Goal: Transaction & Acquisition: Purchase product/service

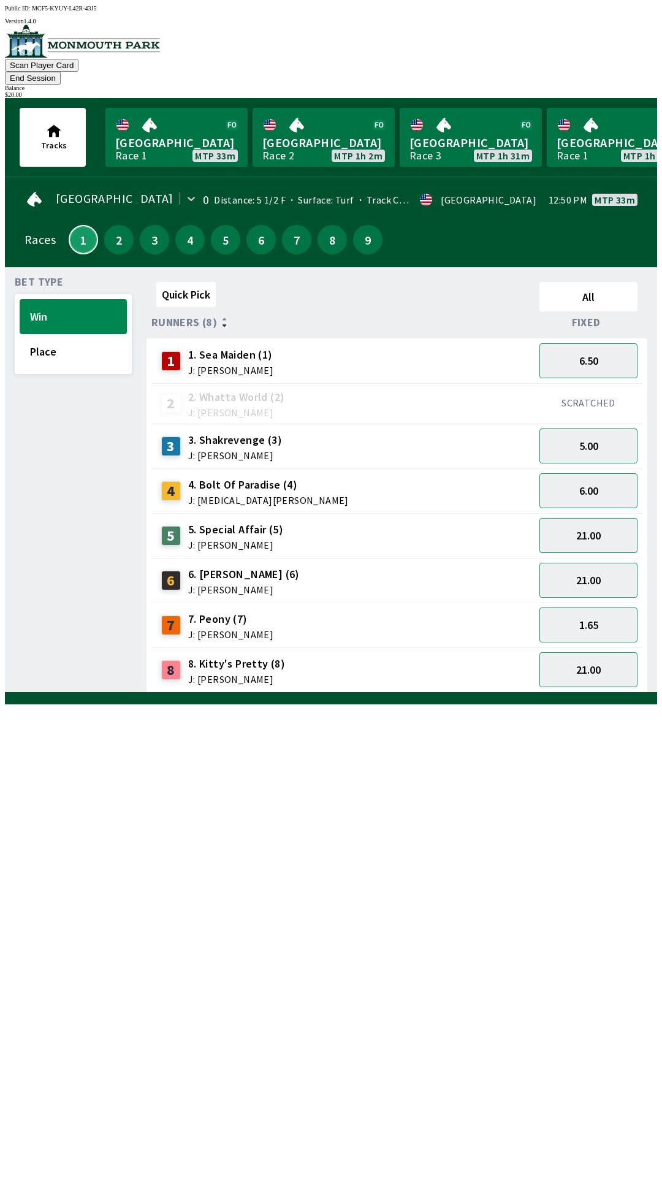
click at [71, 229] on button "1" at bounding box center [83, 239] width 29 height 29
click at [79, 232] on button "1" at bounding box center [83, 239] width 29 height 29
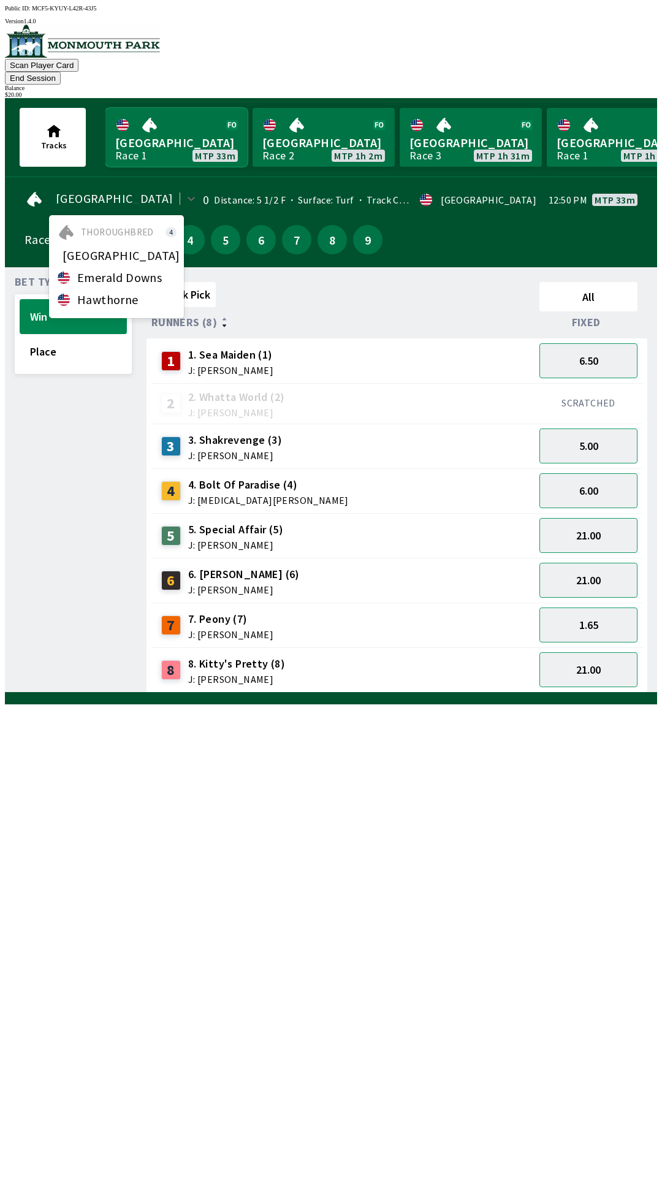
click at [169, 112] on link "[GEOGRAPHIC_DATA] Race 1 MTP 33m" at bounding box center [176, 137] width 142 height 59
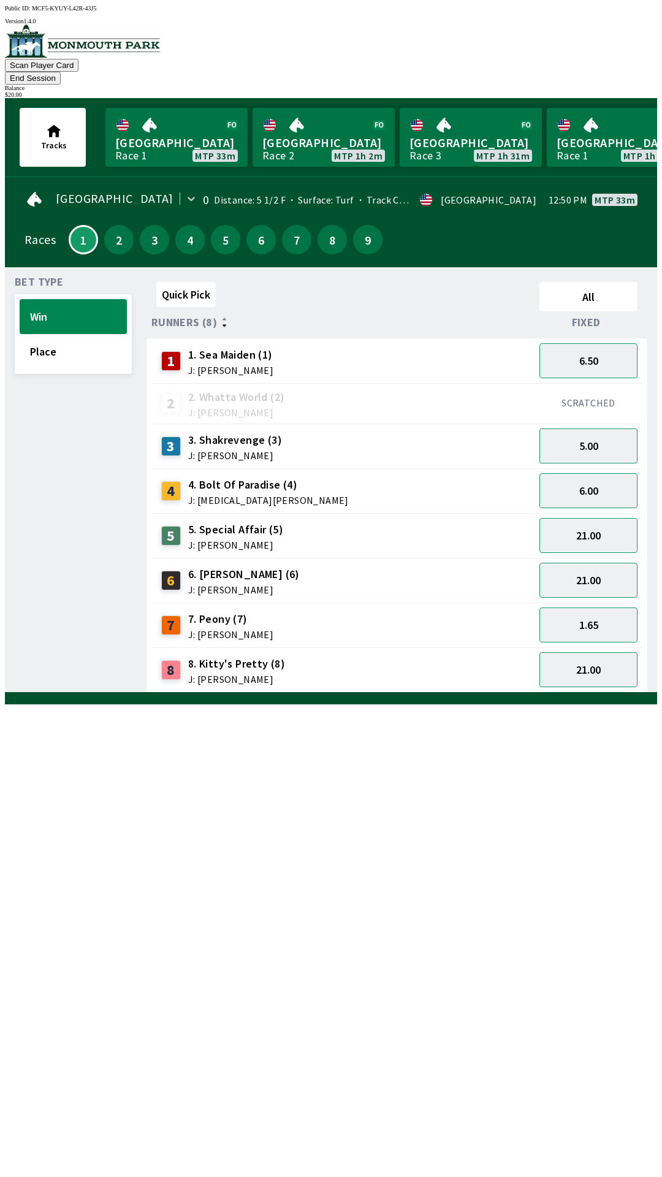
click at [61, 72] on button "End Session" at bounding box center [33, 78] width 56 height 13
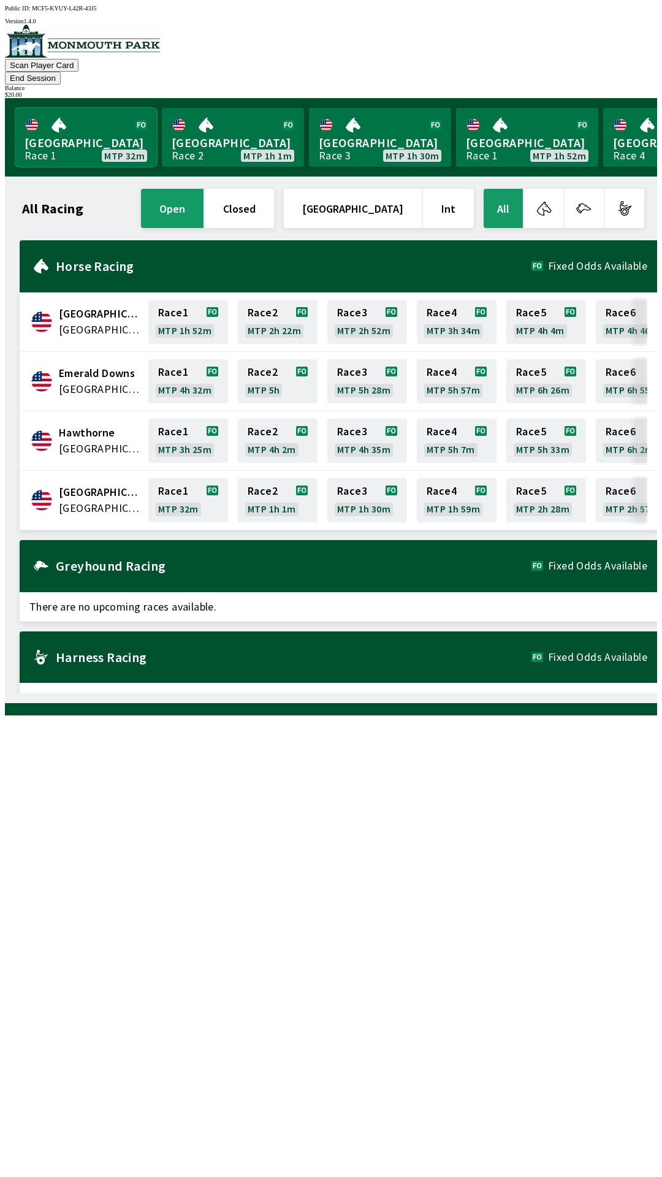
click at [77, 108] on link "[GEOGRAPHIC_DATA] Race 1 MTP 32m" at bounding box center [86, 137] width 142 height 59
click at [64, 134] on link "[GEOGRAPHIC_DATA] Race 1 MTP 32m" at bounding box center [86, 137] width 142 height 59
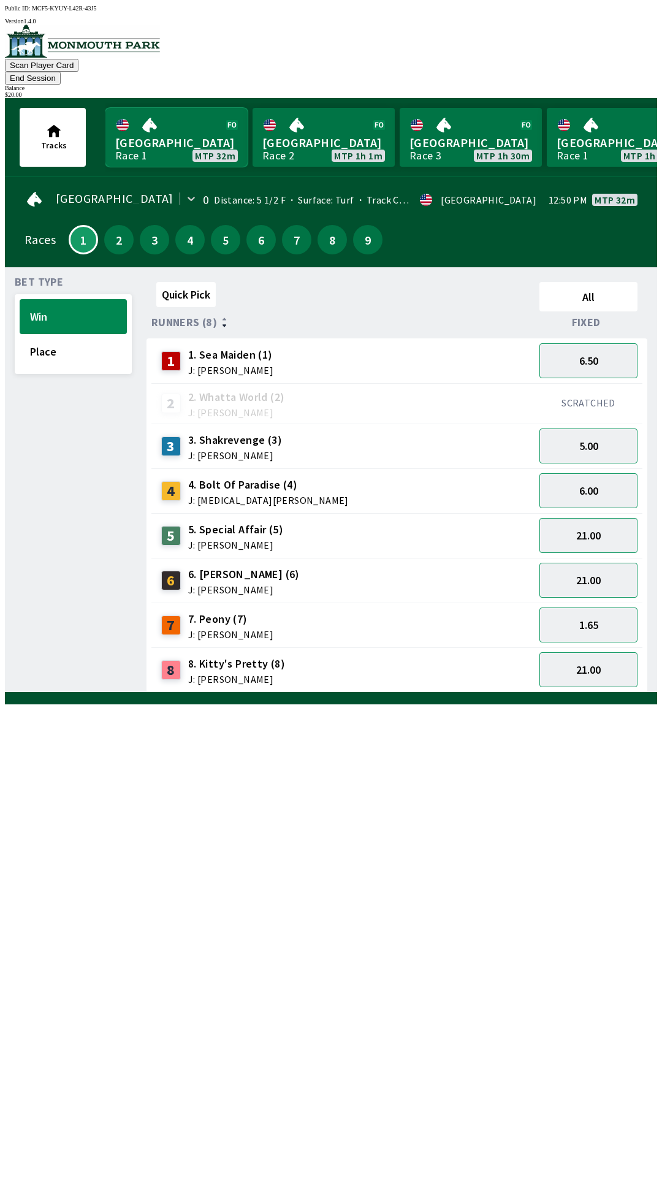
click at [156, 129] on link "[GEOGRAPHIC_DATA] Race 1 MTP 32m" at bounding box center [176, 137] width 142 height 59
click at [182, 129] on link "[GEOGRAPHIC_DATA] Race 1 MTP 32m" at bounding box center [176, 137] width 142 height 59
click at [172, 132] on link "[GEOGRAPHIC_DATA] Race 1 MTP 32m" at bounding box center [176, 137] width 142 height 59
click at [176, 113] on link "[GEOGRAPHIC_DATA] Race 1 MTP 32m" at bounding box center [176, 137] width 142 height 59
click at [61, 72] on button "End Session" at bounding box center [33, 78] width 56 height 13
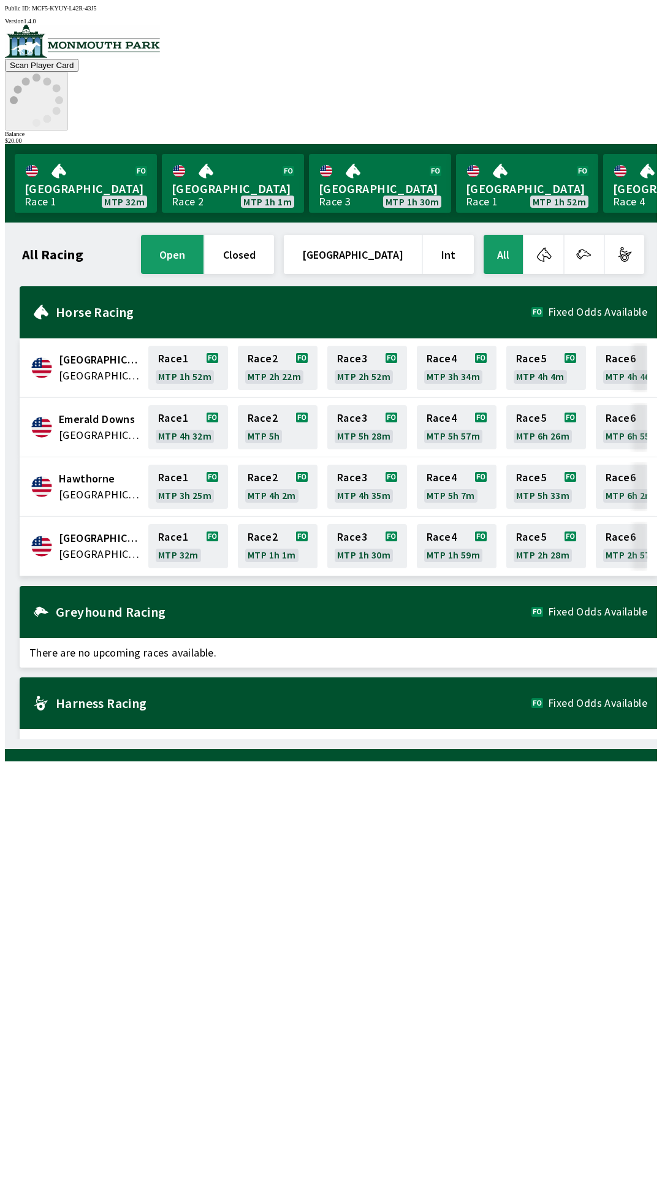
click at [63, 74] on icon at bounding box center [36, 100] width 53 height 53
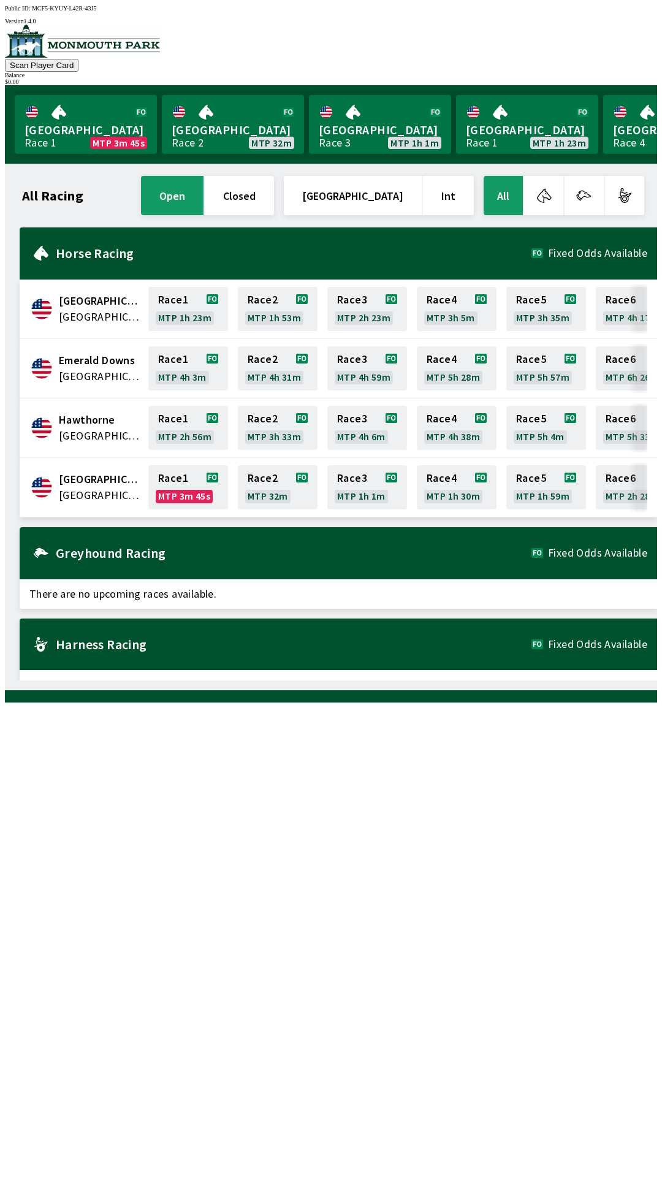
click at [295, 680] on div "All Racing open closed [GEOGRAPHIC_DATA] Int All [GEOGRAPHIC_DATA] [GEOGRAPHIC_…" at bounding box center [336, 426] width 642 height 507
click at [607, 78] on div "$ 0.00" at bounding box center [331, 81] width 652 height 7
click at [85, 128] on link "[GEOGRAPHIC_DATA] Race 1 MTP 33s" at bounding box center [86, 124] width 142 height 59
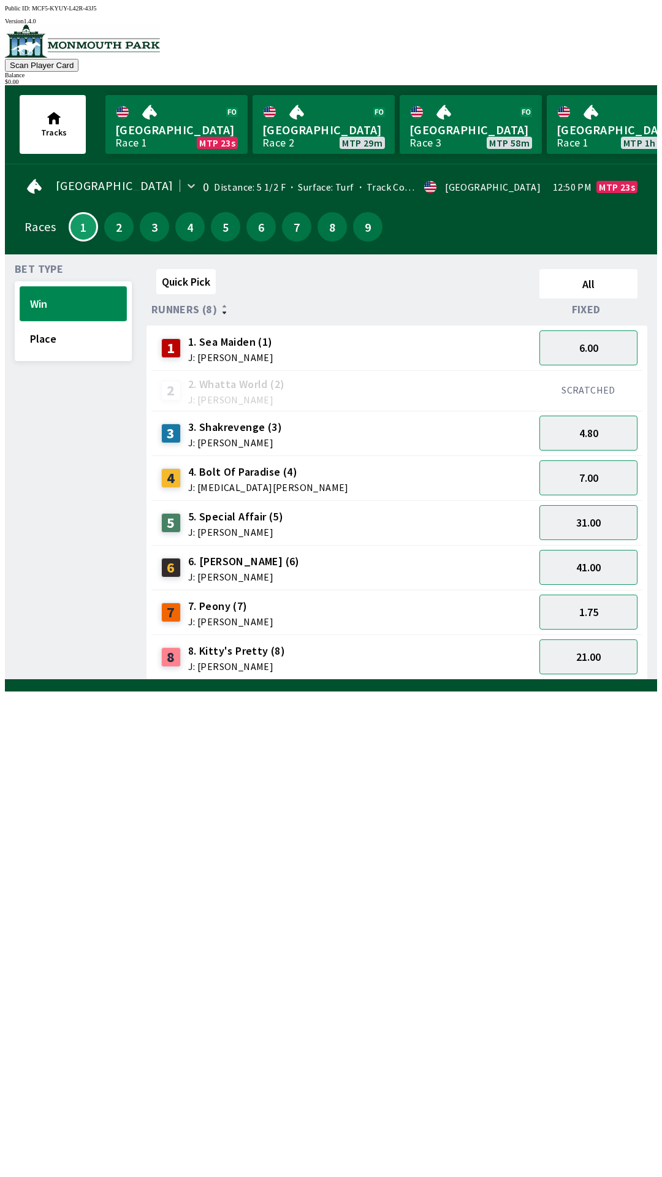
click at [65, 291] on button "Win" at bounding box center [73, 303] width 107 height 35
click at [206, 438] on span "J: [PERSON_NAME]" at bounding box center [235, 443] width 94 height 10
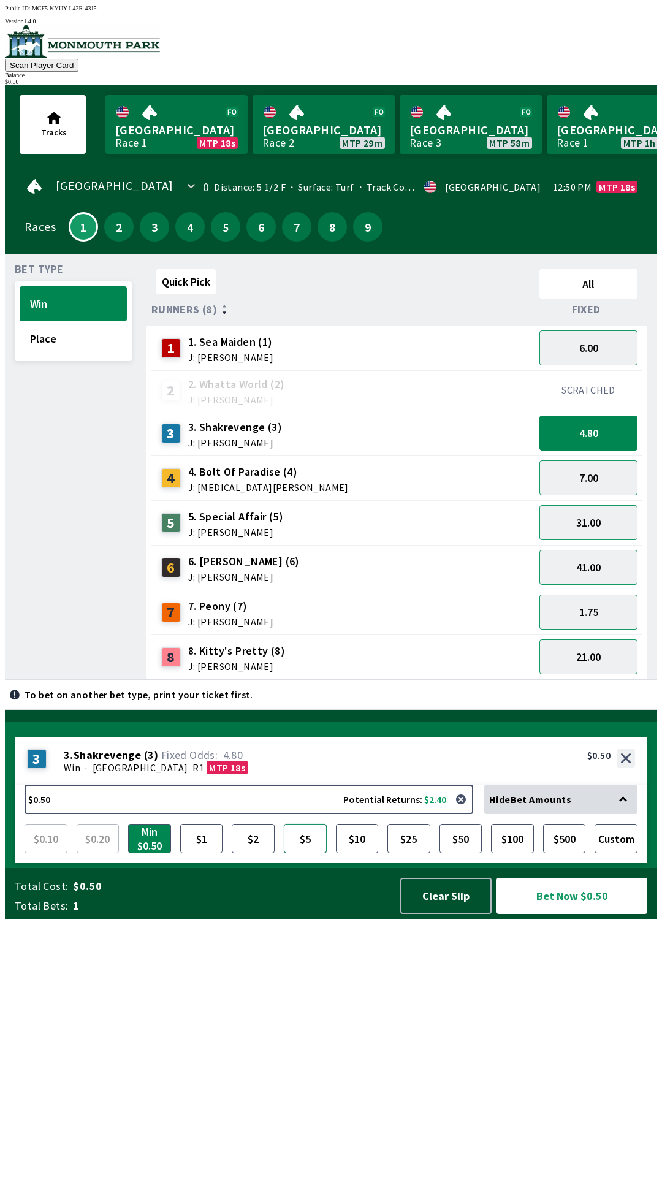
click at [303, 853] on button "$5" at bounding box center [305, 838] width 43 height 29
click at [572, 914] on button "Bet Now $5.00" at bounding box center [572, 896] width 151 height 36
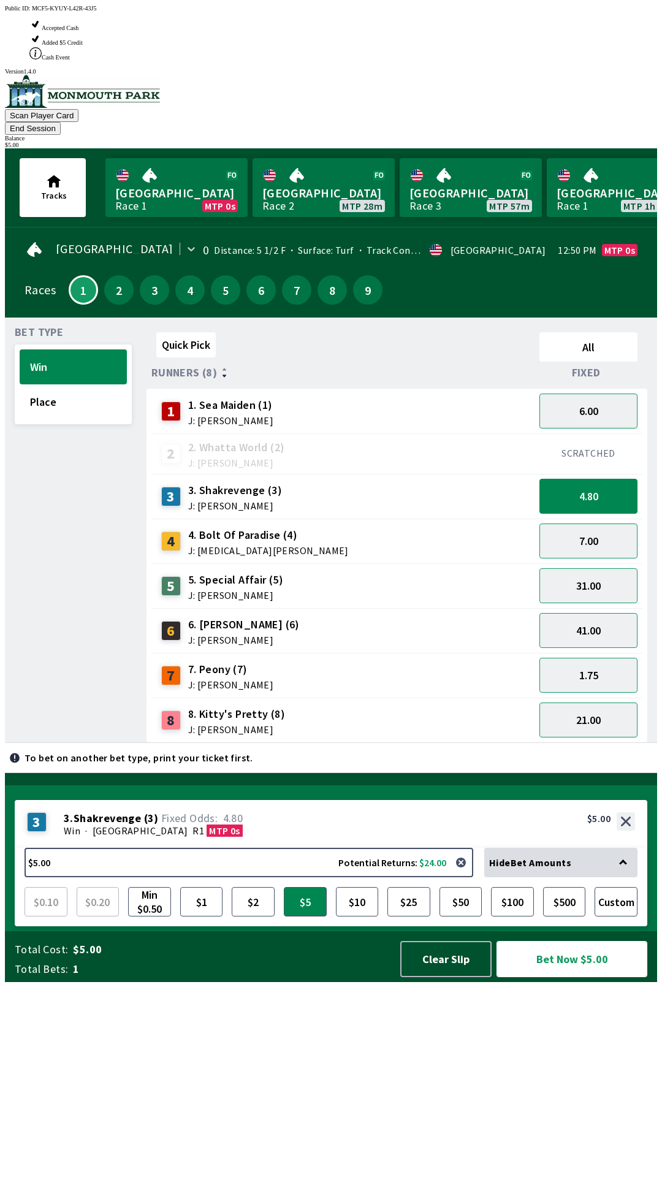
click at [573, 977] on button "Bet Now $5.00" at bounding box center [572, 959] width 151 height 36
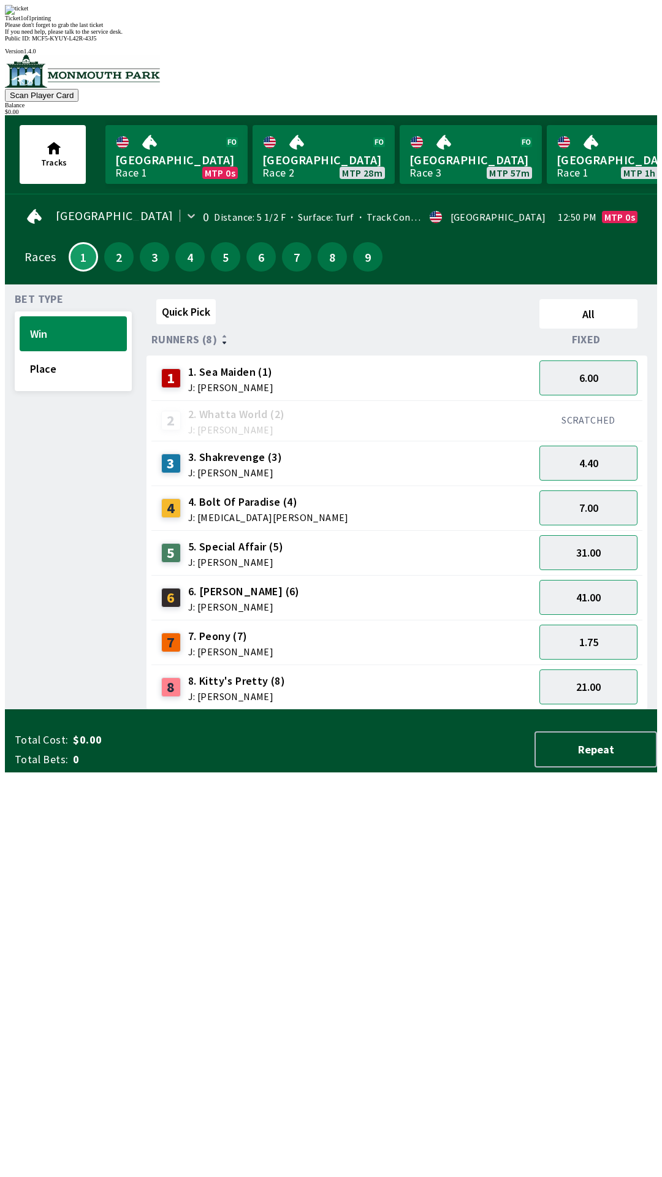
click at [283, 710] on div "Quick Pick All Runners (8) Fixed 1 1. Sea Maiden (1) J: [PERSON_NAME] 6.00 2 2.…" at bounding box center [402, 502] width 511 height 416
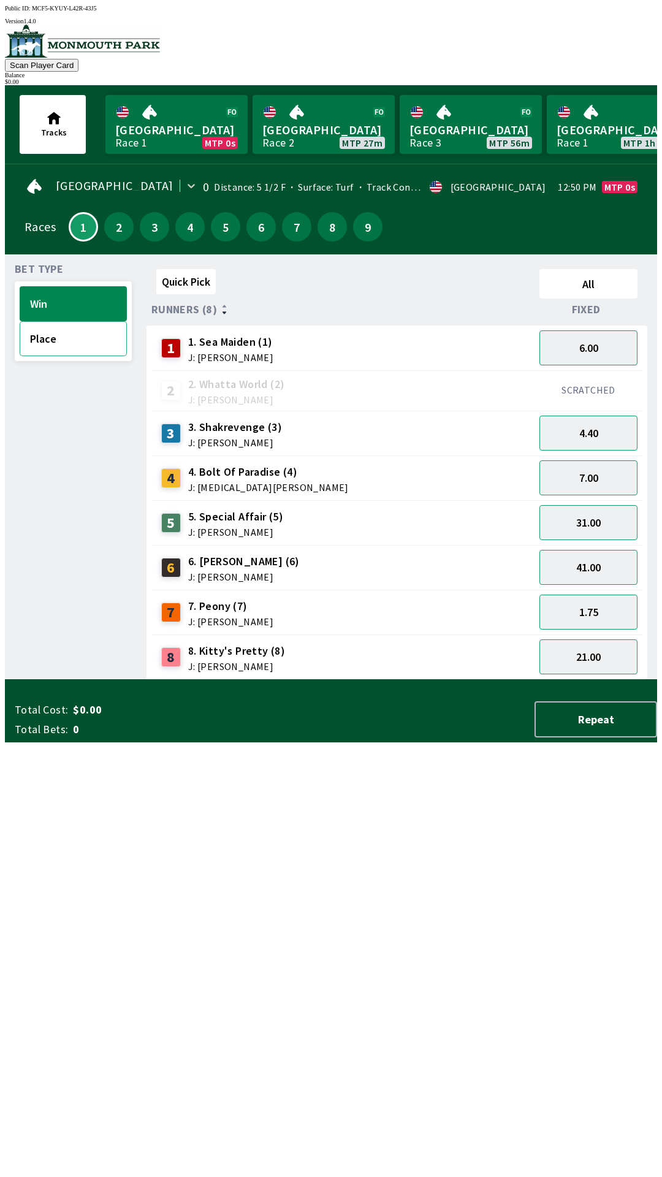
click at [80, 321] on button "Place" at bounding box center [73, 338] width 107 height 35
click at [78, 292] on button "Win" at bounding box center [73, 303] width 107 height 35
click at [71, 346] on button "Place" at bounding box center [73, 338] width 107 height 35
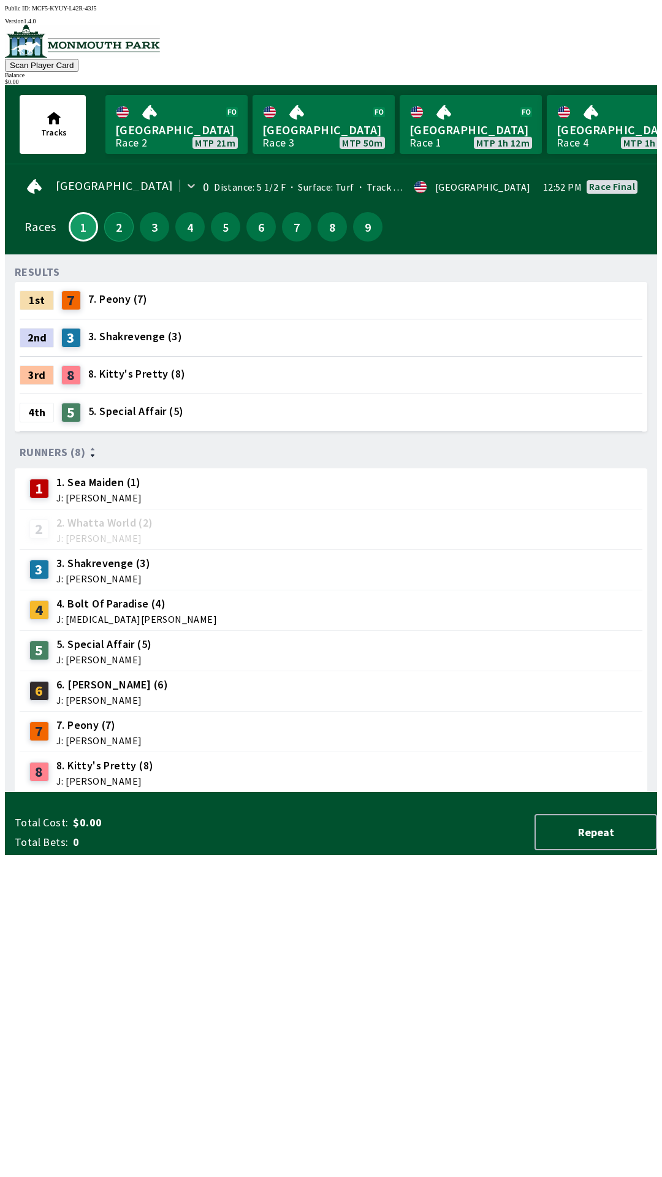
click at [121, 229] on button "2" at bounding box center [118, 226] width 29 height 29
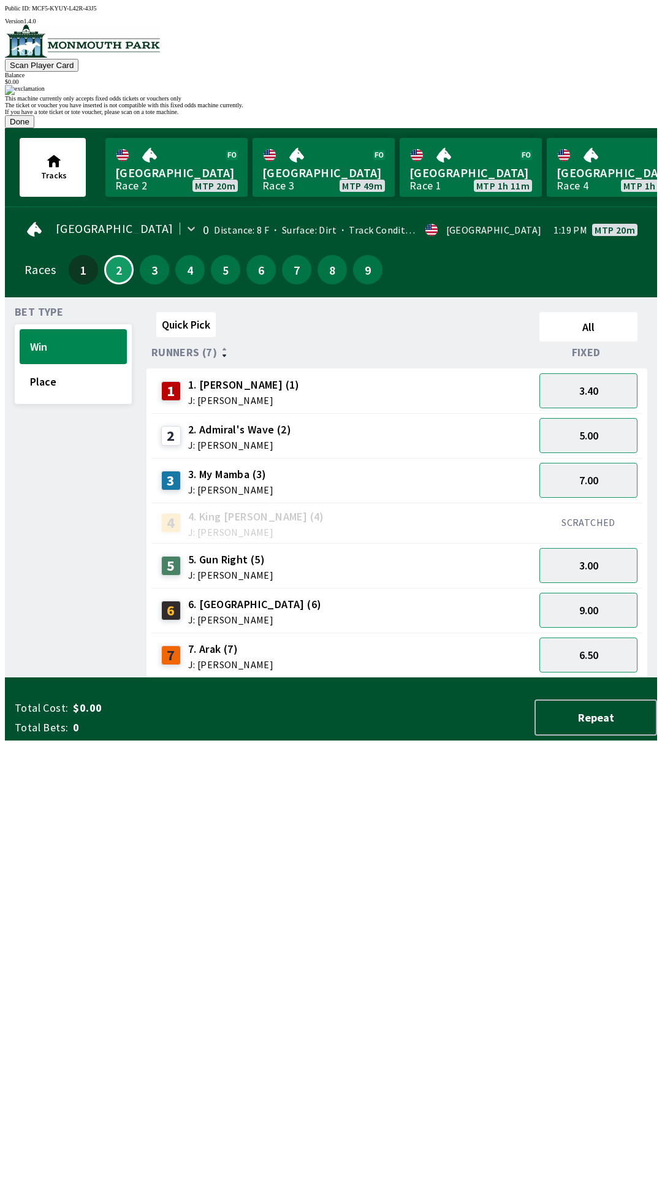
click at [34, 128] on button "Done" at bounding box center [19, 121] width 29 height 13
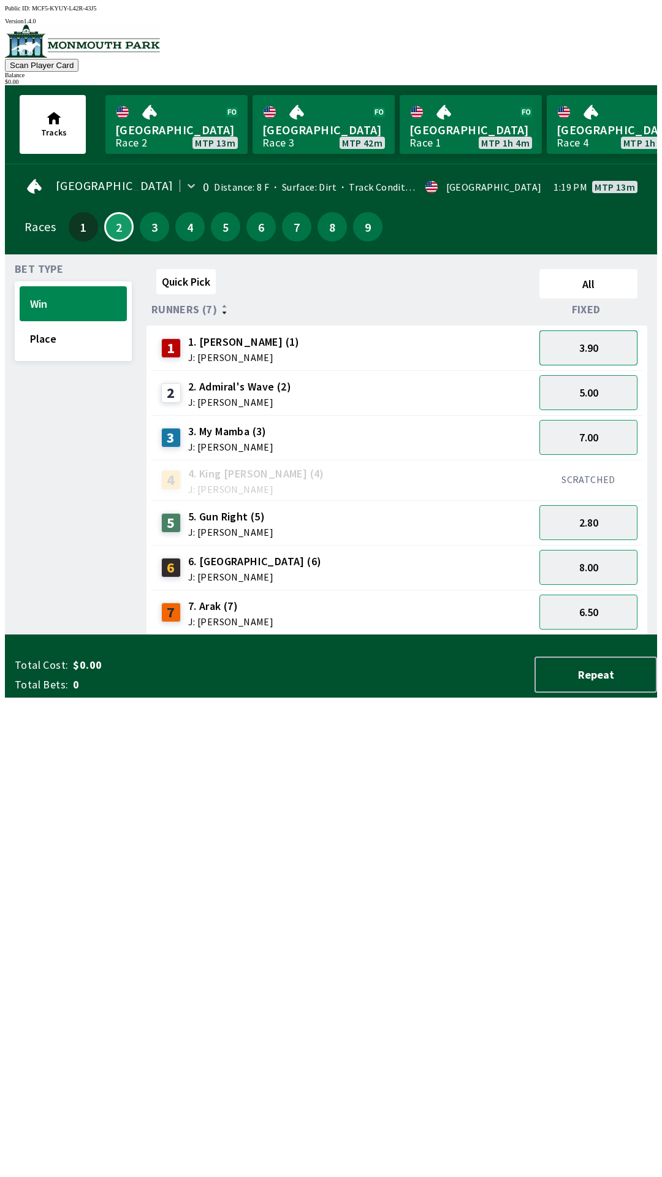
click at [604, 347] on button "3.90" at bounding box center [588, 347] width 98 height 35
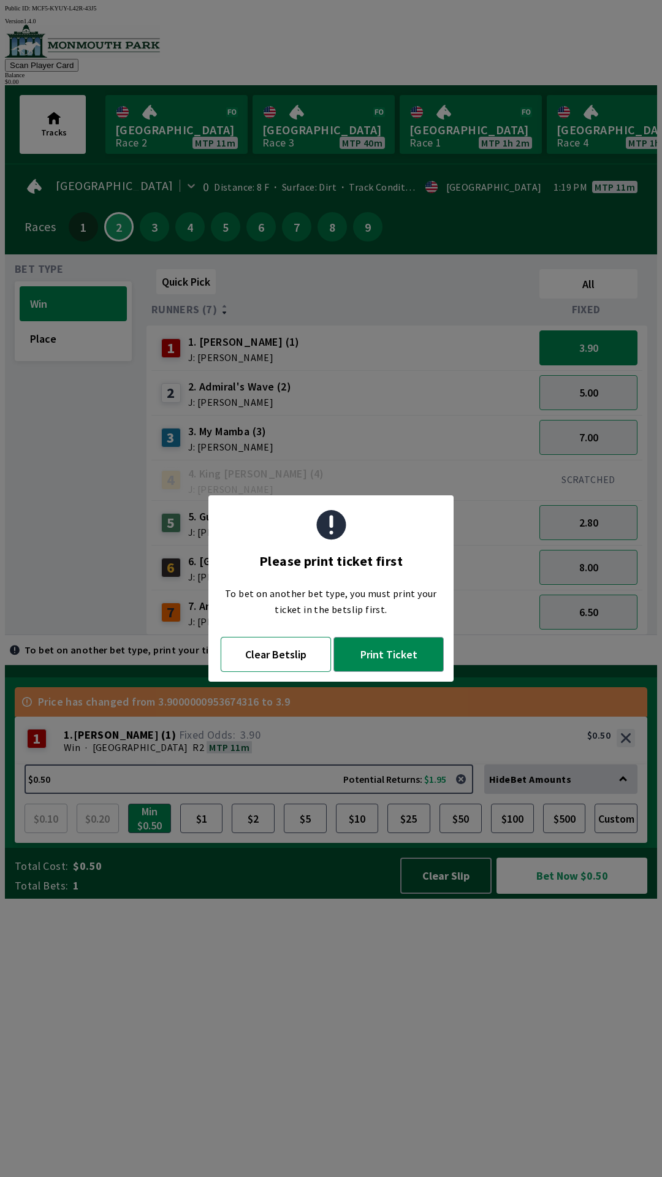
click at [286, 666] on button "Clear Betslip" at bounding box center [276, 654] width 110 height 35
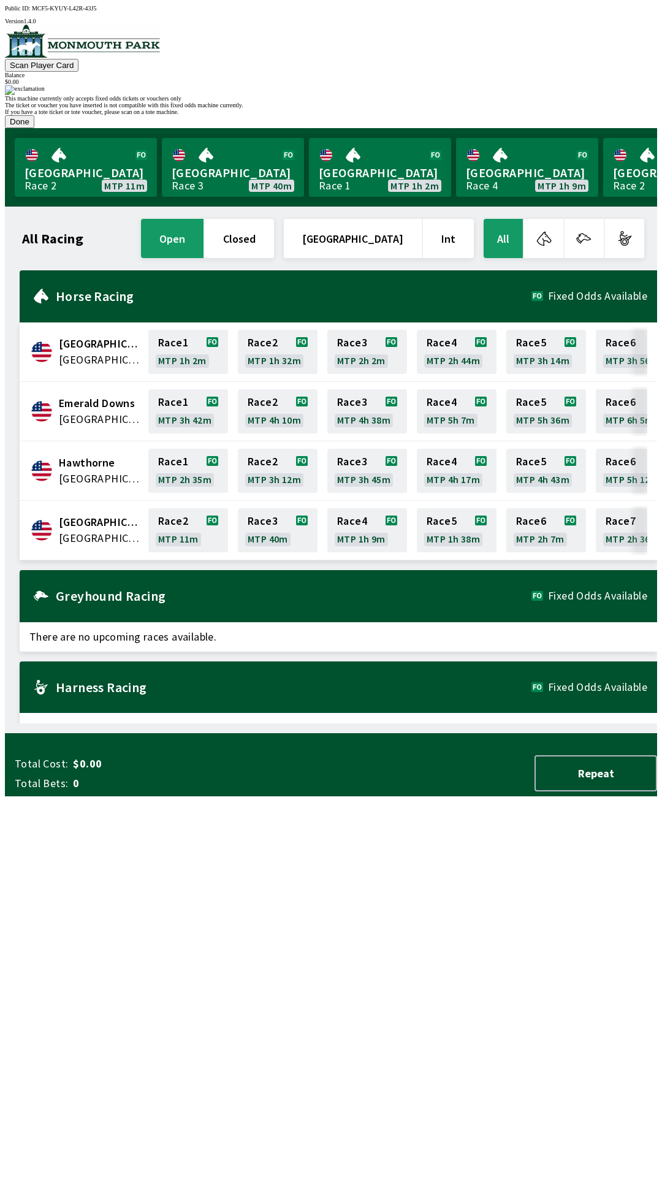
click at [34, 128] on button "Done" at bounding box center [19, 121] width 29 height 13
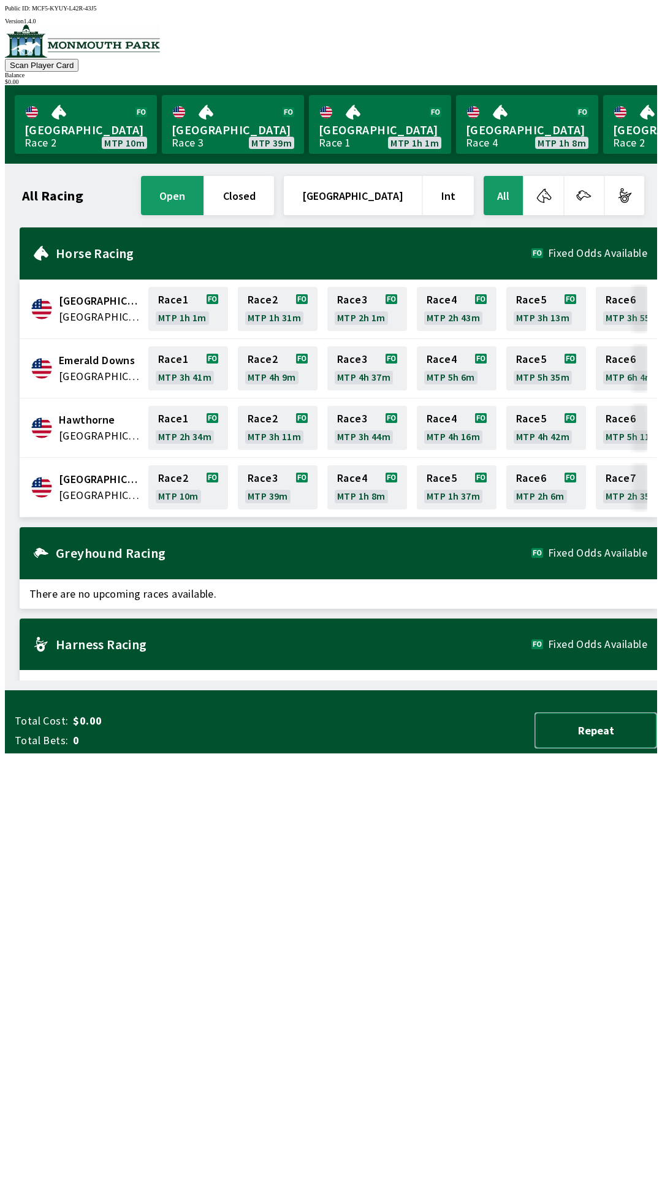
click at [608, 749] on button "Repeat" at bounding box center [596, 730] width 123 height 36
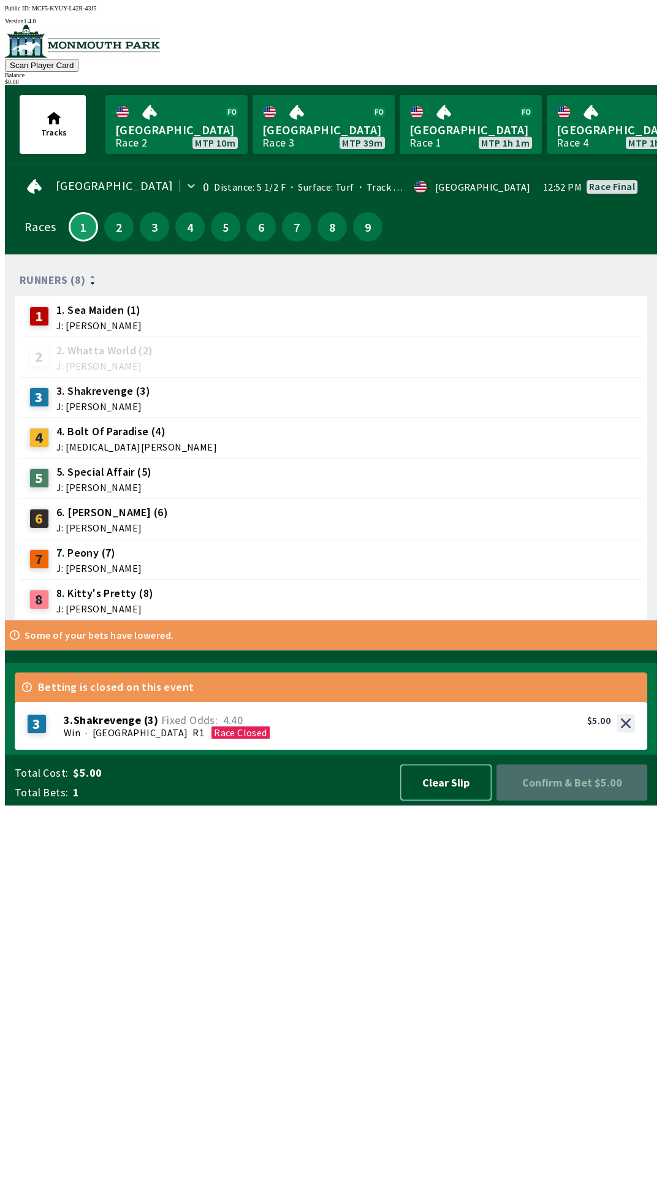
click at [461, 801] on button "Clear Slip" at bounding box center [445, 782] width 91 height 36
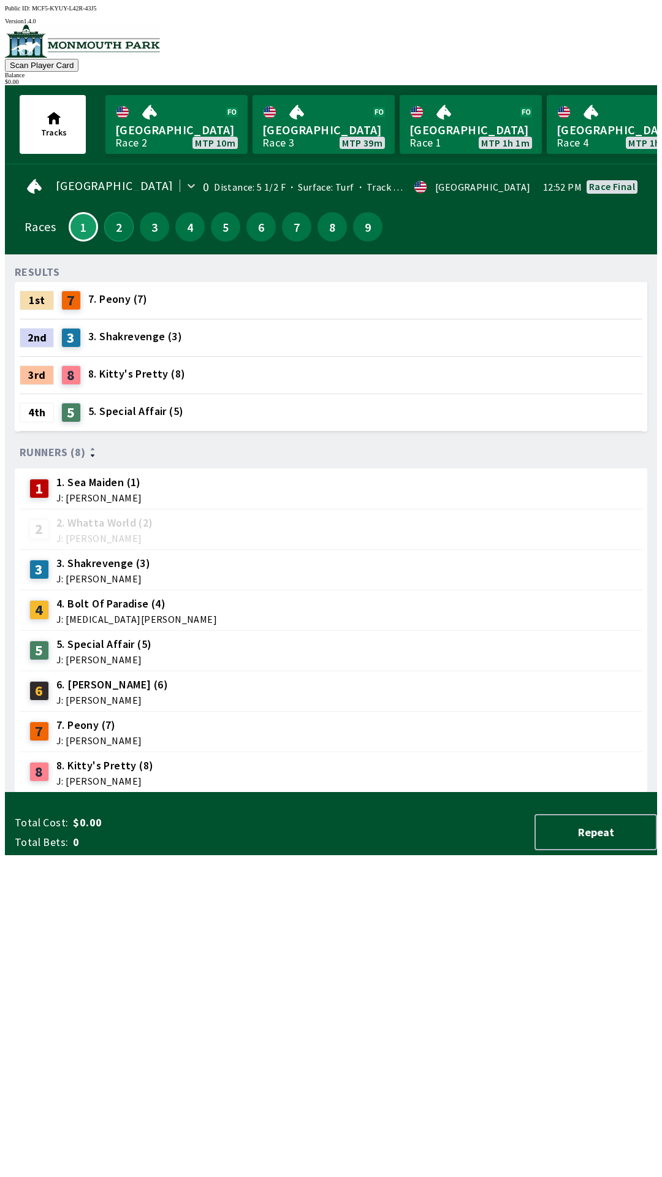
click at [115, 232] on button "2" at bounding box center [118, 226] width 29 height 29
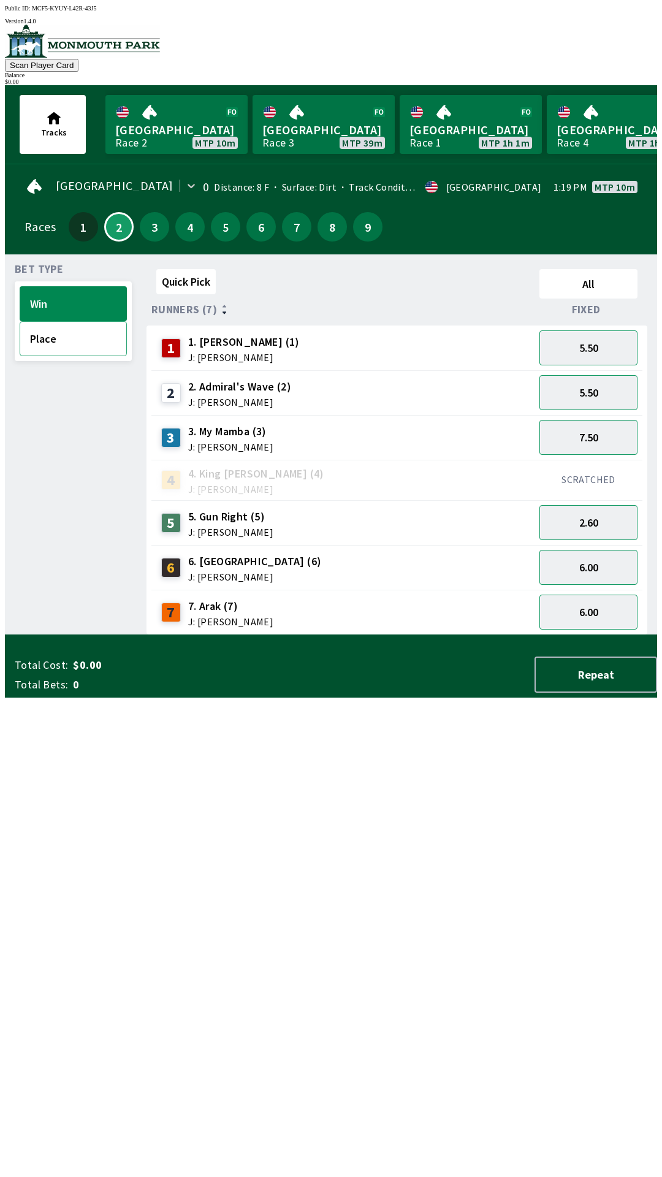
click at [61, 333] on button "Place" at bounding box center [73, 338] width 107 height 35
click at [70, 292] on button "Win" at bounding box center [73, 303] width 107 height 35
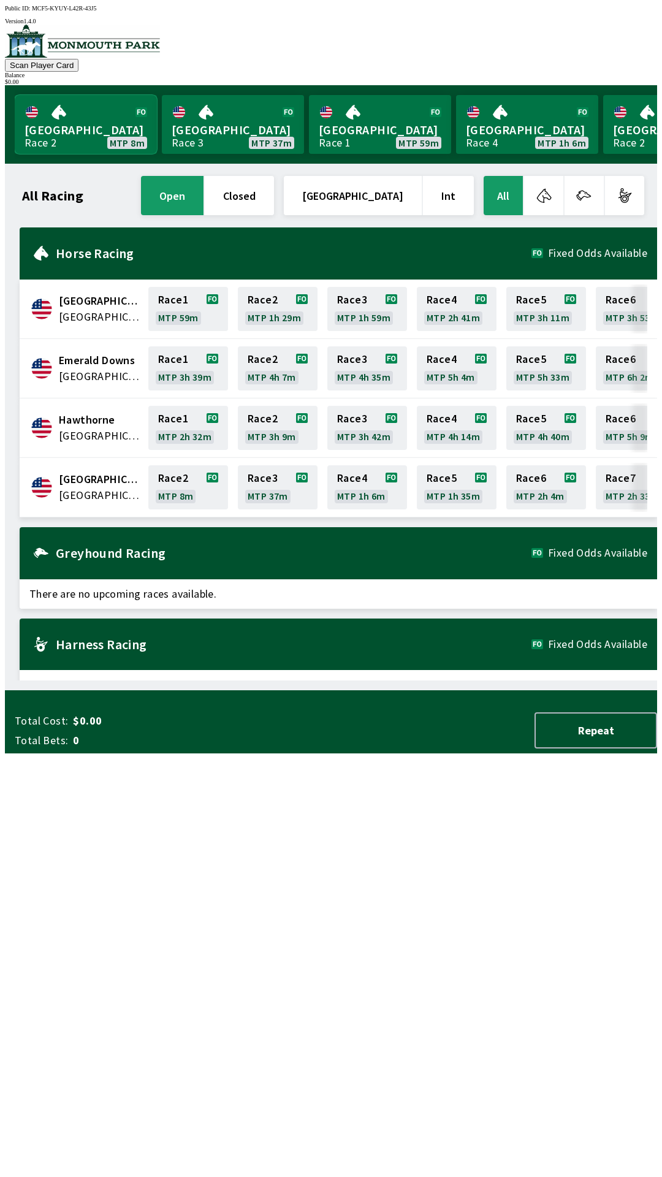
click at [81, 126] on link "[GEOGRAPHIC_DATA] Race 2 MTP 8m" at bounding box center [86, 124] width 142 height 59
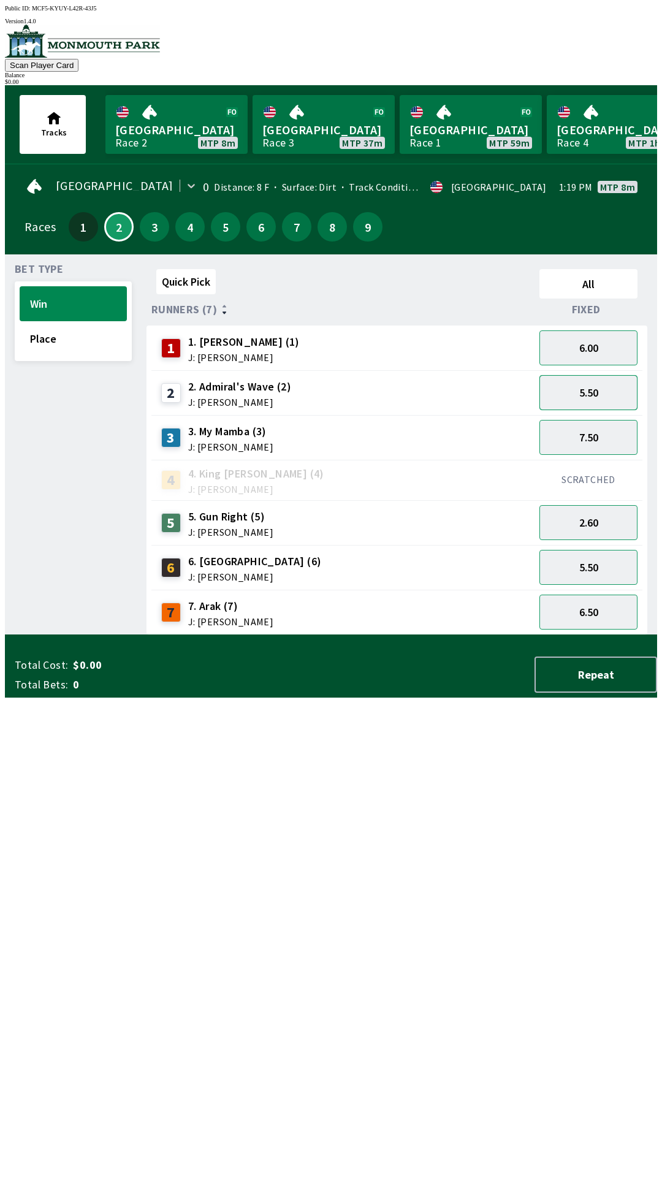
click at [579, 384] on button "5.50" at bounding box center [588, 392] width 98 height 35
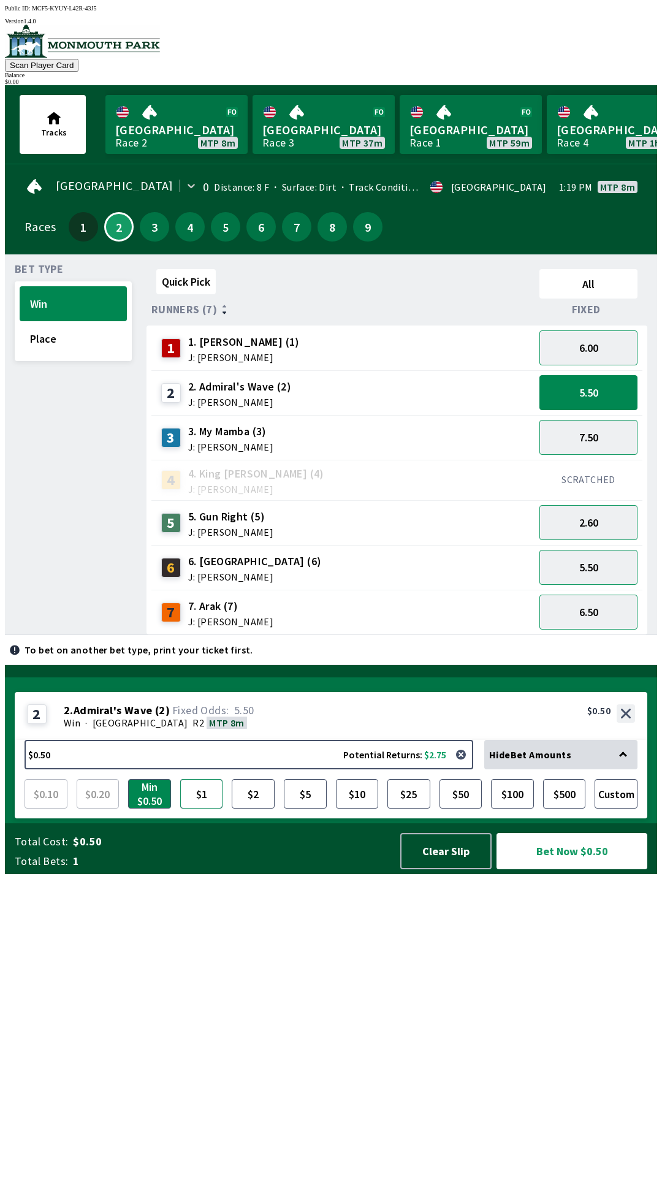
click at [202, 809] on button "$1" at bounding box center [201, 793] width 43 height 29
click at [359, 809] on button "$10" at bounding box center [357, 793] width 43 height 29
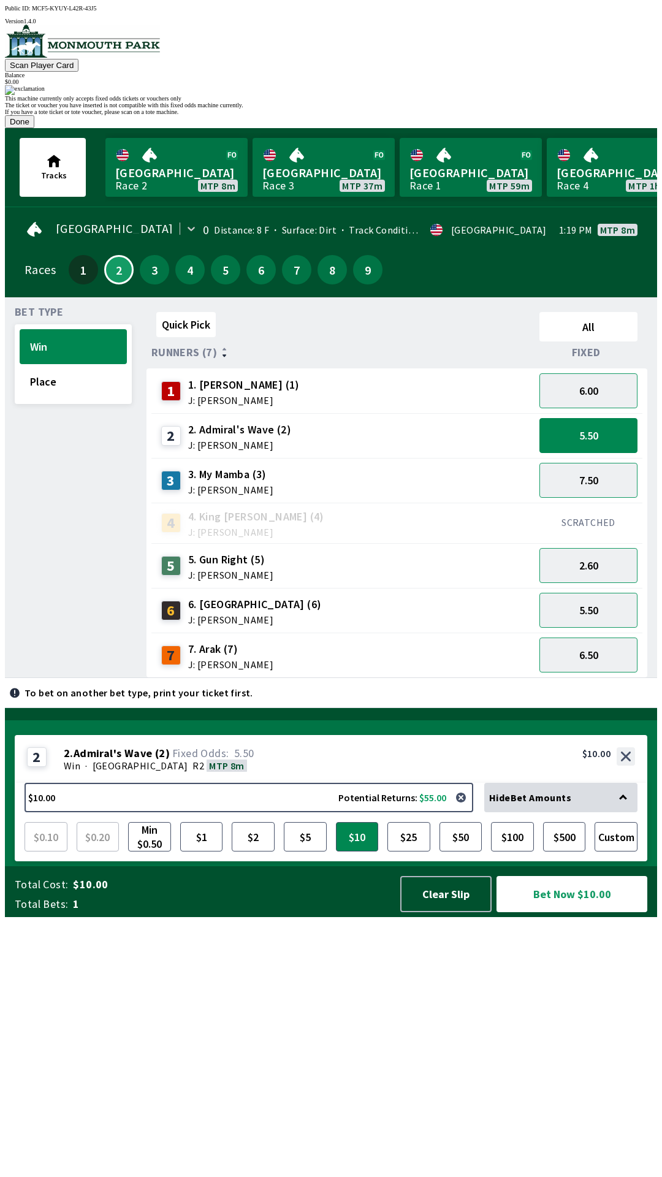
click at [34, 128] on button "Done" at bounding box center [19, 121] width 29 height 13
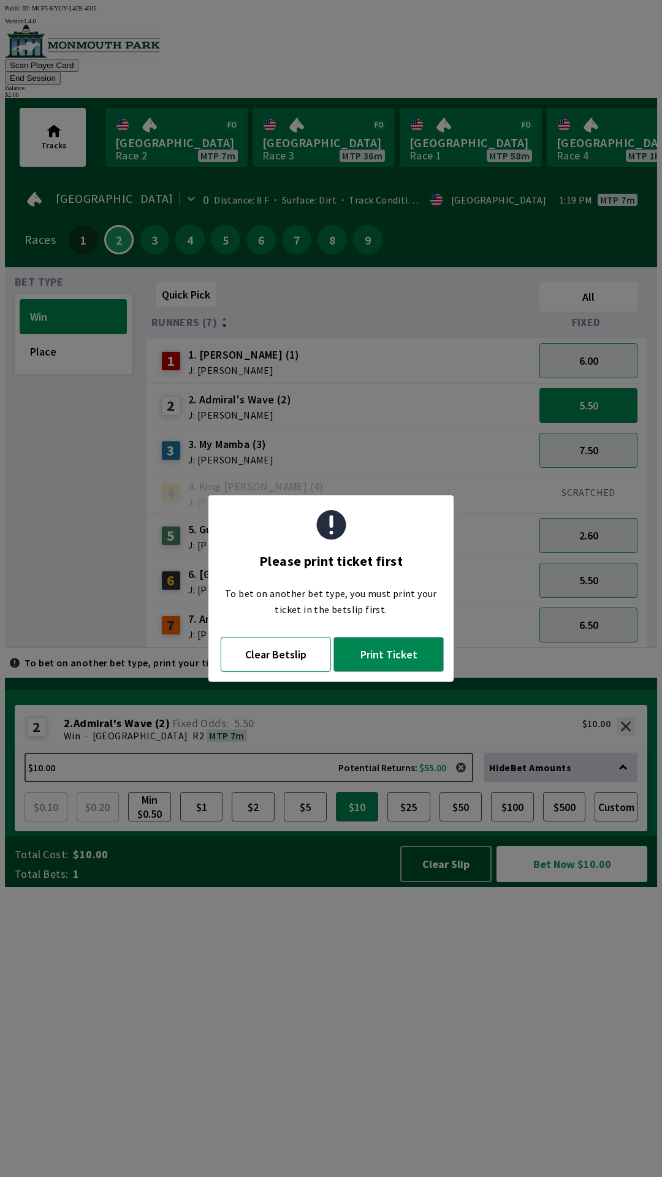
click at [297, 654] on button "Clear Betslip" at bounding box center [276, 654] width 110 height 35
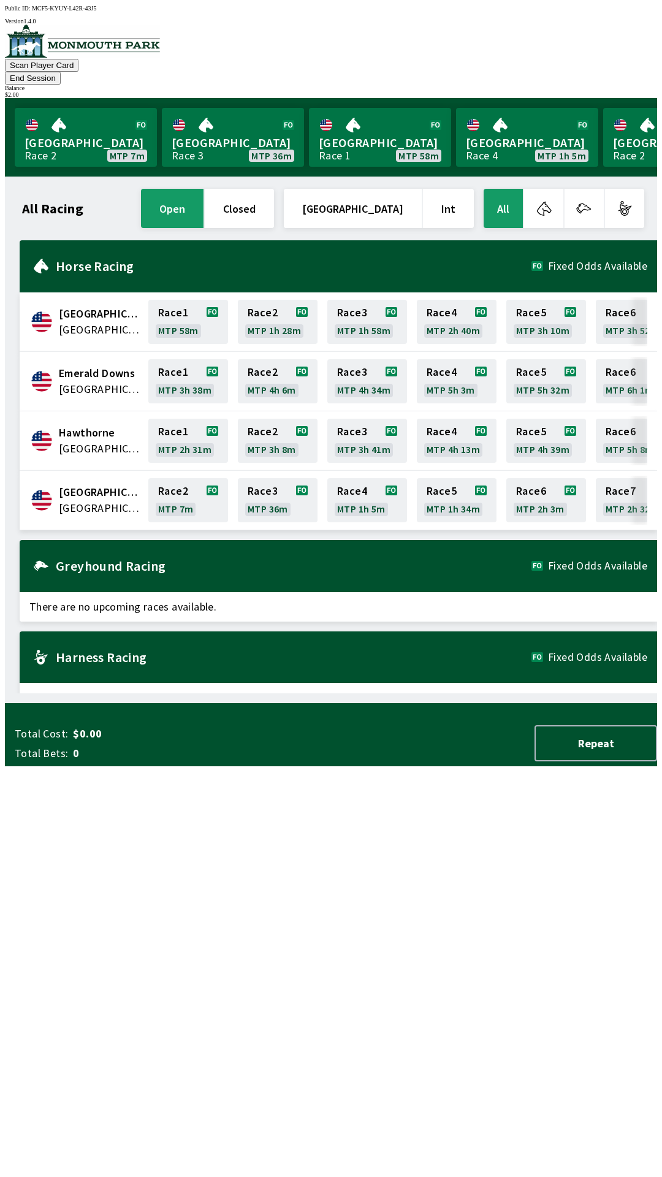
click at [274, 195] on button "closed" at bounding box center [239, 208] width 69 height 39
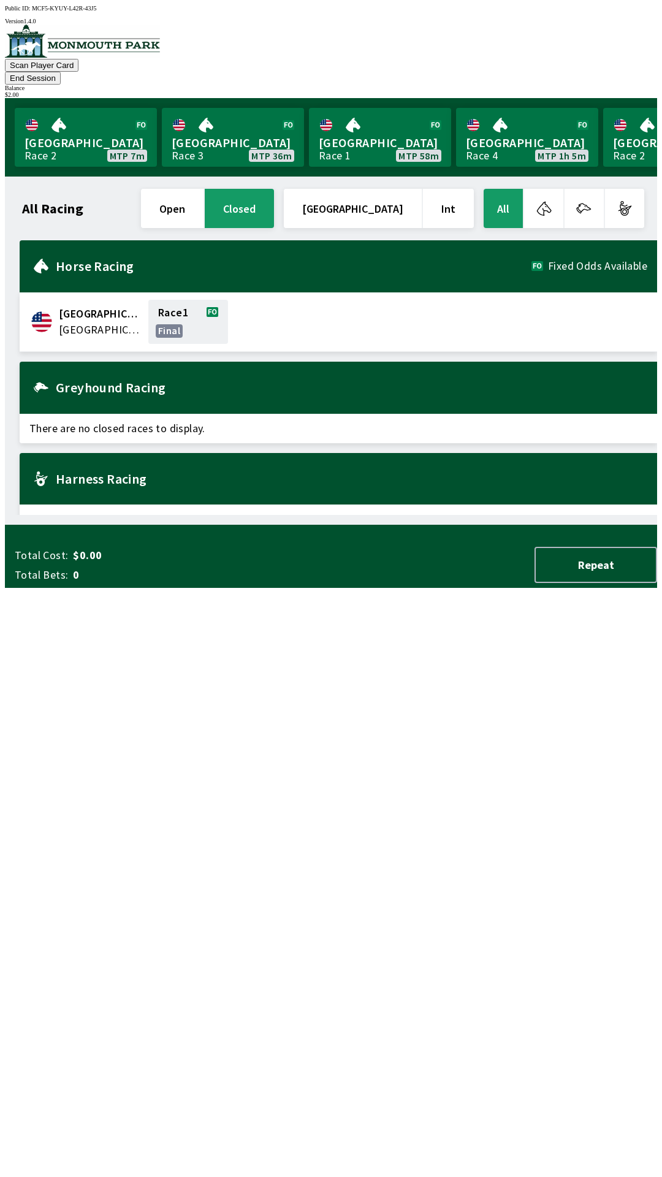
click at [204, 192] on button "open" at bounding box center [172, 208] width 63 height 39
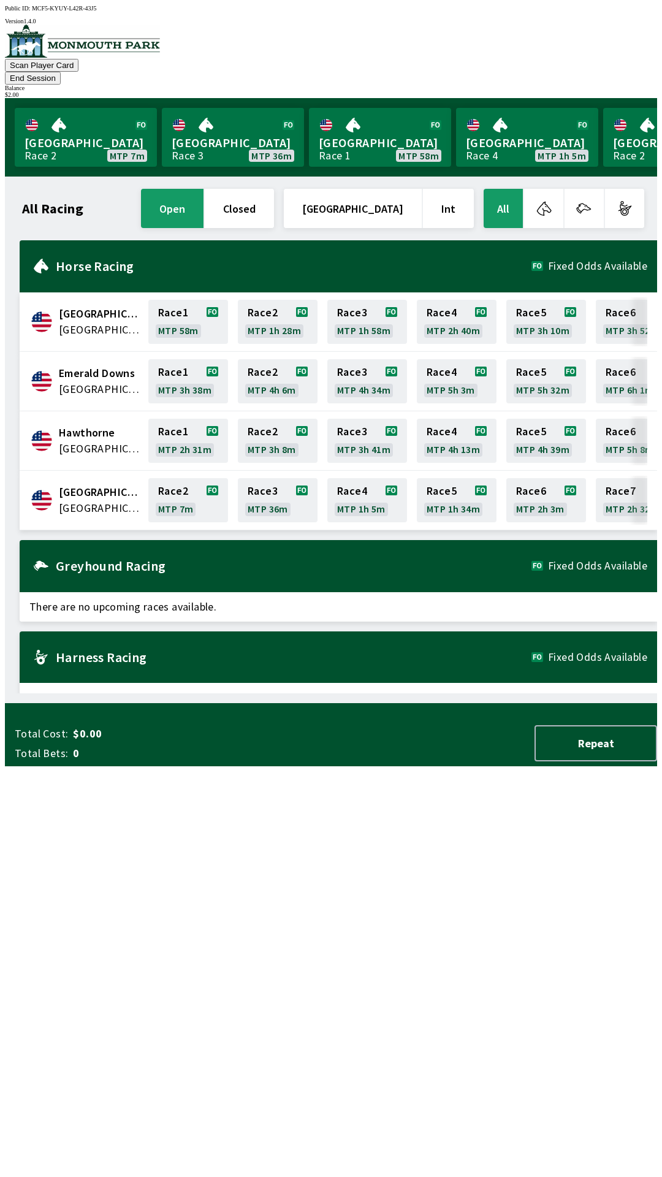
click at [456, 190] on button "Int" at bounding box center [448, 208] width 51 height 39
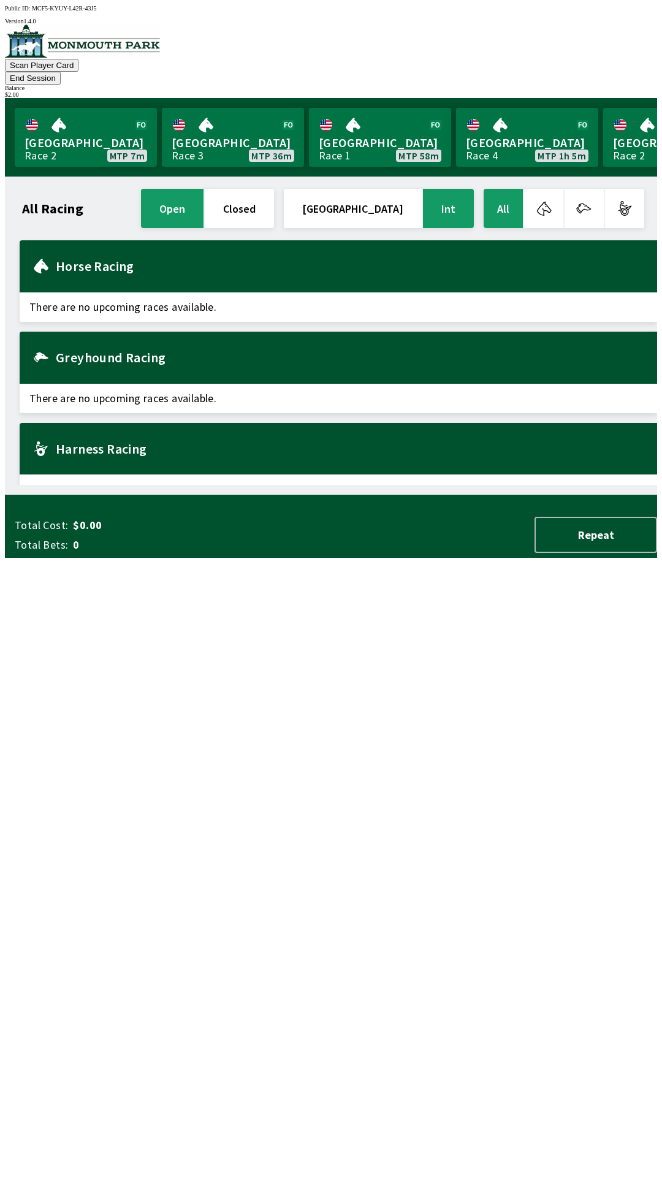
click at [394, 189] on button "[GEOGRAPHIC_DATA]" at bounding box center [353, 208] width 138 height 39
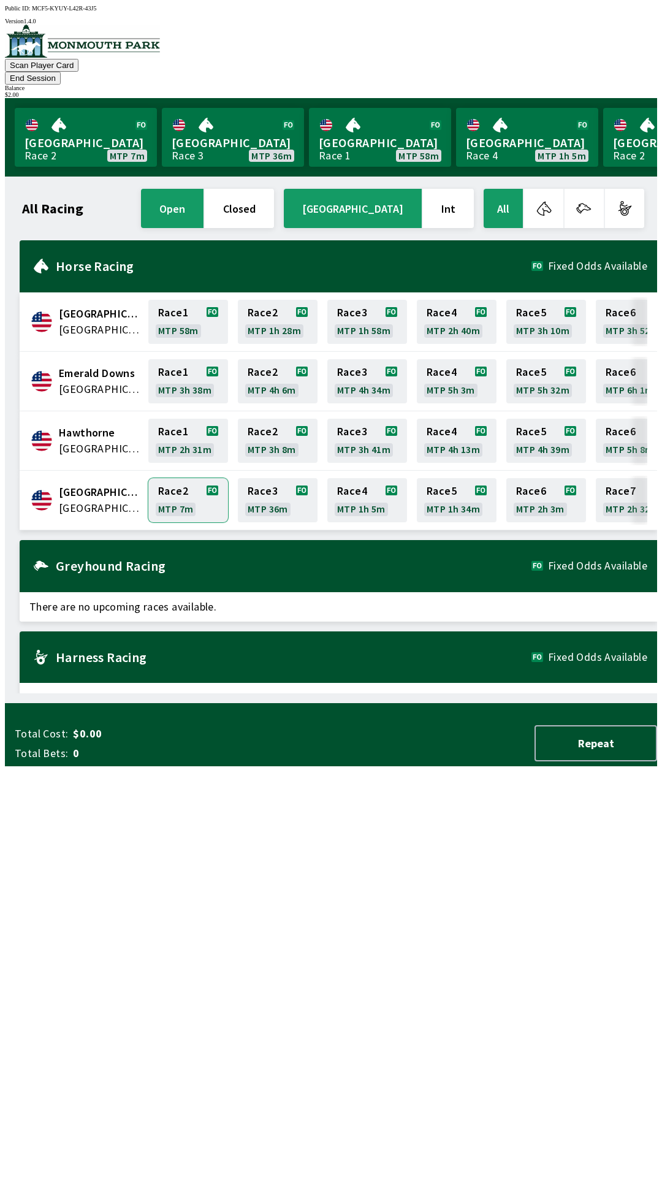
click at [200, 478] on link "Race 2 MTP 7m" at bounding box center [188, 500] width 80 height 44
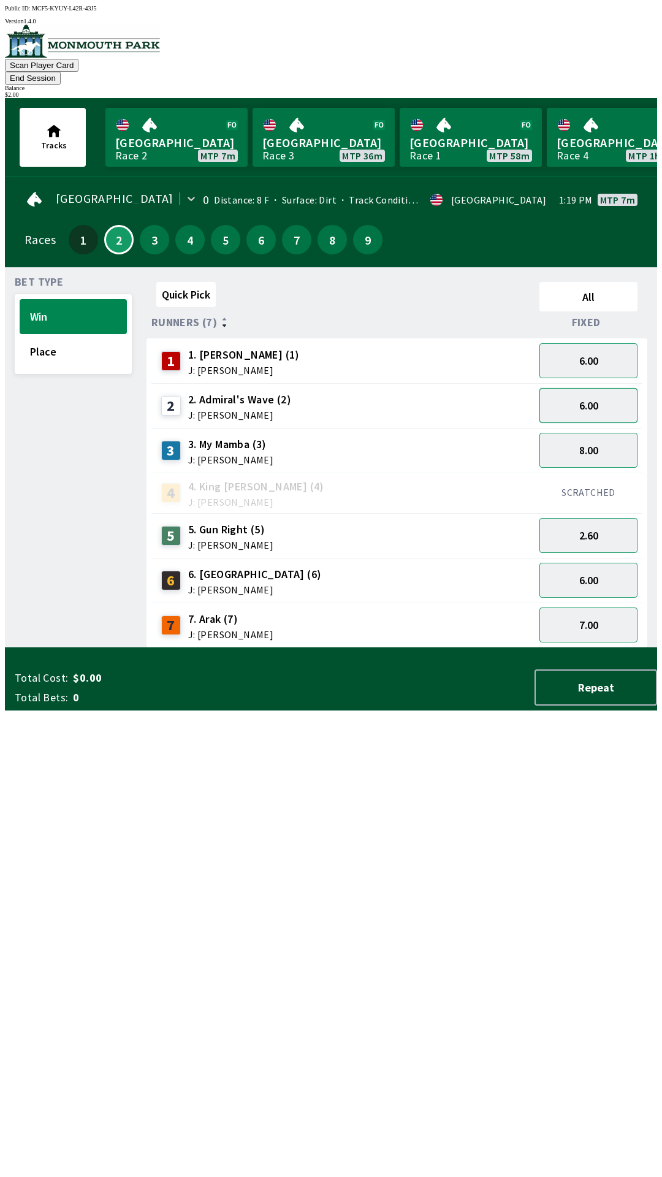
click at [601, 388] on button "6.00" at bounding box center [588, 405] width 98 height 35
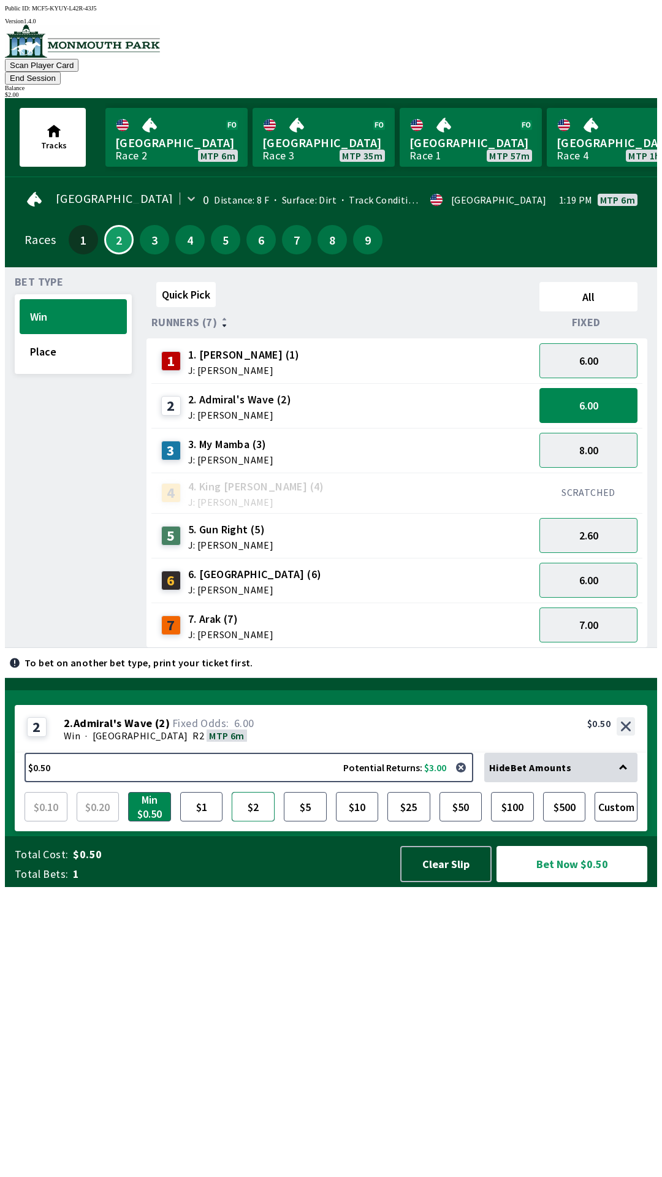
click at [255, 821] on button "$2" at bounding box center [253, 806] width 43 height 29
click at [576, 882] on button "Bet Now $2.00" at bounding box center [572, 864] width 151 height 36
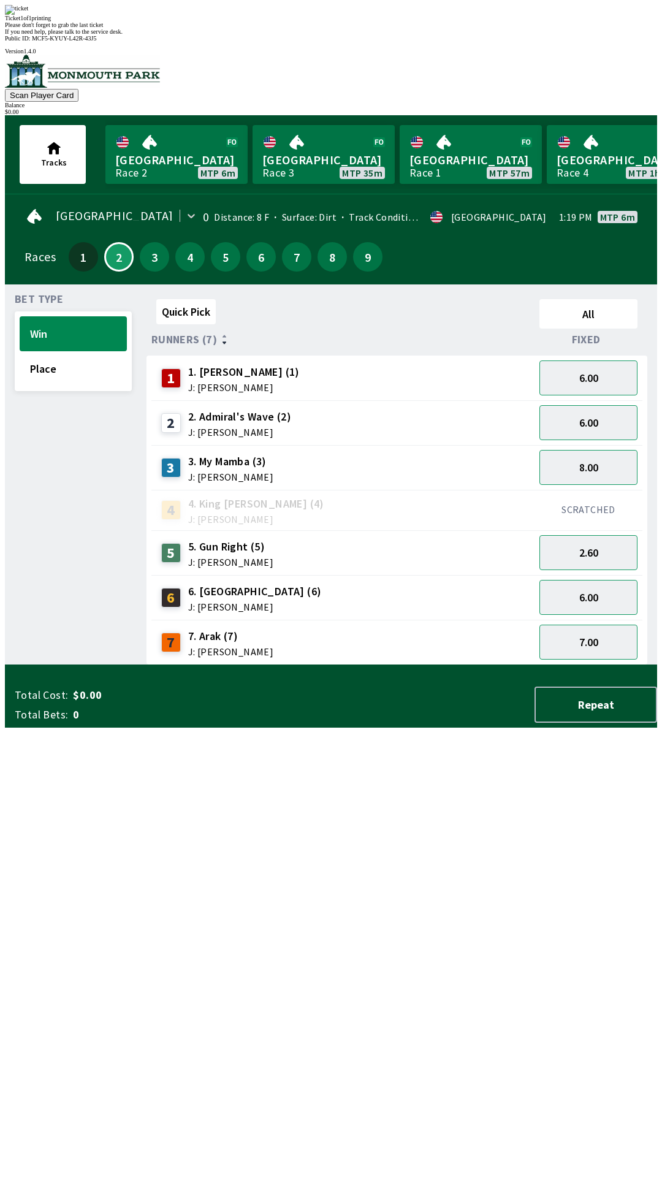
click at [101, 450] on div "Bet Type Win Place" at bounding box center [73, 479] width 117 height 371
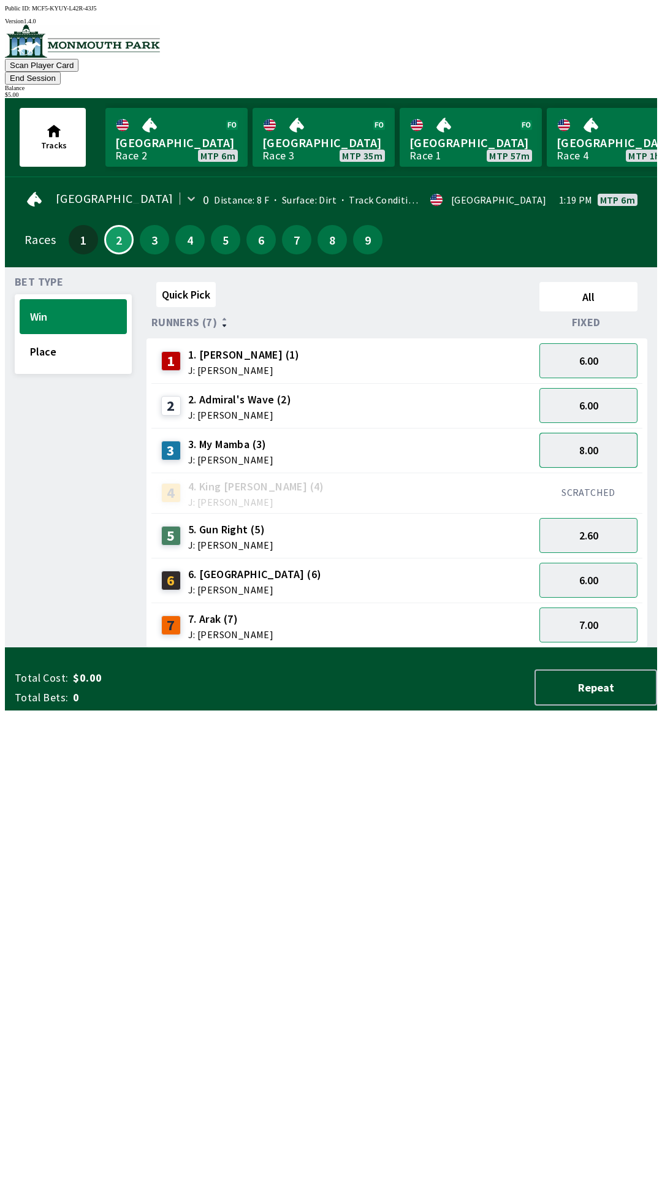
click at [598, 437] on button "8.00" at bounding box center [588, 450] width 98 height 35
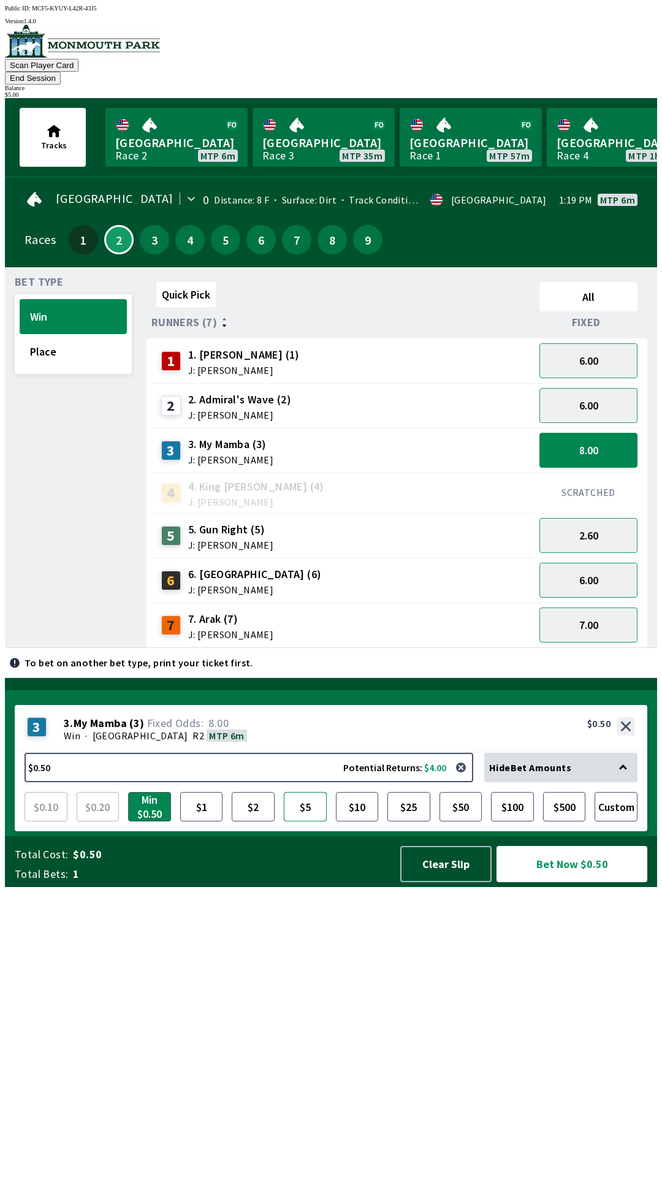
click at [302, 821] on button "$5" at bounding box center [305, 806] width 43 height 29
click at [565, 882] on button "Bet Now $5.00" at bounding box center [572, 864] width 151 height 36
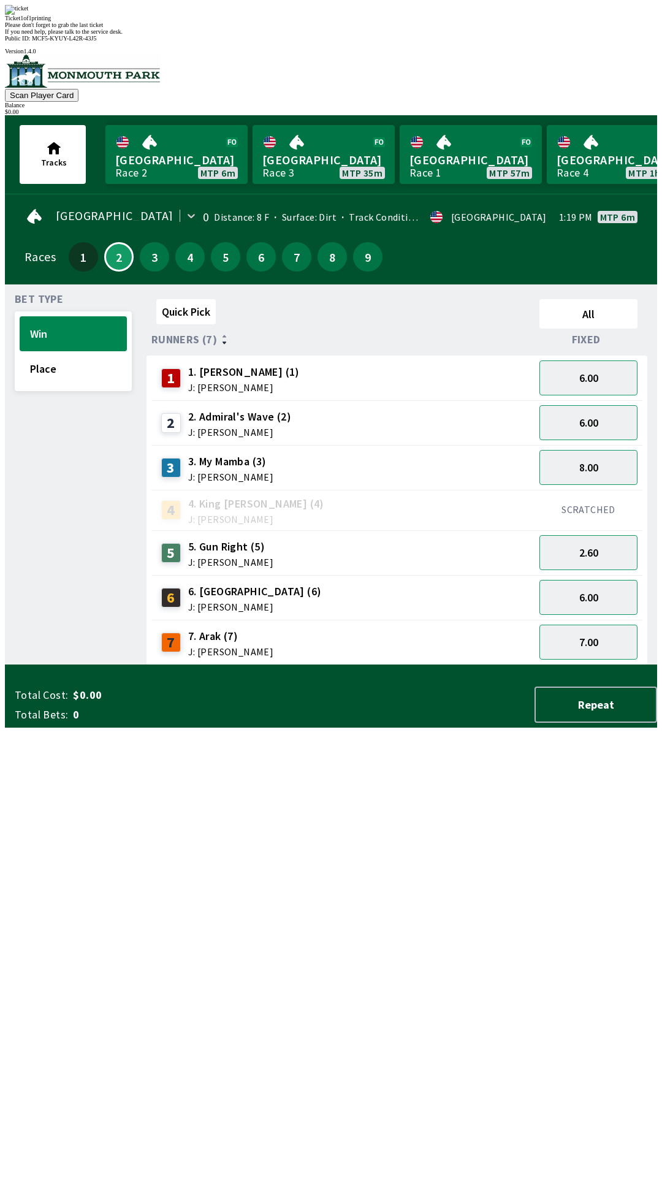
click at [359, 665] on div "Quick Pick All Runners (7) Fixed 1 1. [PERSON_NAME] (1) J: [PERSON_NAME] 6.00 2…" at bounding box center [402, 479] width 511 height 371
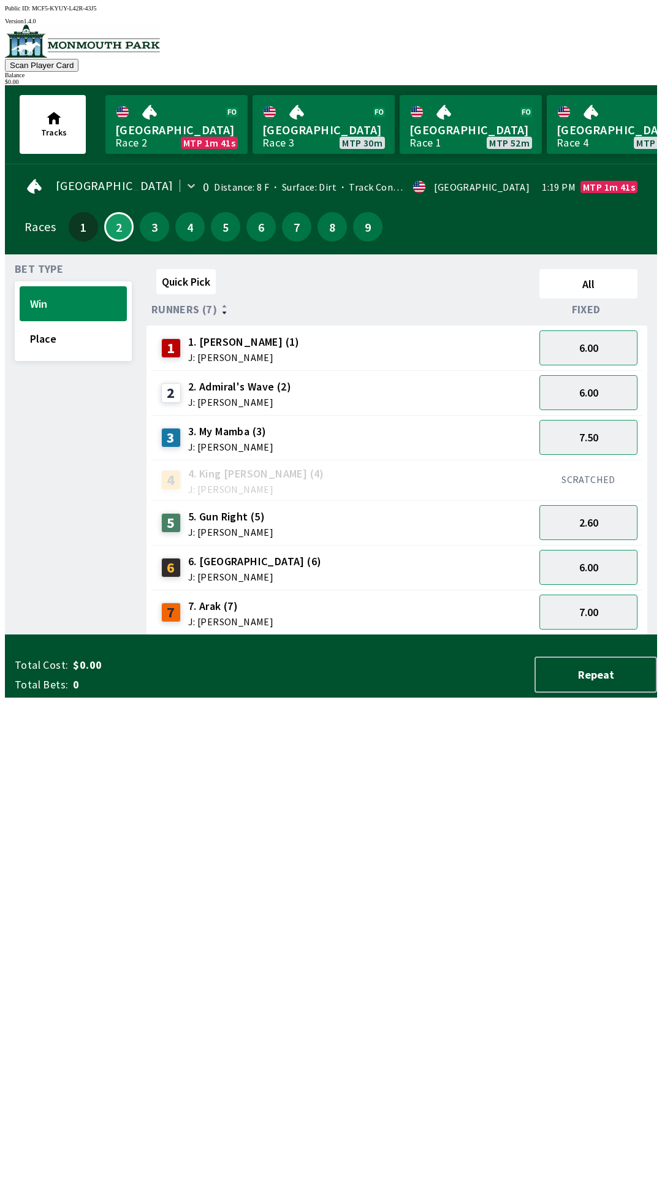
click at [272, 517] on div "5 5. Gun Right (5) J: [PERSON_NAME]" at bounding box center [342, 523] width 373 height 31
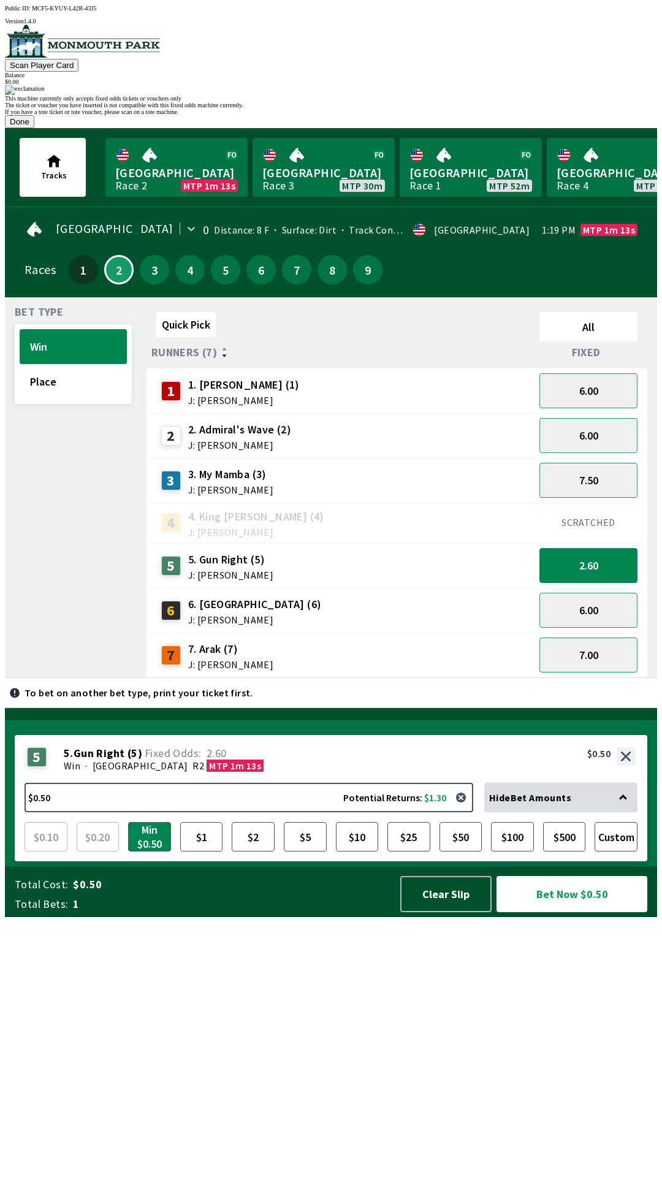
click at [34, 128] on button "Done" at bounding box center [19, 121] width 29 height 13
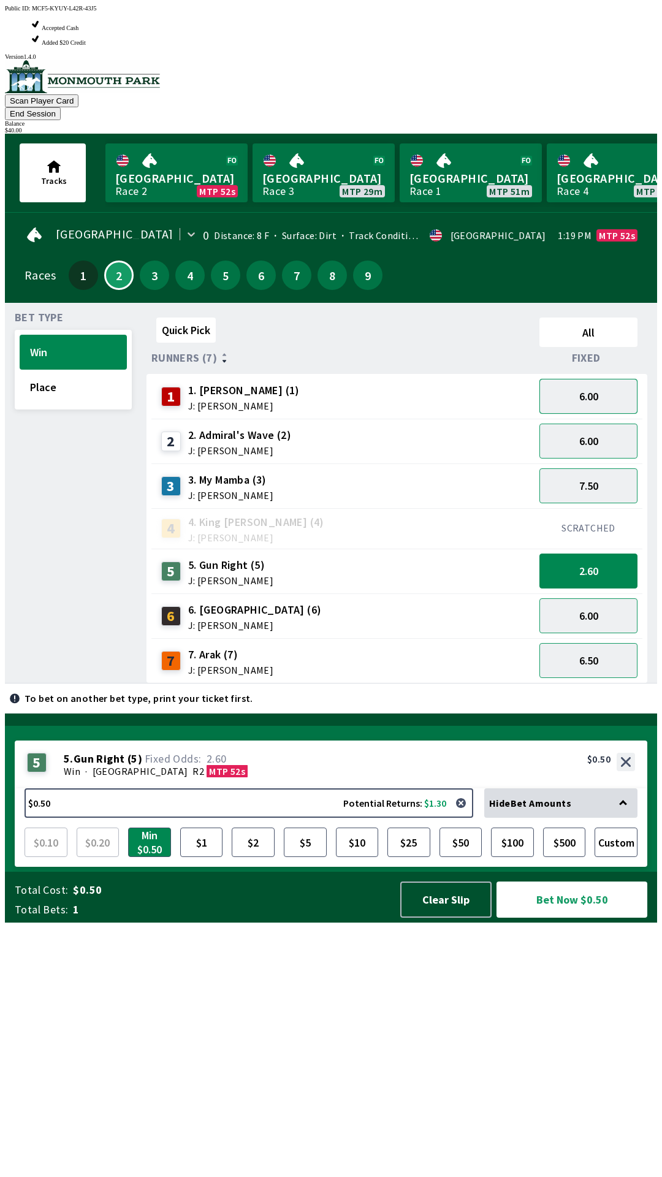
click at [602, 379] on button "6.00" at bounding box center [588, 396] width 98 height 35
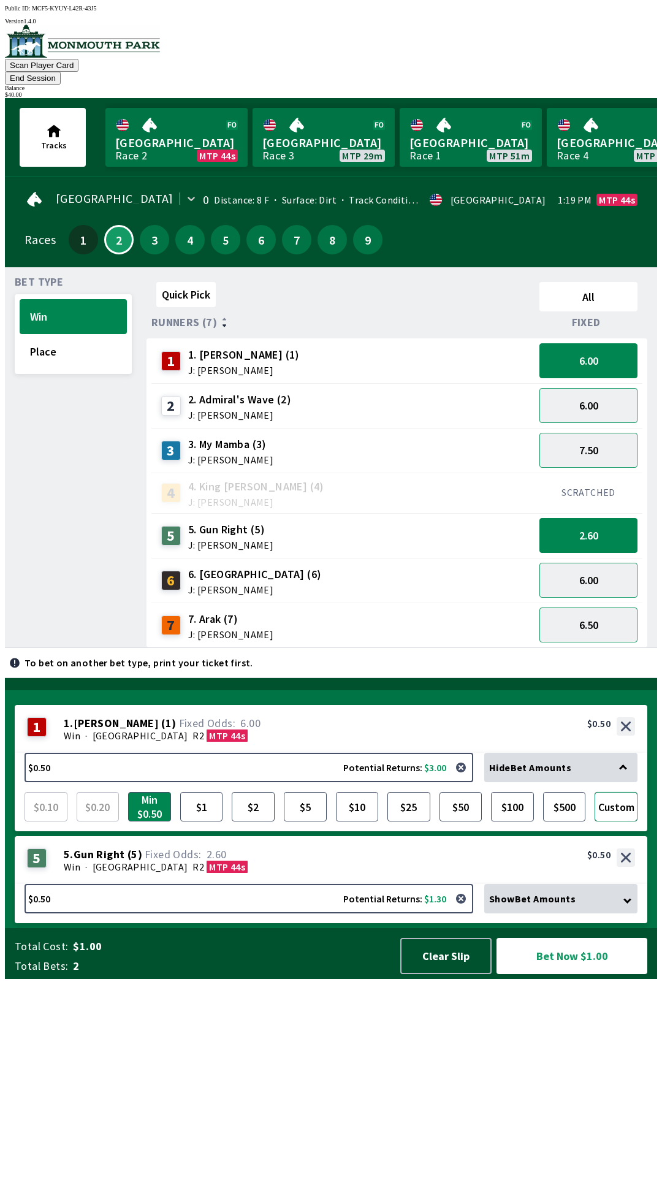
click at [615, 821] on button "Custom" at bounding box center [616, 806] width 43 height 29
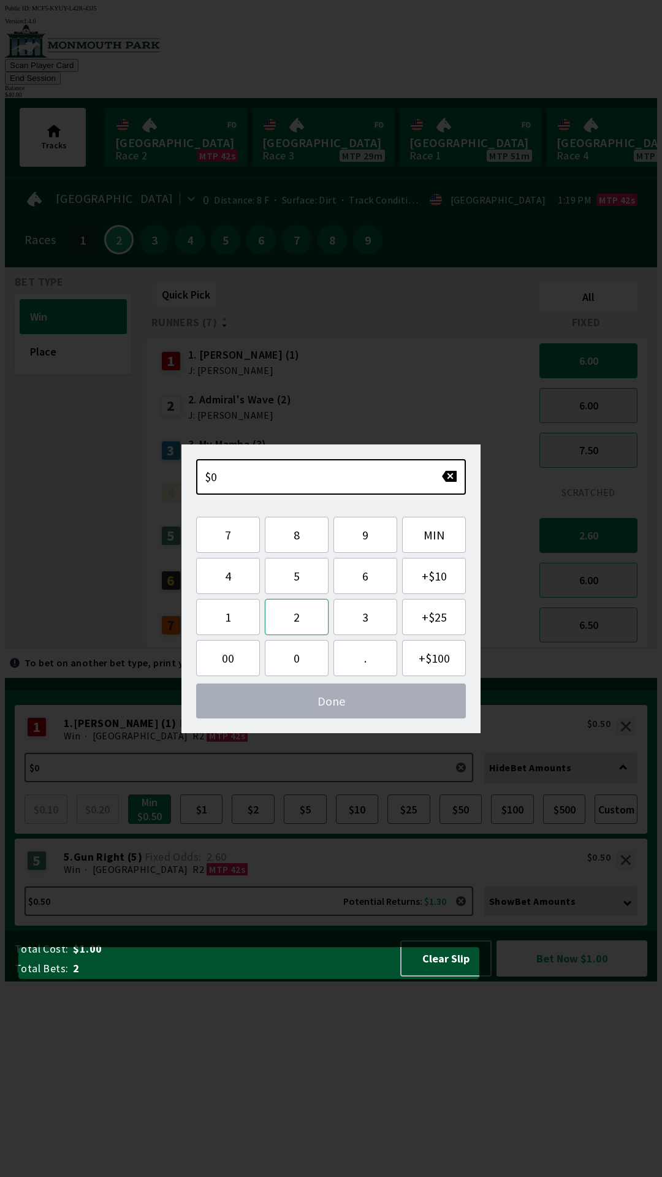
click at [287, 617] on button "2" at bounding box center [297, 617] width 64 height 36
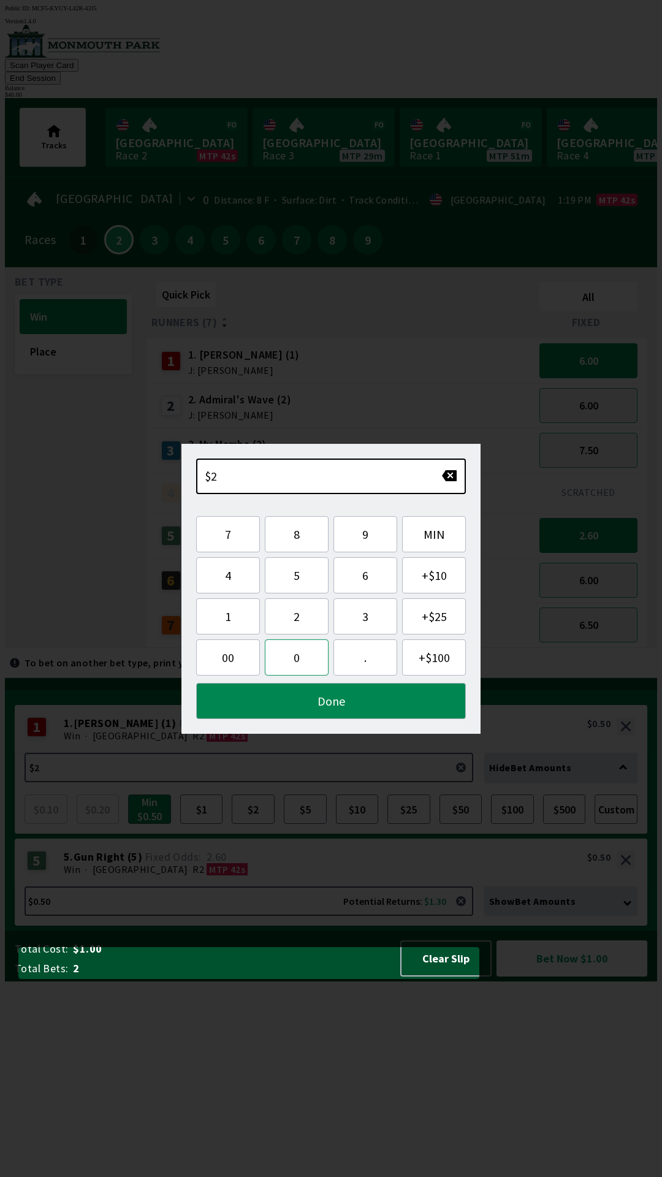
click at [295, 651] on button "0" at bounding box center [297, 657] width 64 height 36
click at [292, 702] on button "Done" at bounding box center [331, 701] width 270 height 36
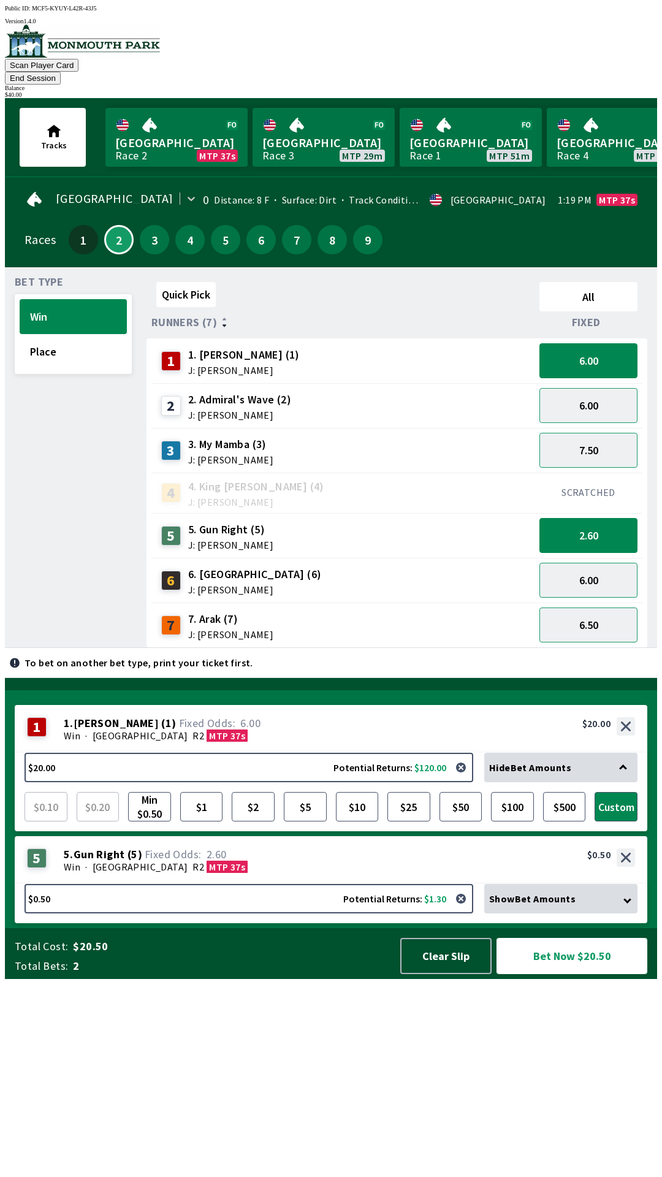
click at [562, 974] on button "Bet Now $20.50" at bounding box center [572, 956] width 151 height 36
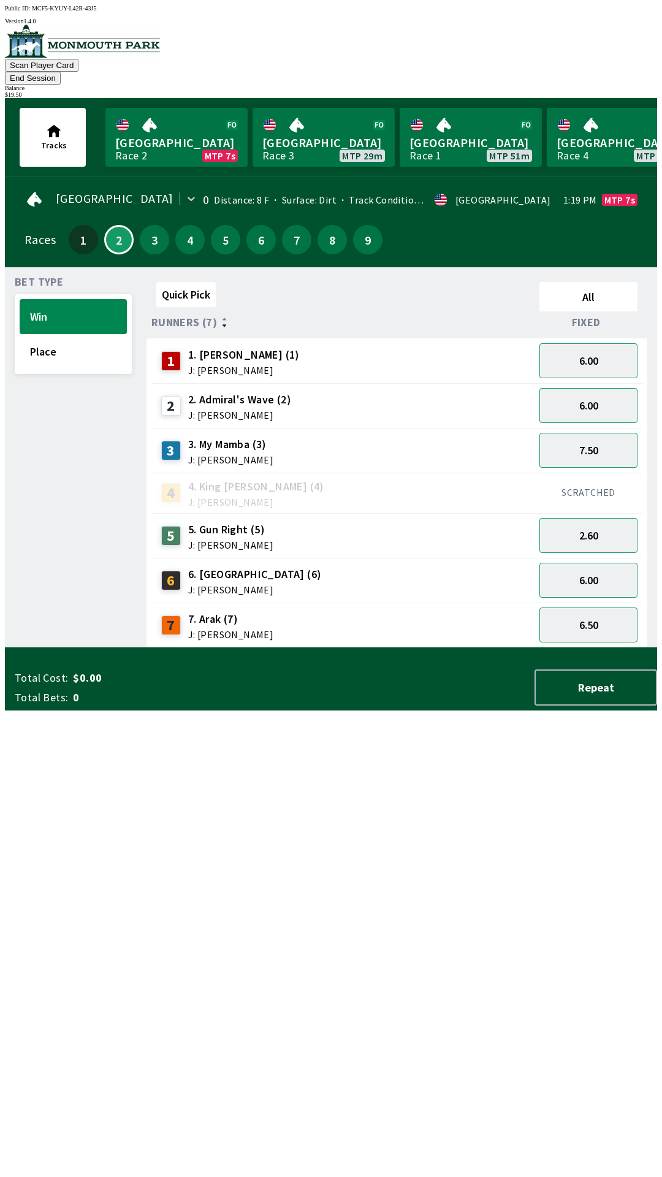
click at [61, 72] on button "End Session" at bounding box center [33, 78] width 56 height 13
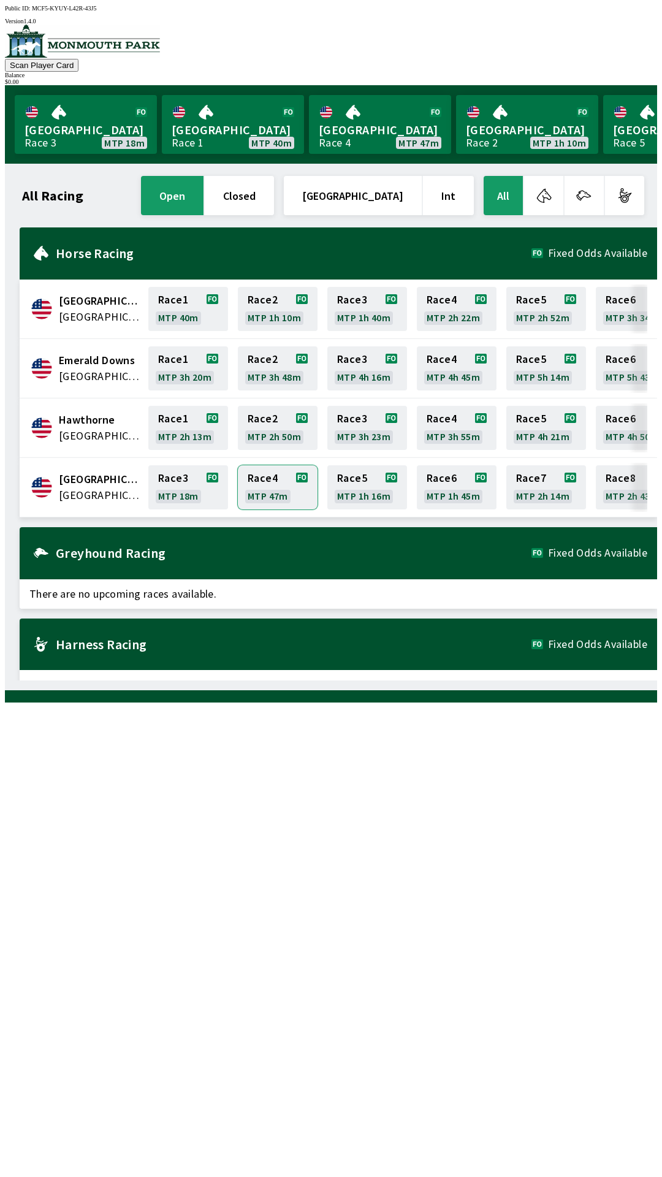
click at [299, 470] on link "Race 4 MTP 47m" at bounding box center [278, 487] width 80 height 44
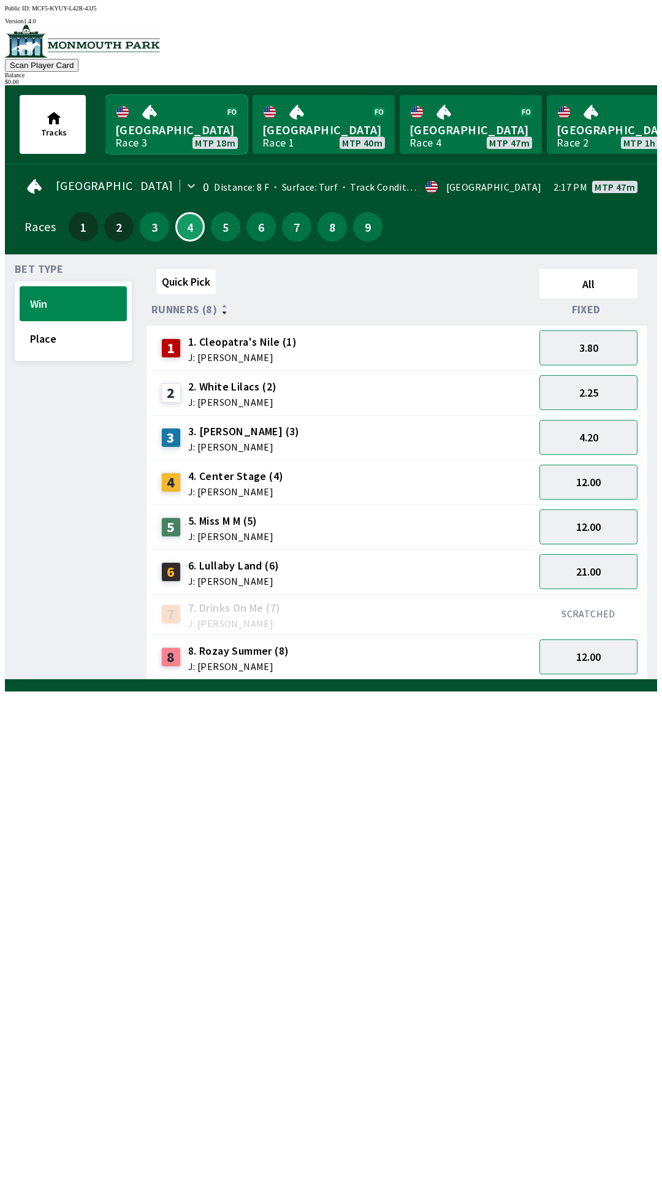
click at [118, 135] on link "Monmouth Park Race 3 MTP 18m" at bounding box center [176, 124] width 142 height 59
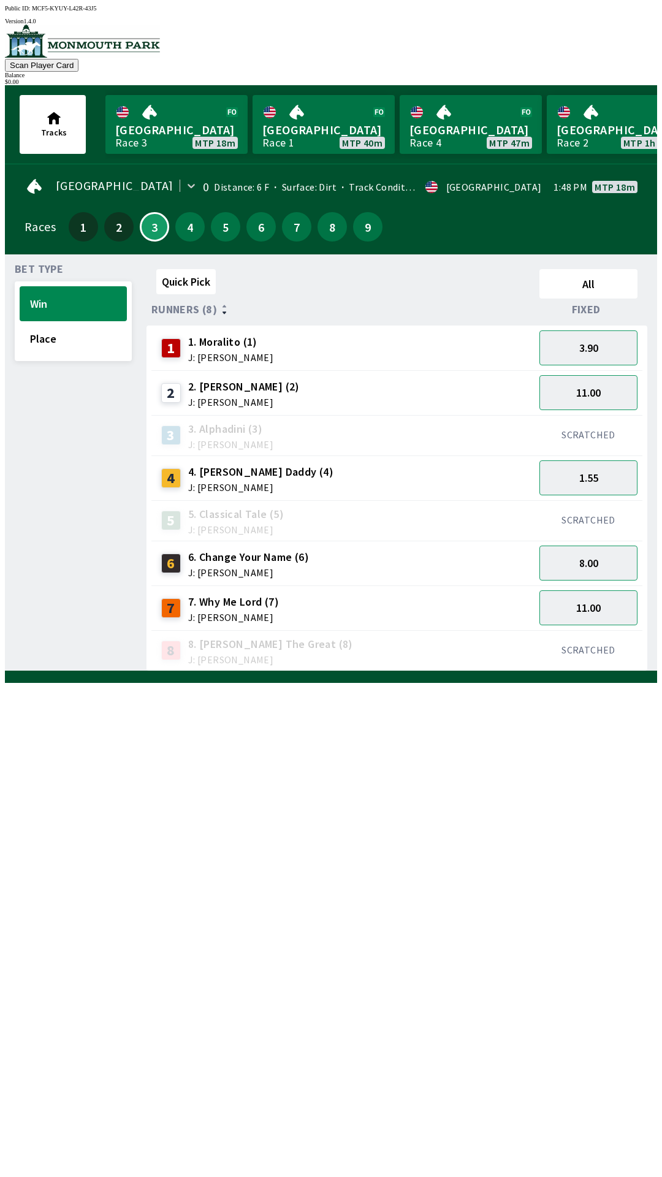
click at [107, 233] on div "2" at bounding box center [118, 226] width 29 height 29
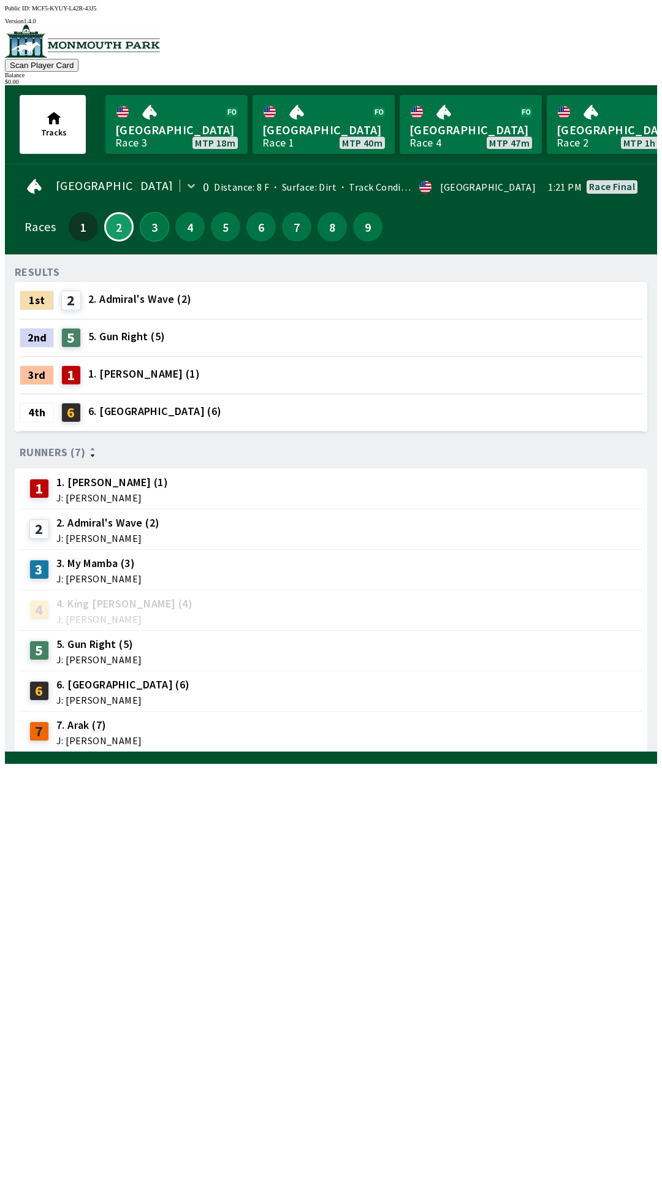
click at [151, 230] on button "3" at bounding box center [154, 226] width 29 height 29
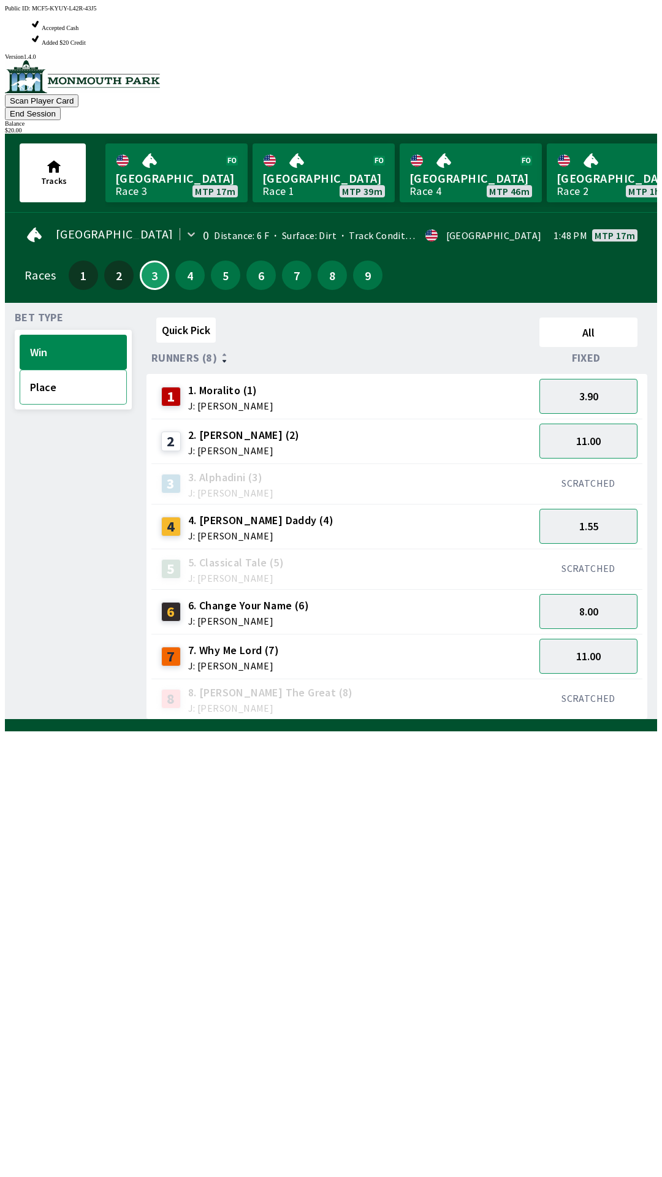
click at [66, 370] on button "Place" at bounding box center [73, 387] width 107 height 35
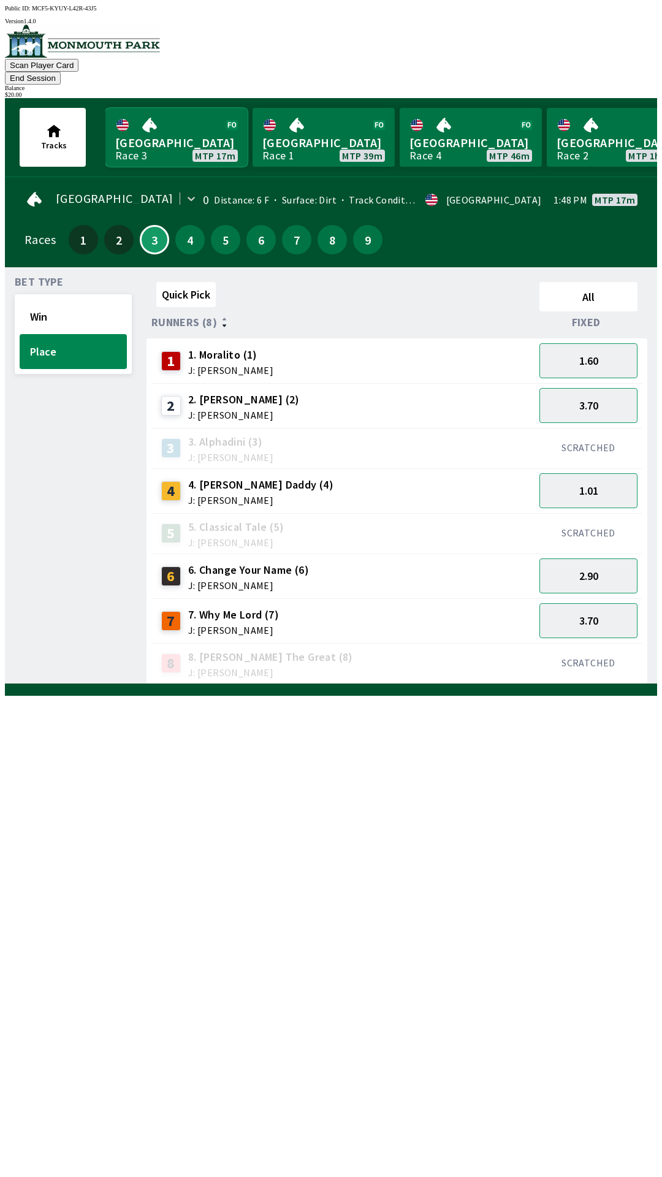
click at [142, 142] on link "Monmouth Park Race 3 MTP 17m" at bounding box center [176, 137] width 142 height 59
click at [130, 132] on link "Monmouth Park Race 3 MTP 17m" at bounding box center [176, 137] width 142 height 59
click at [618, 475] on button "1.01" at bounding box center [588, 490] width 98 height 35
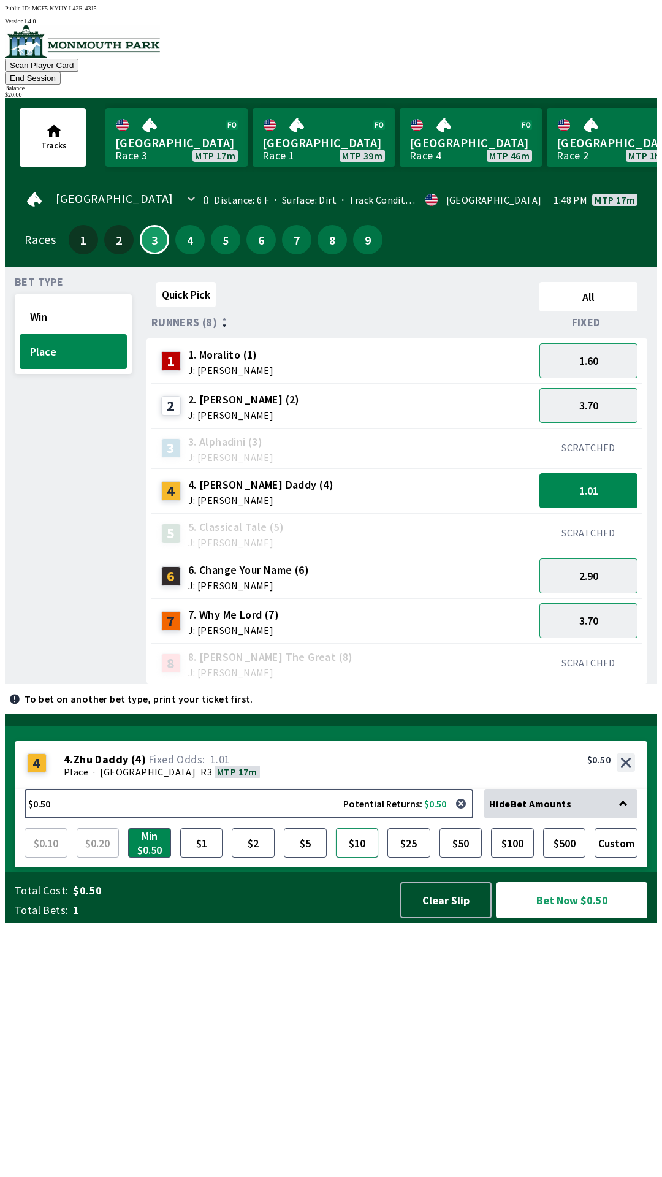
click at [375, 858] on button "$10" at bounding box center [357, 842] width 43 height 29
click at [590, 918] on button "Bet Now $10.00" at bounding box center [572, 900] width 151 height 36
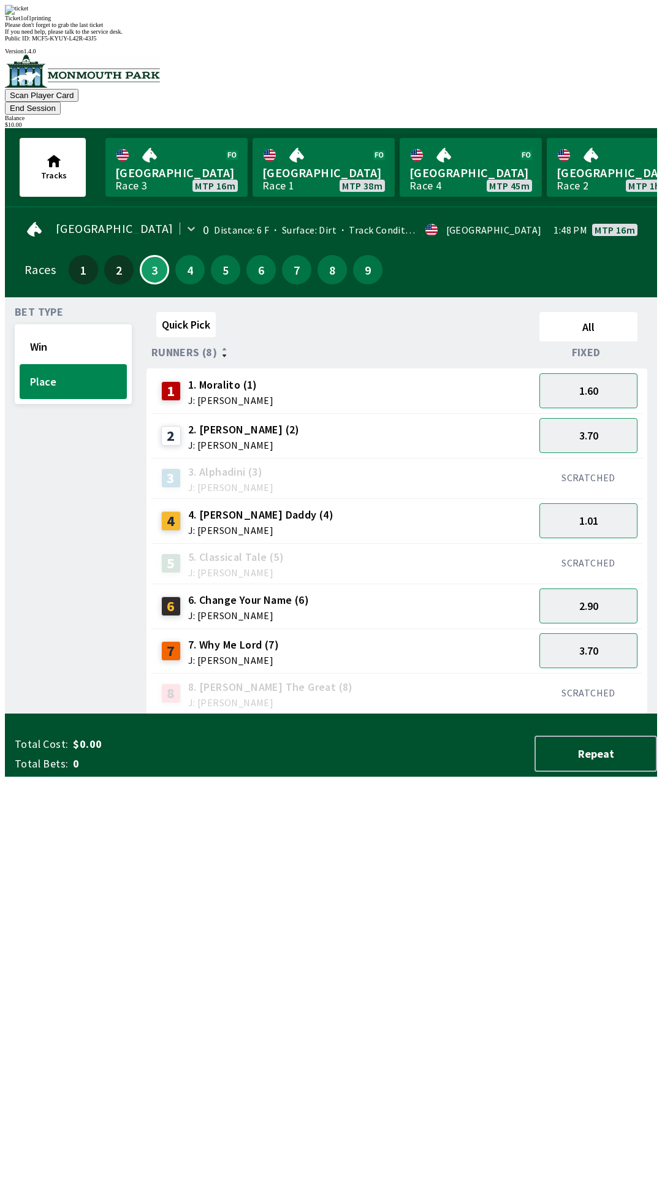
click at [161, 714] on div "Quick Pick All Runners (8) Fixed 1 1. Moralito (1) J: [PERSON_NAME] 1.60 2 2. […" at bounding box center [402, 510] width 511 height 407
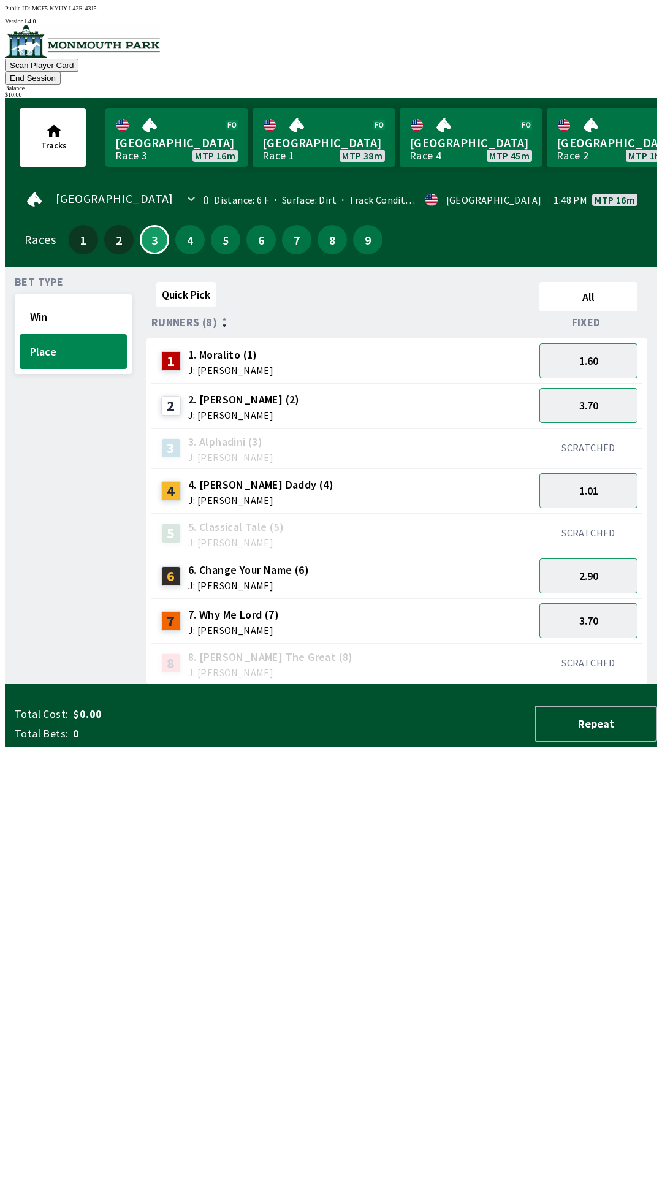
click at [603, 91] on div "$ 10.00" at bounding box center [331, 94] width 652 height 7
click at [61, 72] on button "End Session" at bounding box center [33, 78] width 56 height 13
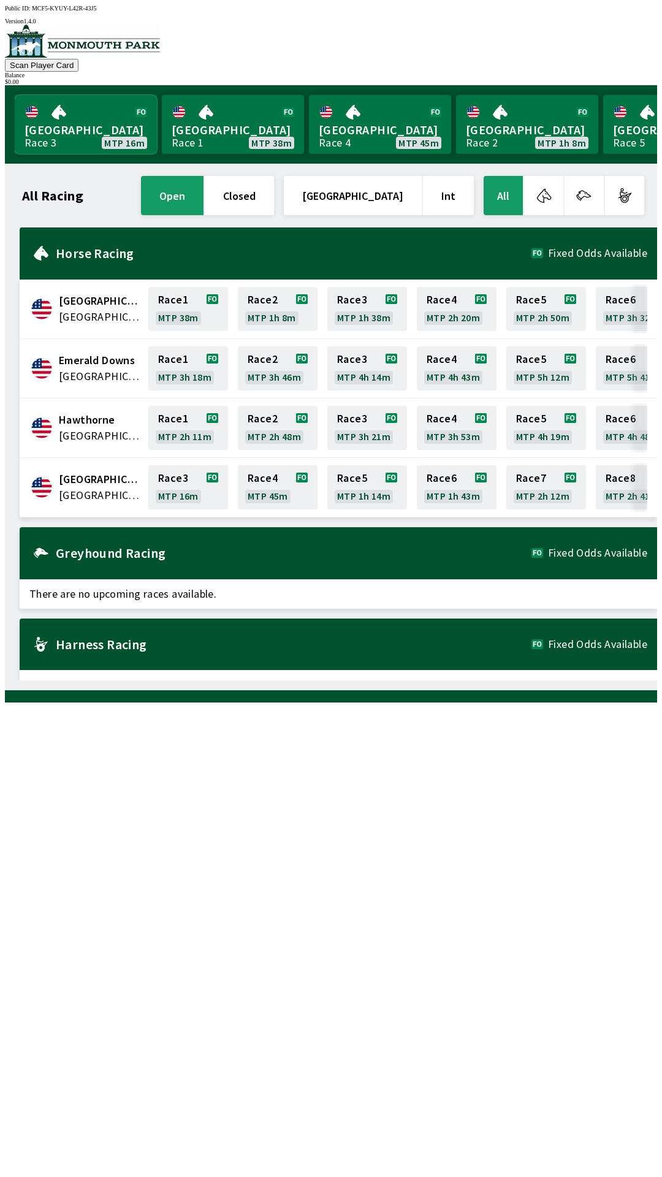
click at [44, 145] on link "[GEOGRAPHIC_DATA] Race 3 MTP 16m" at bounding box center [86, 124] width 142 height 59
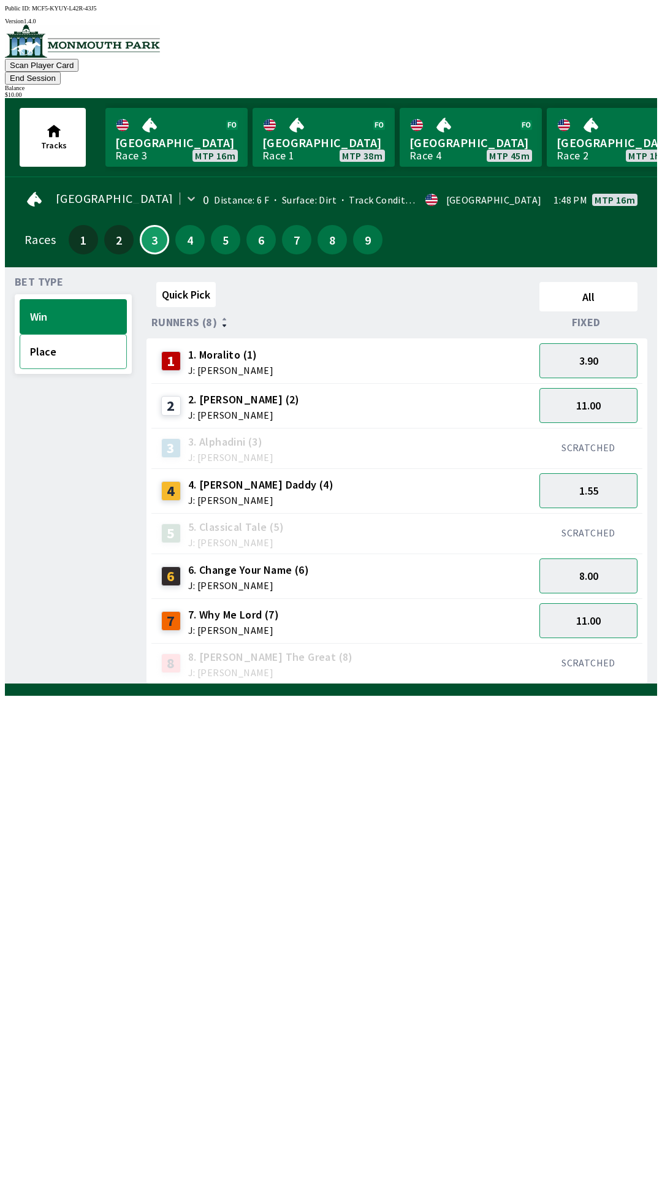
click at [74, 348] on button "Place" at bounding box center [73, 351] width 107 height 35
click at [240, 495] on span "J: [PERSON_NAME]" at bounding box center [260, 500] width 145 height 10
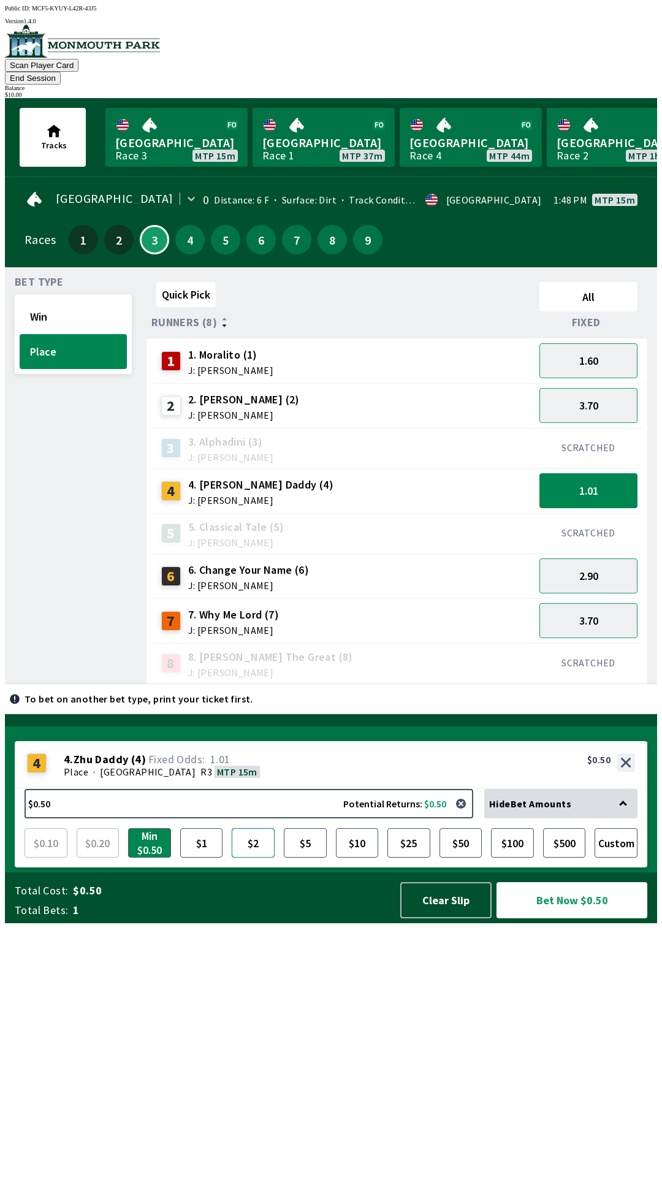
click at [248, 858] on button "$2" at bounding box center [253, 842] width 43 height 29
click at [574, 918] on button "Bet Now $2.00" at bounding box center [572, 900] width 151 height 36
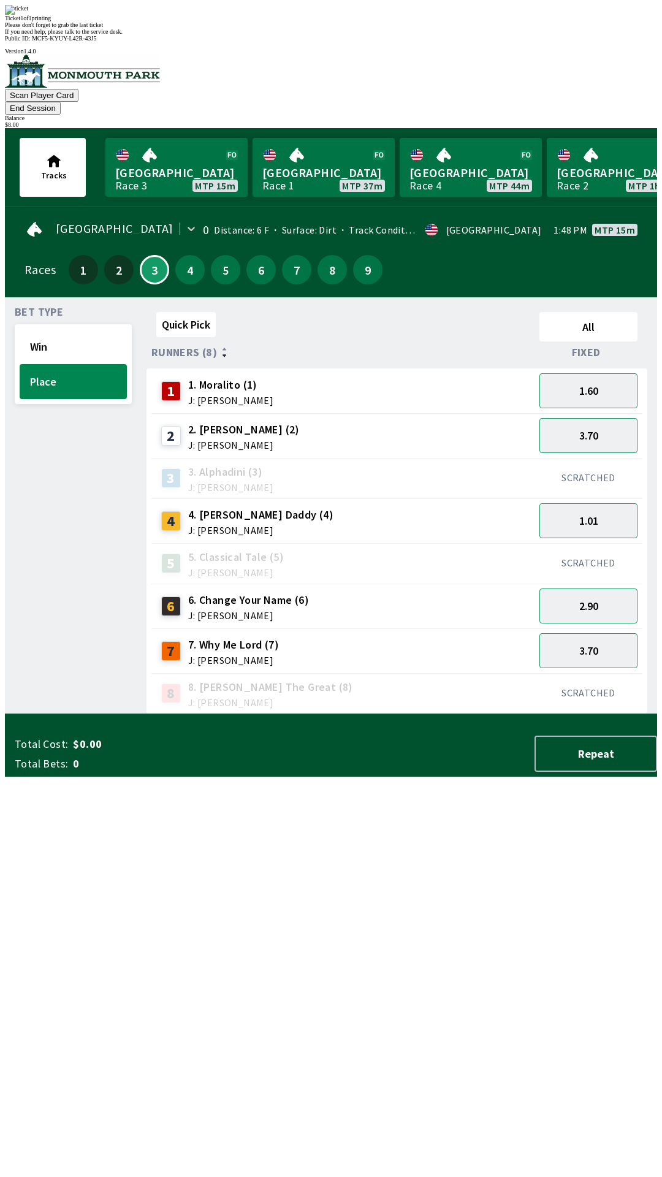
click at [524, 714] on div "Quick Pick All Runners (8) Fixed 1 1. Moralito (1) J: [PERSON_NAME] 1.60 2 2. […" at bounding box center [402, 510] width 511 height 407
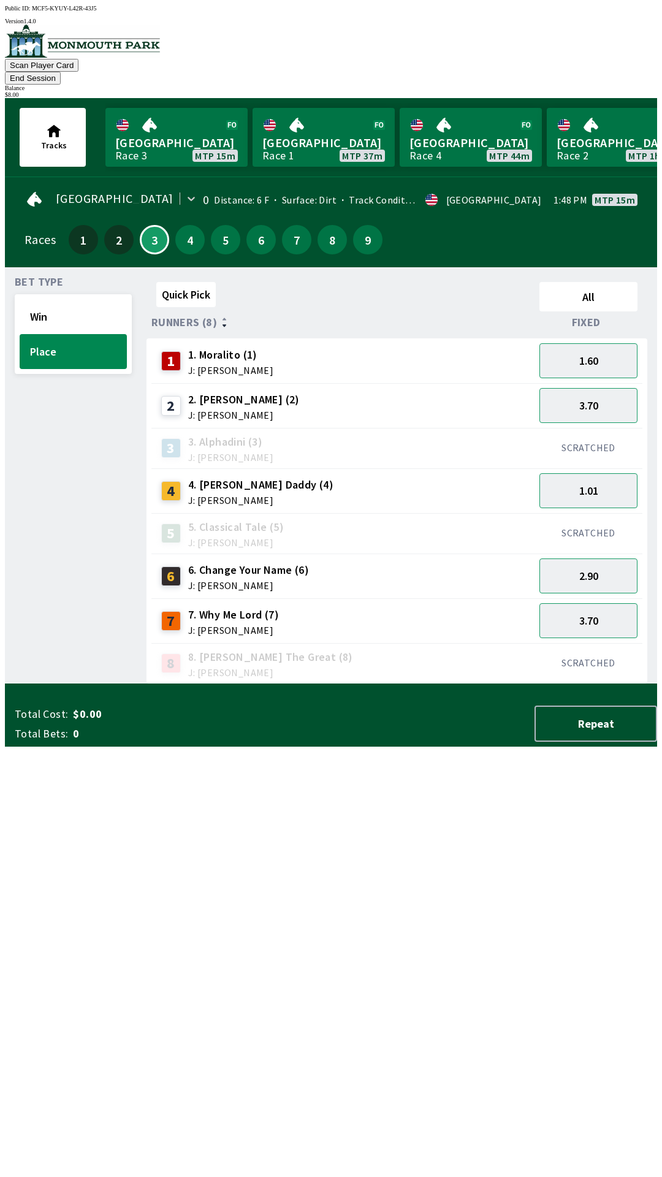
click at [609, 98] on div "Tracks [GEOGRAPHIC_DATA] Race 3 MTP 15m [GEOGRAPHIC_DATA] 1 MTP 37m [GEOGRAPHIC…" at bounding box center [336, 137] width 642 height 78
click at [61, 72] on button "End Session" at bounding box center [33, 78] width 56 height 13
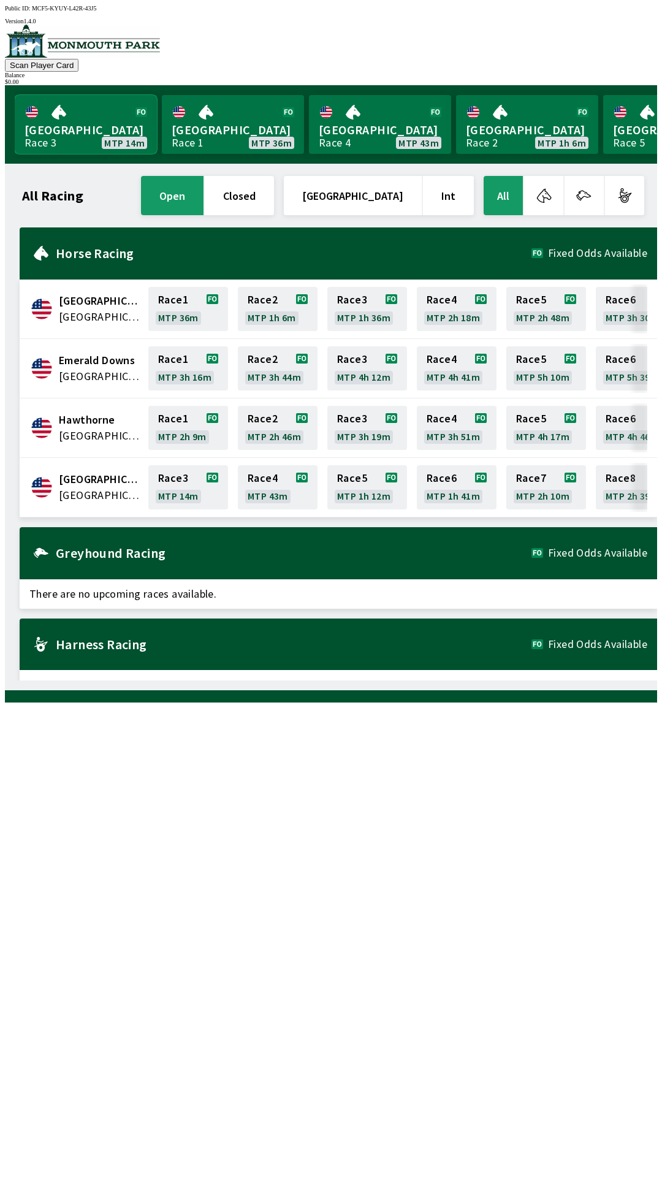
click at [78, 129] on link "[GEOGRAPHIC_DATA] Race 3 MTP 14m" at bounding box center [86, 124] width 142 height 59
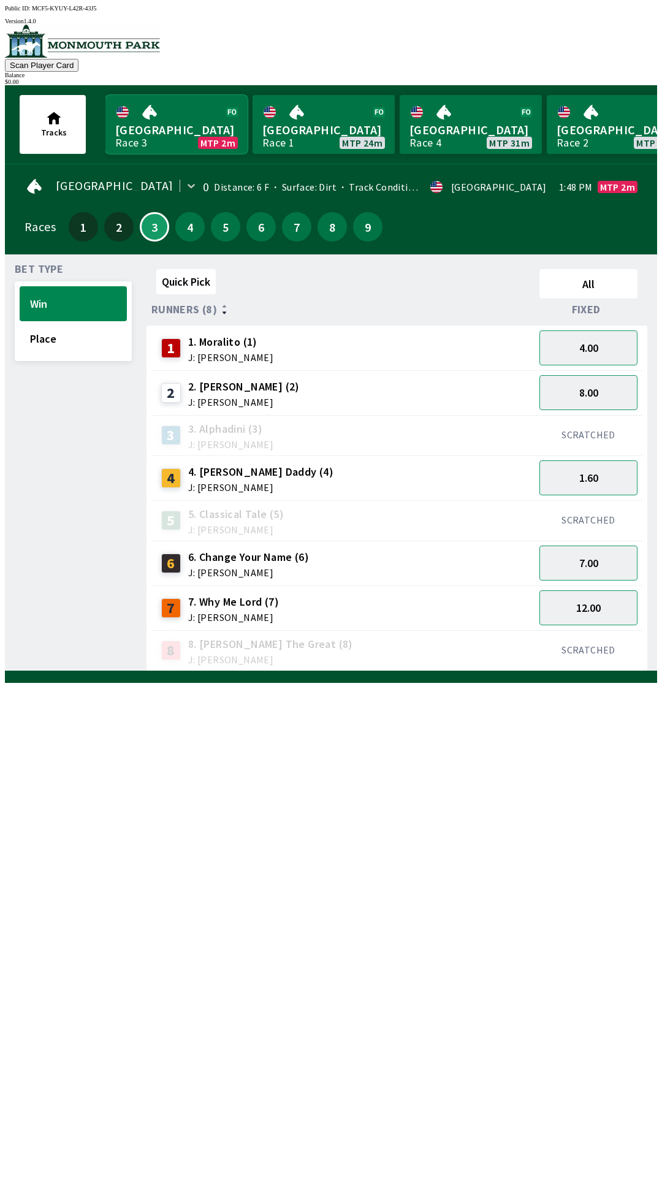
click at [105, 95] on link "Monmouth Park Race 3 MTP 2m" at bounding box center [176, 124] width 142 height 59
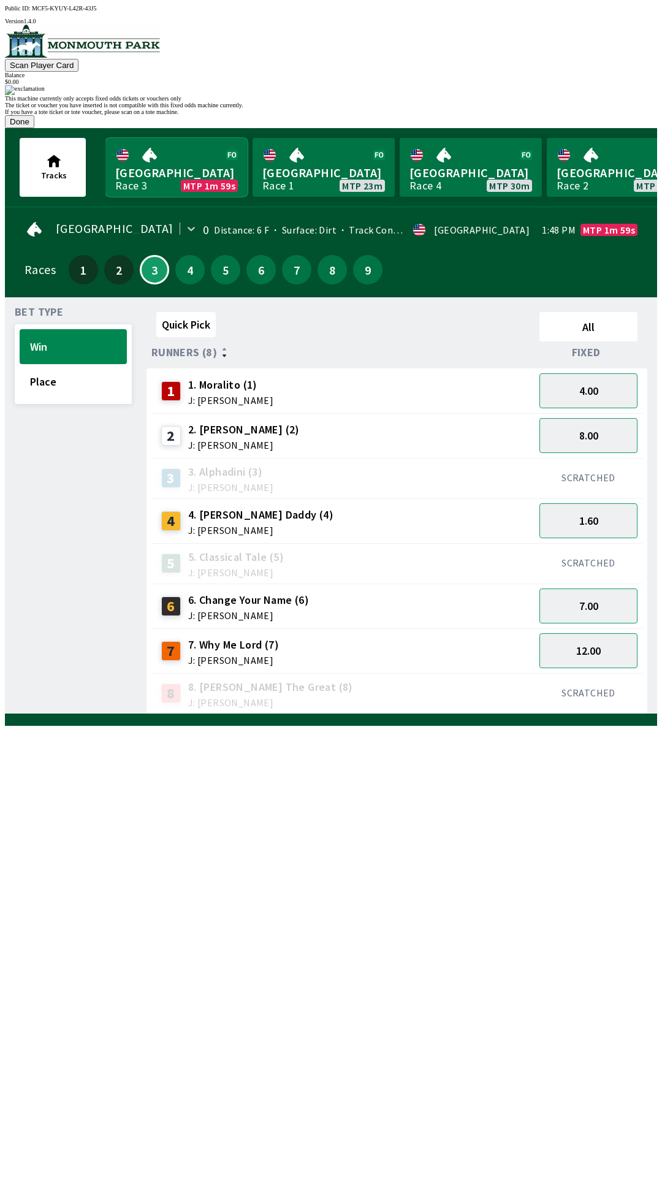
click at [105, 138] on link "Monmouth Park Race 3 MTP 1m 59s" at bounding box center [176, 167] width 142 height 59
click at [105, 138] on link "Monmouth Park Race 3 MTP 1m 58s" at bounding box center [176, 167] width 142 height 59
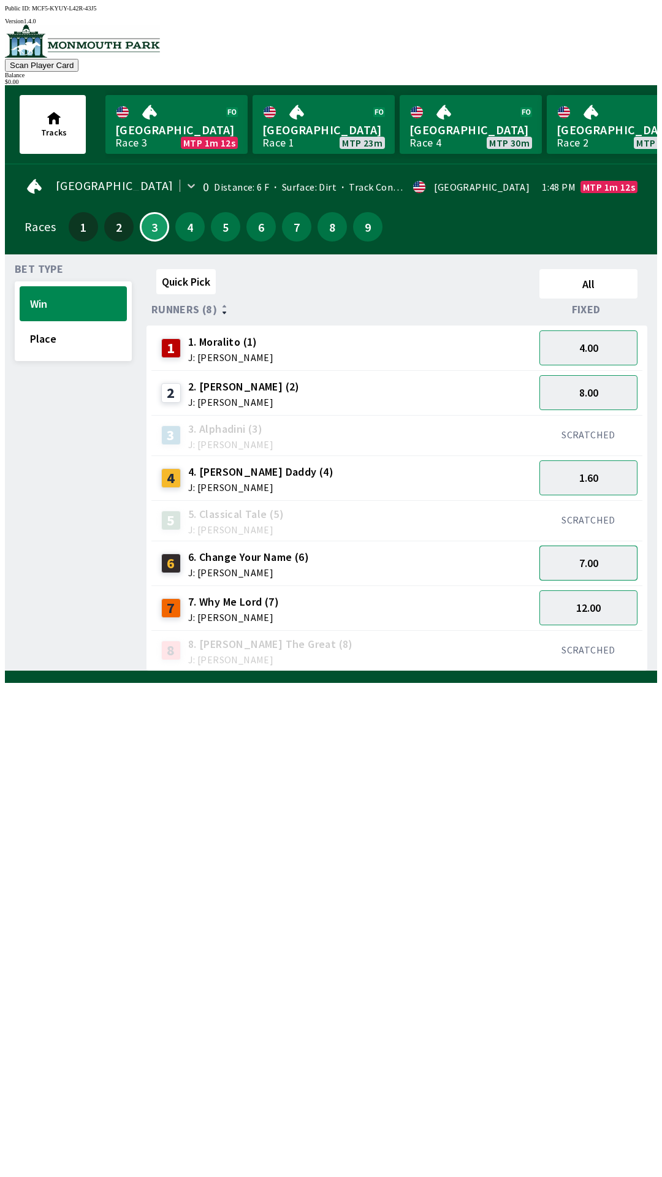
click at [595, 560] on button "7.00" at bounding box center [588, 563] width 98 height 35
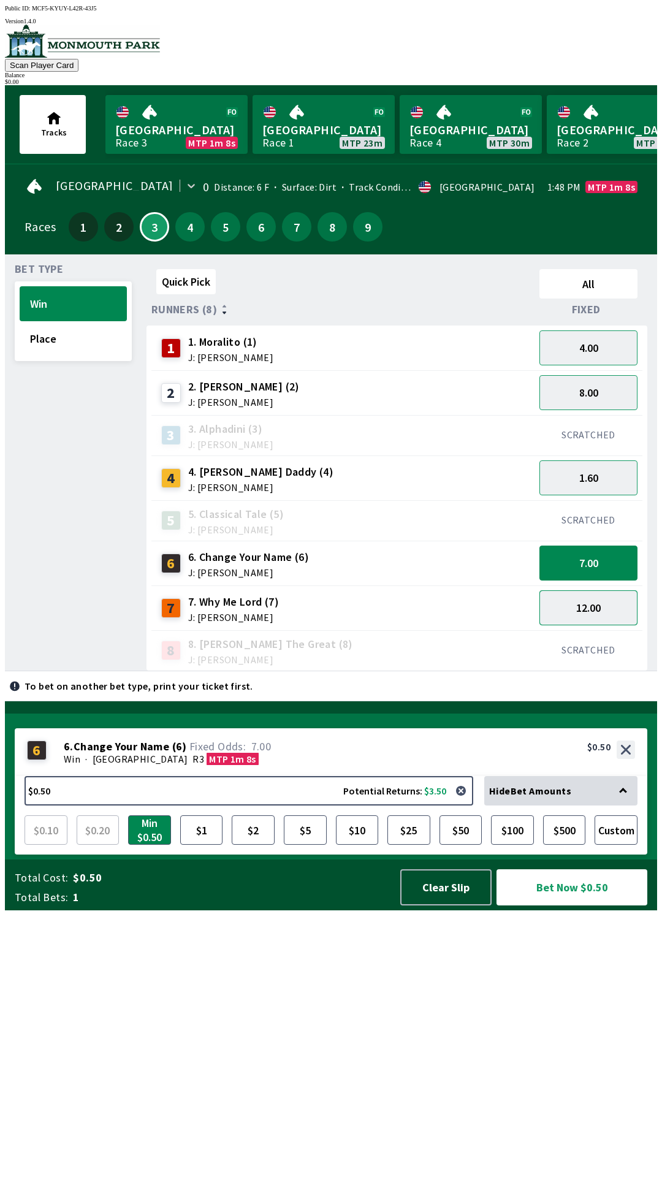
click at [600, 603] on button "12.00" at bounding box center [588, 607] width 98 height 35
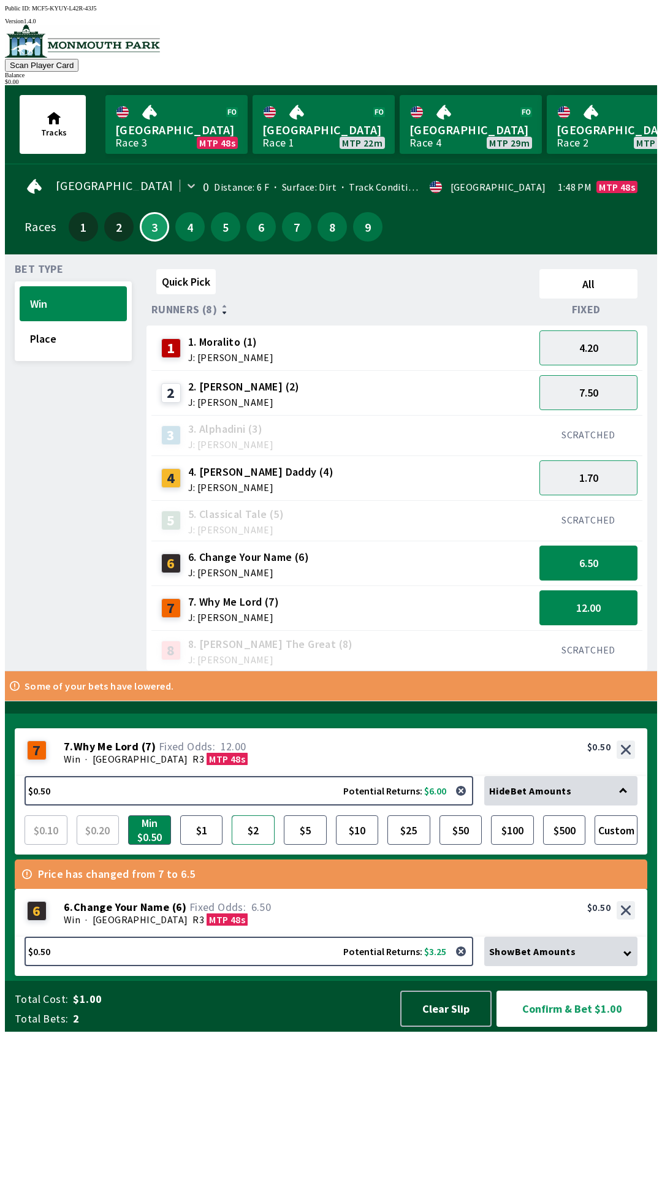
click at [256, 845] on button "$2" at bounding box center [253, 829] width 43 height 29
click at [619, 845] on button "Custom" at bounding box center [616, 829] width 43 height 29
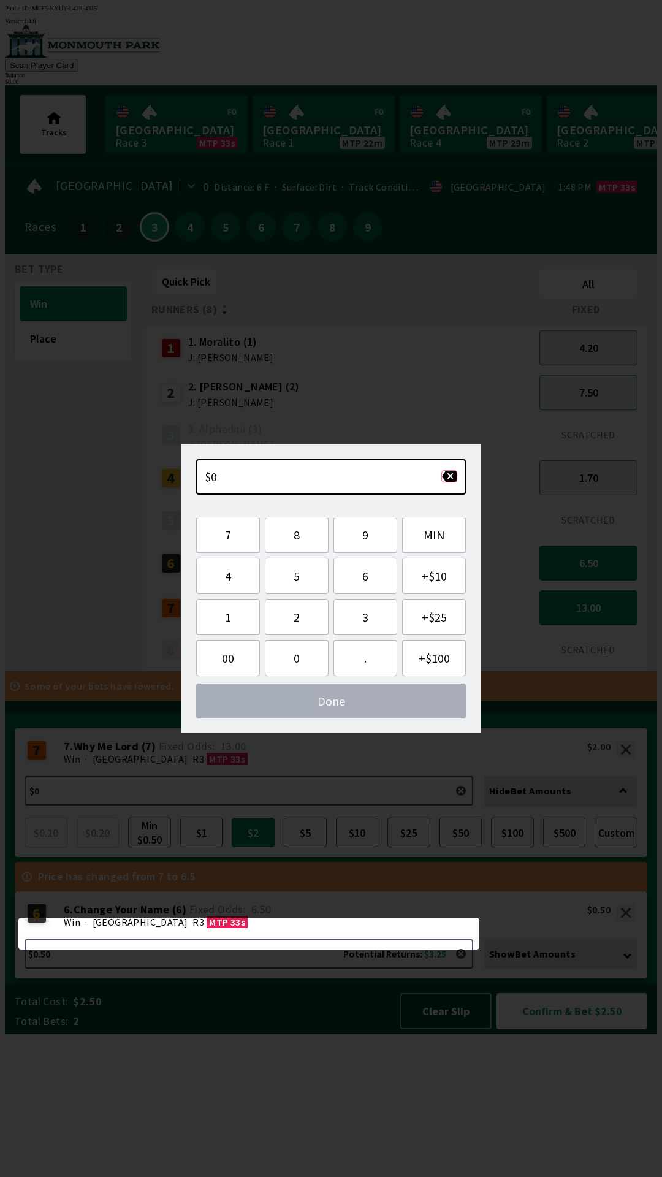
click at [456, 476] on button "button" at bounding box center [449, 476] width 16 height 12
click at [451, 477] on button "button" at bounding box center [449, 476] width 16 height 12
click at [564, 671] on div "Quick Pick All Runners (8) Fixed 1 1. Moralito (1) J: [PERSON_NAME] 4.20 2 2. […" at bounding box center [402, 467] width 511 height 407
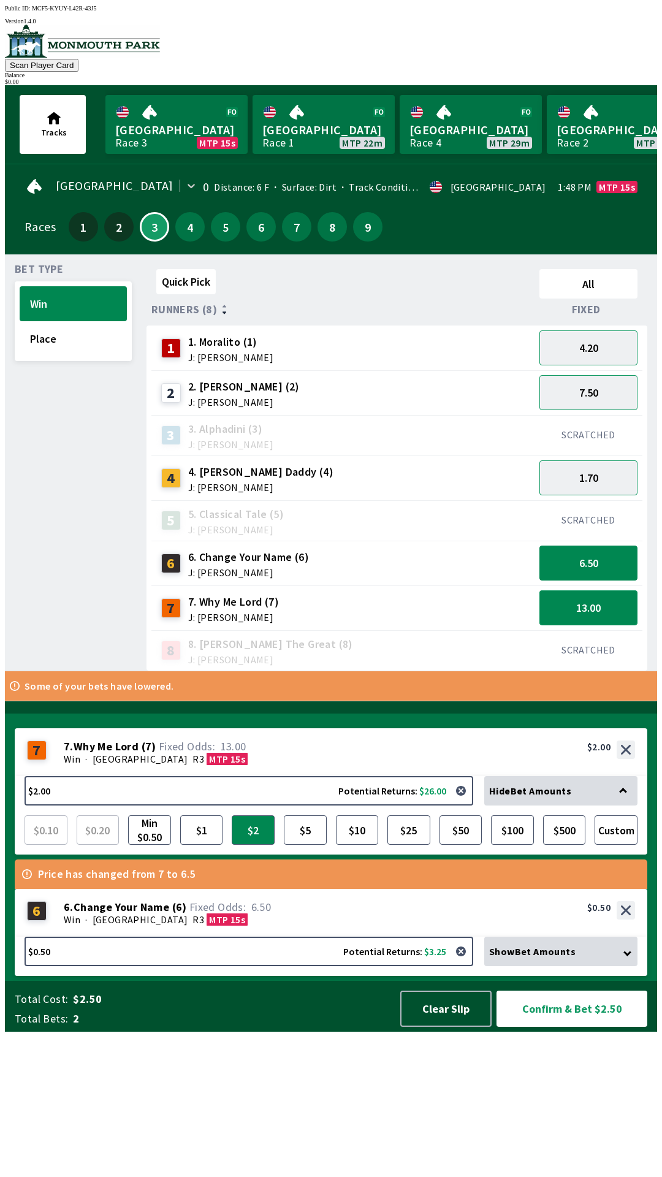
click at [603, 603] on button "13.00" at bounding box center [588, 607] width 98 height 35
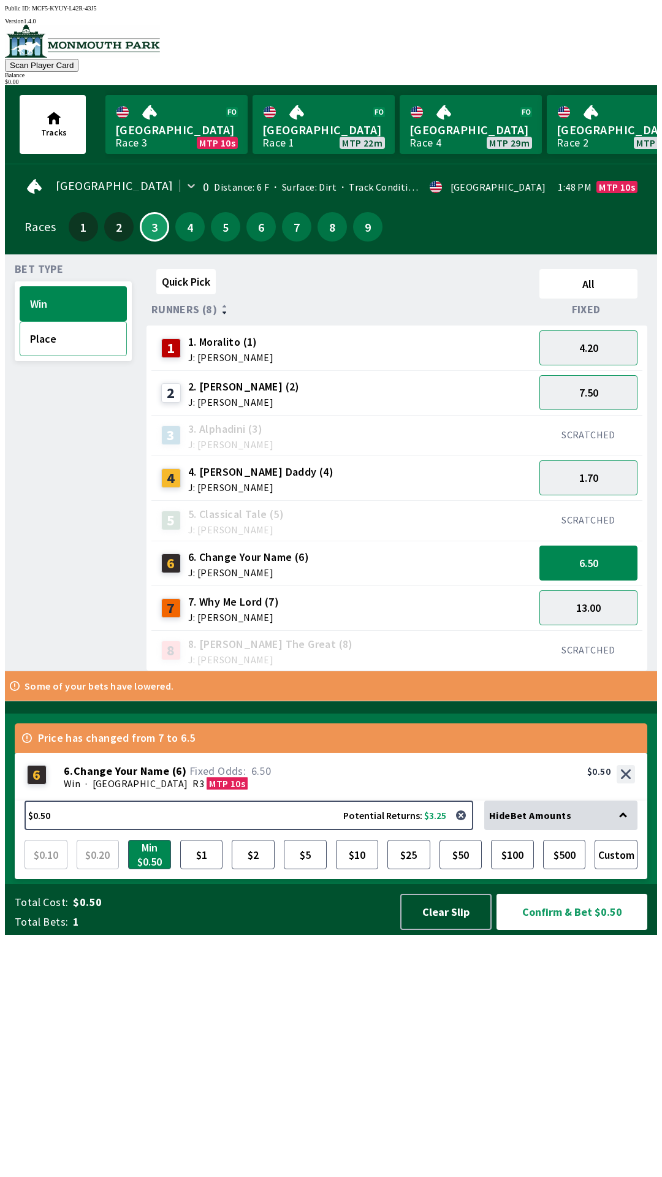
click at [82, 348] on button "Place" at bounding box center [73, 338] width 107 height 35
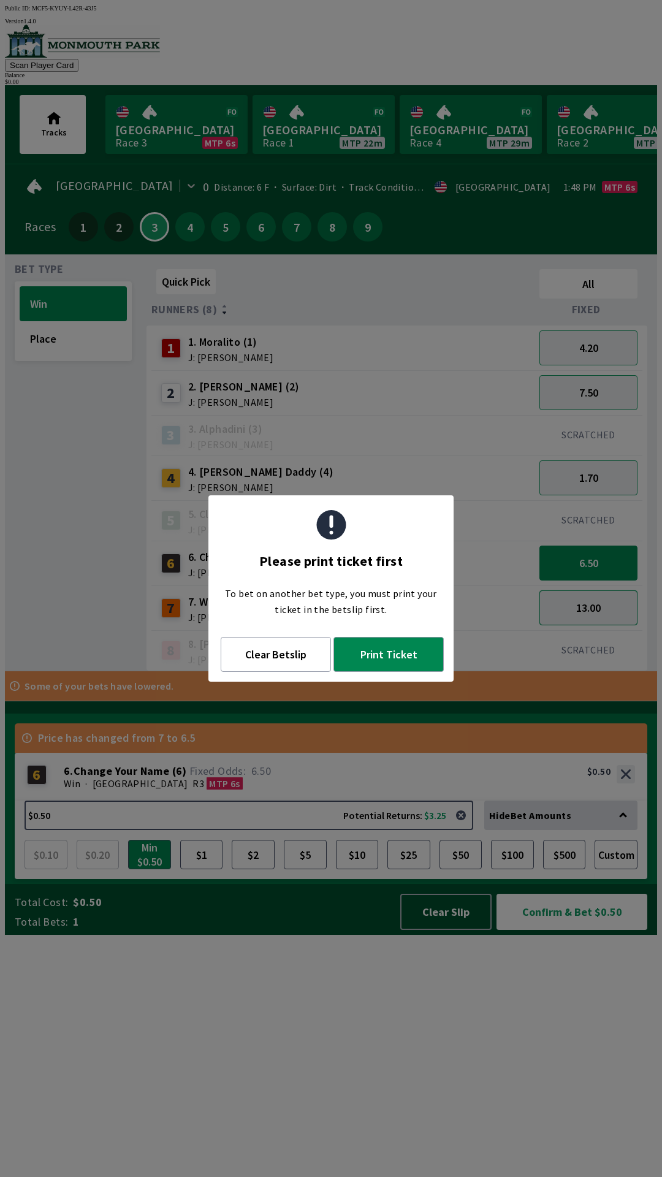
click at [608, 612] on button "13.00" at bounding box center [588, 607] width 98 height 35
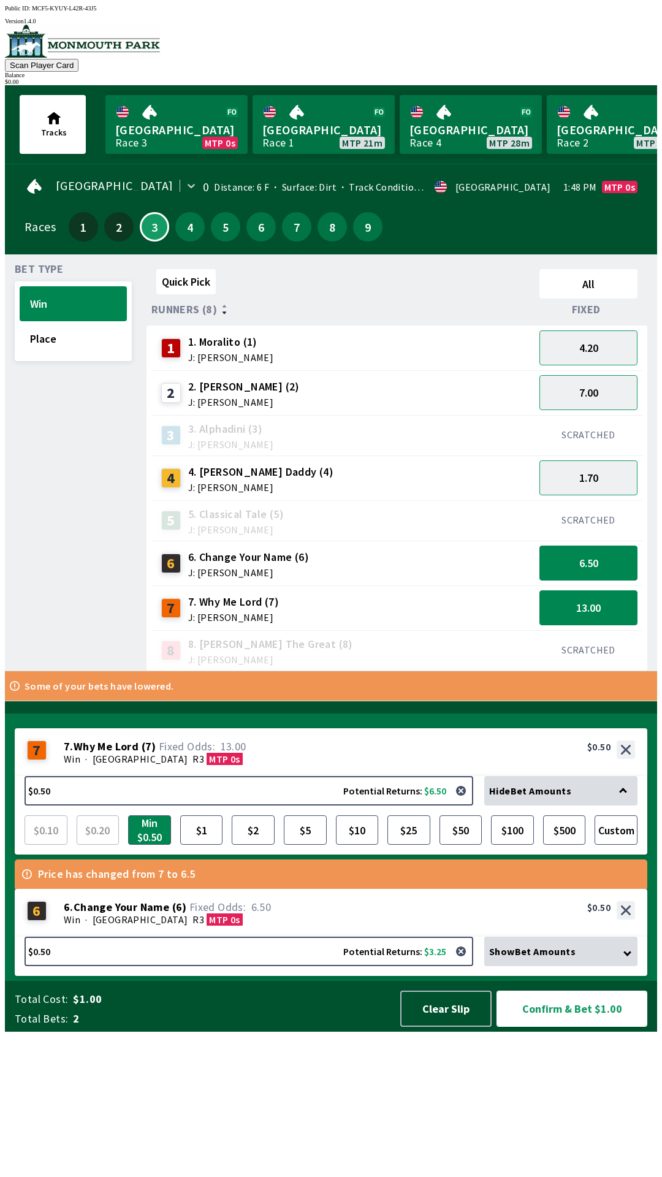
click at [571, 1027] on button "Confirm & Bet $1.00" at bounding box center [572, 1009] width 151 height 36
click at [445, 1027] on button "Clear Slip" at bounding box center [445, 1009] width 91 height 36
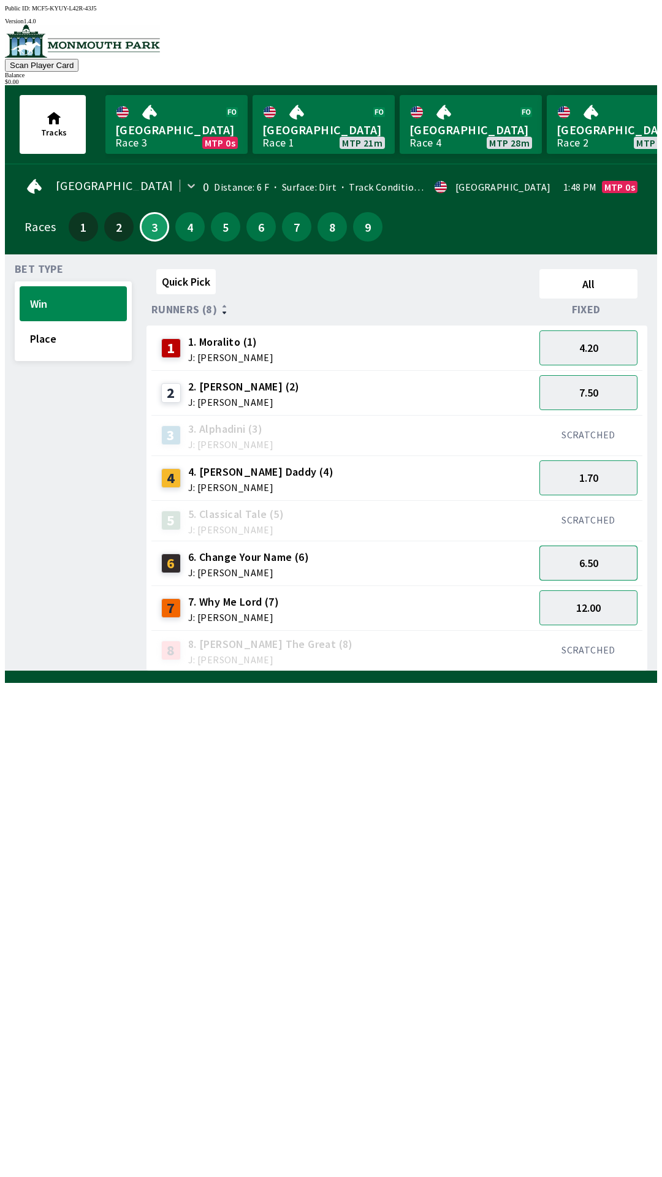
click at [593, 558] on button "6.50" at bounding box center [588, 563] width 98 height 35
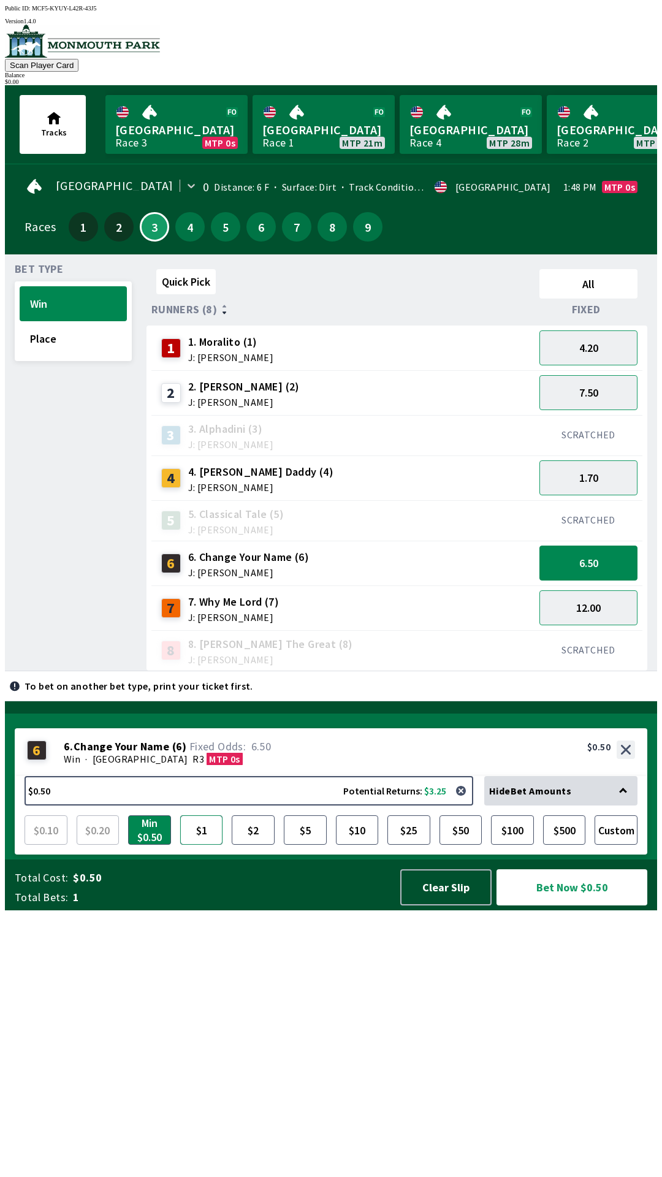
click at [200, 845] on button "$1" at bounding box center [201, 829] width 43 height 29
click at [577, 905] on button "Bet Now $1.00" at bounding box center [572, 887] width 151 height 36
click at [188, 130] on link "Monmouth Park Race 3 MTP 0s" at bounding box center [176, 124] width 142 height 59
click at [426, 905] on button "Clear Slip" at bounding box center [445, 887] width 91 height 36
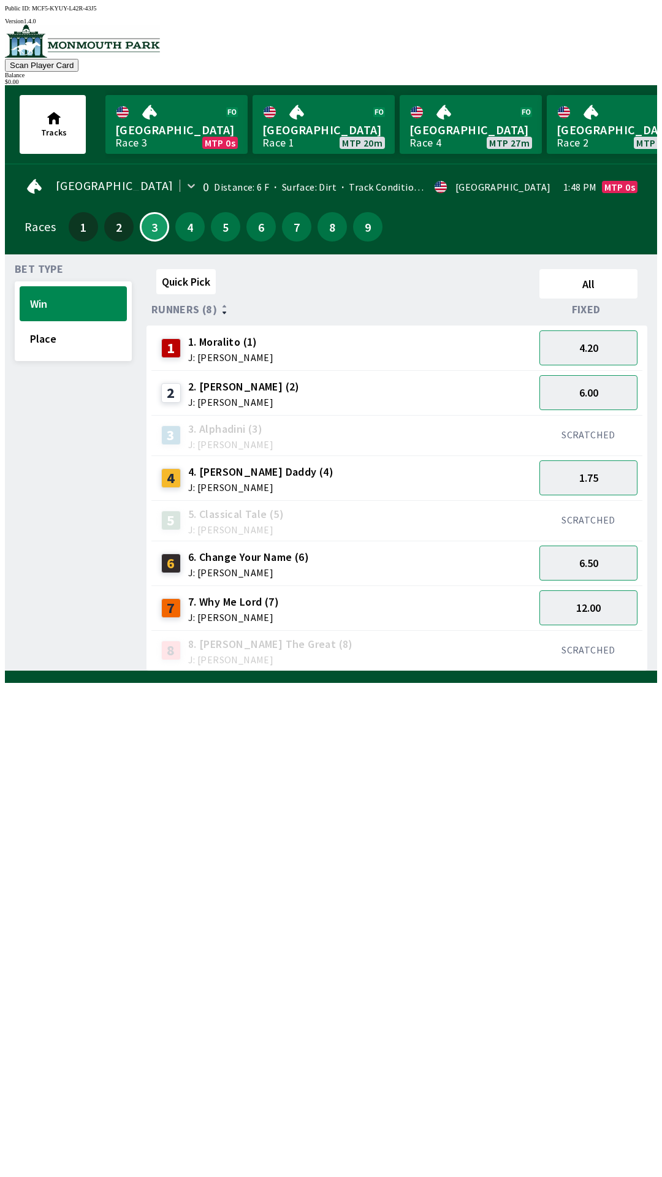
click at [422, 671] on div "Quick Pick All Runners (8) Fixed 1 1. Moralito (1) J: [PERSON_NAME] 4.20 2 2. […" at bounding box center [402, 467] width 511 height 407
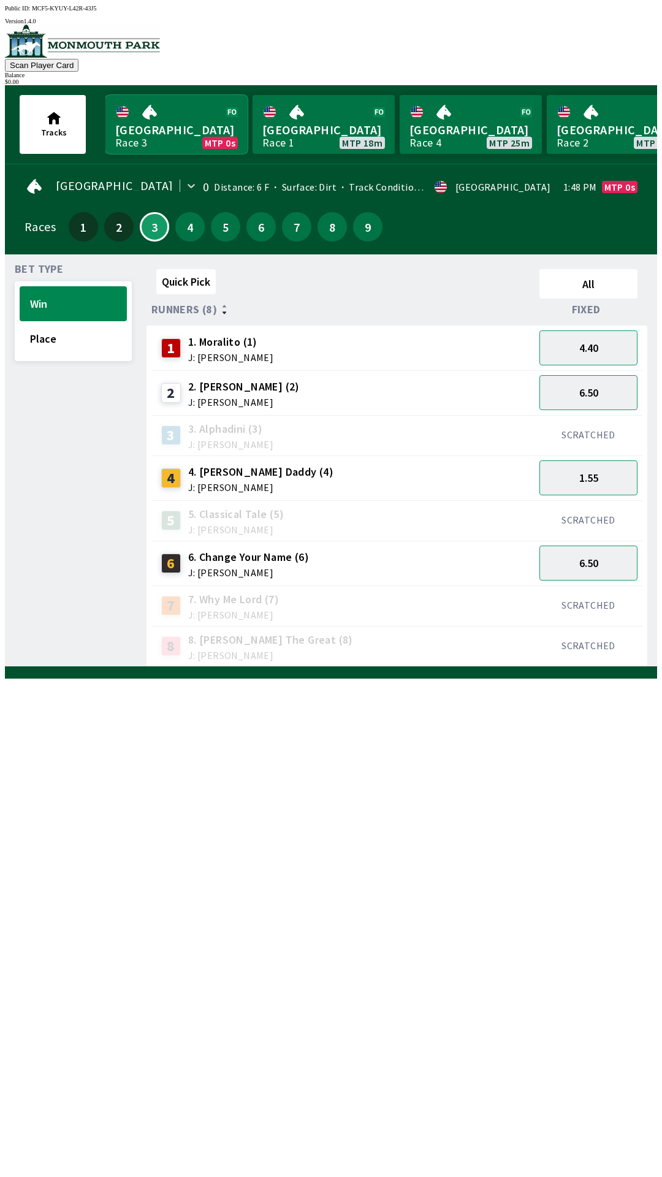
click at [167, 116] on link "Monmouth Park Race 3 MTP 0s" at bounding box center [176, 124] width 142 height 59
click at [105, 95] on link "Monmouth Park Race 3 MTP 0s" at bounding box center [176, 124] width 142 height 59
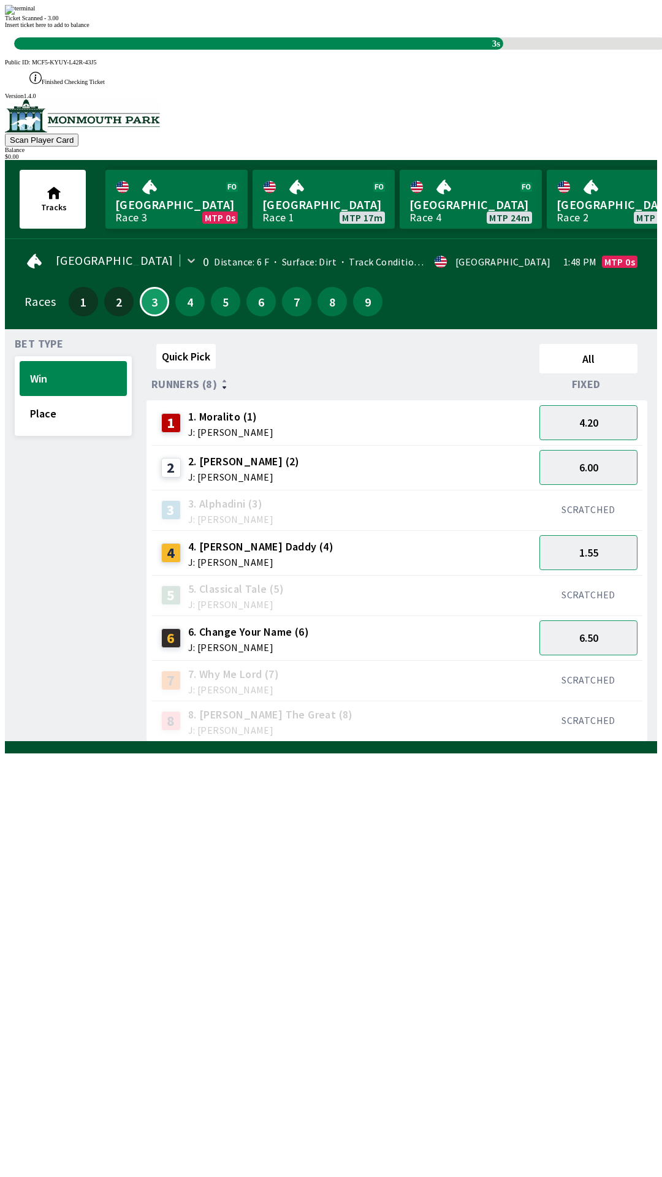
click at [476, 742] on div "Quick Pick All Runners (8) Fixed 1 1. Moralito (1) J: [PERSON_NAME] 4.20 2 2. […" at bounding box center [402, 540] width 511 height 403
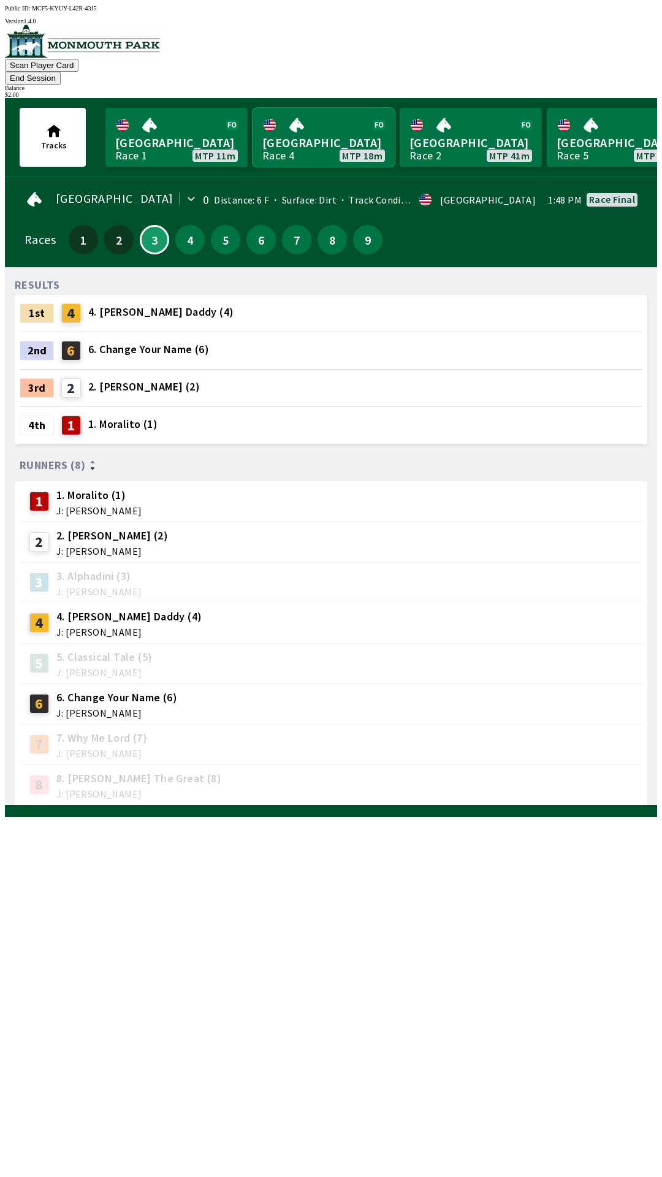
click at [289, 112] on link "[GEOGRAPHIC_DATA] Race 4 MTP 18m" at bounding box center [324, 137] width 142 height 59
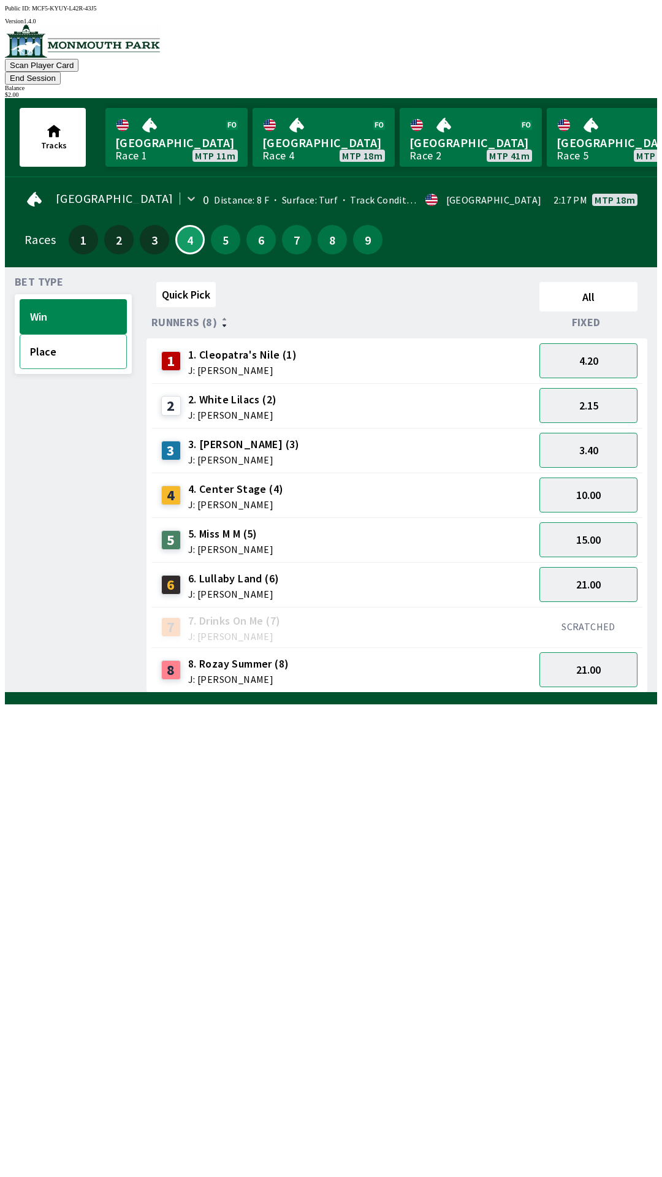
click at [81, 344] on button "Place" at bounding box center [73, 351] width 107 height 35
click at [235, 455] on span "J: [PERSON_NAME]" at bounding box center [244, 460] width 112 height 10
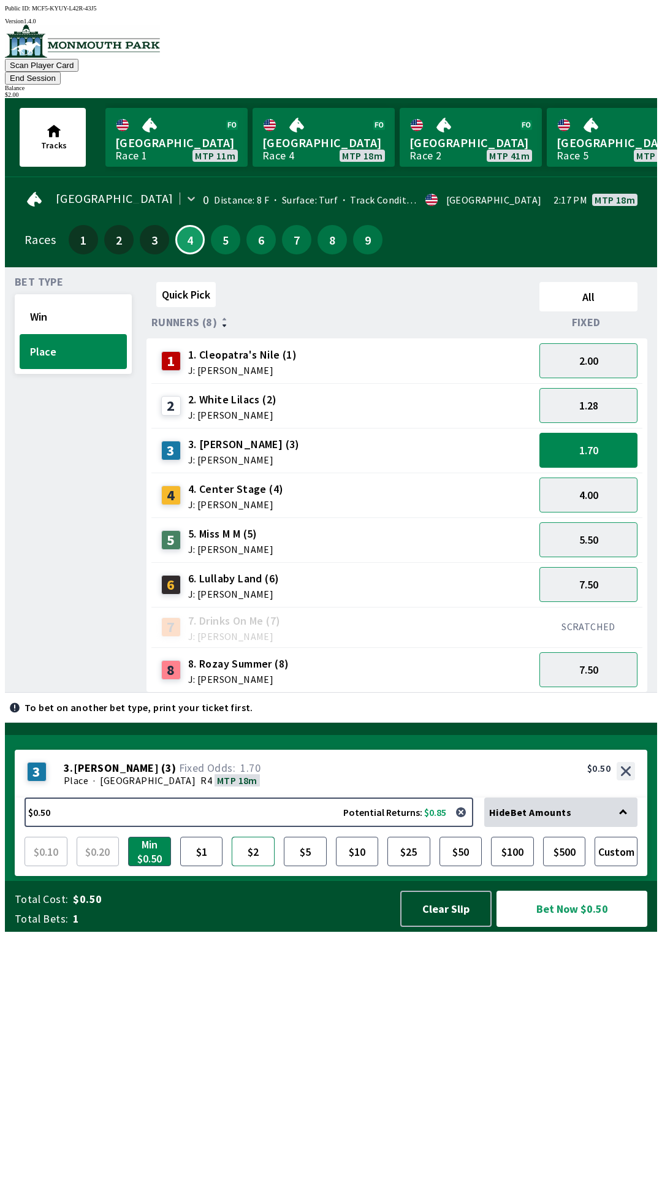
click at [254, 866] on button "$2" at bounding box center [253, 851] width 43 height 29
click at [581, 927] on button "Bet Now $2.00" at bounding box center [572, 909] width 151 height 36
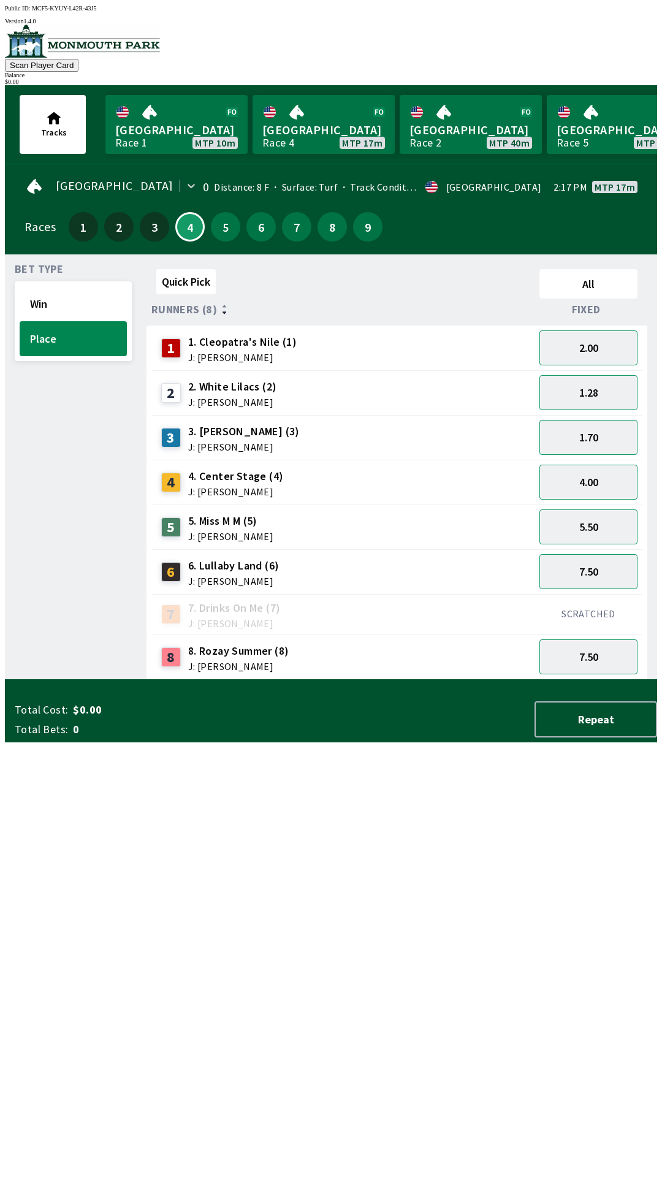
click at [384, 680] on div "Quick Pick All Runners (8) Fixed 1 1. [PERSON_NAME]'s Nile (1) J: [PERSON_NAME]…" at bounding box center [402, 472] width 511 height 416
click at [221, 219] on button "5" at bounding box center [225, 226] width 29 height 29
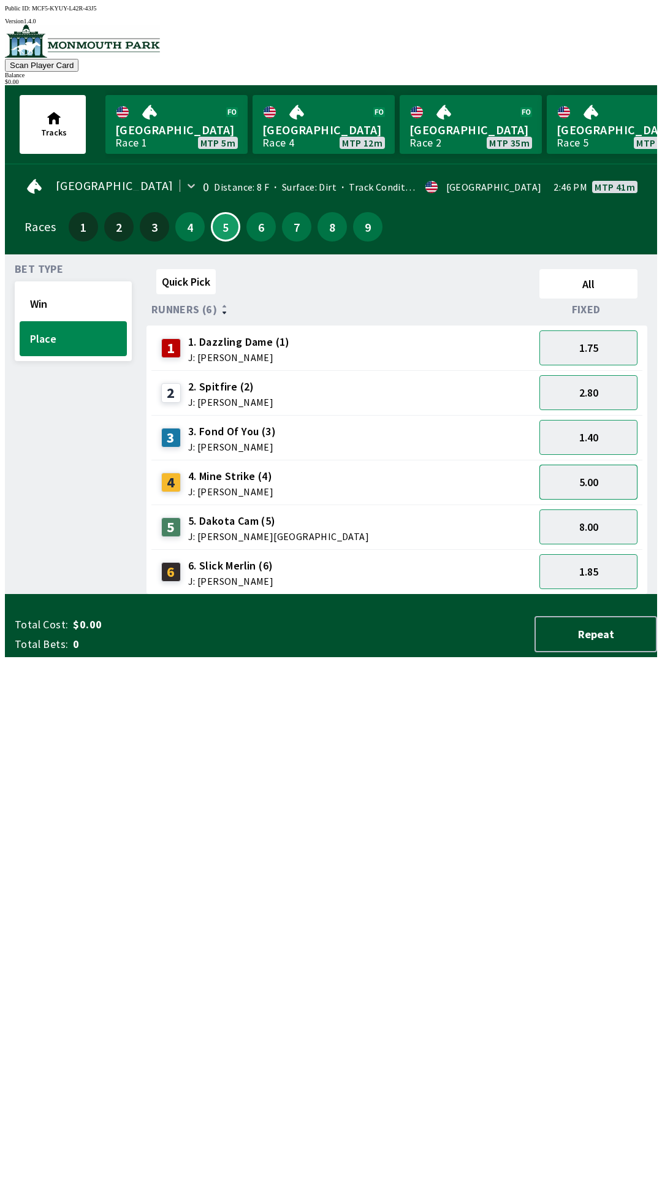
click at [585, 478] on button "5.00" at bounding box center [588, 482] width 98 height 35
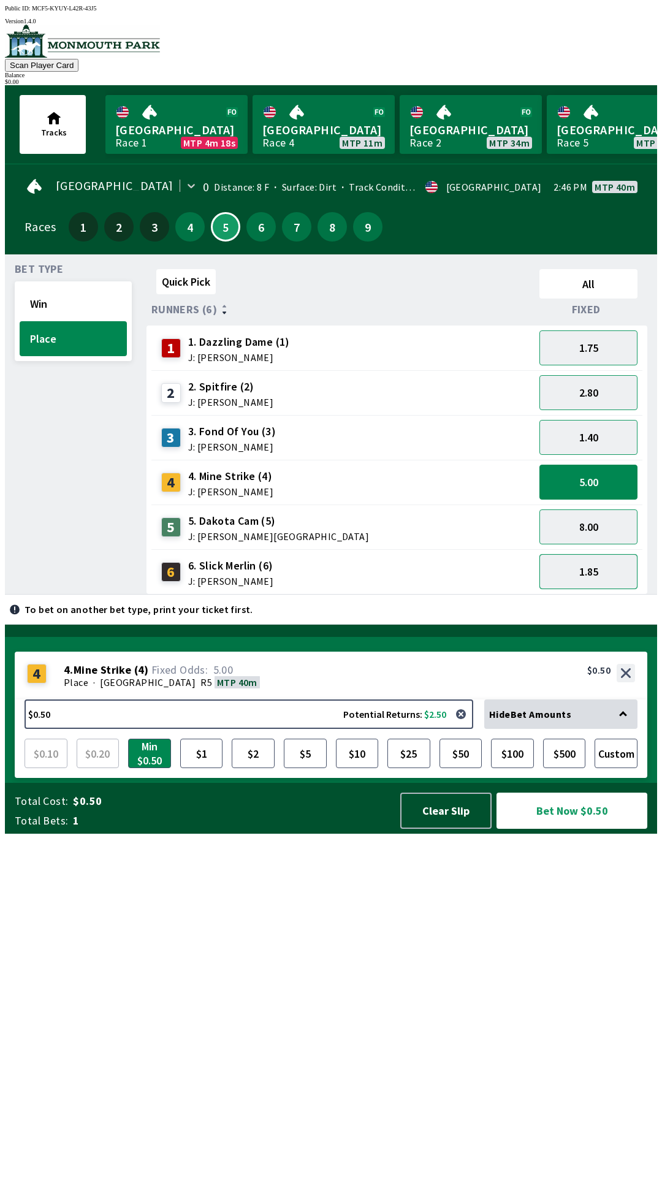
click at [618, 576] on button "1.85" at bounding box center [588, 571] width 98 height 35
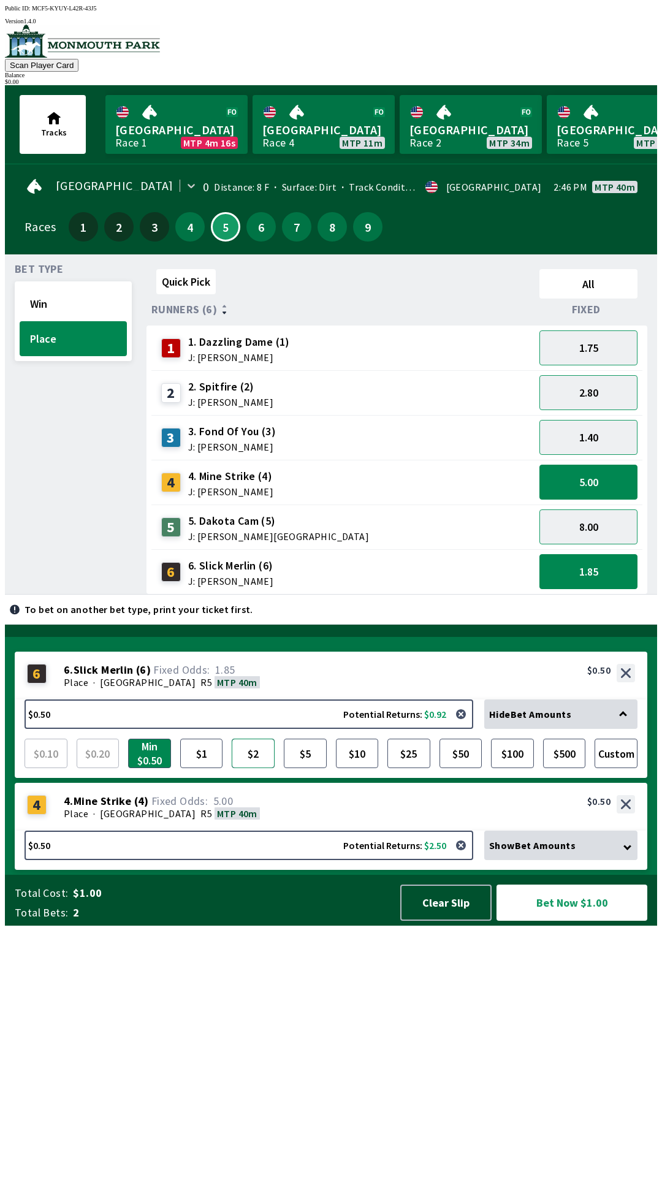
click at [257, 768] on button "$2" at bounding box center [253, 753] width 43 height 29
click at [582, 478] on button "5.00" at bounding box center [588, 482] width 98 height 35
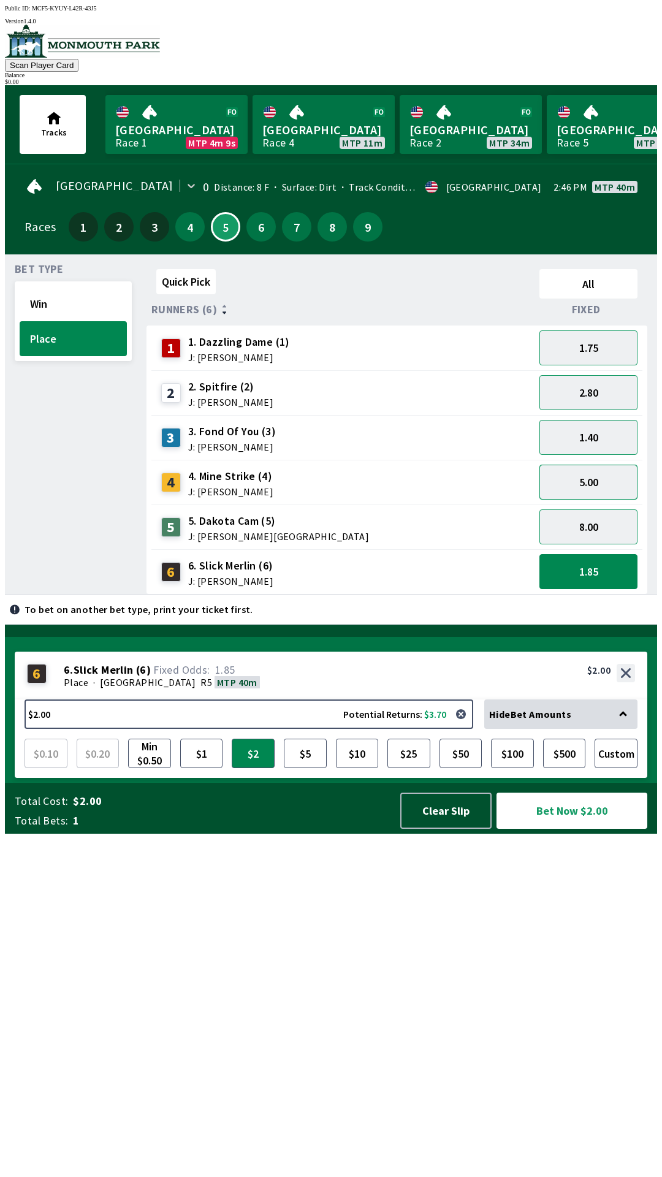
click at [578, 485] on button "5.00" at bounding box center [588, 482] width 98 height 35
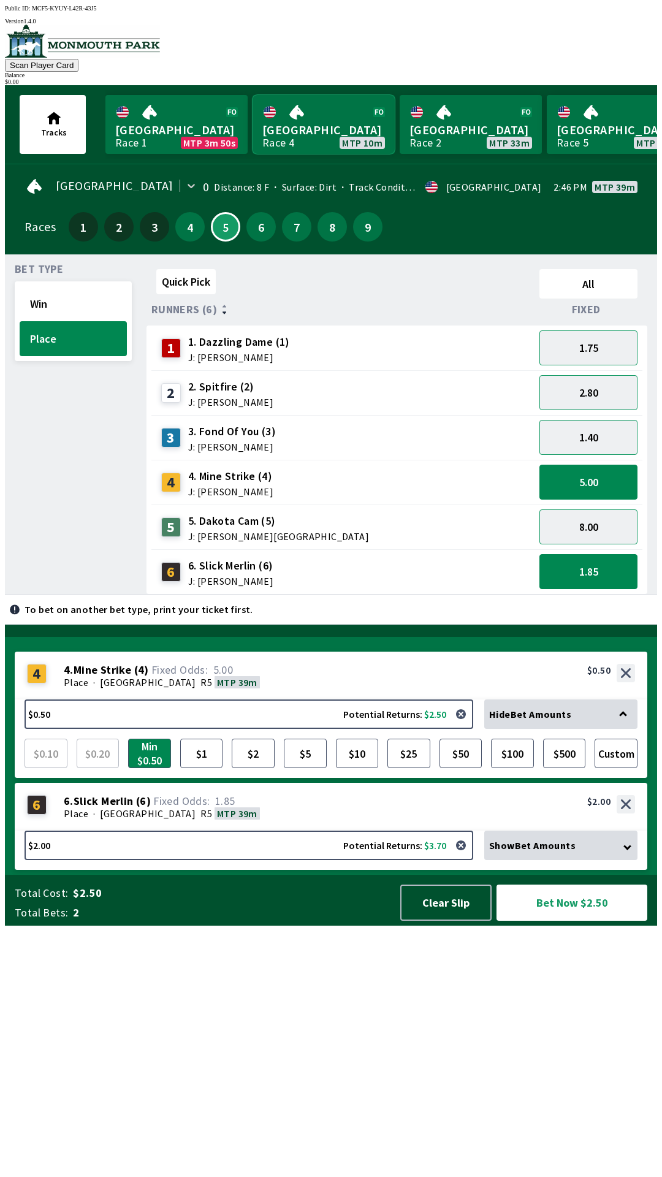
click at [310, 120] on link "Monmouth Park Race 4 MTP 10m" at bounding box center [324, 124] width 142 height 59
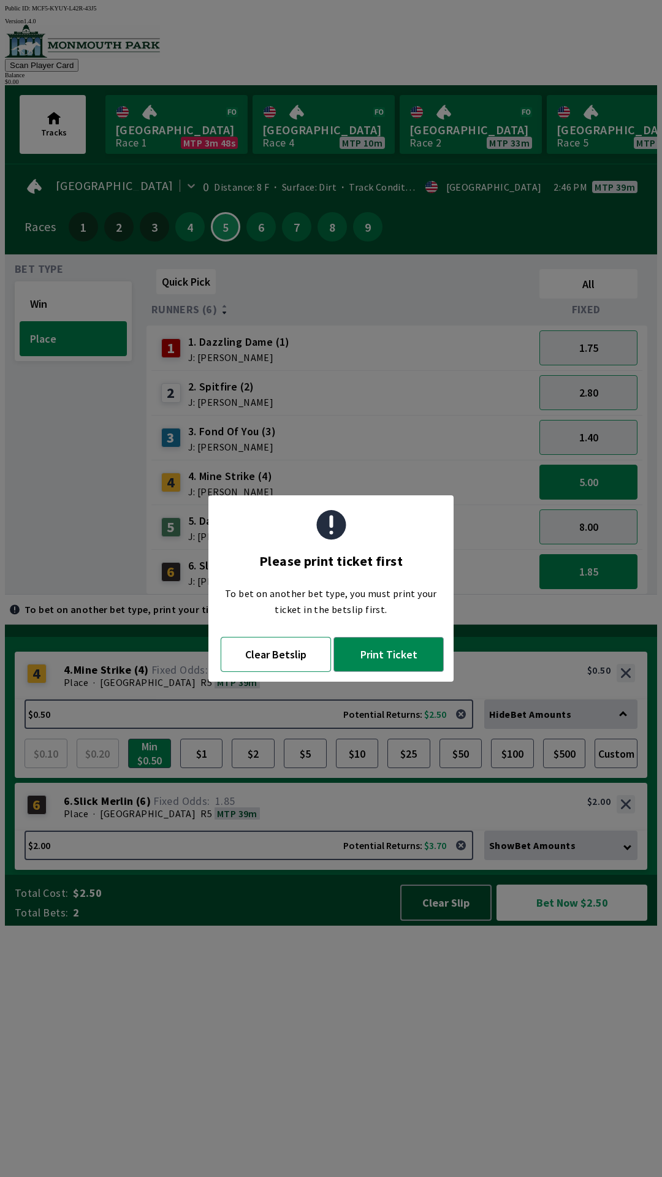
click at [278, 654] on button "Clear Betslip" at bounding box center [276, 654] width 110 height 35
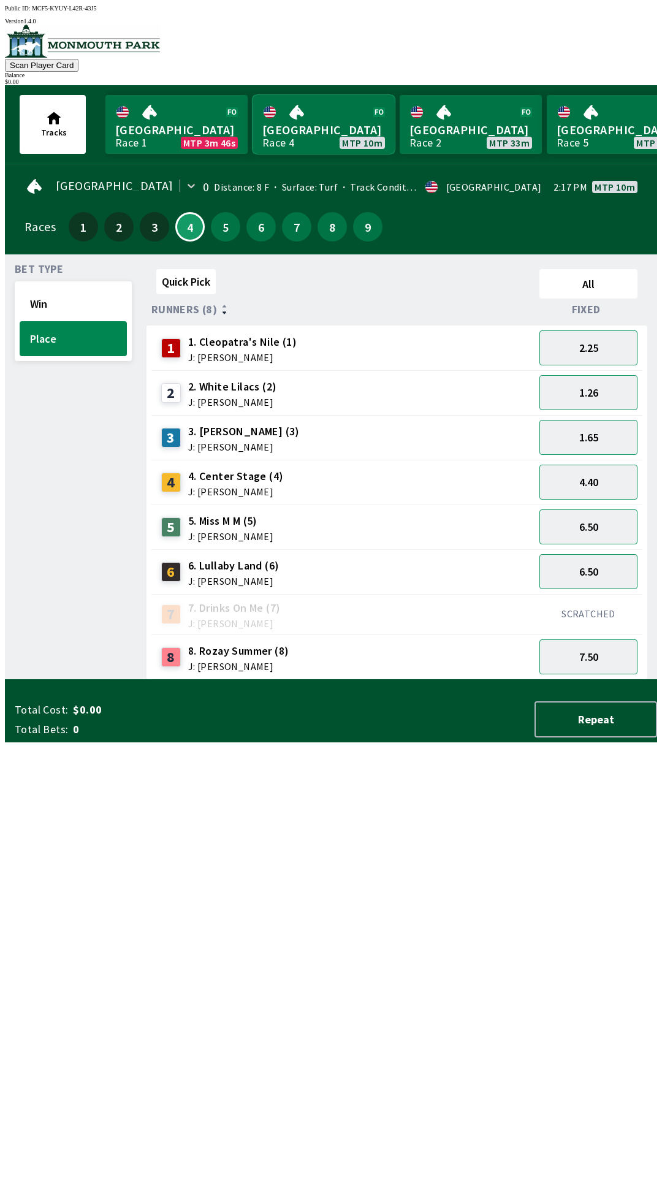
click at [326, 129] on link "Monmouth Park Race 4 MTP 10m" at bounding box center [324, 124] width 142 height 59
click at [206, 308] on span "Runners (8)" at bounding box center [184, 310] width 66 height 10
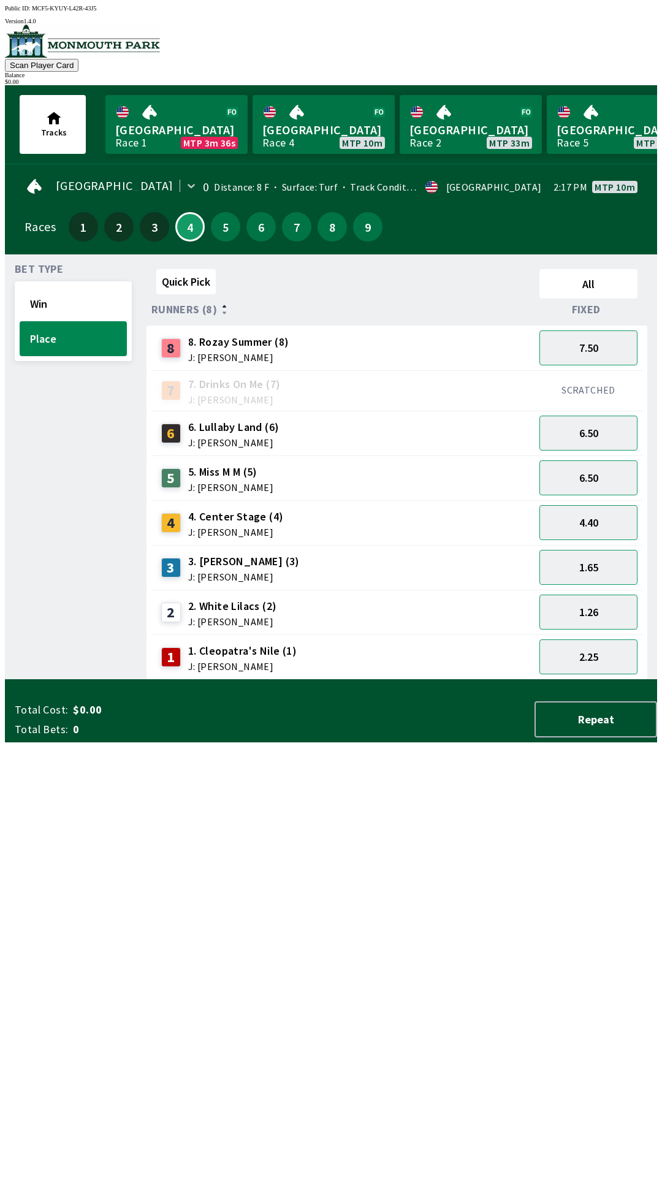
click at [208, 306] on span "Runners (8)" at bounding box center [184, 310] width 66 height 10
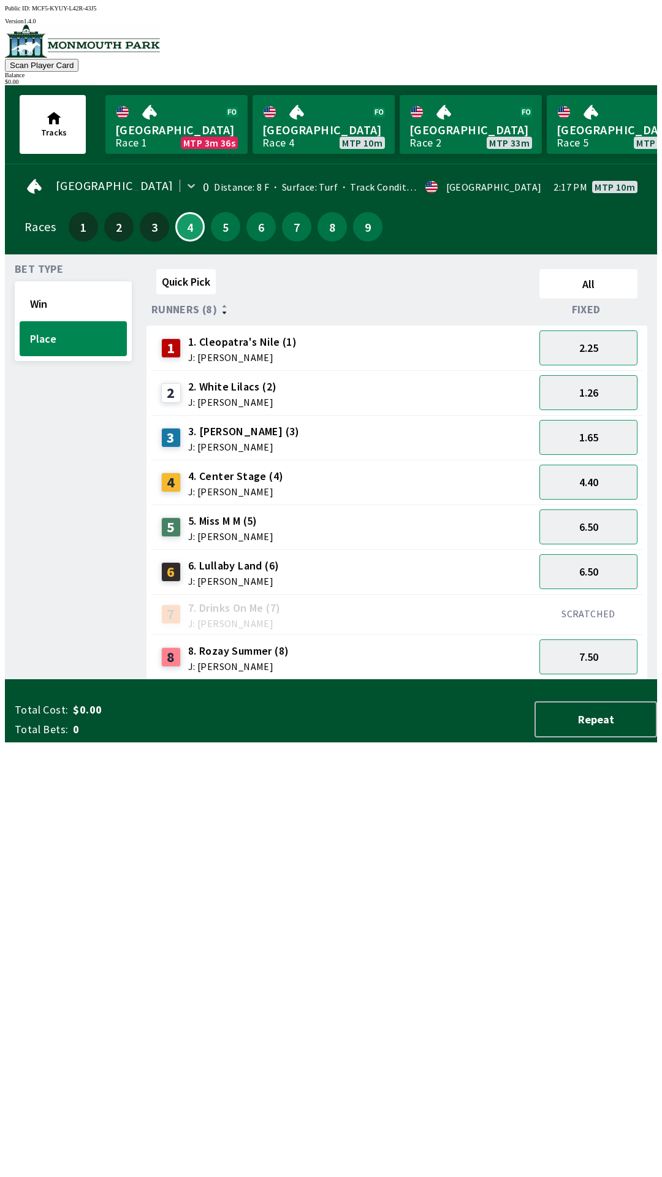
click at [222, 303] on div at bounding box center [224, 309] width 5 height 12
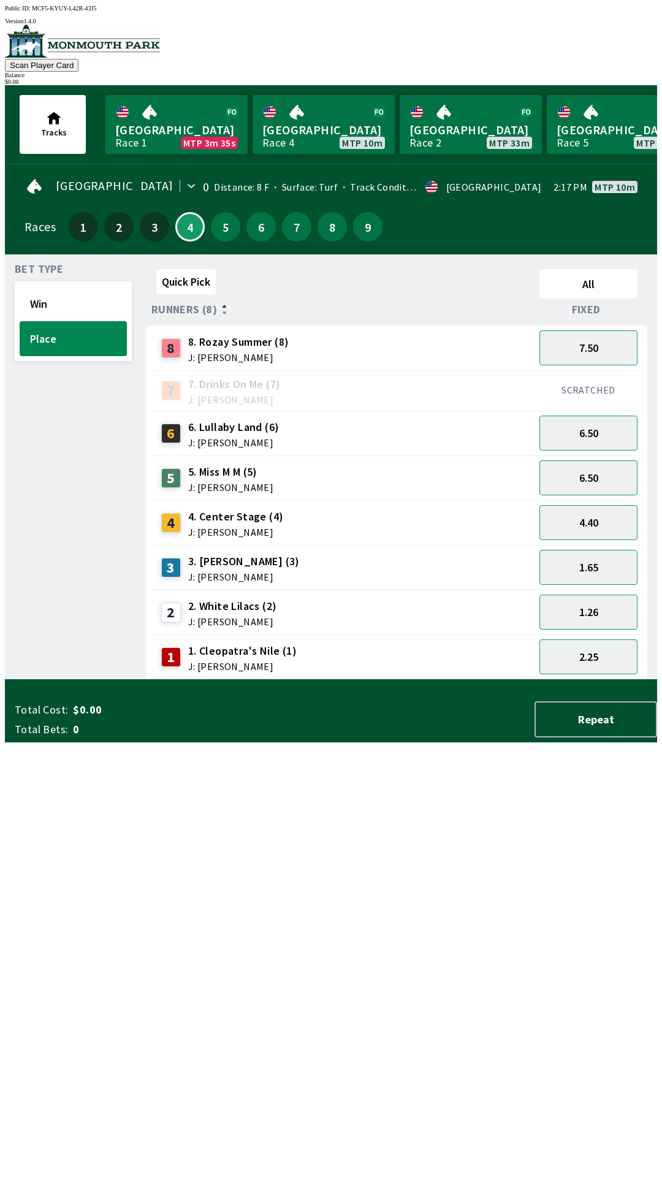
click at [222, 311] on icon at bounding box center [224, 312] width 5 height 3
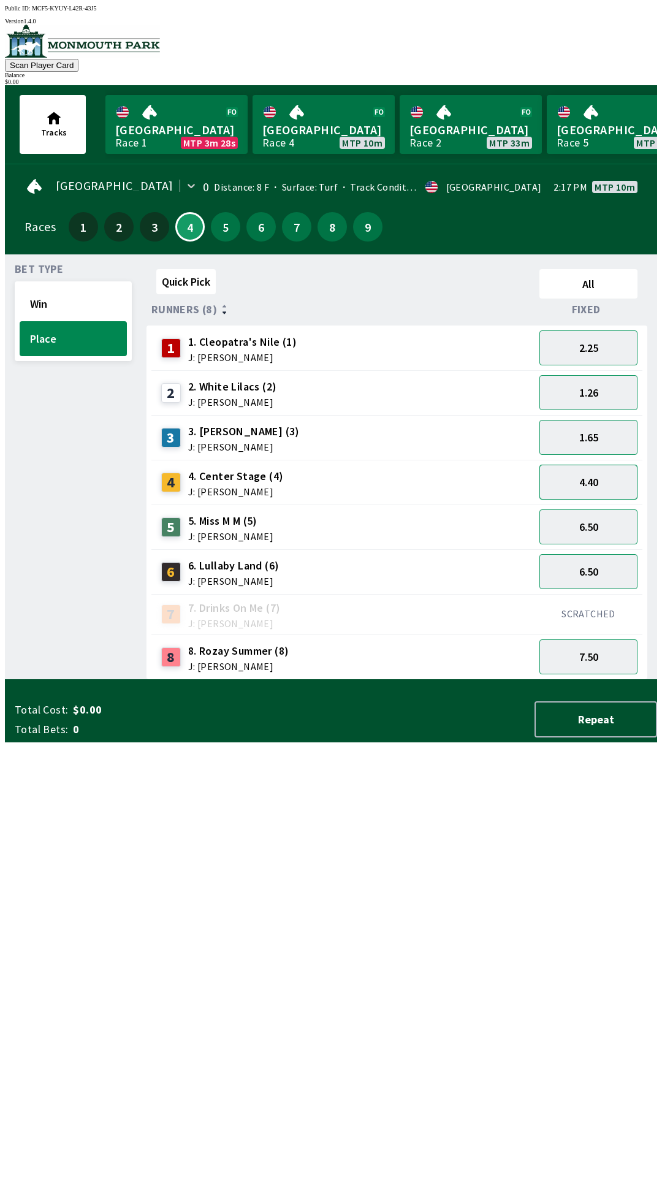
click at [579, 479] on button "4.40" at bounding box center [588, 482] width 98 height 35
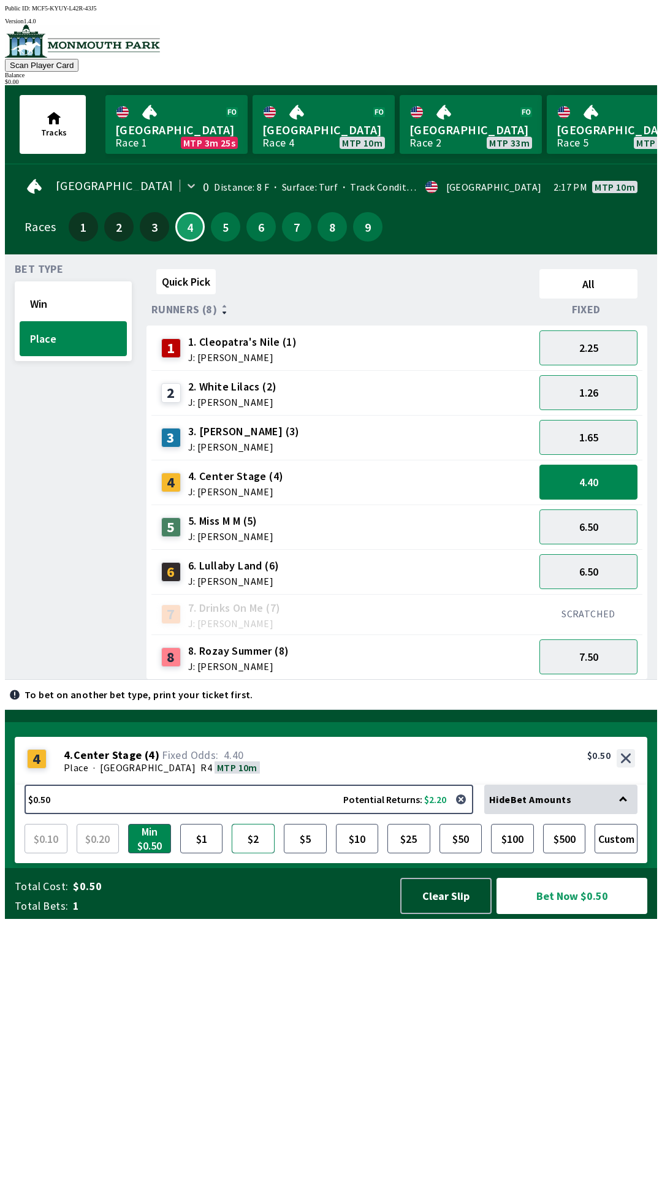
click at [249, 853] on button "$2" at bounding box center [253, 838] width 43 height 29
click at [145, 853] on button "Min $0.50" at bounding box center [149, 838] width 43 height 29
click at [191, 853] on button "$1" at bounding box center [201, 838] width 43 height 29
click at [591, 567] on button "6.50" at bounding box center [588, 571] width 98 height 35
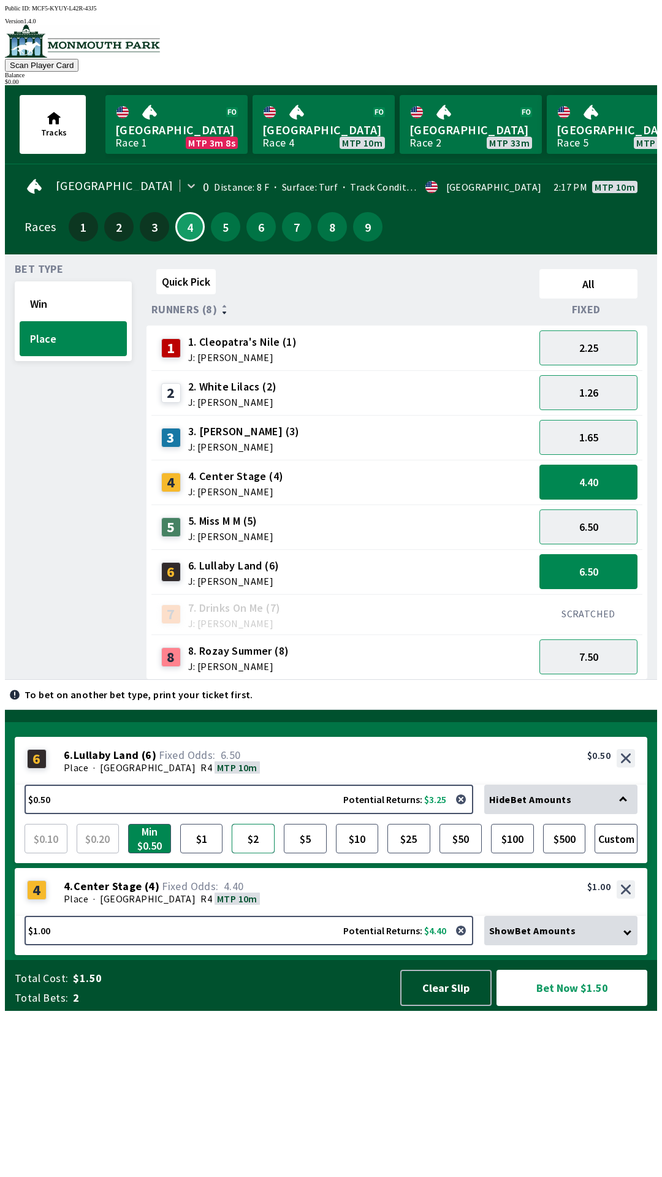
click at [250, 853] on button "$2" at bounding box center [253, 838] width 43 height 29
click at [614, 349] on button "2.25" at bounding box center [588, 347] width 98 height 35
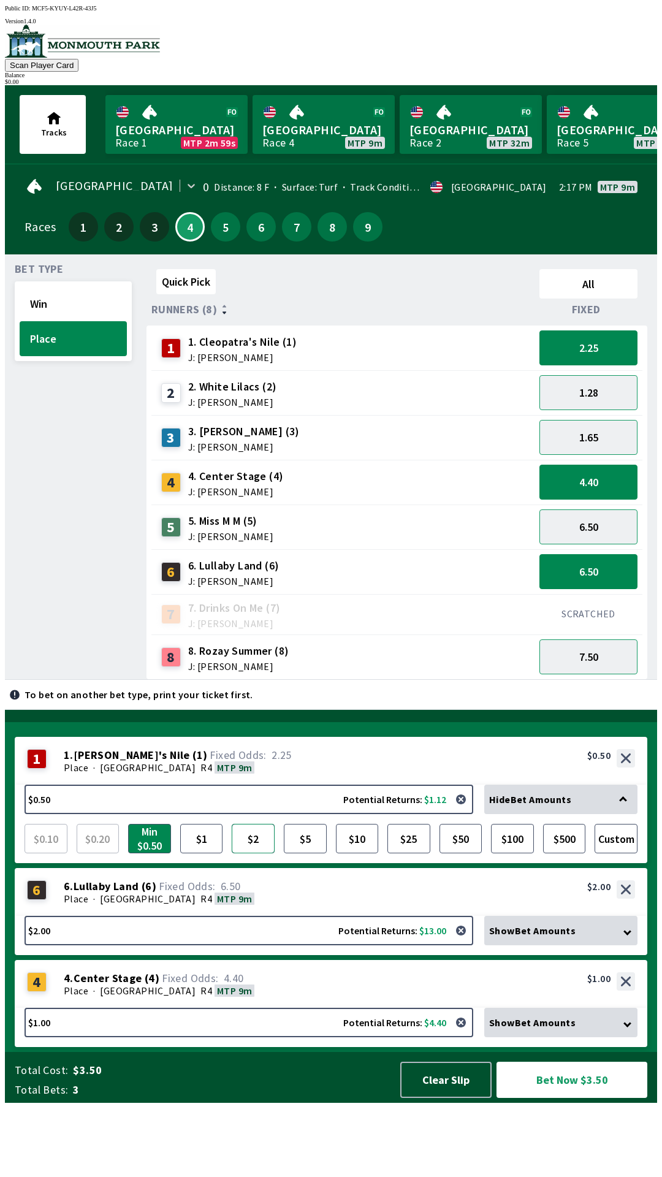
click at [256, 853] on button "$2" at bounding box center [253, 838] width 43 height 29
click at [569, 945] on div "Show Bet Amounts" at bounding box center [560, 930] width 153 height 29
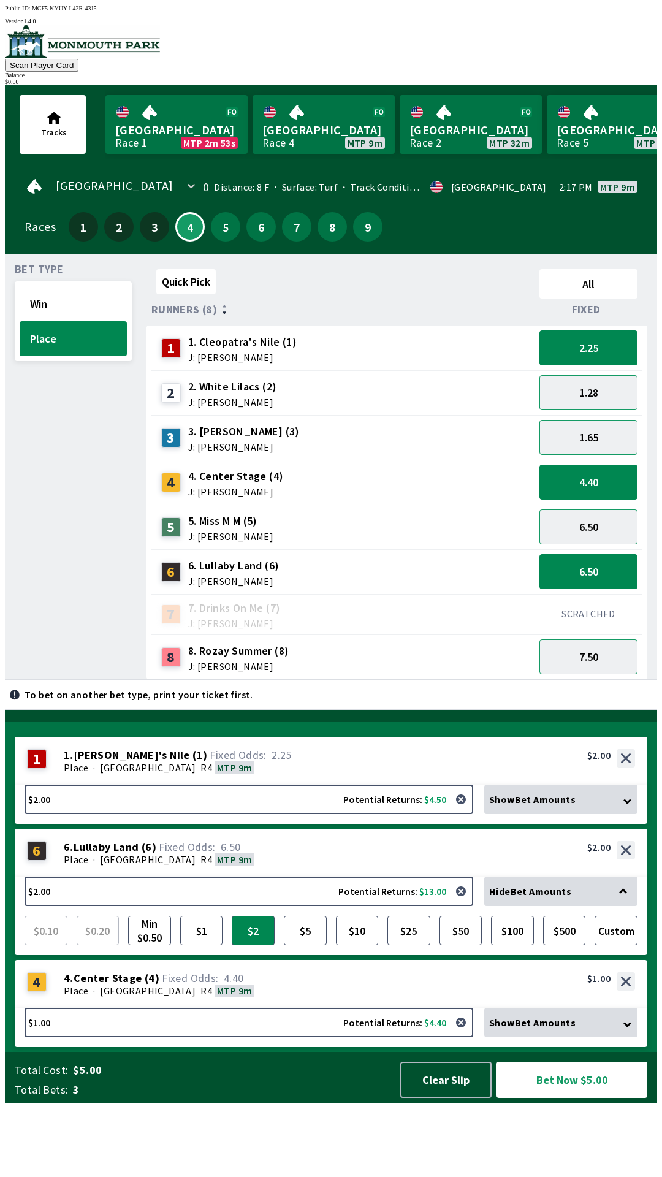
click at [615, 1037] on div "Show Bet Amounts" at bounding box center [560, 1022] width 153 height 29
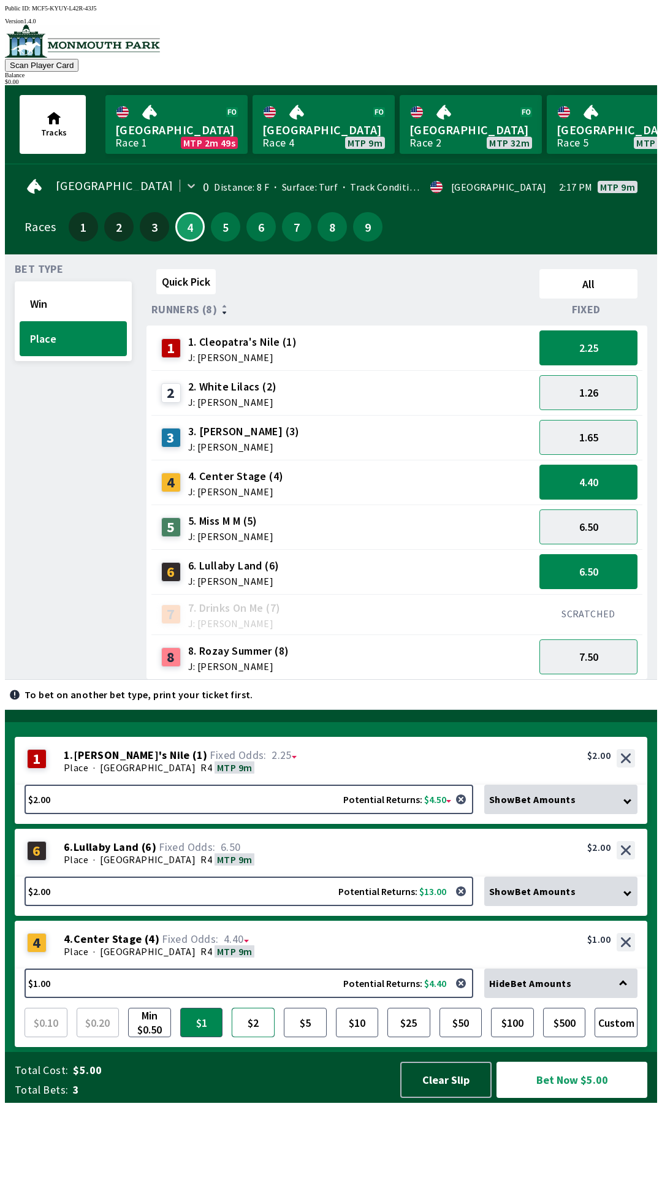
click at [251, 1037] on button "$2" at bounding box center [253, 1022] width 43 height 29
click at [571, 1098] on button "Bet Now $6.00" at bounding box center [572, 1080] width 151 height 36
click at [610, 1098] on button "Bet Now $6.00" at bounding box center [572, 1080] width 151 height 36
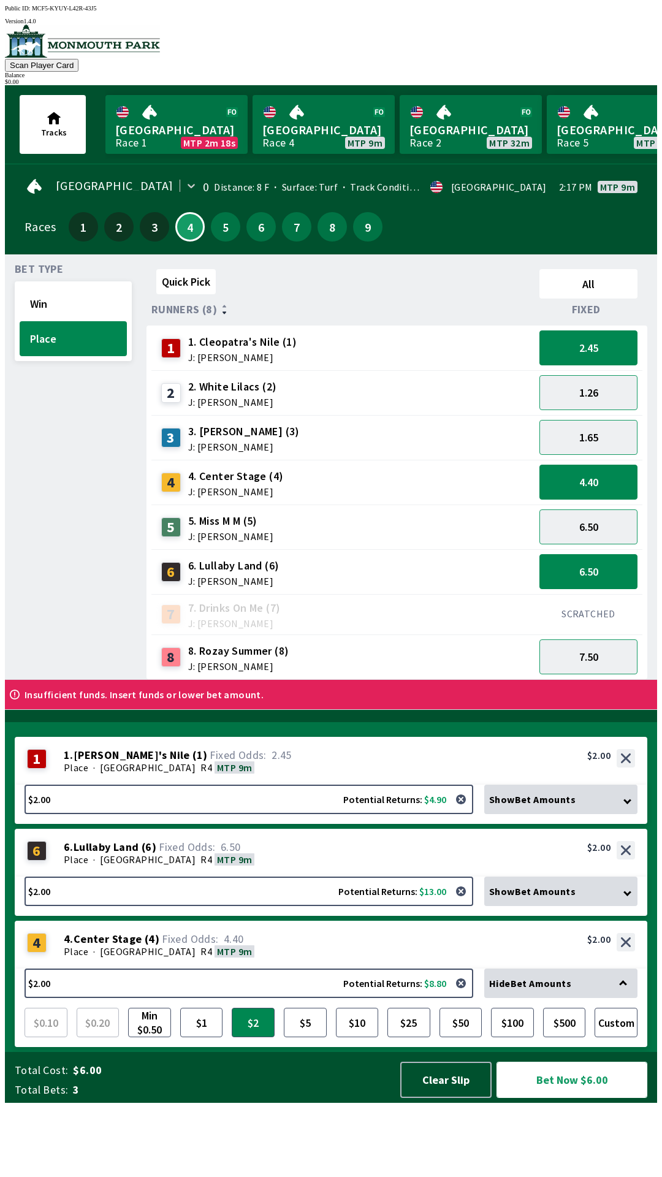
click at [578, 1098] on button "Bet Now $6.00" at bounding box center [572, 1080] width 151 height 36
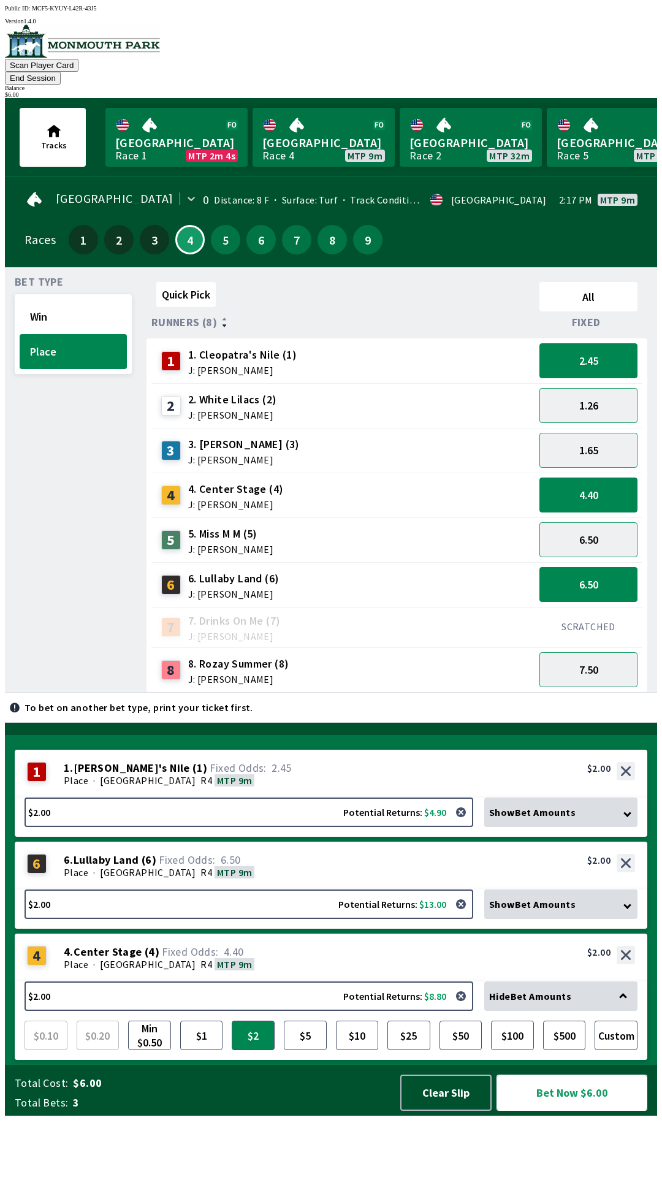
click at [589, 1111] on button "Bet Now $6.00" at bounding box center [572, 1093] width 151 height 36
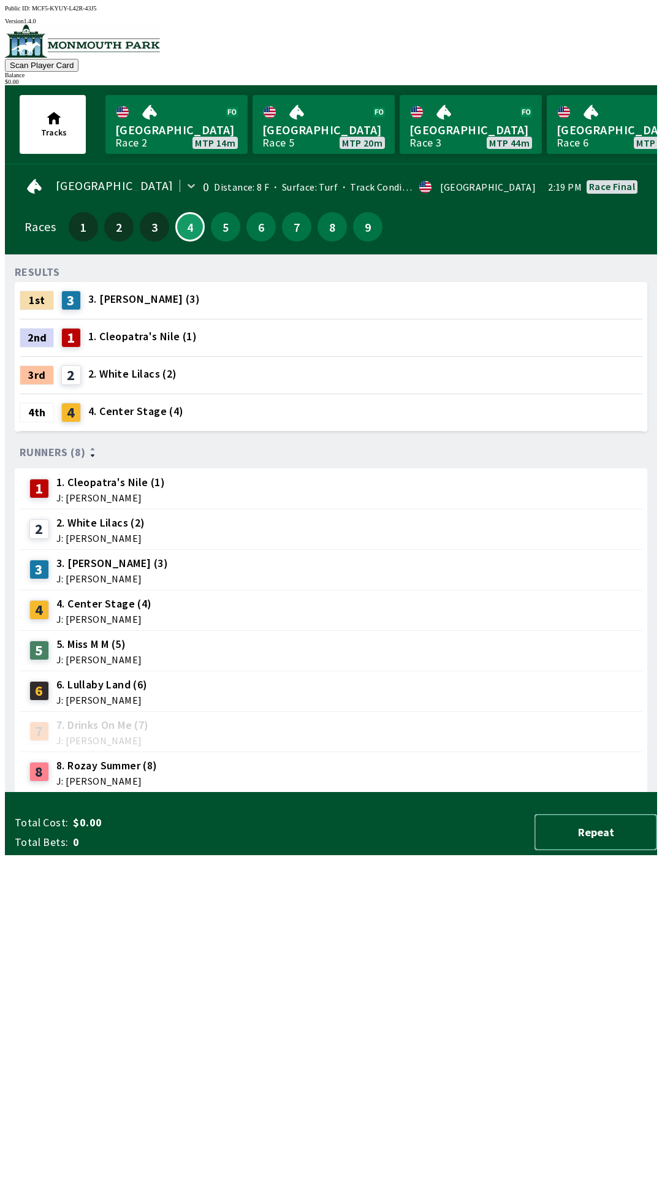
click at [626, 850] on button "Repeat" at bounding box center [596, 832] width 123 height 36
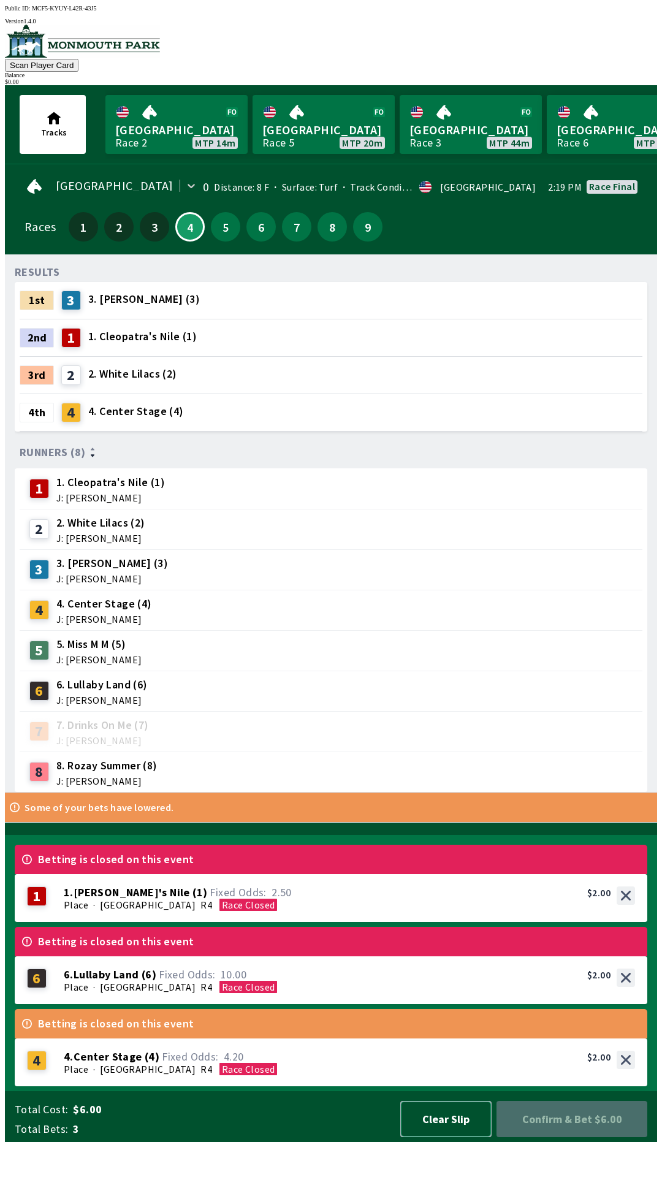
click at [467, 1137] on button "Clear Slip" at bounding box center [445, 1119] width 91 height 36
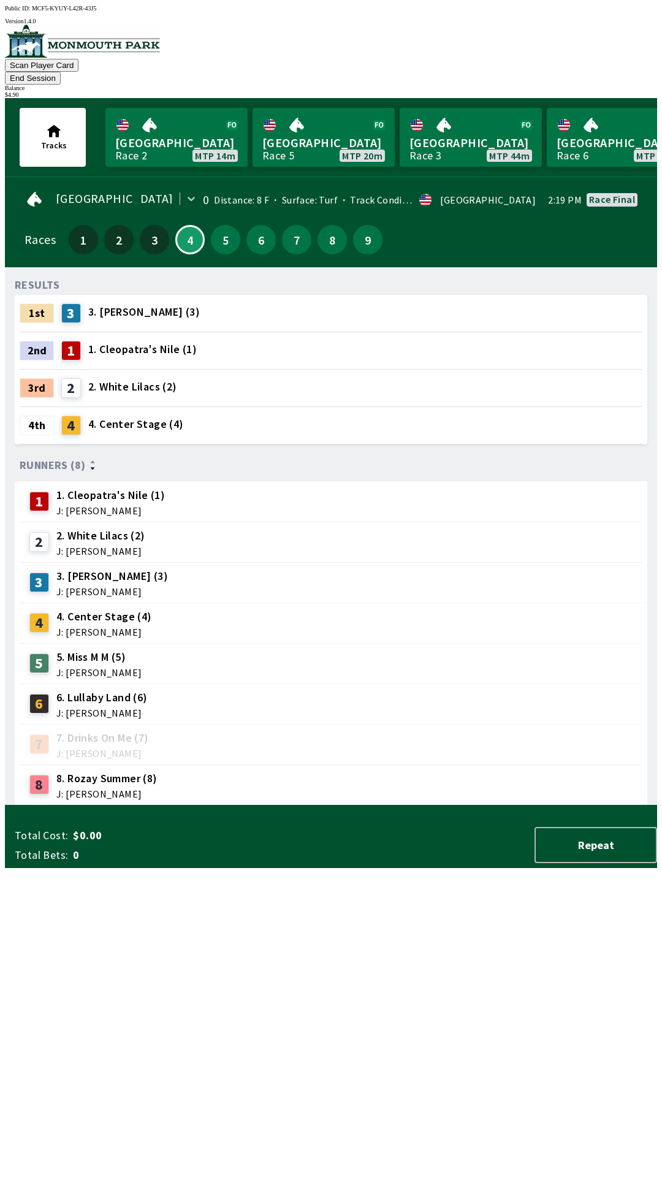
click at [61, 72] on button "End Session" at bounding box center [33, 78] width 56 height 13
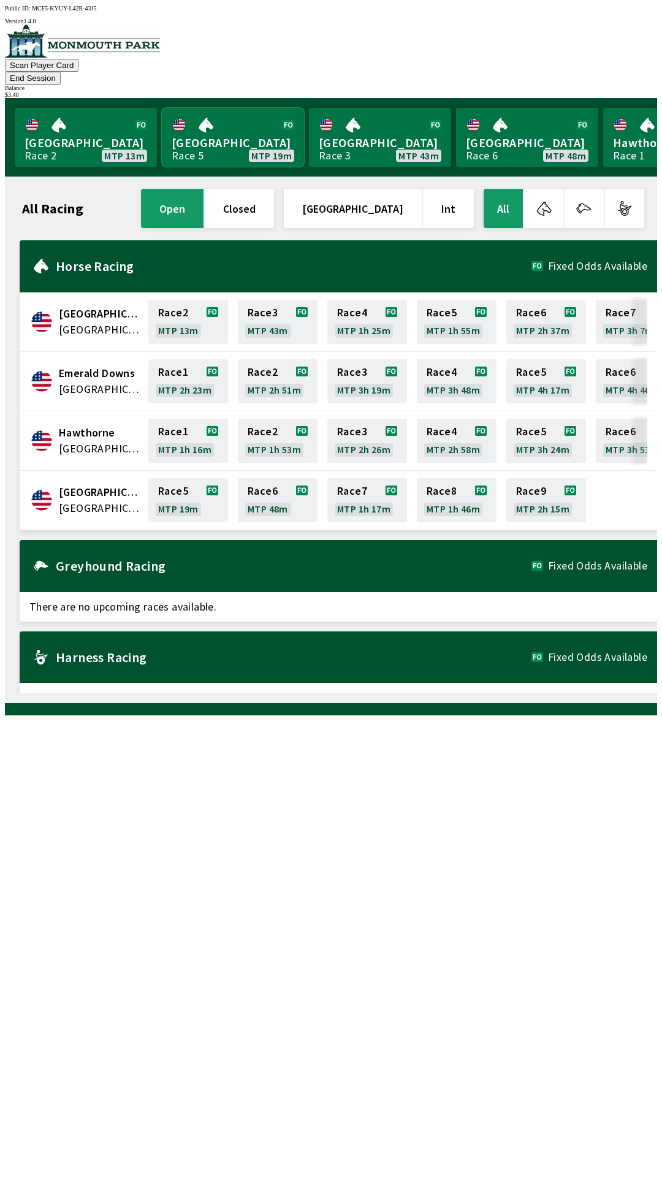
click at [206, 128] on link "[GEOGRAPHIC_DATA] Race 5 MTP 19m" at bounding box center [233, 137] width 142 height 59
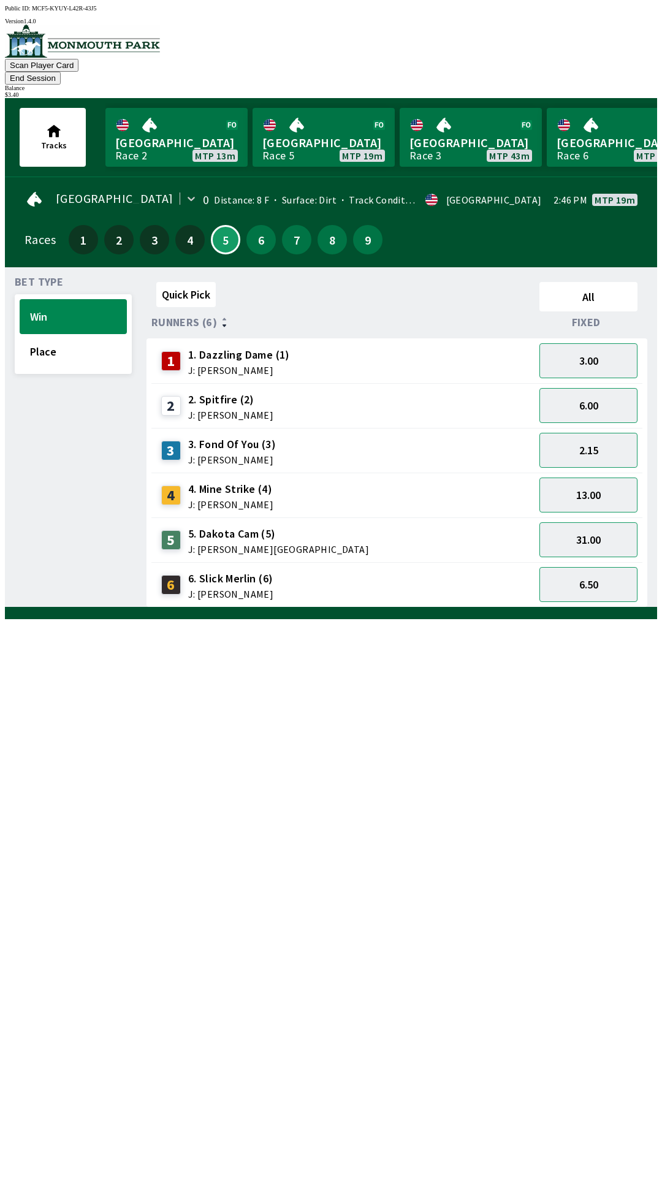
click at [232, 571] on span "6. Slick Merlin (6)" at bounding box center [230, 579] width 85 height 16
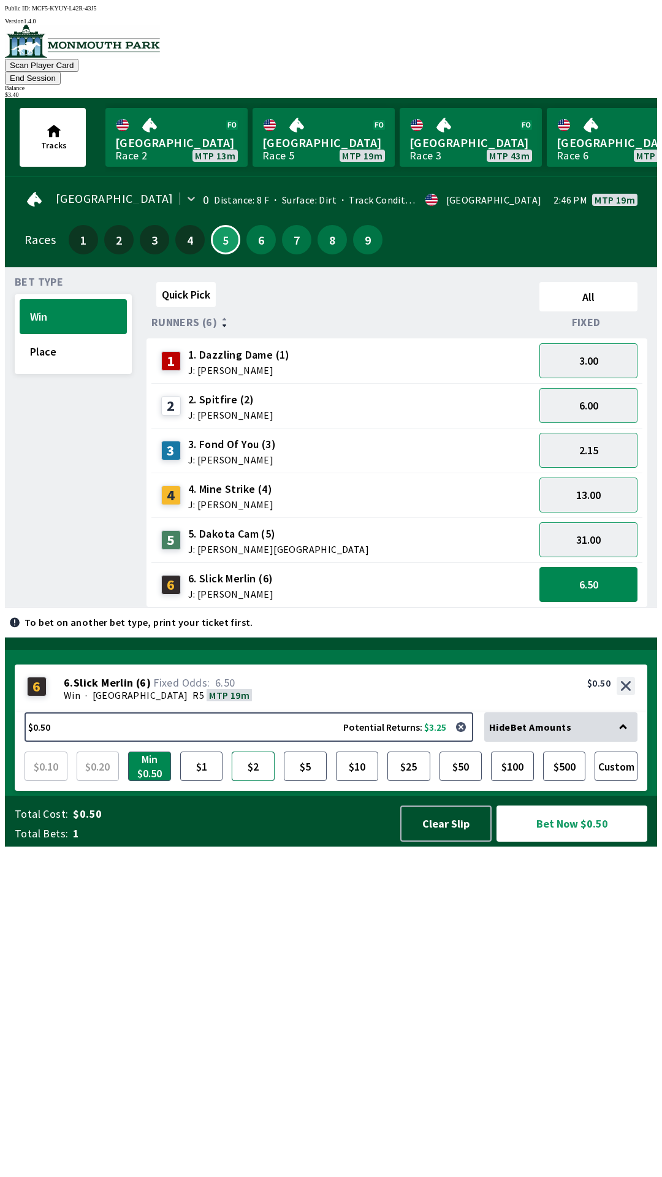
click at [252, 781] on button "$2" at bounding box center [253, 766] width 43 height 29
click at [574, 842] on button "Bet Now $2.00" at bounding box center [572, 824] width 151 height 36
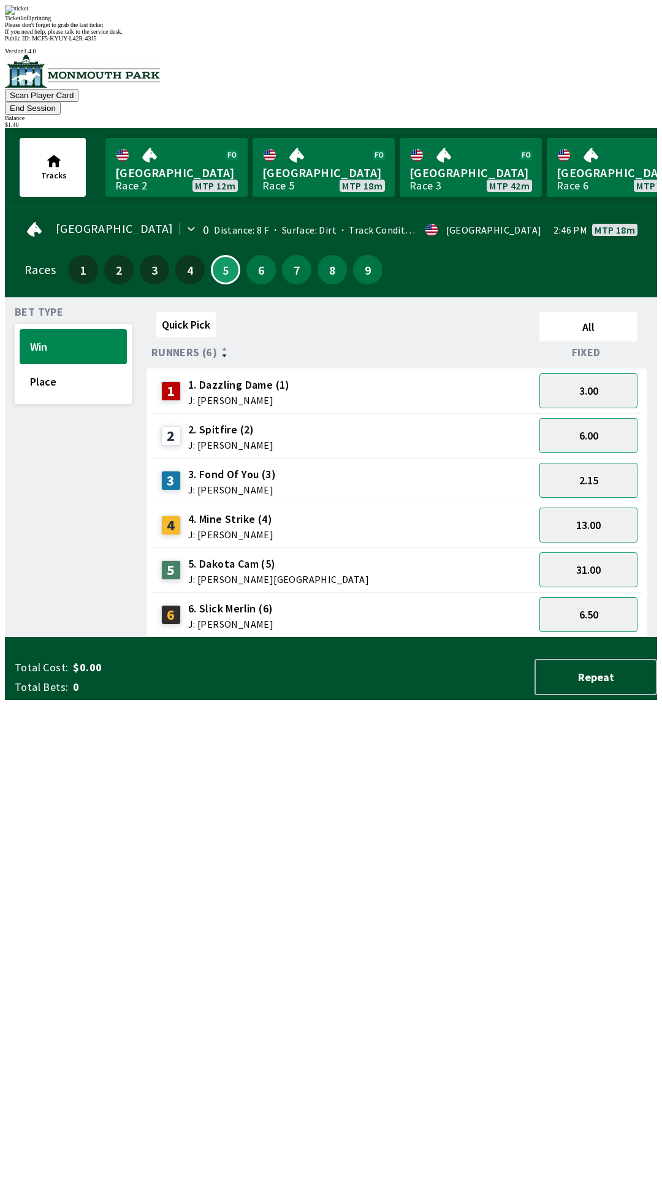
click at [437, 638] on div "Quick Pick All Runners (6) Fixed 1 1. Dazzling Dame (1) J: [PERSON_NAME] 3.00 2…" at bounding box center [402, 472] width 511 height 330
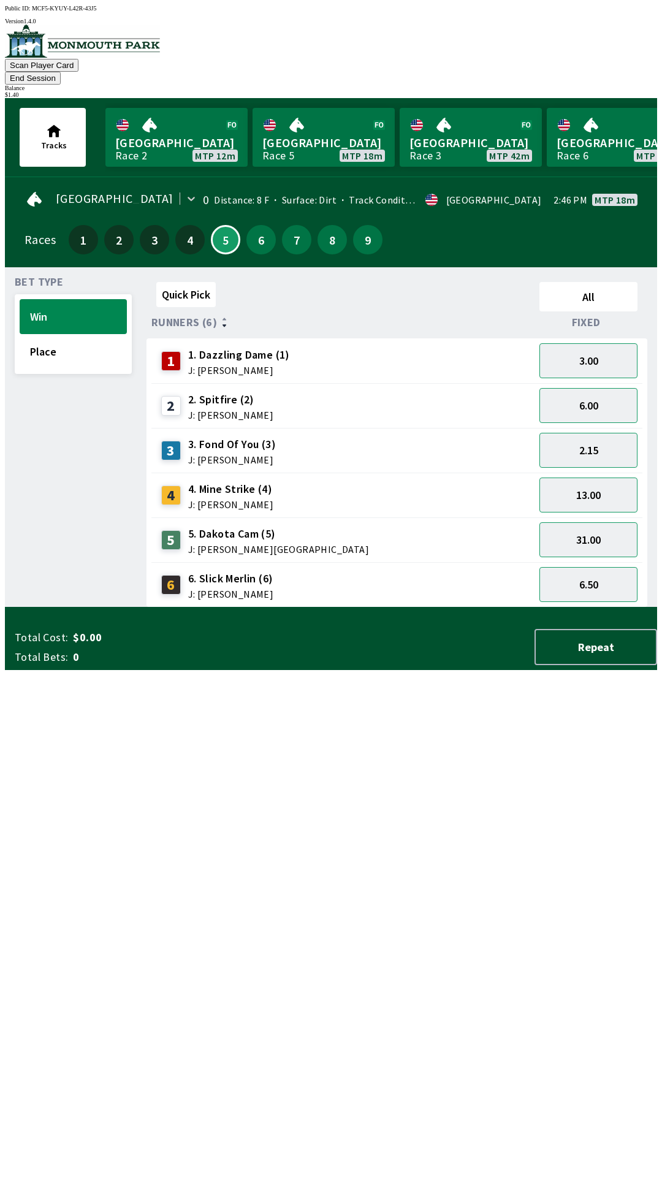
click at [615, 98] on div "Tracks [GEOGRAPHIC_DATA] Race 2 MTP 12m [GEOGRAPHIC_DATA] Race 5 MTP 18m [GEOGR…" at bounding box center [336, 137] width 642 height 78
click at [61, 72] on button "End Session" at bounding box center [33, 78] width 56 height 13
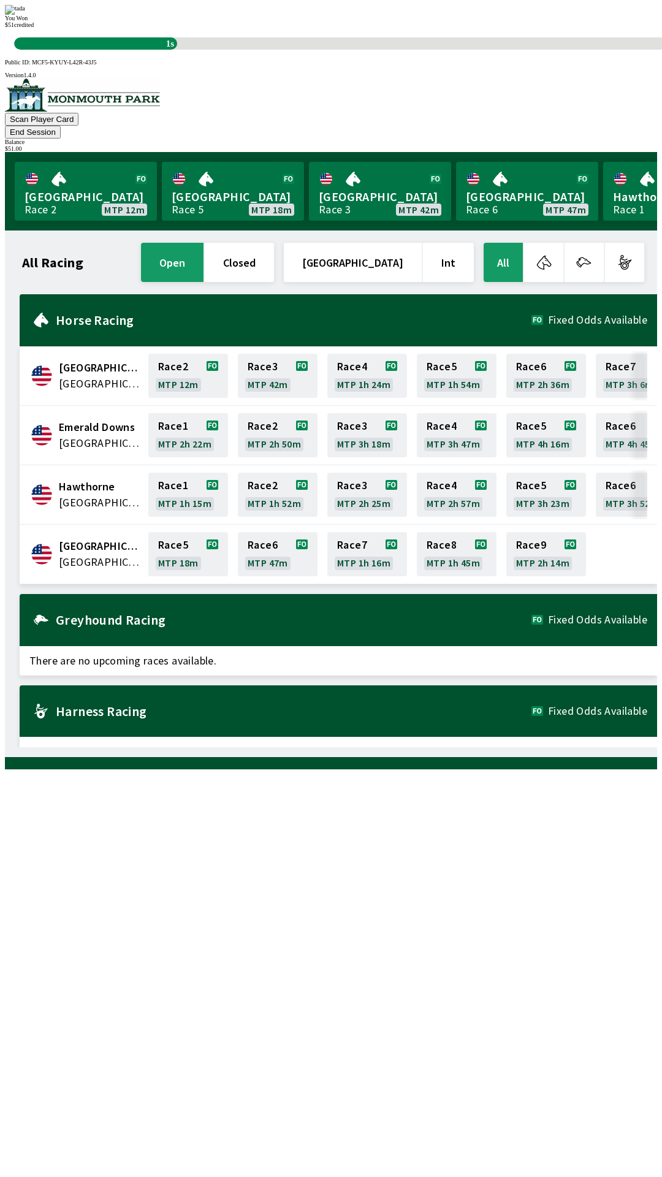
click at [319, 747] on div "All Racing open closed [GEOGRAPHIC_DATA] Int All [GEOGRAPHIC_DATA] [GEOGRAPHIC_…" at bounding box center [336, 493] width 642 height 507
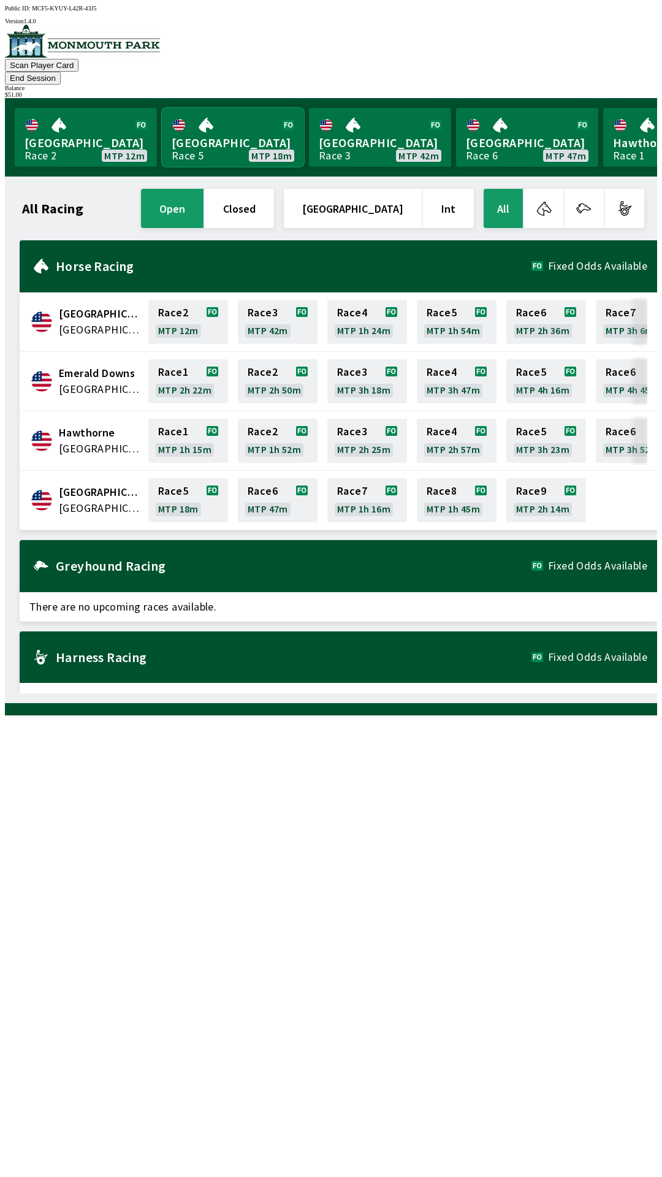
click at [207, 112] on link "[GEOGRAPHIC_DATA] Race 5 MTP 18m" at bounding box center [233, 137] width 142 height 59
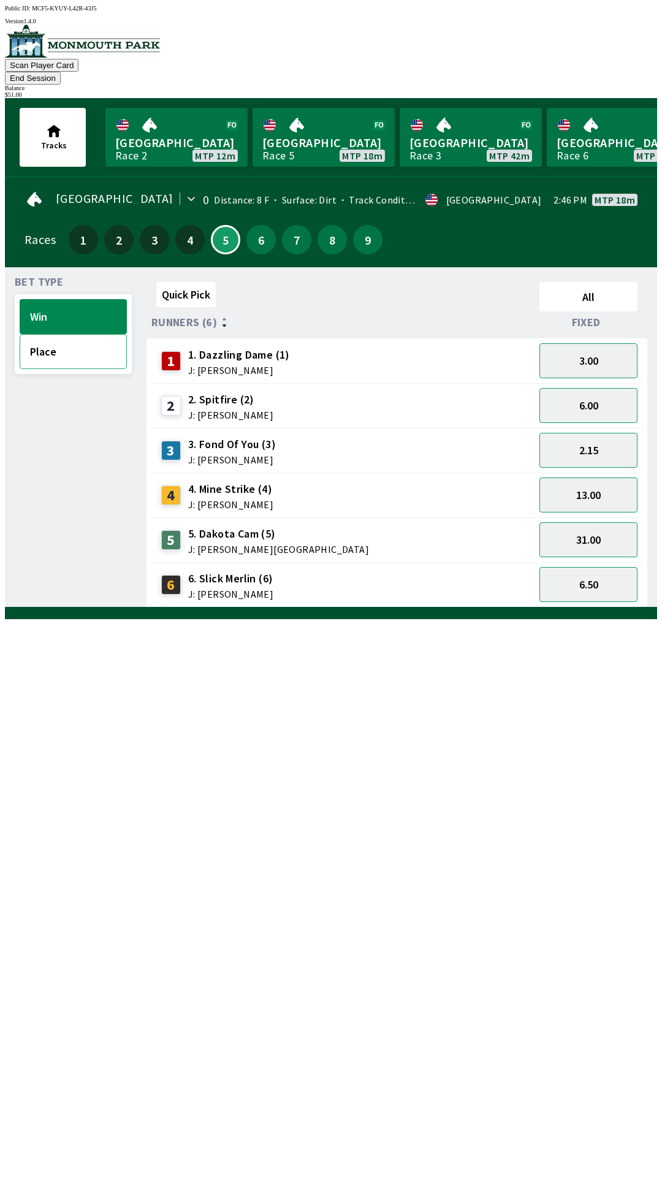
click at [72, 334] on button "Place" at bounding box center [73, 351] width 107 height 35
click at [596, 567] on button "2.70" at bounding box center [588, 584] width 98 height 35
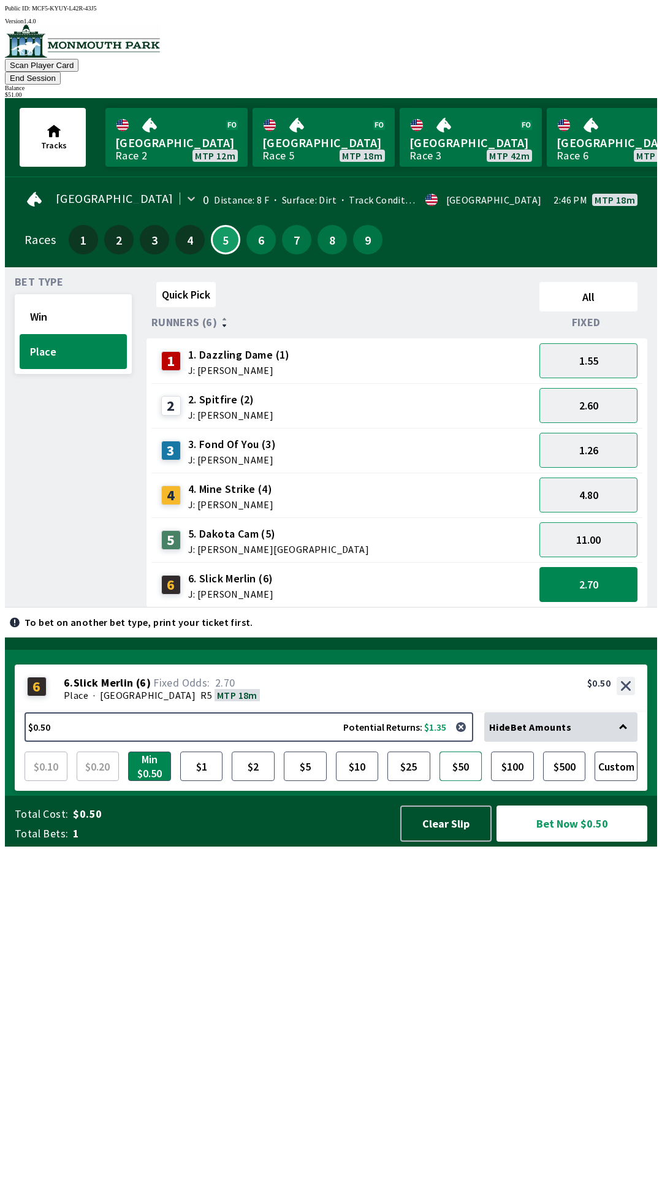
click at [471, 781] on button "$50" at bounding box center [461, 766] width 43 height 29
click at [623, 842] on button "Bet Now $50.00" at bounding box center [572, 824] width 151 height 36
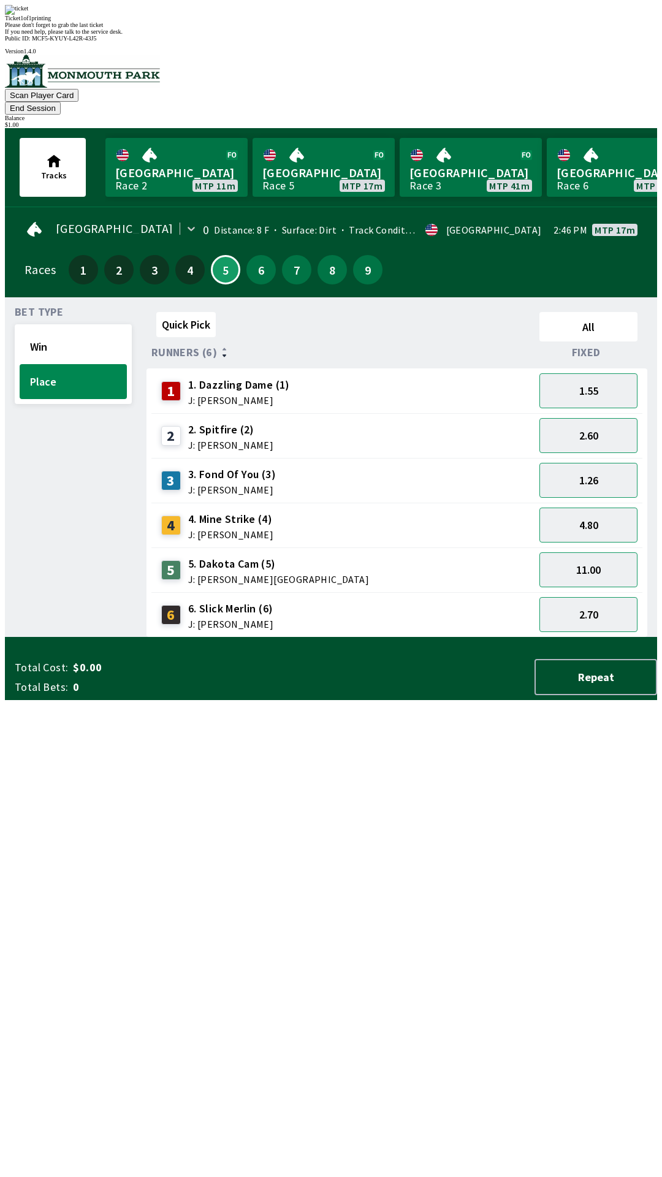
click at [418, 638] on div "Quick Pick All Runners (6) Fixed 1 1. Dazzling Dame (1) J: [PERSON_NAME] 1.55 2…" at bounding box center [402, 472] width 511 height 330
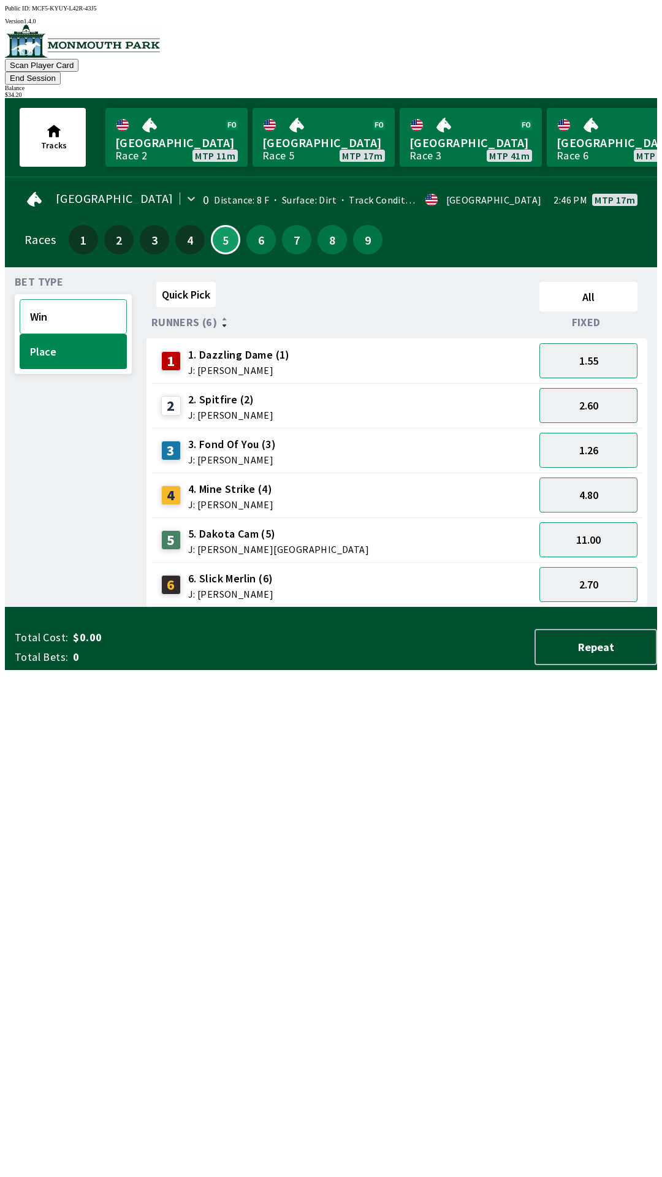
click at [77, 308] on button "Win" at bounding box center [73, 316] width 107 height 35
click at [93, 345] on button "Place" at bounding box center [73, 351] width 107 height 35
click at [85, 299] on button "Win" at bounding box center [73, 316] width 107 height 35
click at [592, 572] on button "6.50" at bounding box center [588, 584] width 98 height 35
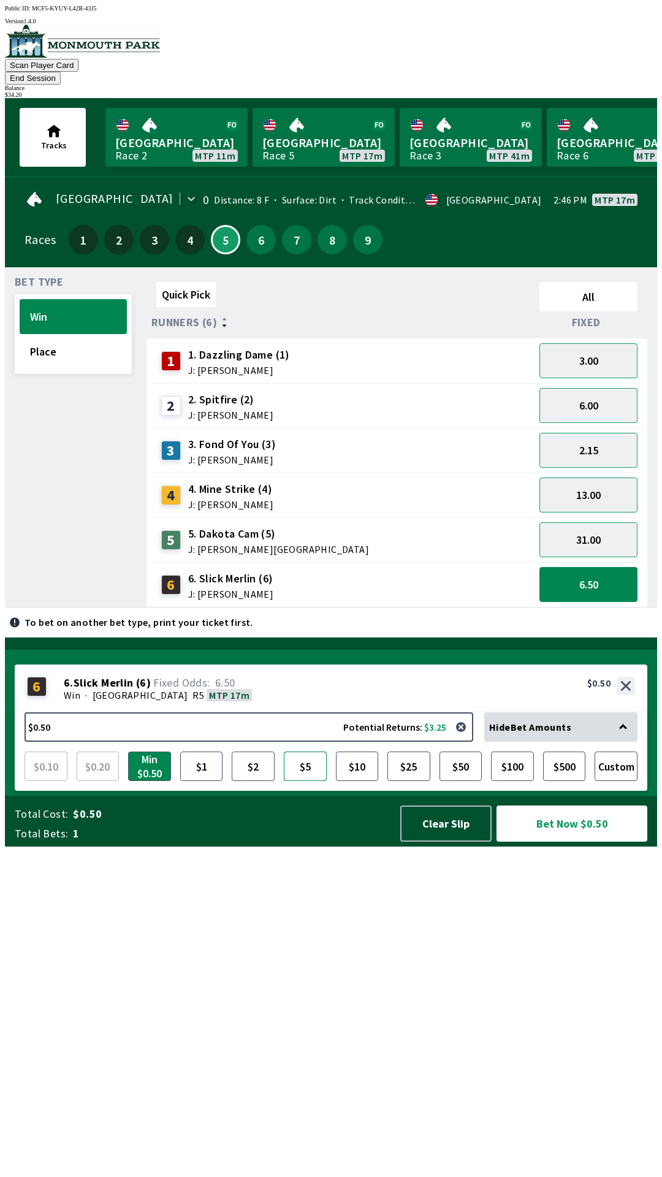
click at [308, 781] on button "$5" at bounding box center [305, 766] width 43 height 29
click at [518, 842] on button "Bet Now $5.00" at bounding box center [572, 824] width 151 height 36
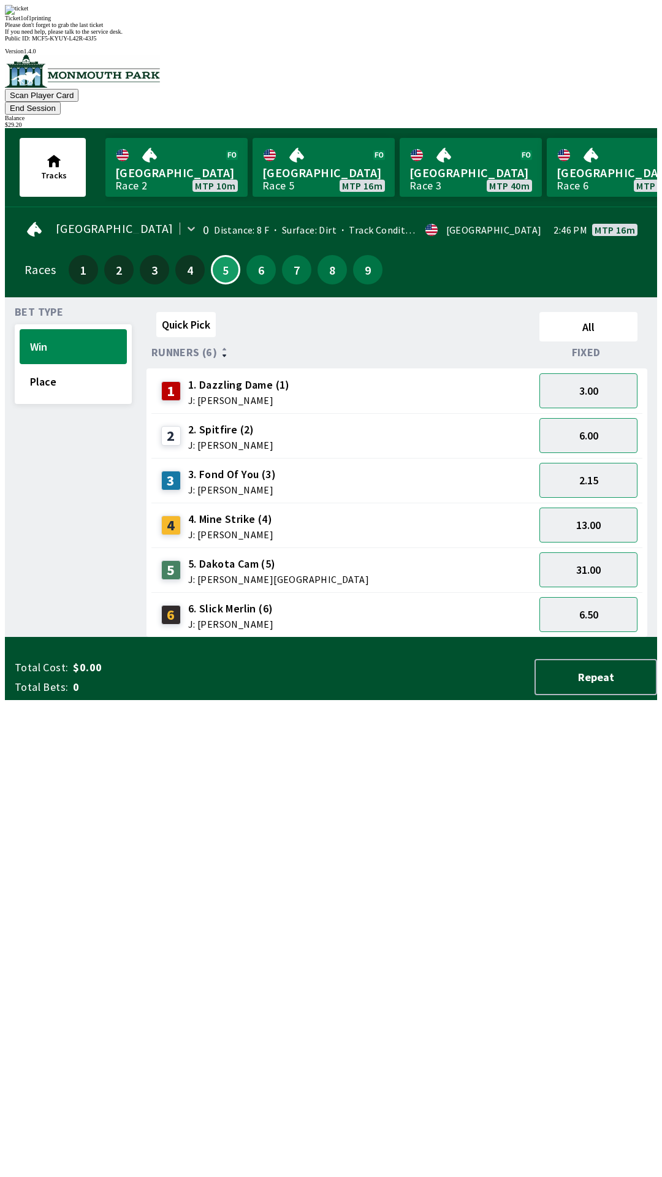
click at [394, 638] on div "Quick Pick All Runners (6) Fixed 1 1. Dazzling Dame (1) J: [PERSON_NAME] 3.00 2…" at bounding box center [402, 472] width 511 height 330
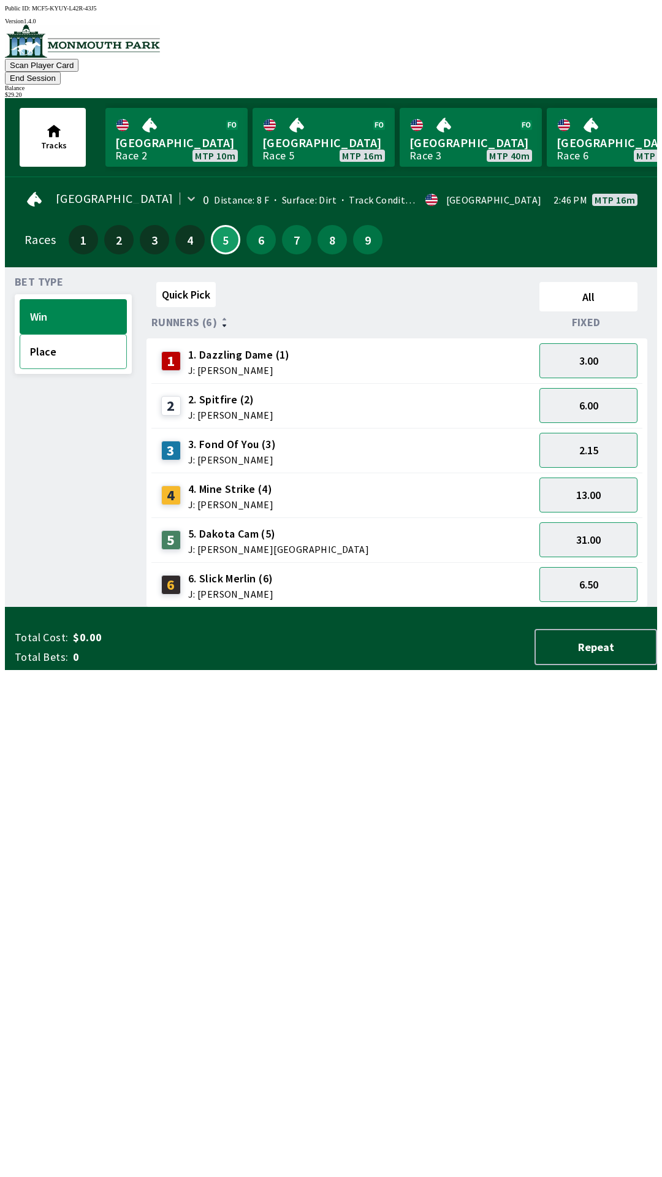
click at [91, 334] on button "Place" at bounding box center [73, 351] width 107 height 35
click at [600, 562] on div "2.70" at bounding box center [589, 584] width 108 height 45
click at [612, 522] on button "11.00" at bounding box center [588, 539] width 98 height 35
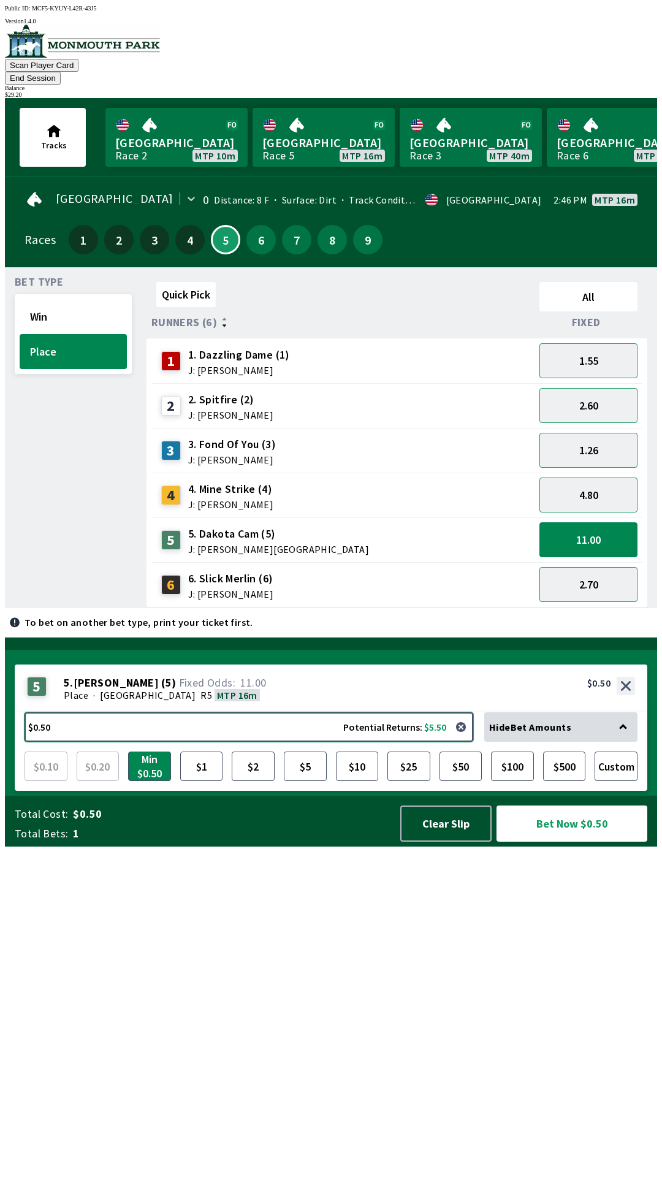
click at [265, 742] on button "$0.50 Potential Returns: $5.50" at bounding box center [249, 726] width 449 height 29
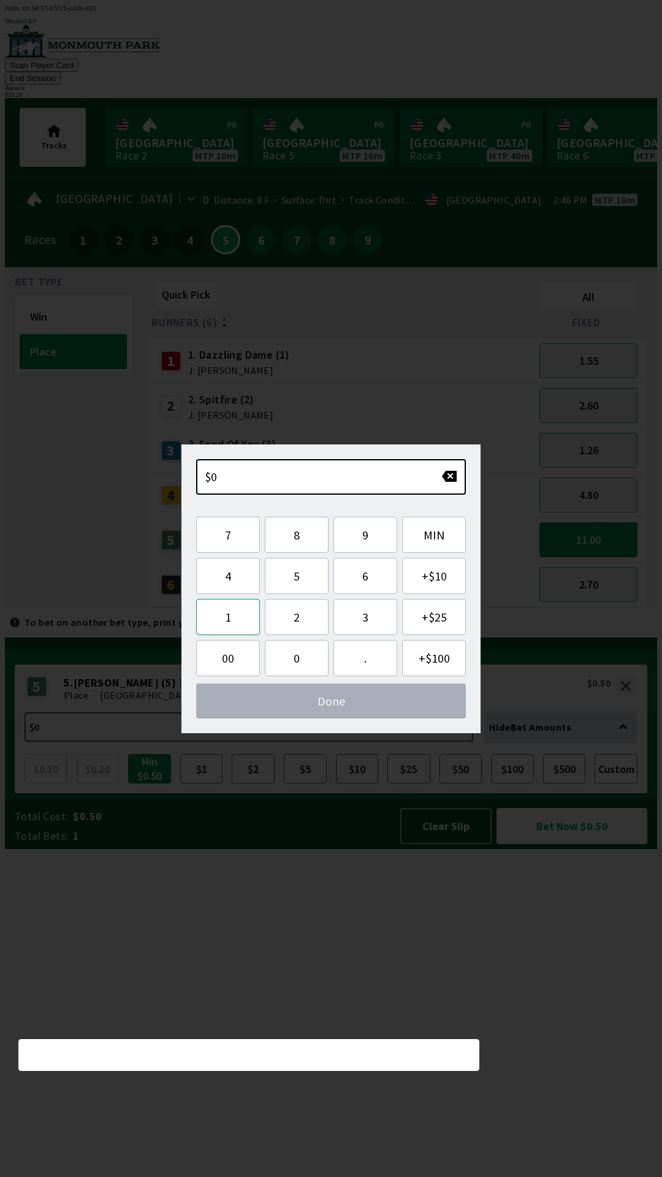
click at [234, 603] on button "1" at bounding box center [228, 617] width 64 height 36
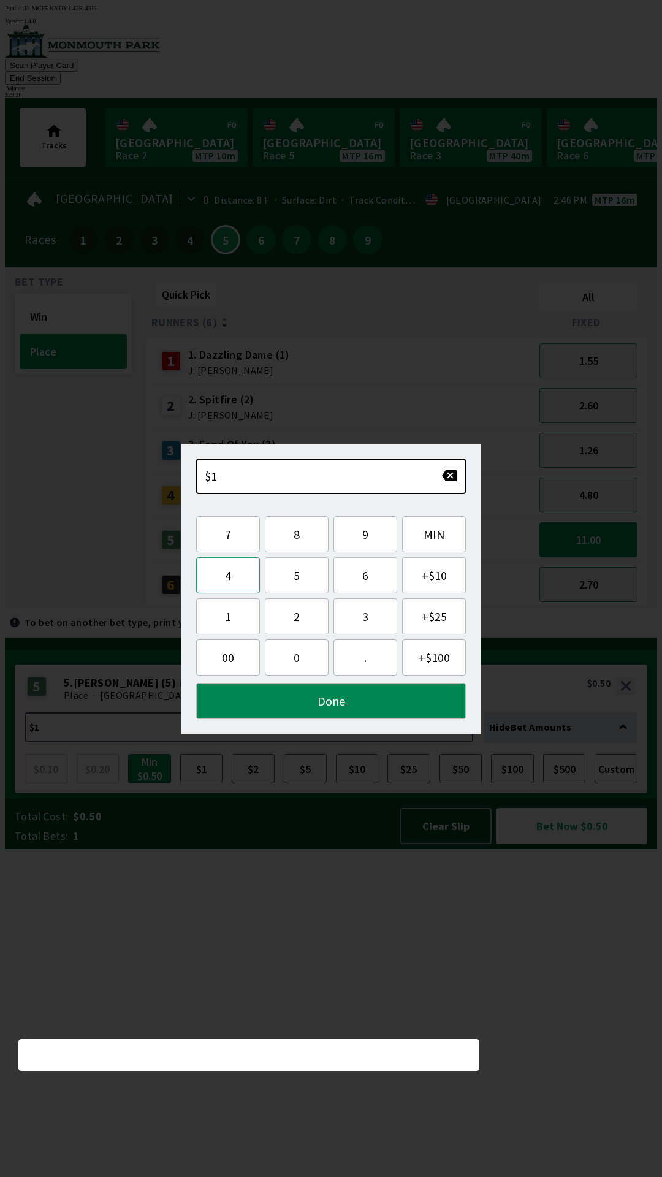
click at [237, 585] on button "4" at bounding box center [228, 575] width 64 height 36
click at [449, 477] on button "button" at bounding box center [449, 476] width 16 height 12
click at [452, 481] on button "button" at bounding box center [449, 476] width 16 height 12
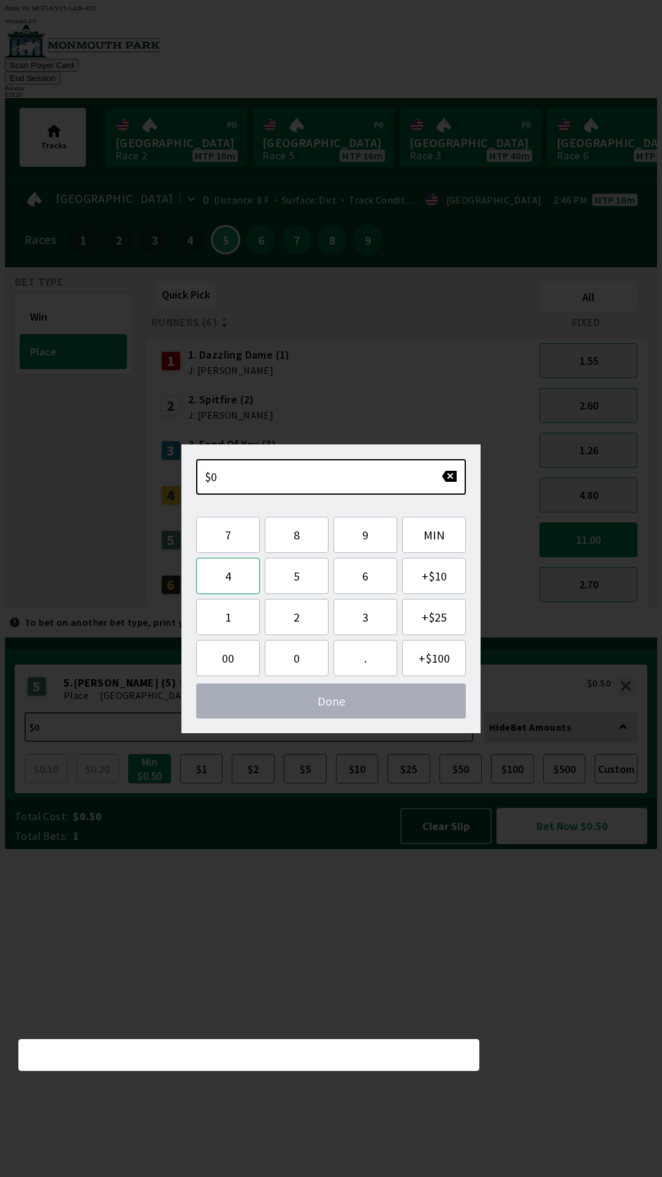
click at [239, 584] on button "4" at bounding box center [228, 576] width 64 height 36
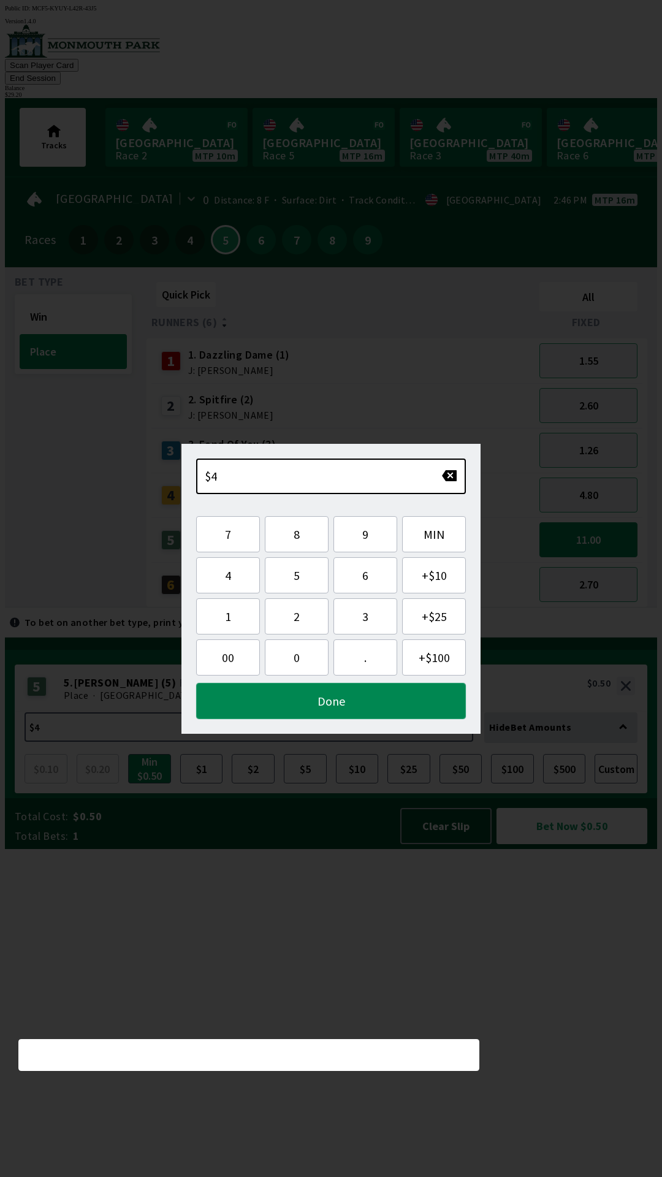
click at [345, 715] on button "Done" at bounding box center [331, 701] width 270 height 36
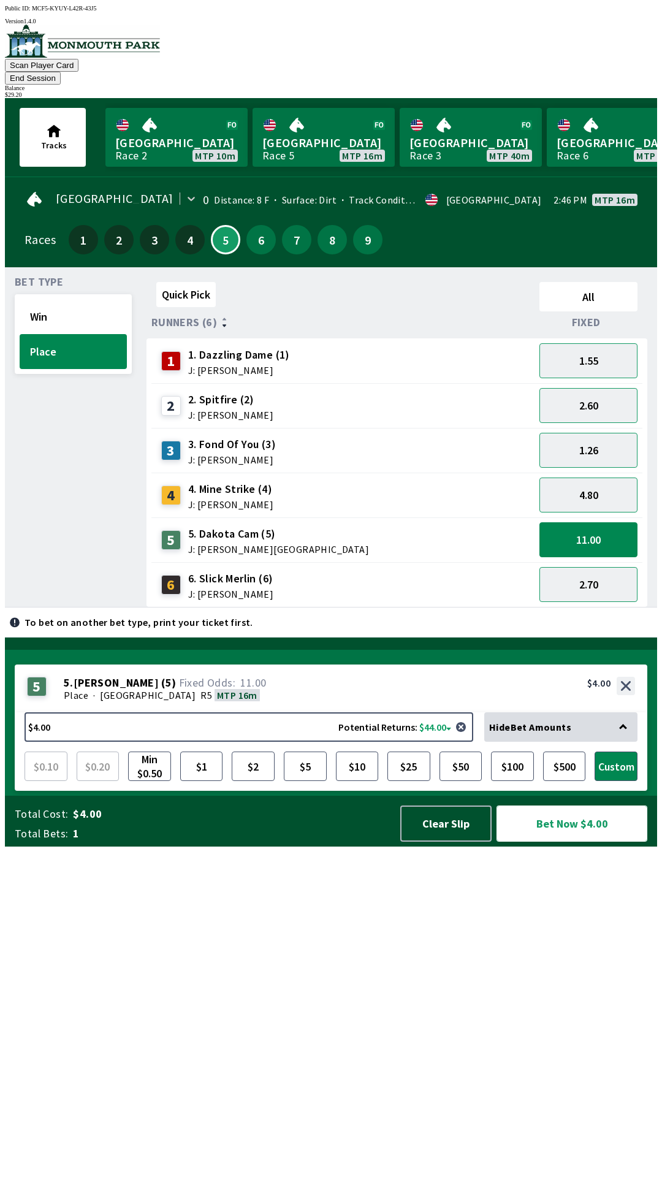
click at [545, 842] on button "Bet Now $4.00" at bounding box center [572, 824] width 151 height 36
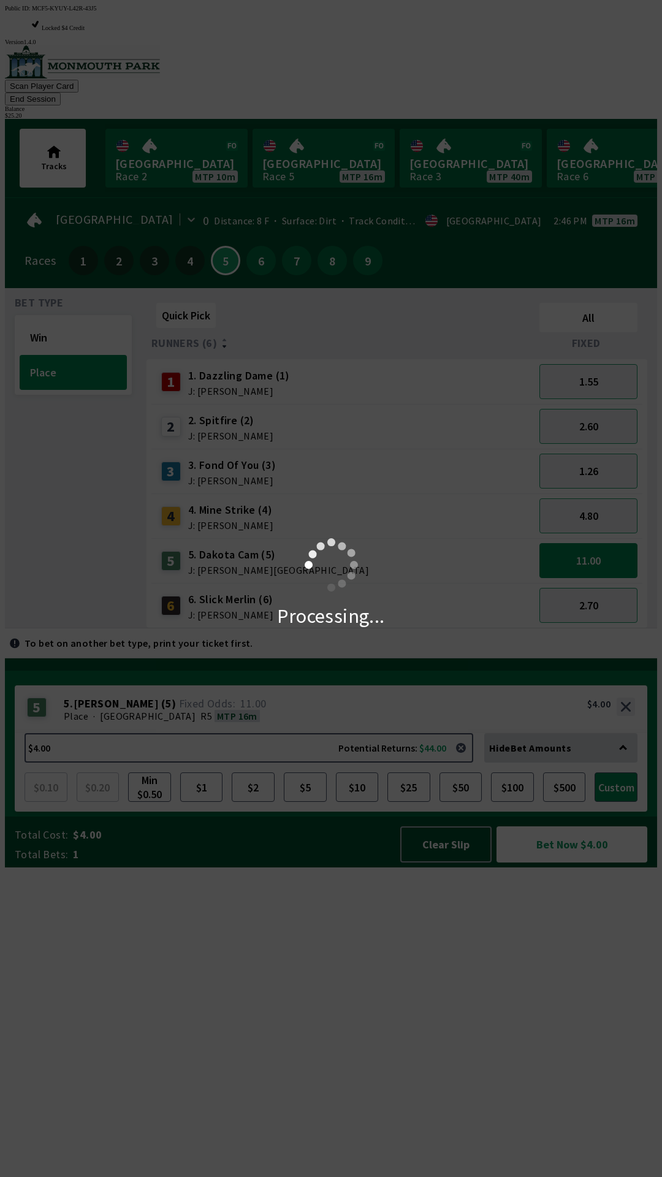
click at [457, 768] on div "Processing..." at bounding box center [331, 588] width 662 height 1177
click at [526, 62] on div "Processing..." at bounding box center [331, 588] width 662 height 1177
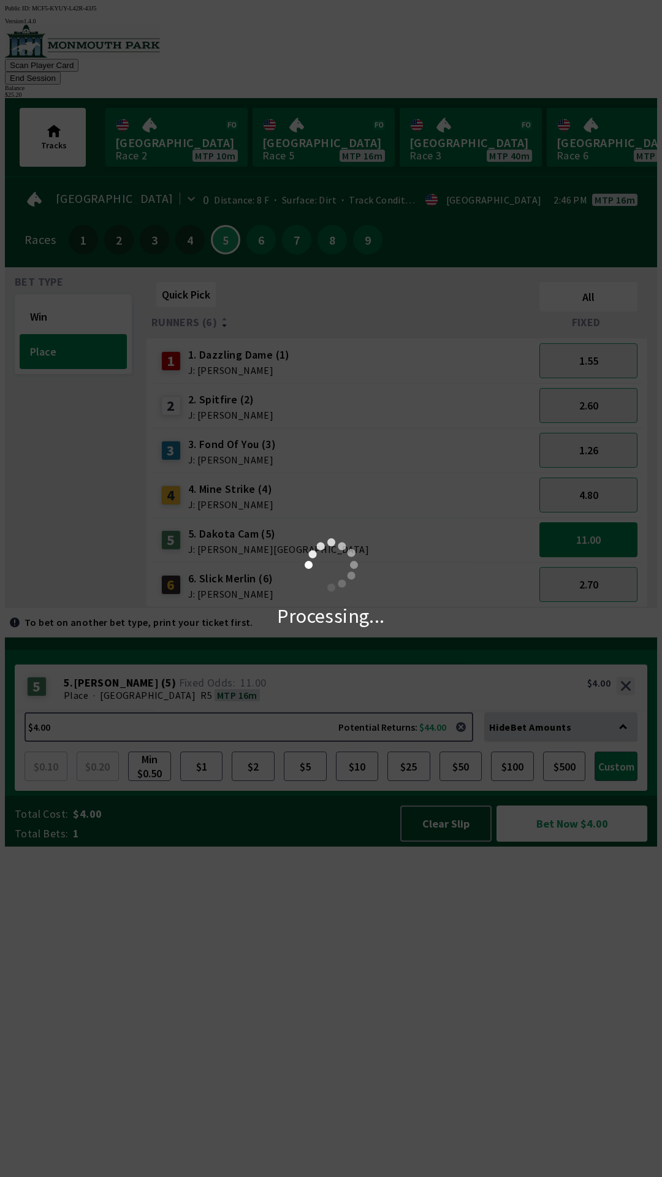
click at [61, 72] on button "End Session" at bounding box center [33, 78] width 56 height 13
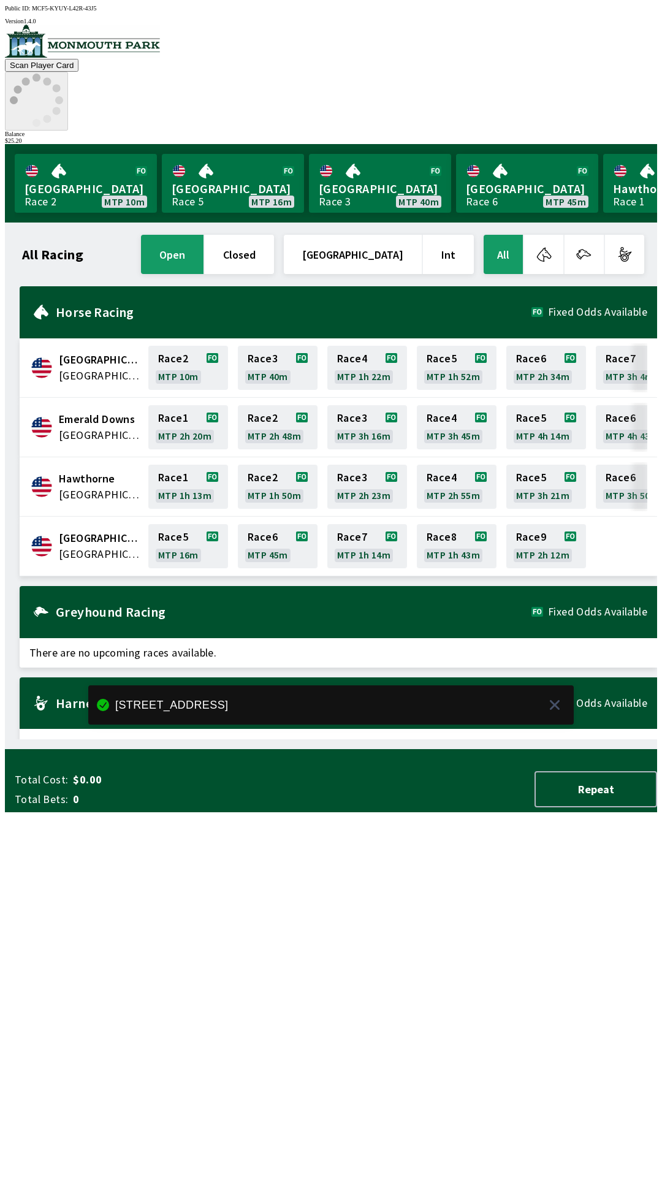
click at [63, 74] on icon at bounding box center [36, 100] width 53 height 53
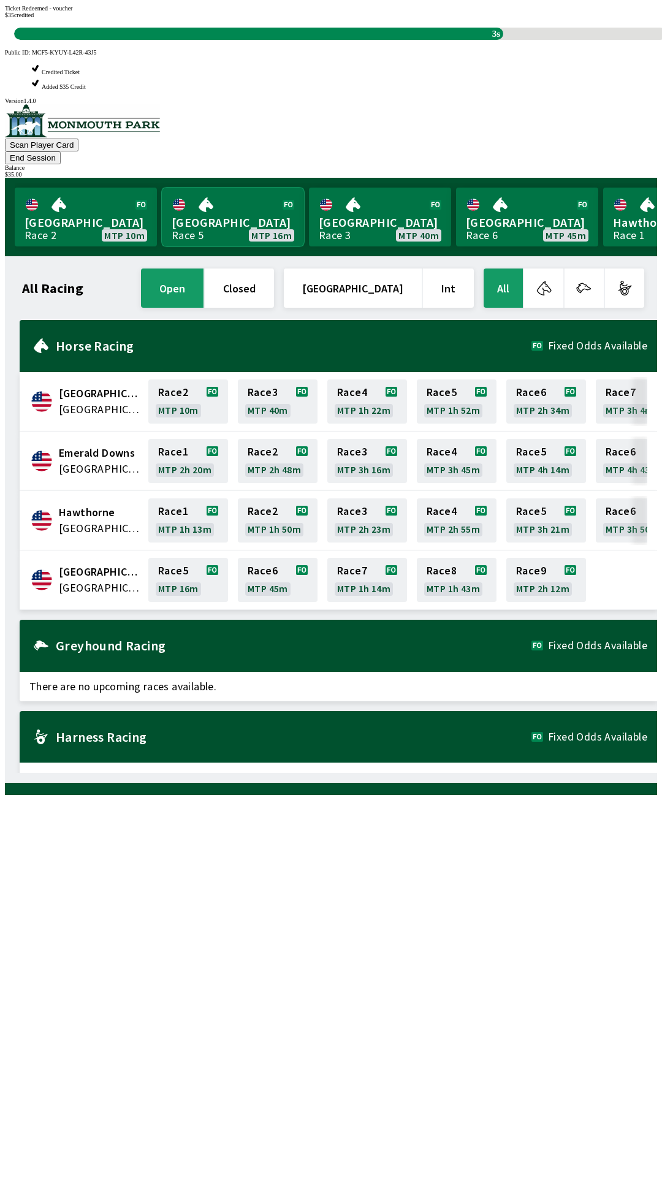
click at [240, 188] on link "[GEOGRAPHIC_DATA] Race 5 MTP 16m" at bounding box center [233, 217] width 142 height 59
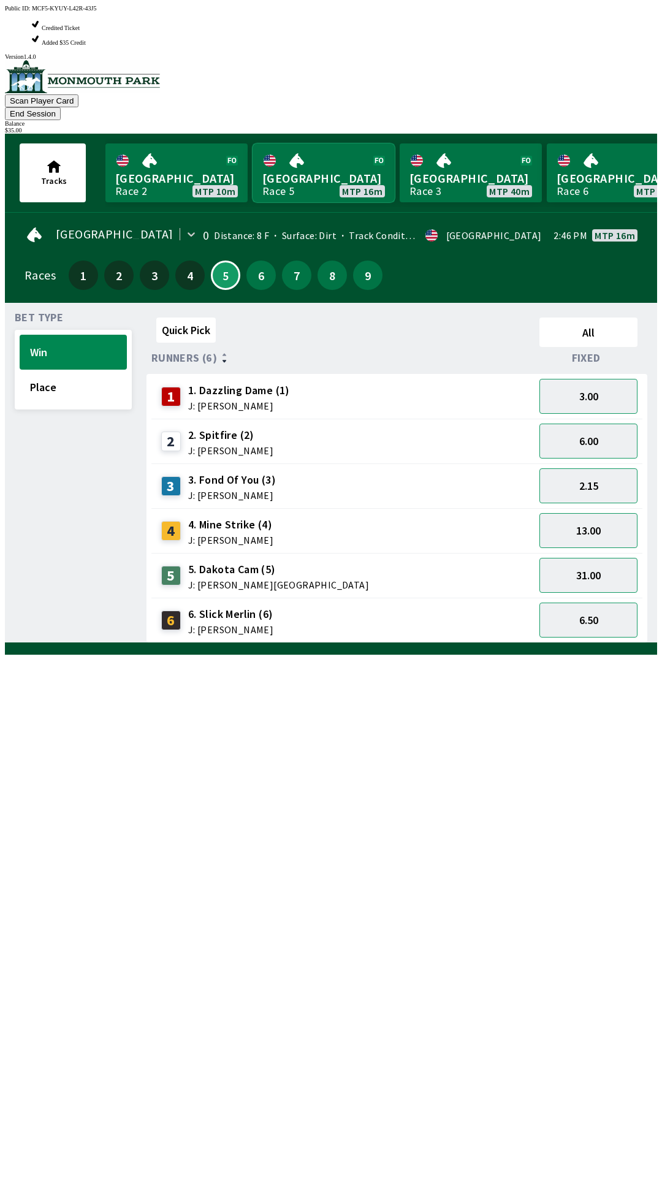
click at [261, 143] on link "[GEOGRAPHIC_DATA] Race 5 MTP 16m" at bounding box center [324, 172] width 142 height 59
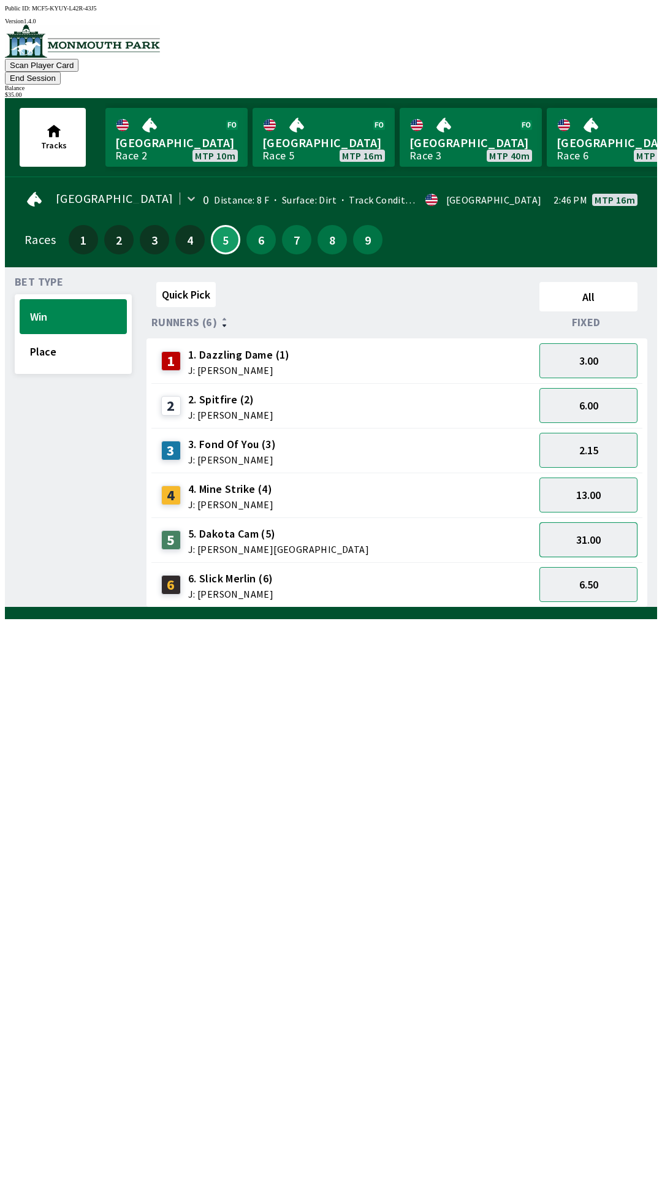
click at [614, 524] on button "31.00" at bounding box center [588, 539] width 98 height 35
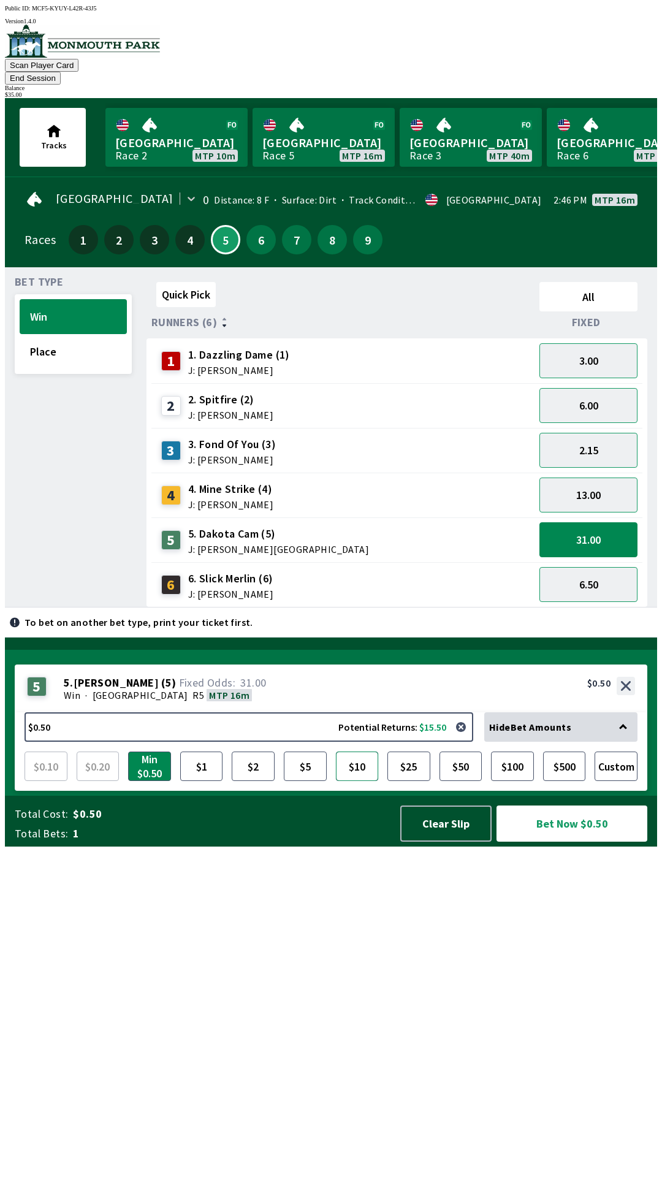
click at [357, 781] on button "$10" at bounding box center [357, 766] width 43 height 29
click at [565, 842] on button "Bet Now $10.00" at bounding box center [572, 824] width 151 height 36
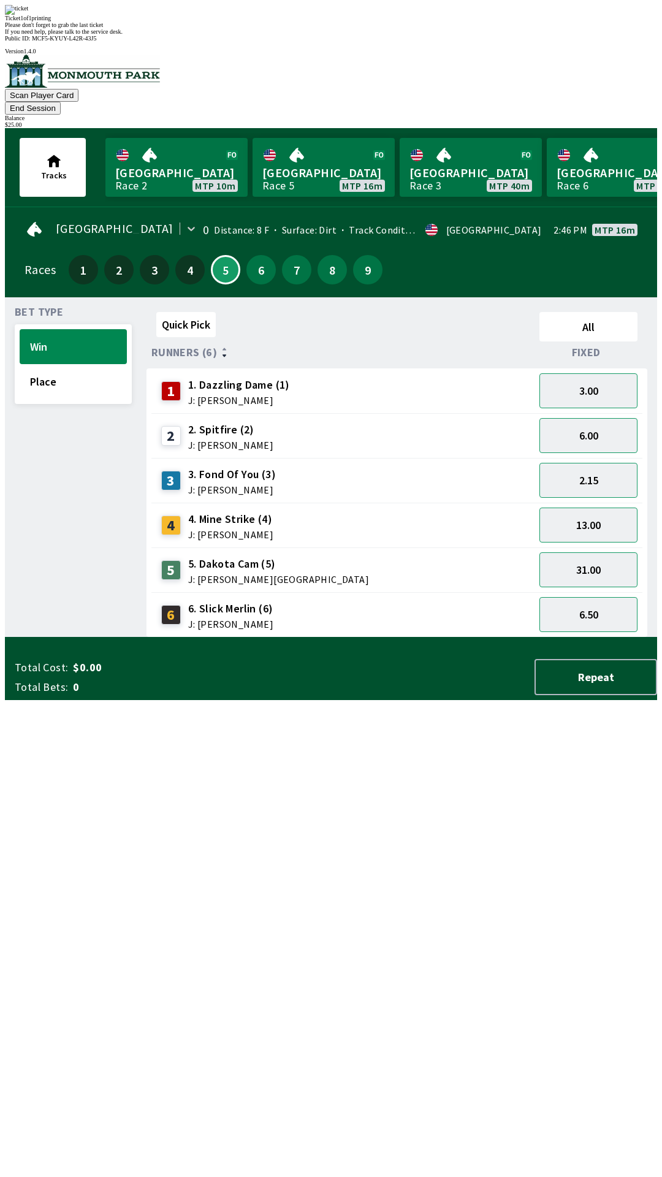
click at [499, 638] on div "Quick Pick All Runners (6) Fixed 1 1. Dazzling Dame (1) J: [PERSON_NAME] 3.00 2…" at bounding box center [402, 472] width 511 height 330
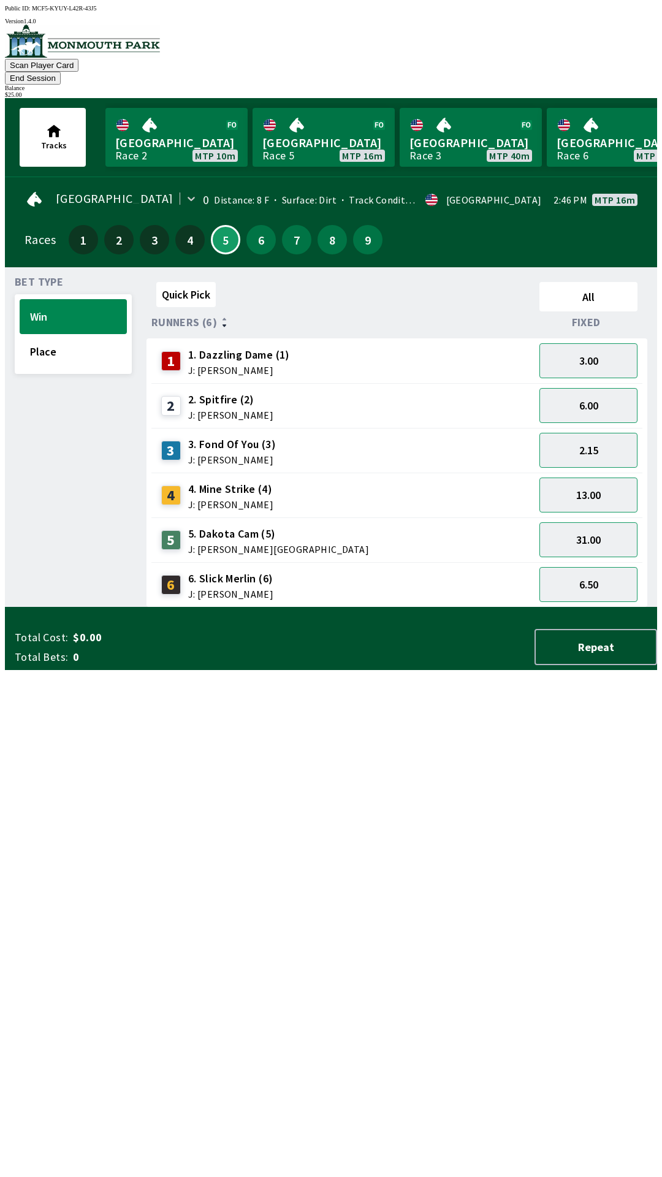
click at [604, 584] on div "6.50" at bounding box center [589, 584] width 108 height 45
click at [617, 571] on button "6.50" at bounding box center [588, 584] width 98 height 35
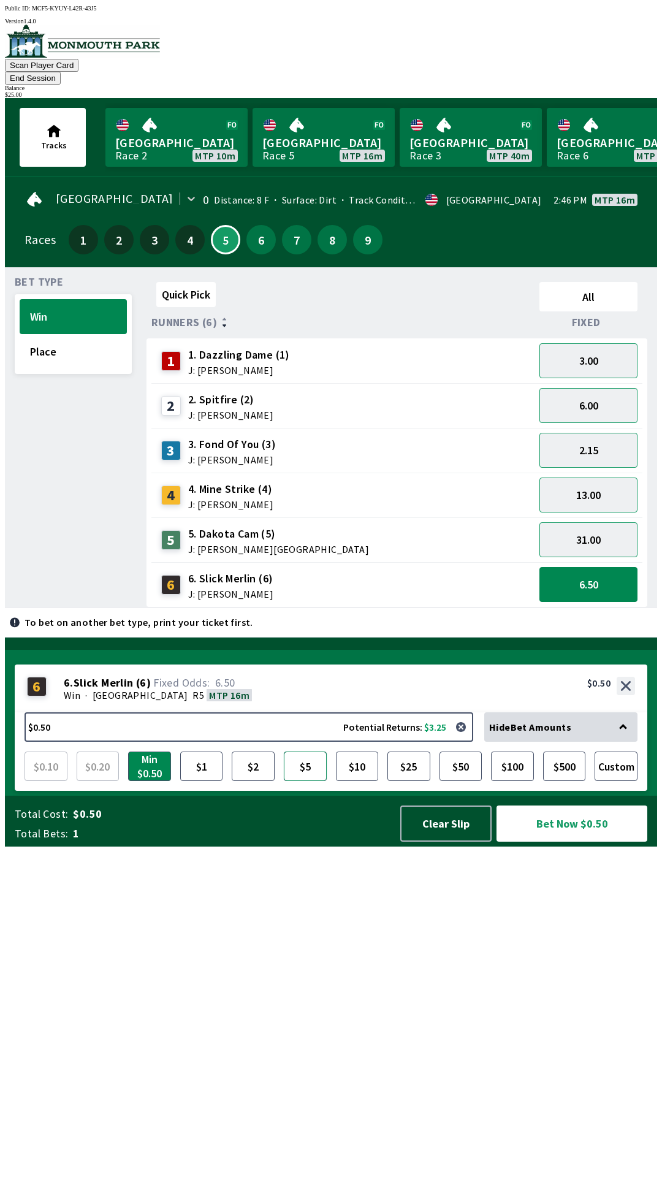
click at [303, 781] on button "$5" at bounding box center [305, 766] width 43 height 29
click at [599, 842] on button "Bet Now $5.00" at bounding box center [572, 824] width 151 height 36
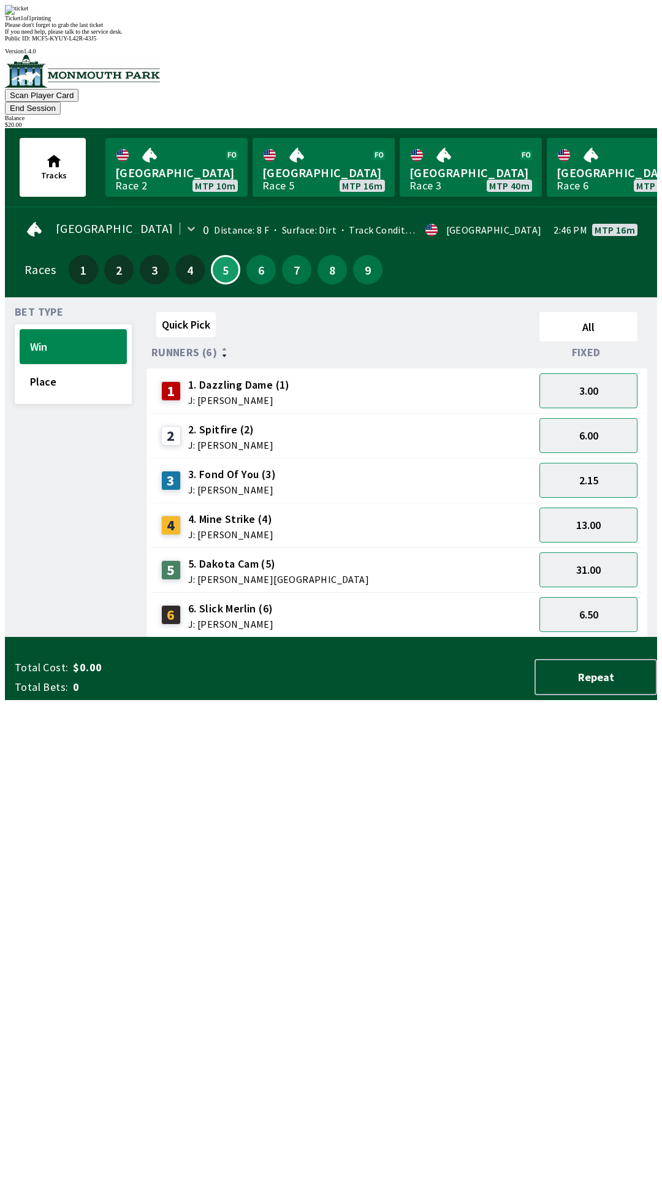
click at [364, 638] on div "Quick Pick All Runners (6) Fixed 1 1. Dazzling Dame (1) J: [PERSON_NAME] 3.00 2…" at bounding box center [402, 472] width 511 height 330
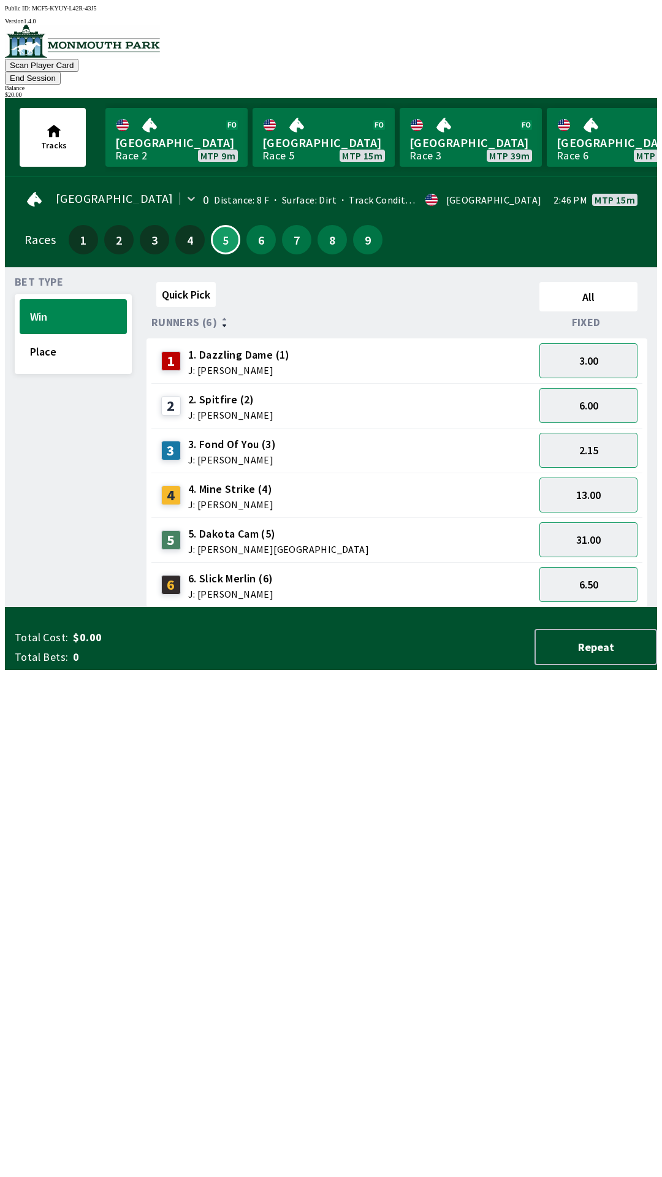
click at [61, 72] on button "End Session" at bounding box center [33, 78] width 56 height 13
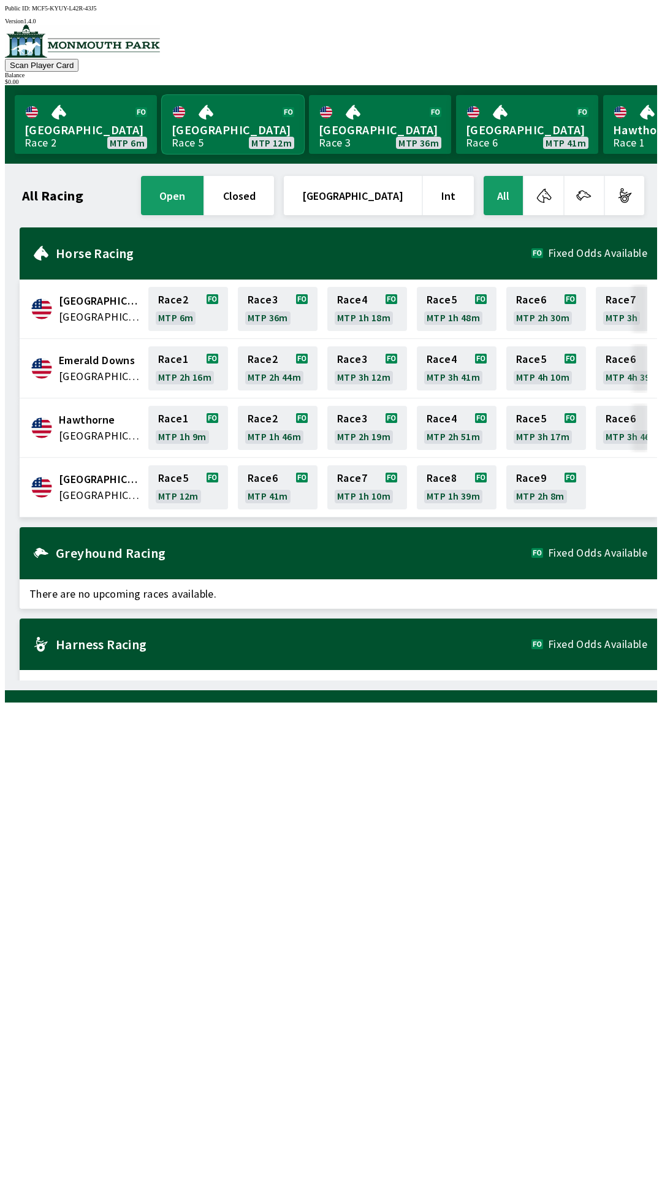
click at [257, 126] on link "Monmouth Park Race 5 MTP 12m" at bounding box center [233, 124] width 142 height 59
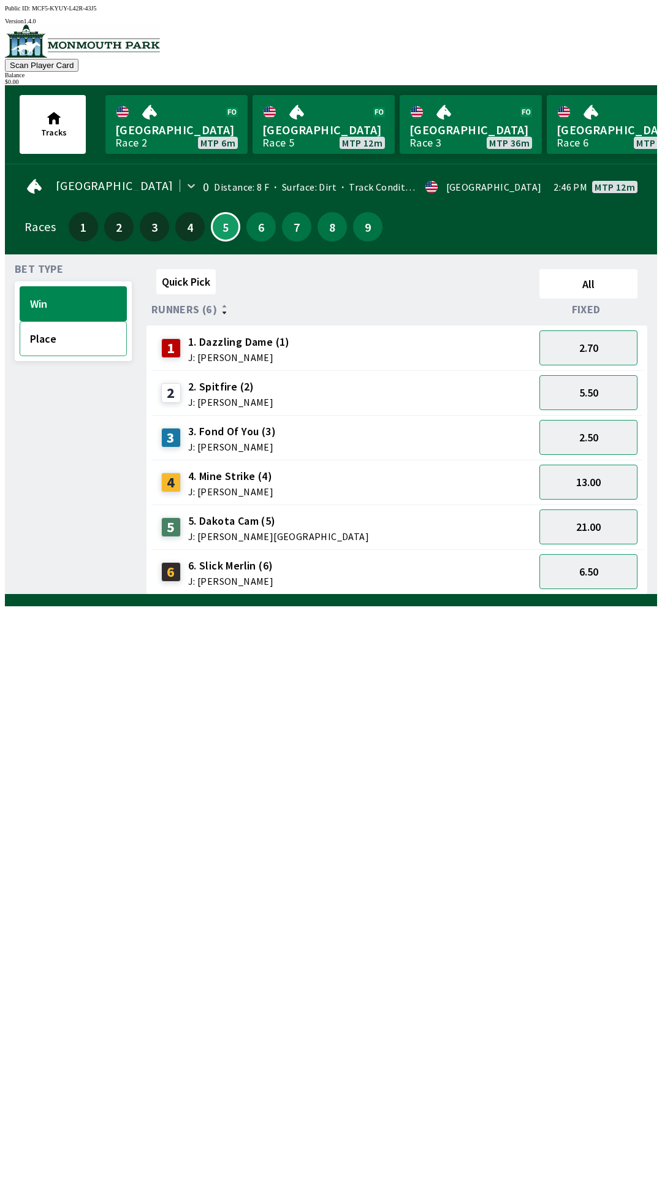
click at [74, 337] on button "Place" at bounding box center [73, 338] width 107 height 35
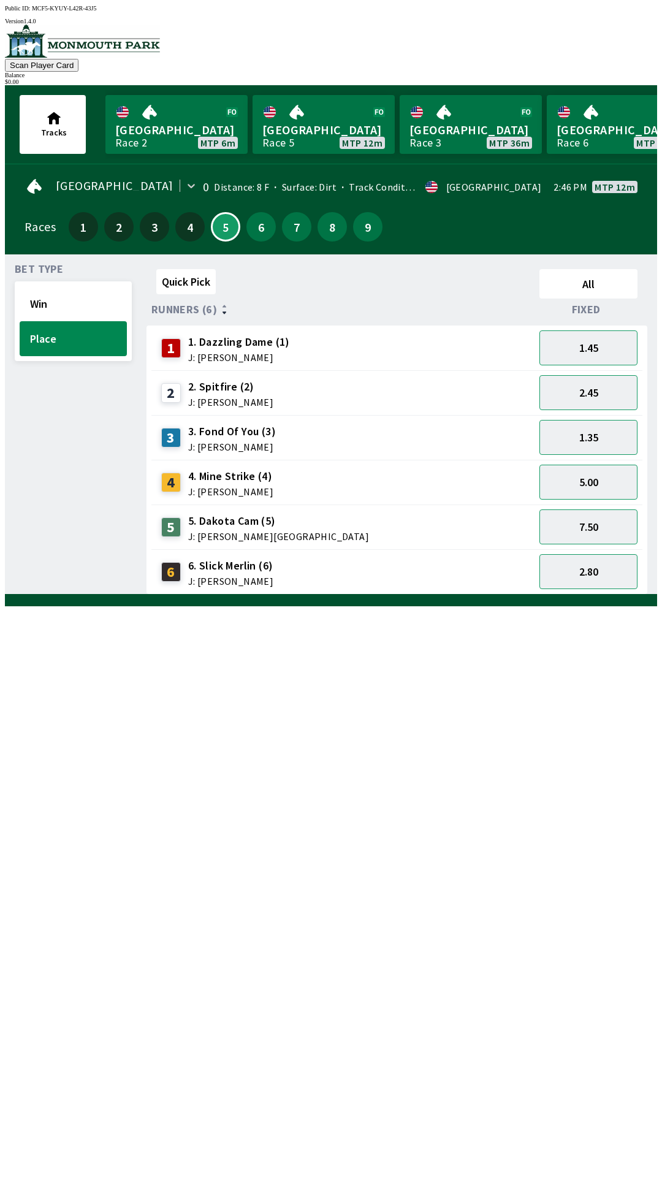
click at [242, 397] on span "J: [PERSON_NAME]" at bounding box center [230, 402] width 85 height 10
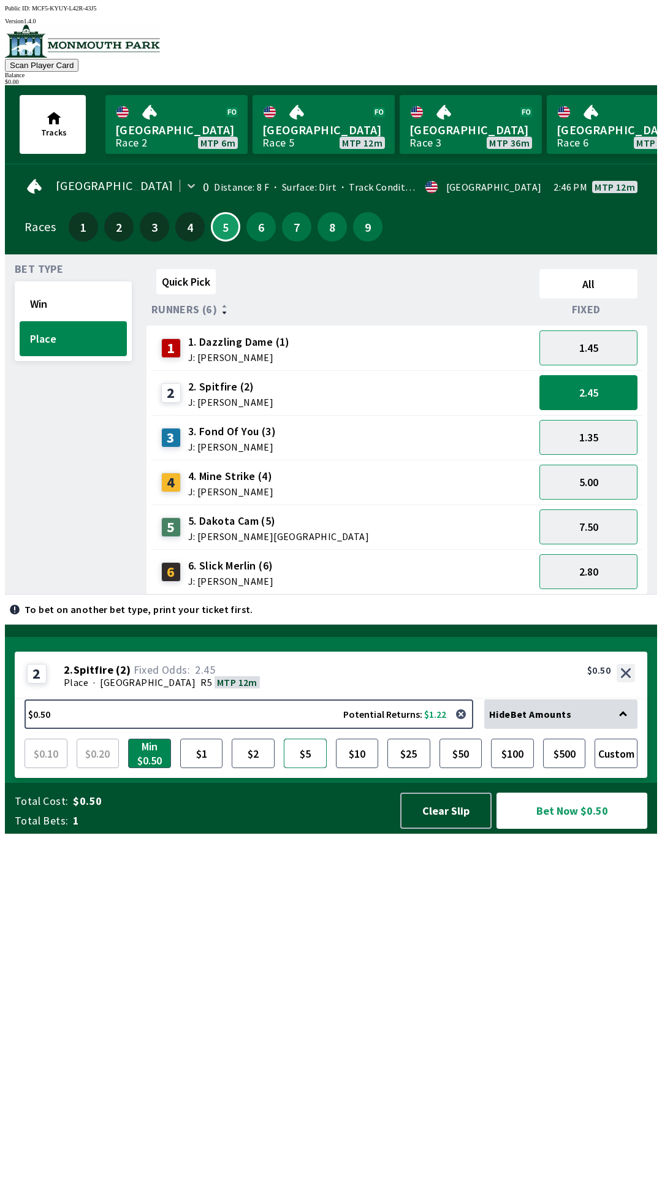
click at [298, 768] on button "$5" at bounding box center [305, 753] width 43 height 29
click at [598, 829] on button "Bet Now $5.00" at bounding box center [572, 811] width 151 height 36
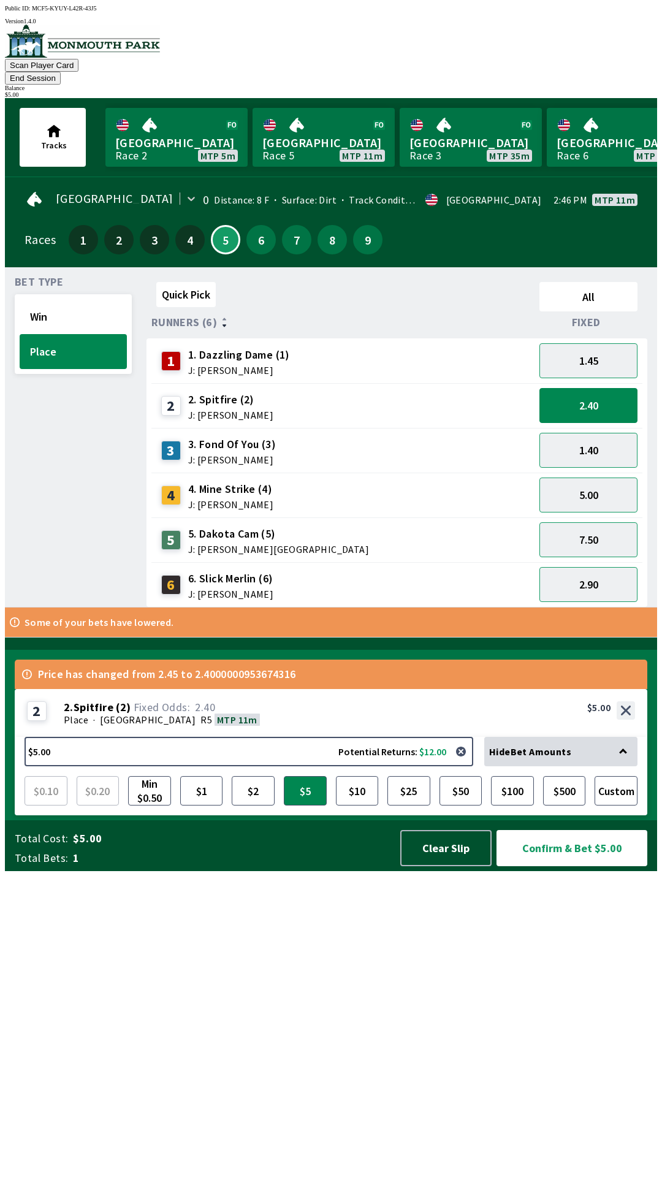
click at [232, 410] on span "J: [PERSON_NAME]" at bounding box center [230, 415] width 85 height 10
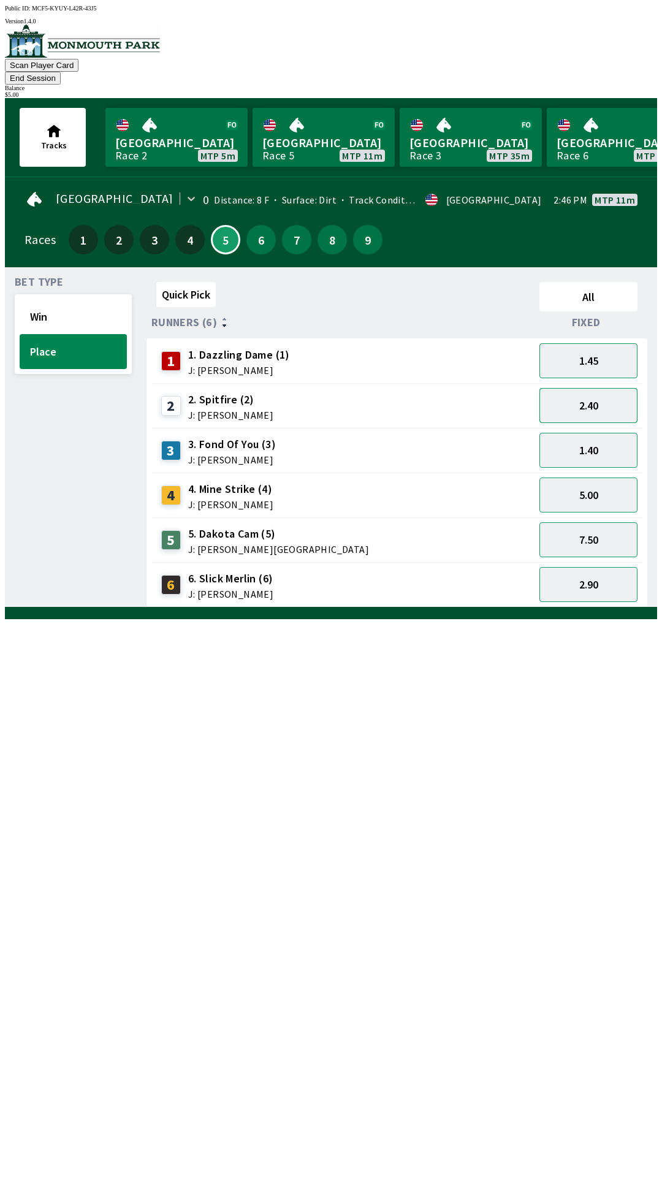
click at [589, 388] on button "2.40" at bounding box center [588, 405] width 98 height 35
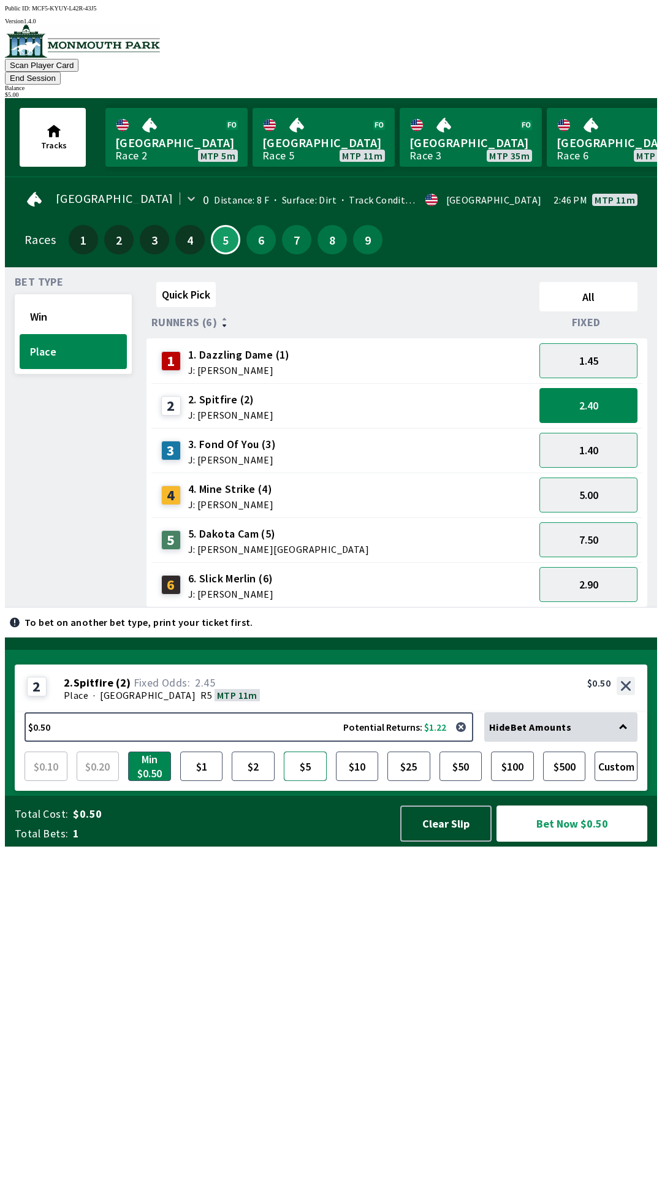
click at [303, 781] on button "$5" at bounding box center [305, 766] width 43 height 29
click at [605, 842] on button "Bet Now $5.00" at bounding box center [572, 824] width 151 height 36
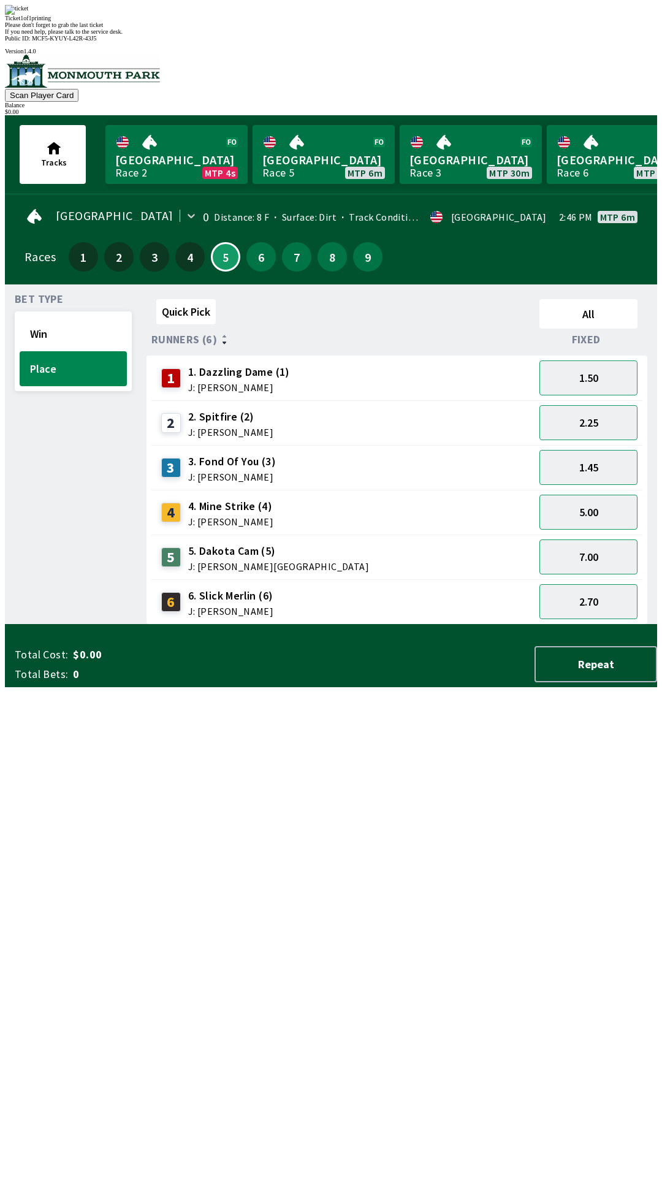
click at [484, 35] on div "Ticket 1 of 1 printing Please don't forget to grab the last ticket If you need …" at bounding box center [331, 20] width 652 height 30
click at [619, 682] on button "Repeat" at bounding box center [596, 664] width 123 height 36
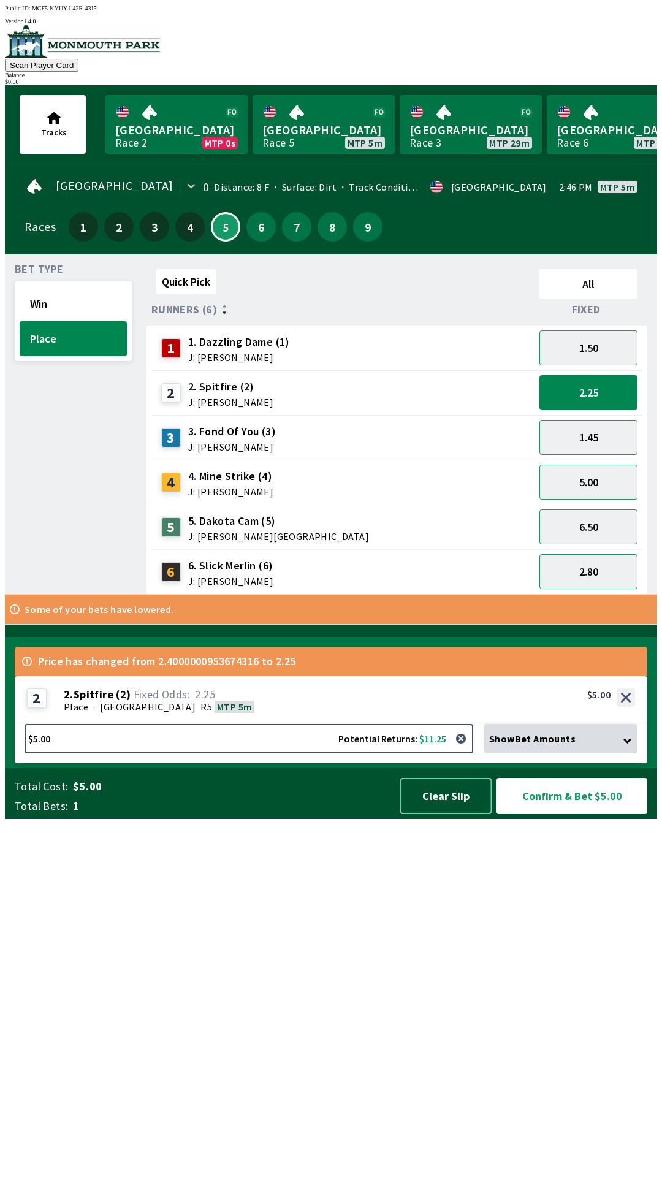
click at [450, 814] on button "Clear Slip" at bounding box center [445, 796] width 91 height 36
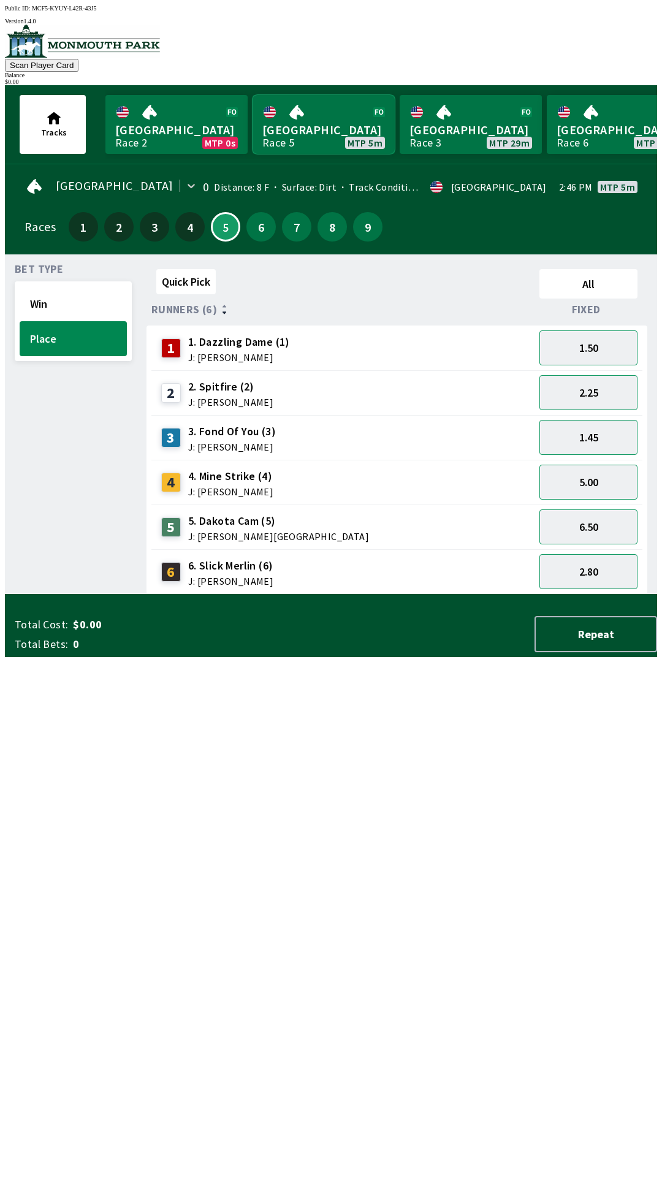
click at [305, 129] on link "Monmouth Park Race 5 MTP 5m" at bounding box center [324, 124] width 142 height 59
click at [32, 293] on button "Win" at bounding box center [73, 303] width 107 height 35
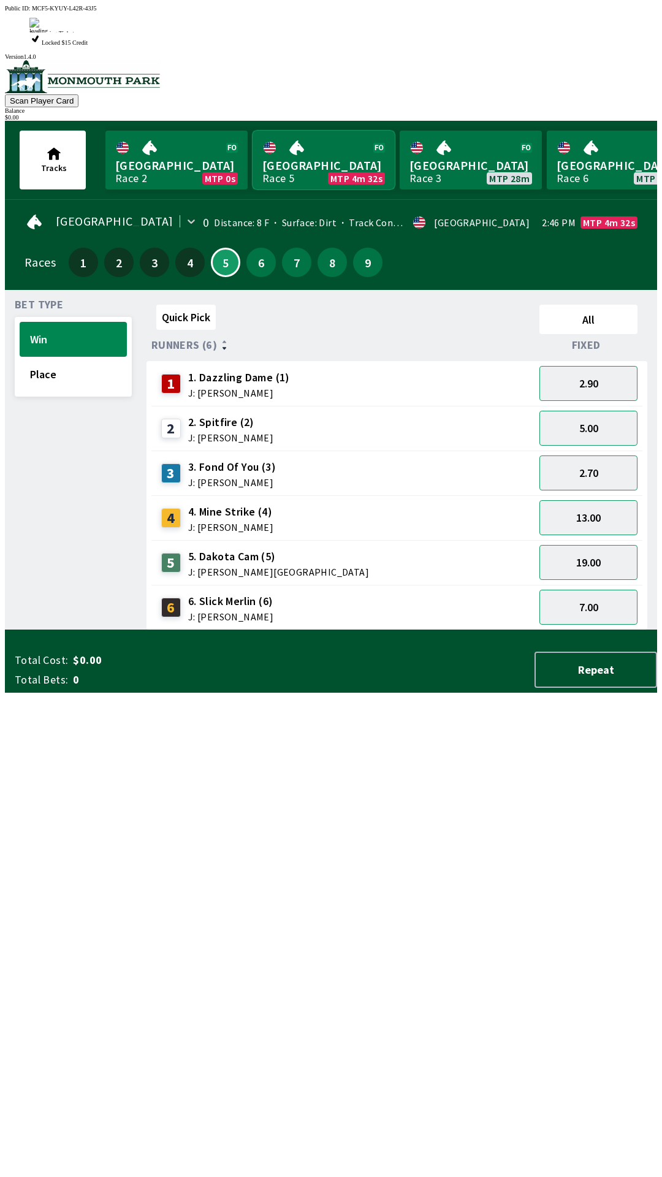
click at [297, 131] on link "[GEOGRAPHIC_DATA] Race 5 MTP 4m 32s" at bounding box center [324, 160] width 142 height 59
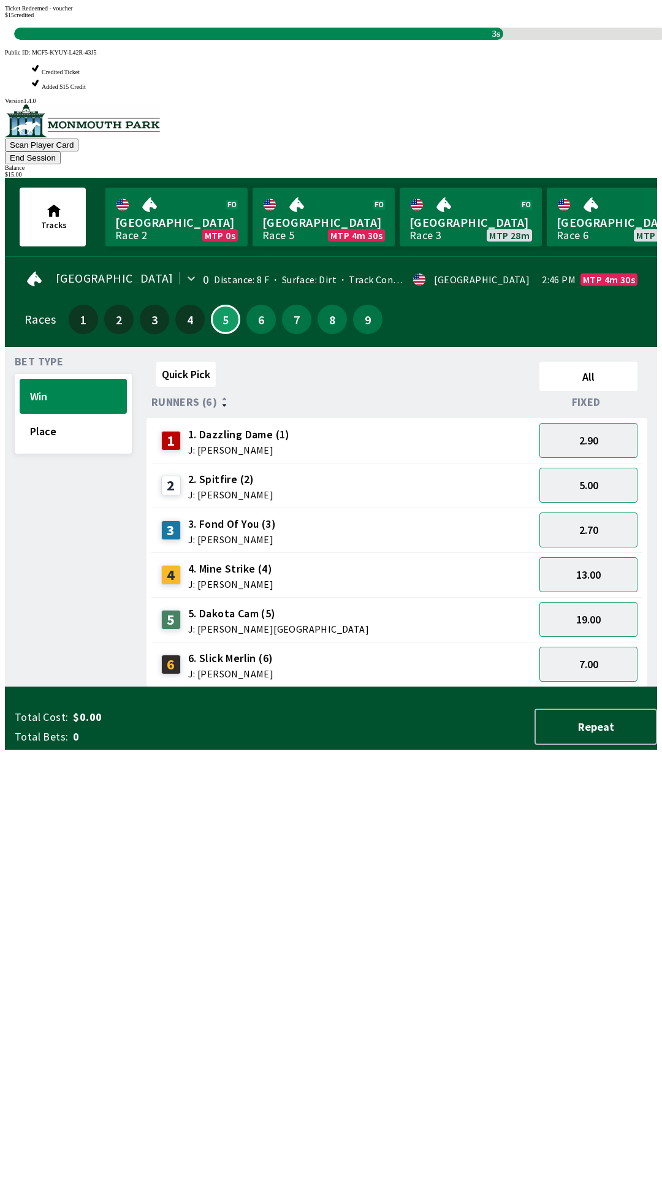
click at [197, 687] on div "Quick Pick All Runners (6) Fixed 1 1. Dazzling Dame (1) J: [PERSON_NAME] 2.90 2…" at bounding box center [402, 522] width 511 height 330
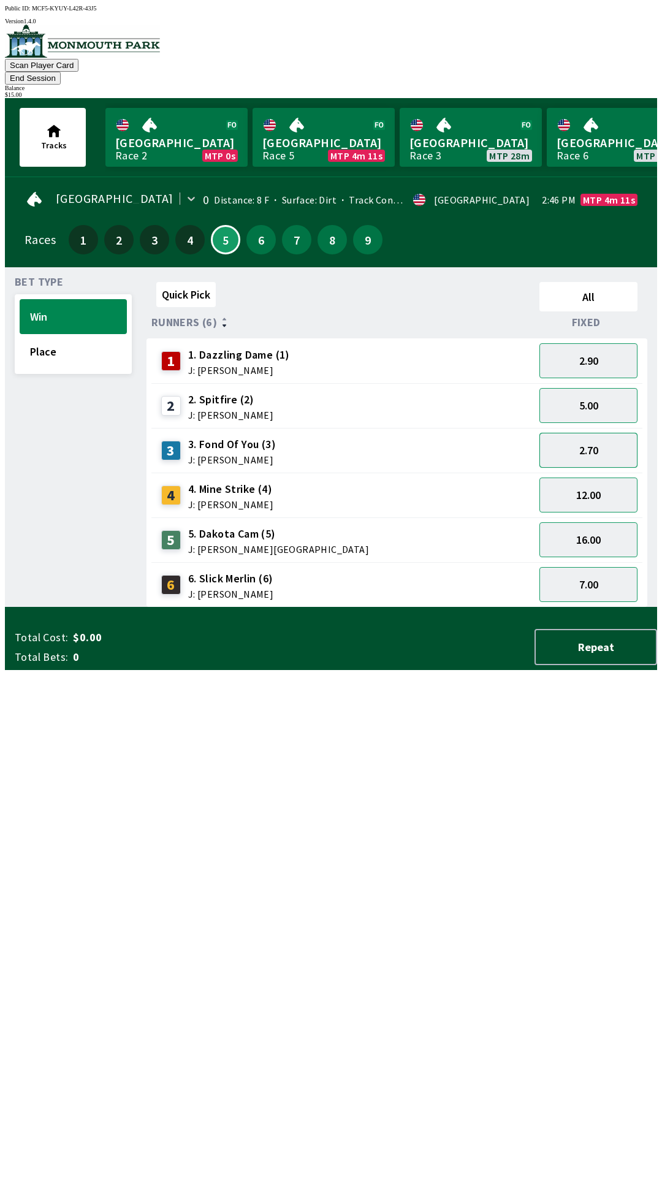
click at [606, 436] on button "2.70" at bounding box center [588, 450] width 98 height 35
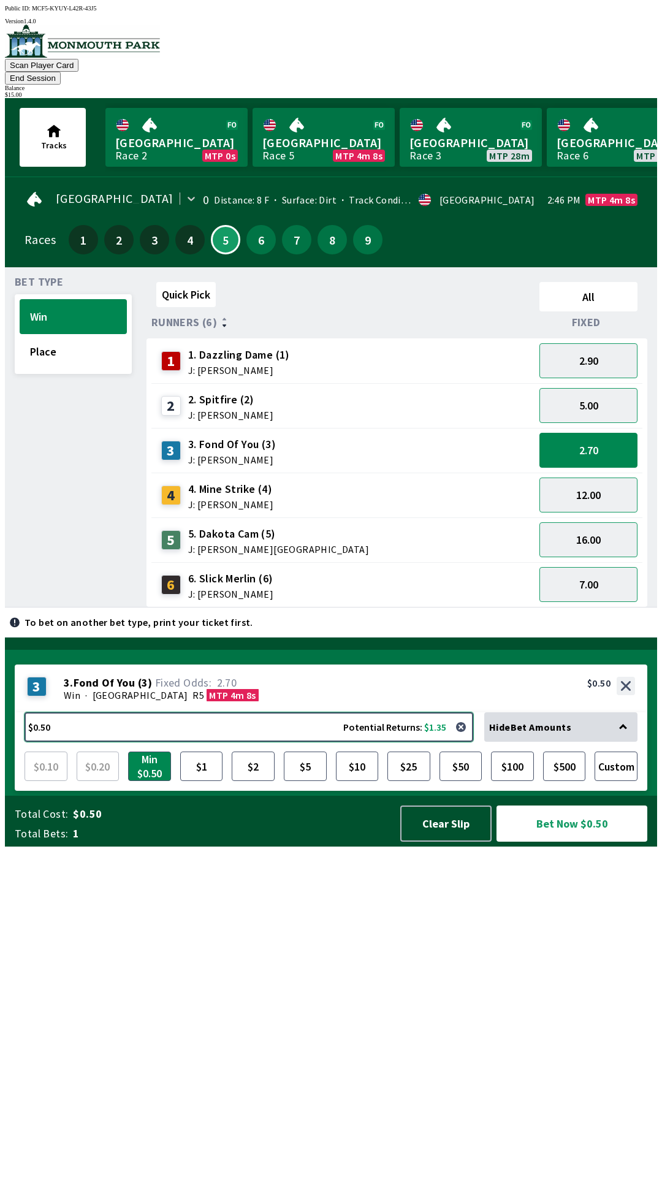
click at [363, 742] on button "$0.50 Potential Returns: $1.35" at bounding box center [249, 726] width 449 height 29
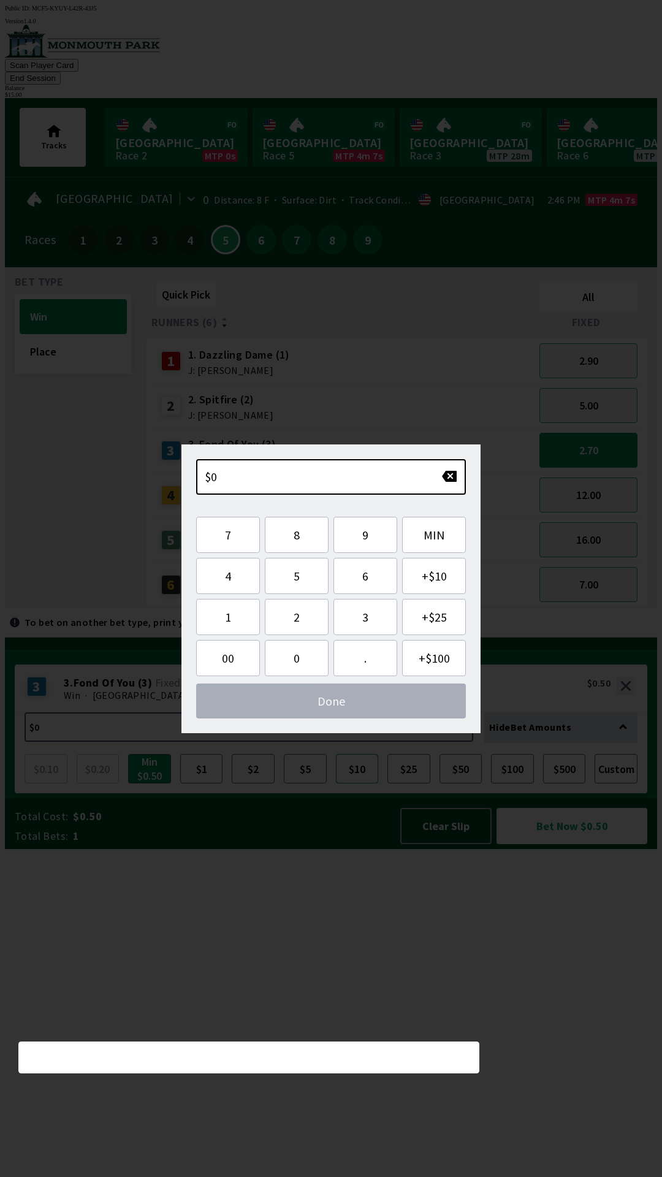
click at [353, 783] on button "$10" at bounding box center [357, 768] width 43 height 29
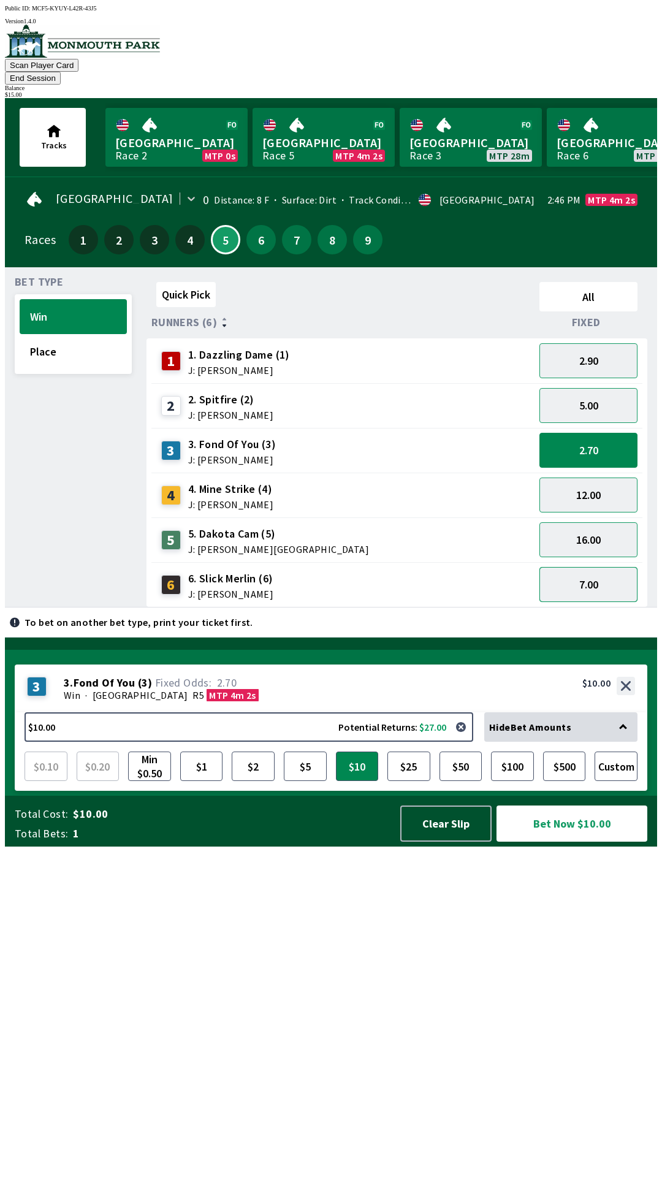
click at [599, 567] on button "7.00" at bounding box center [588, 584] width 98 height 35
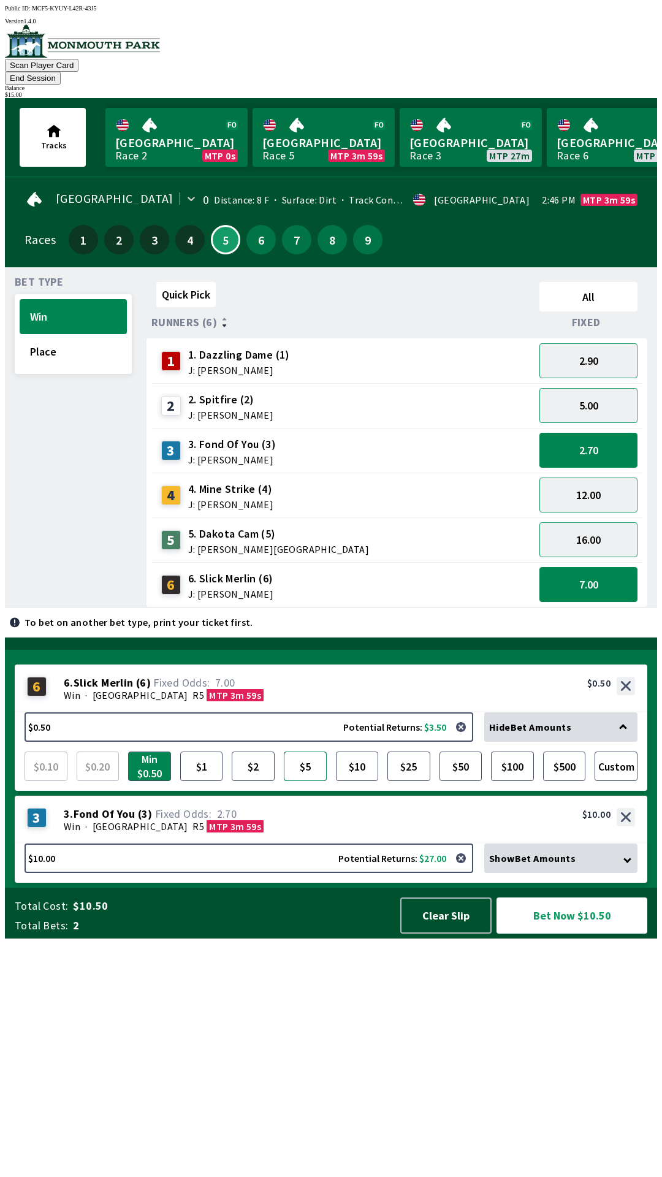
click at [306, 781] on button "$5" at bounding box center [305, 766] width 43 height 29
click at [297, 844] on div "3 3 . Fond Of You ( 3 ) Win · [STREET_ADDRESS]. Fond Of You (3) 2.70 $10.00" at bounding box center [331, 820] width 633 height 48
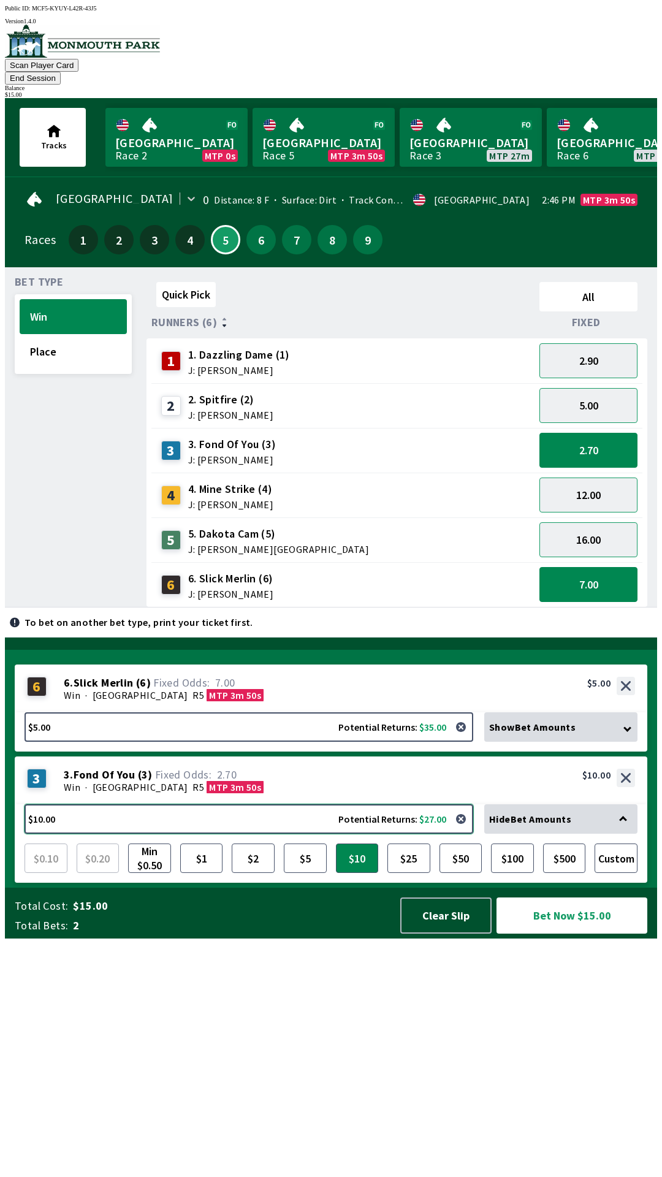
click at [316, 834] on button "$10.00 Potential Returns: $27.00" at bounding box center [249, 818] width 449 height 29
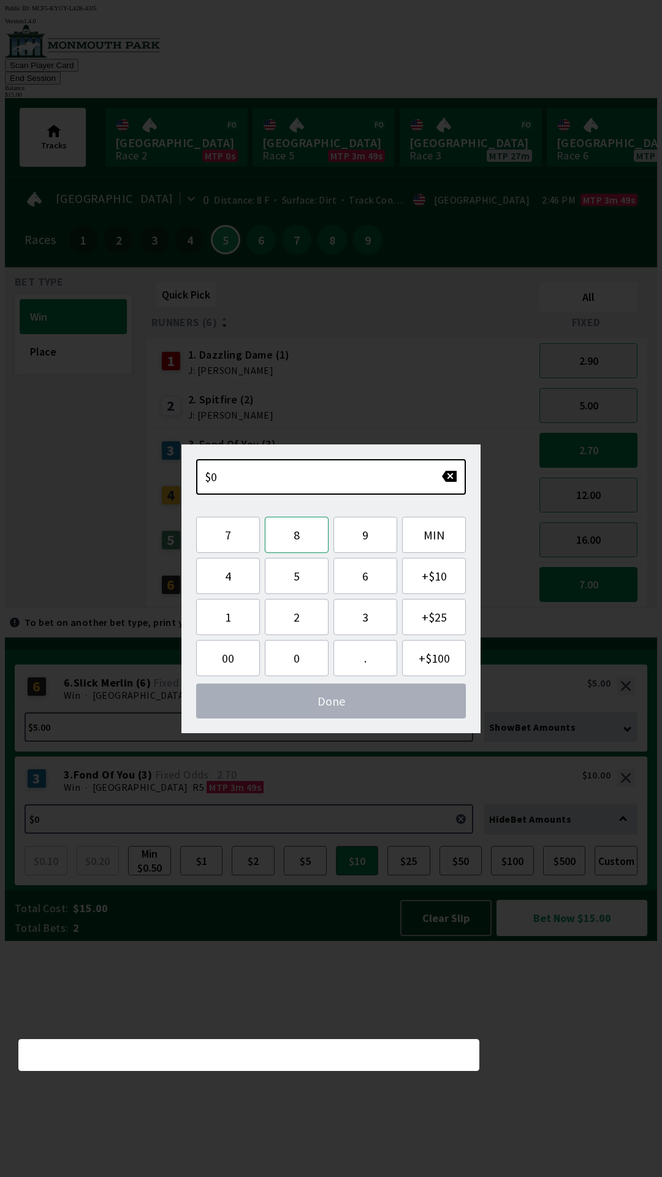
click at [297, 545] on button "8" at bounding box center [297, 535] width 64 height 36
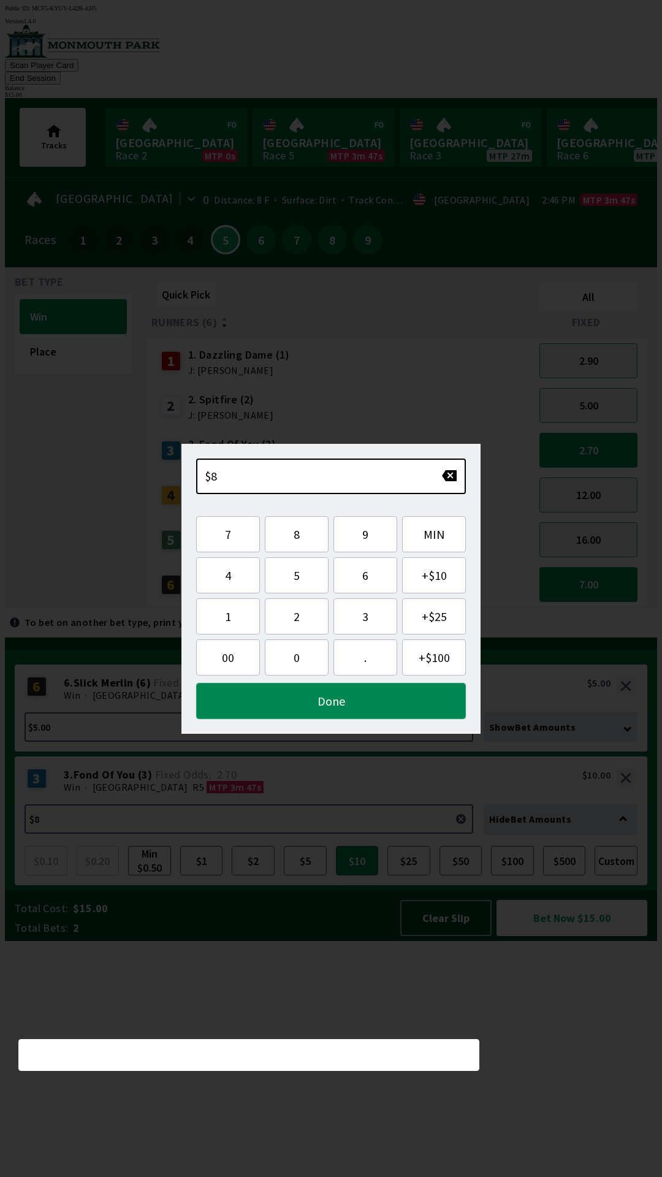
click at [366, 703] on button "Done" at bounding box center [331, 701] width 270 height 36
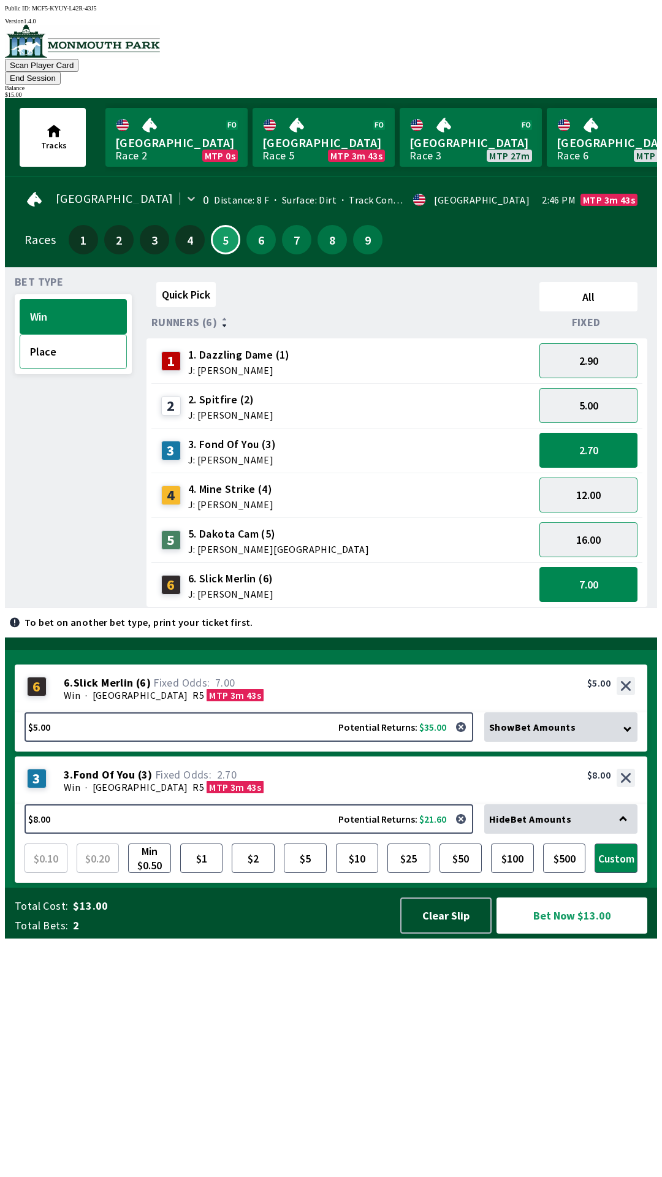
click at [64, 347] on button "Place" at bounding box center [73, 351] width 107 height 35
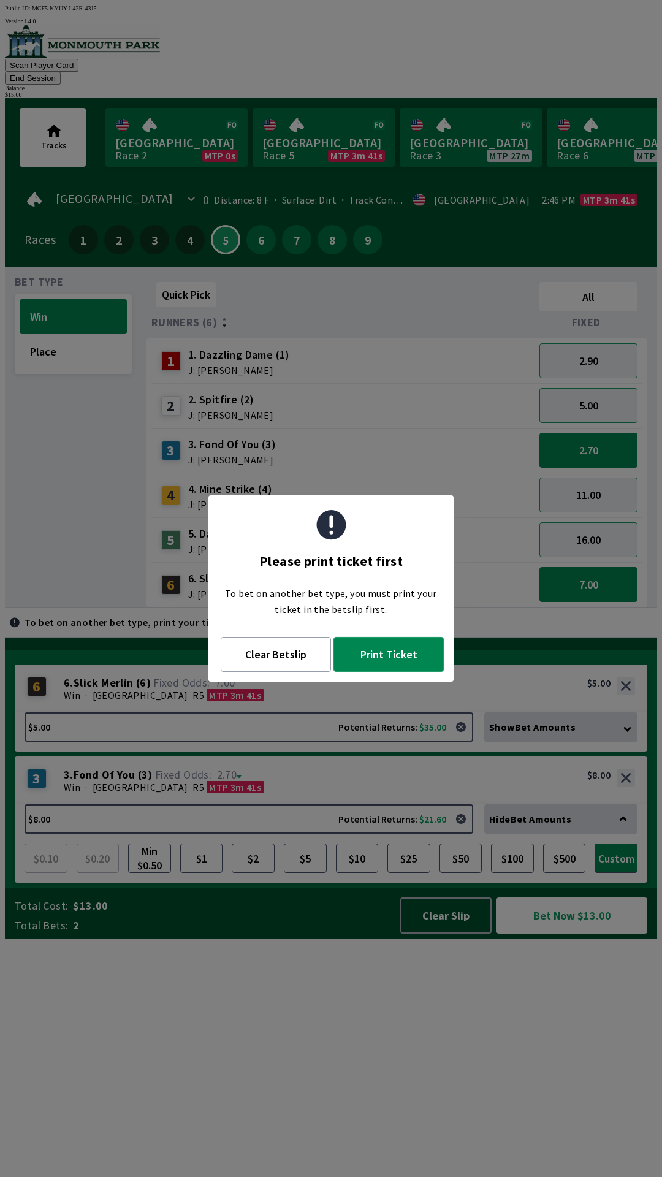
click at [405, 649] on button "Print Ticket" at bounding box center [388, 654] width 110 height 35
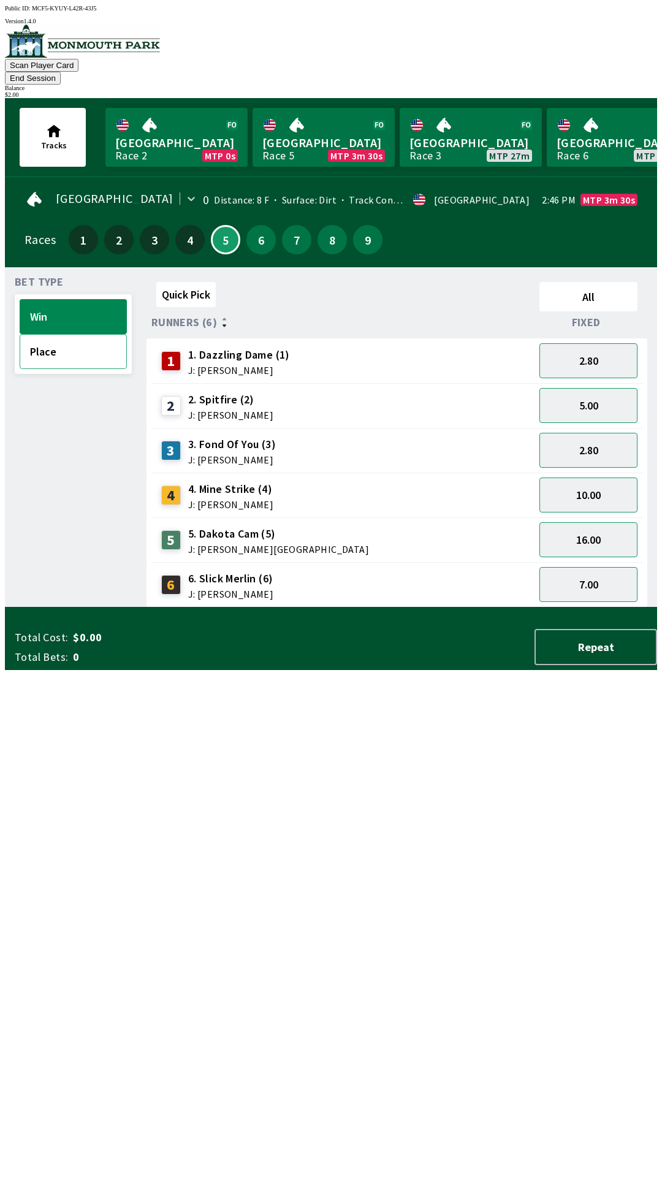
click at [85, 345] on button "Place" at bounding box center [73, 351] width 107 height 35
click at [606, 346] on button "1.50" at bounding box center [588, 360] width 98 height 35
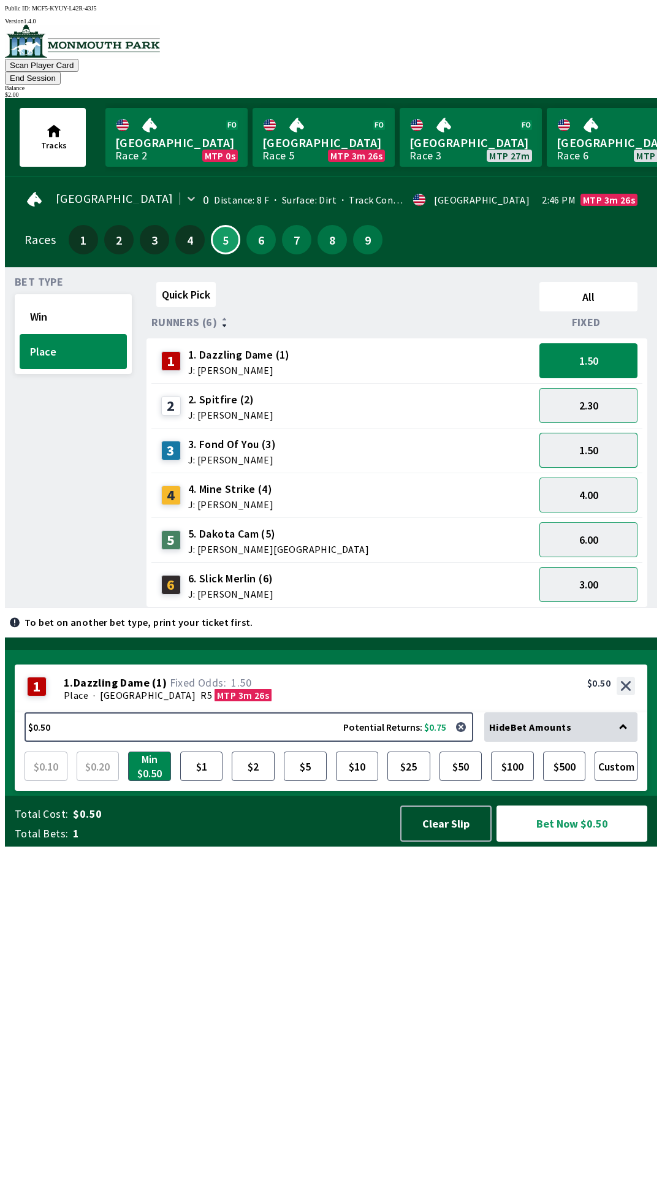
click at [607, 438] on button "1.50" at bounding box center [588, 450] width 98 height 35
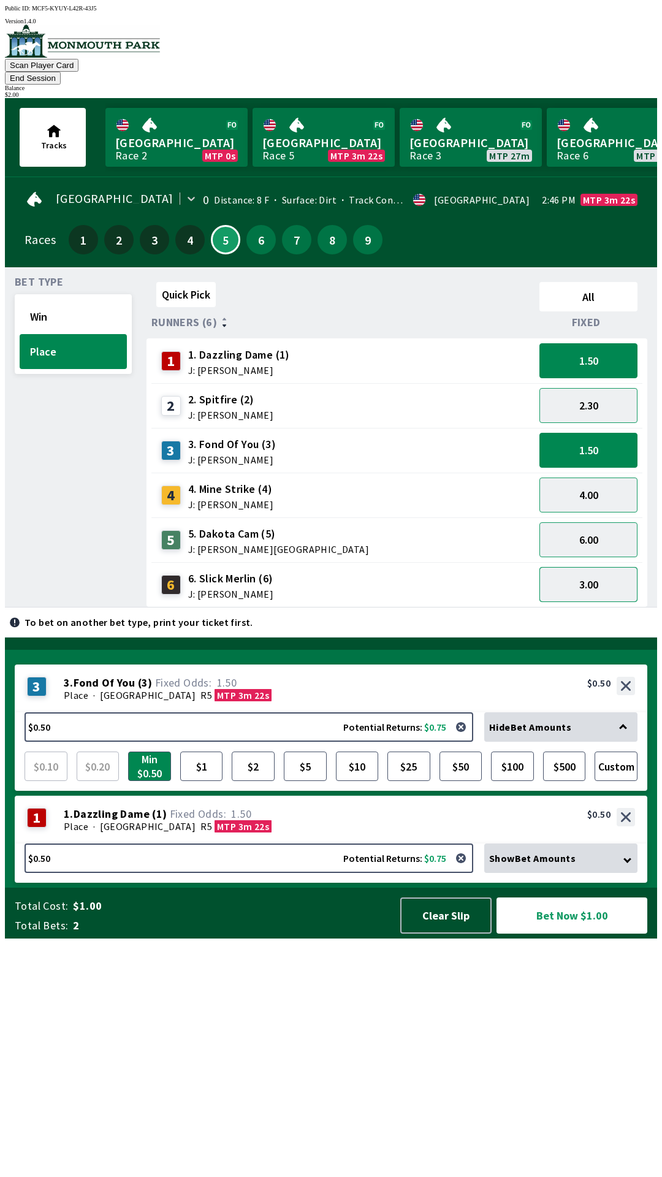
click at [588, 577] on button "3.00" at bounding box center [588, 584] width 98 height 35
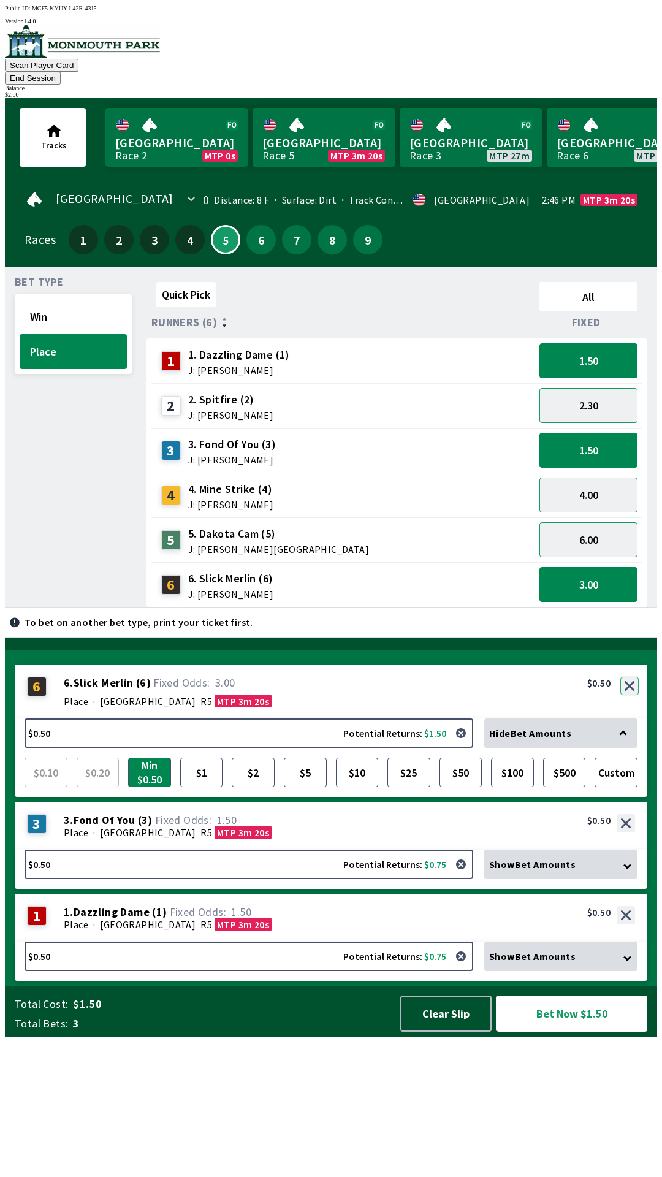
click at [630, 695] on button "button" at bounding box center [629, 686] width 18 height 18
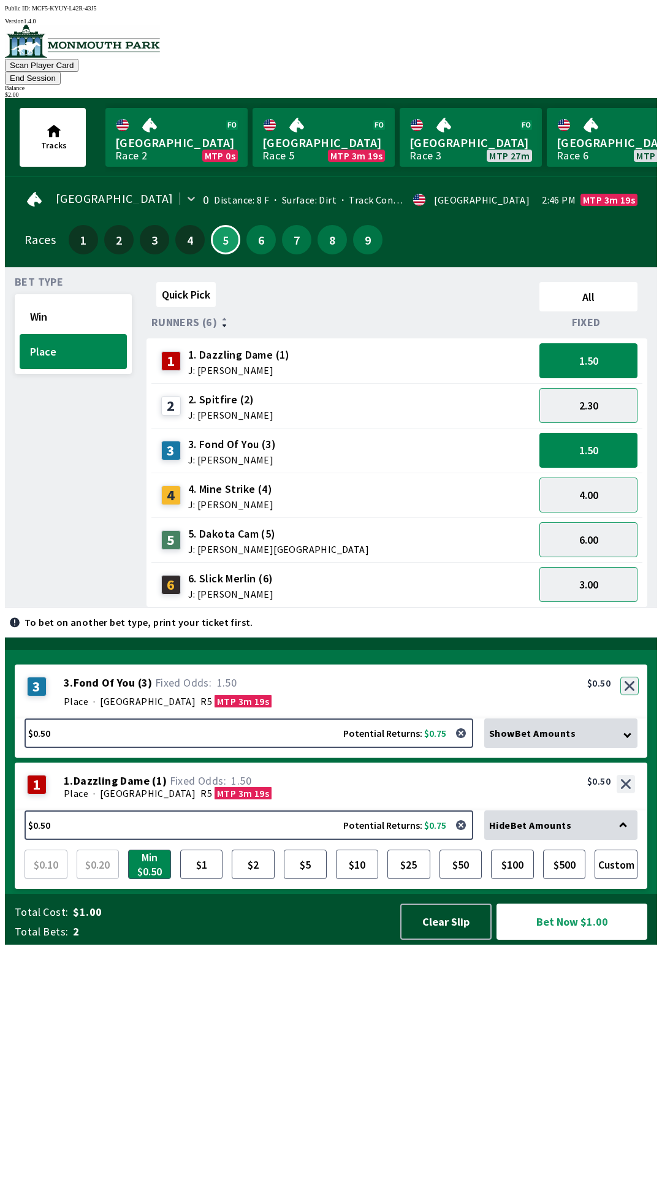
click at [628, 695] on button "button" at bounding box center [629, 686] width 18 height 18
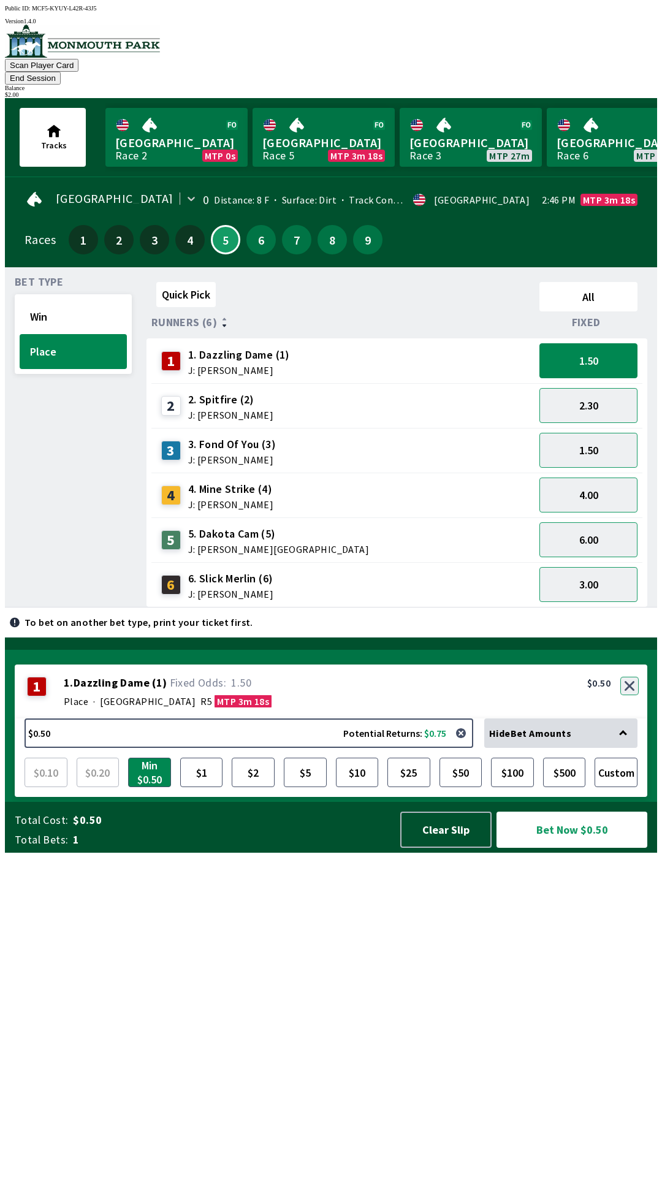
click at [630, 695] on button "button" at bounding box center [629, 686] width 18 height 18
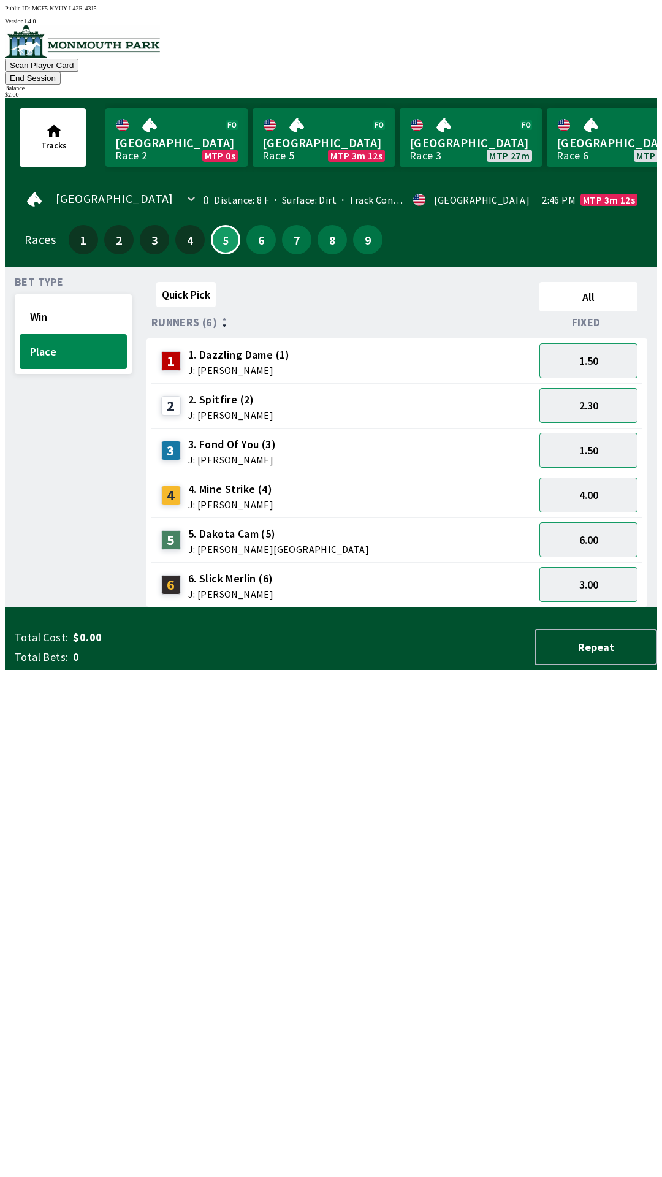
click at [61, 72] on button "End Session" at bounding box center [33, 78] width 56 height 13
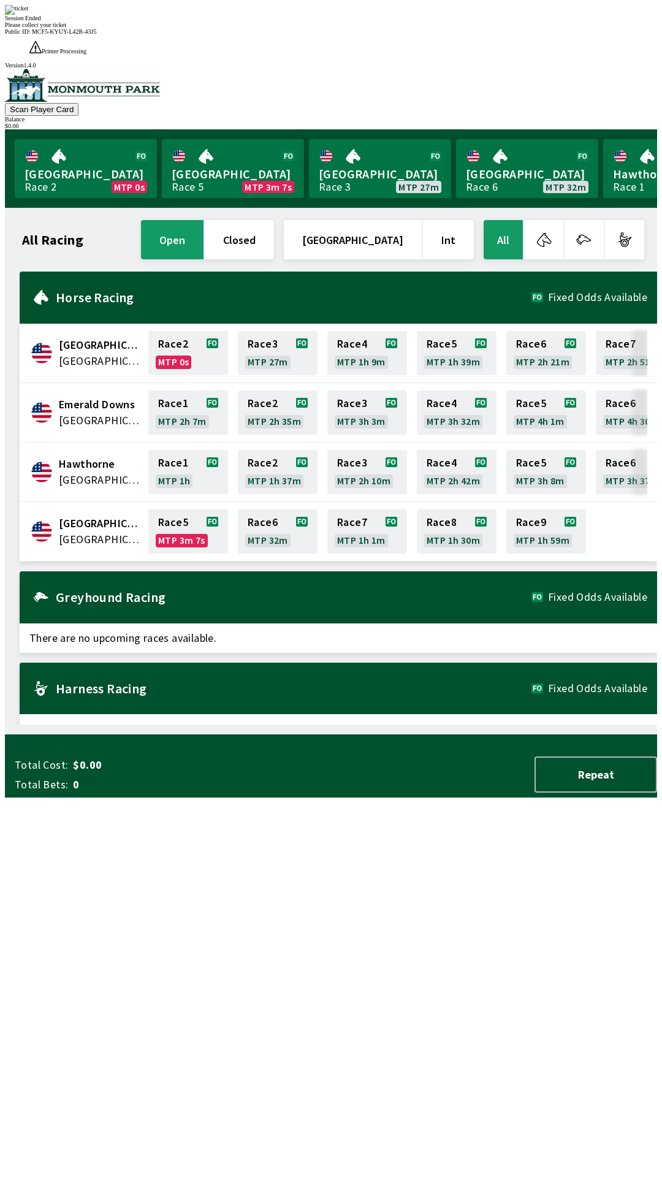
click at [250, 725] on div "All Racing open closed [GEOGRAPHIC_DATA] Int All [GEOGRAPHIC_DATA] [GEOGRAPHIC_…" at bounding box center [336, 471] width 642 height 507
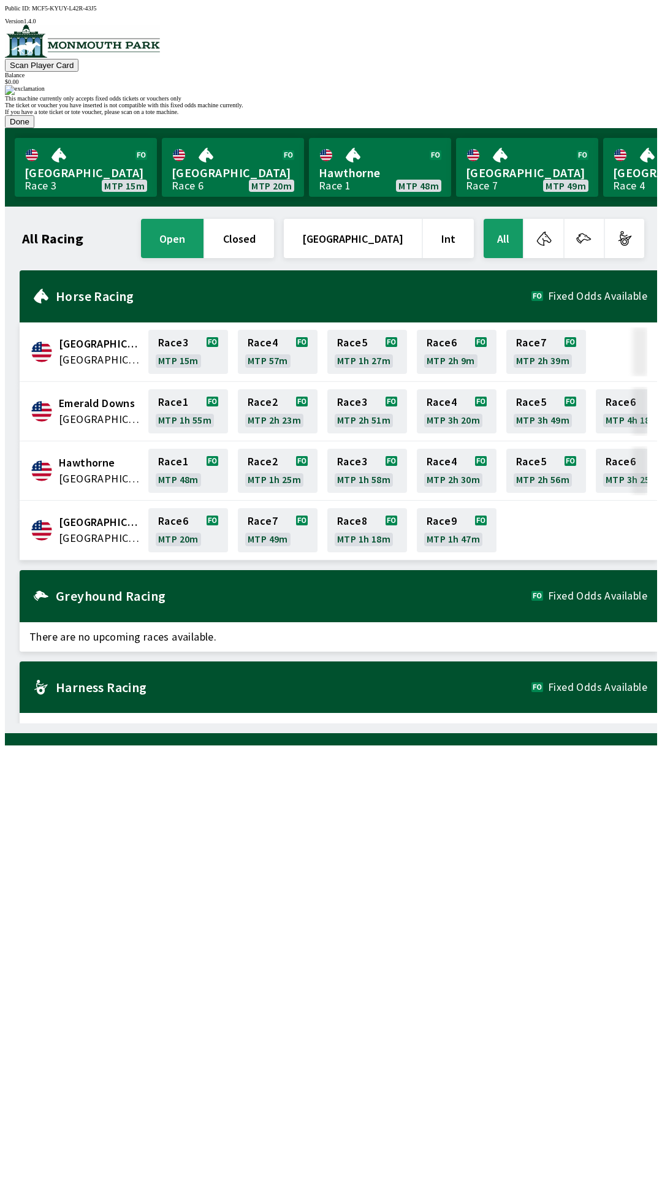
click at [34, 128] on button "Done" at bounding box center [19, 121] width 29 height 13
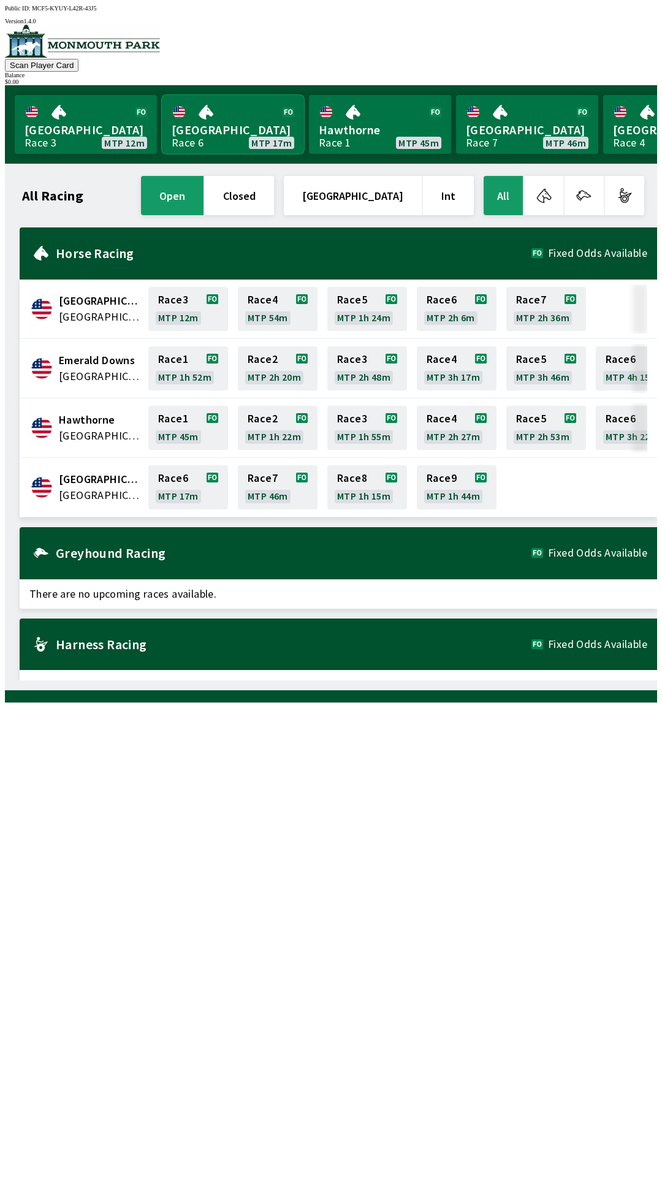
click at [237, 133] on link "[GEOGRAPHIC_DATA] Race 6 MTP 17m" at bounding box center [233, 124] width 142 height 59
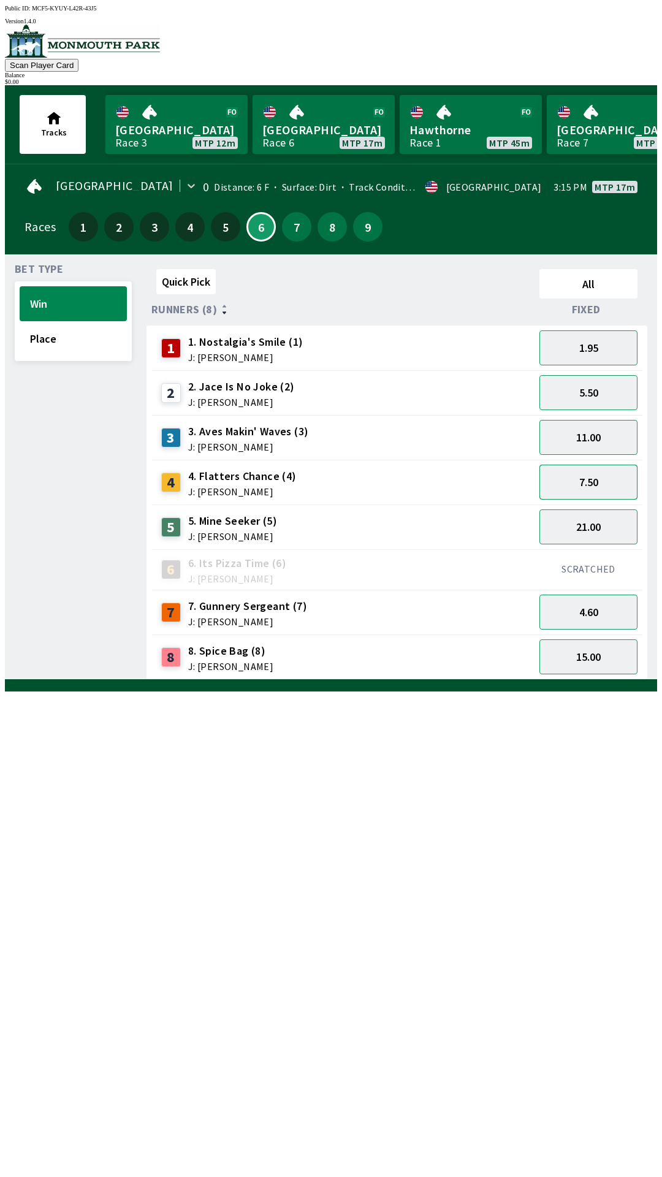
click at [590, 482] on button "7.50" at bounding box center [588, 482] width 98 height 35
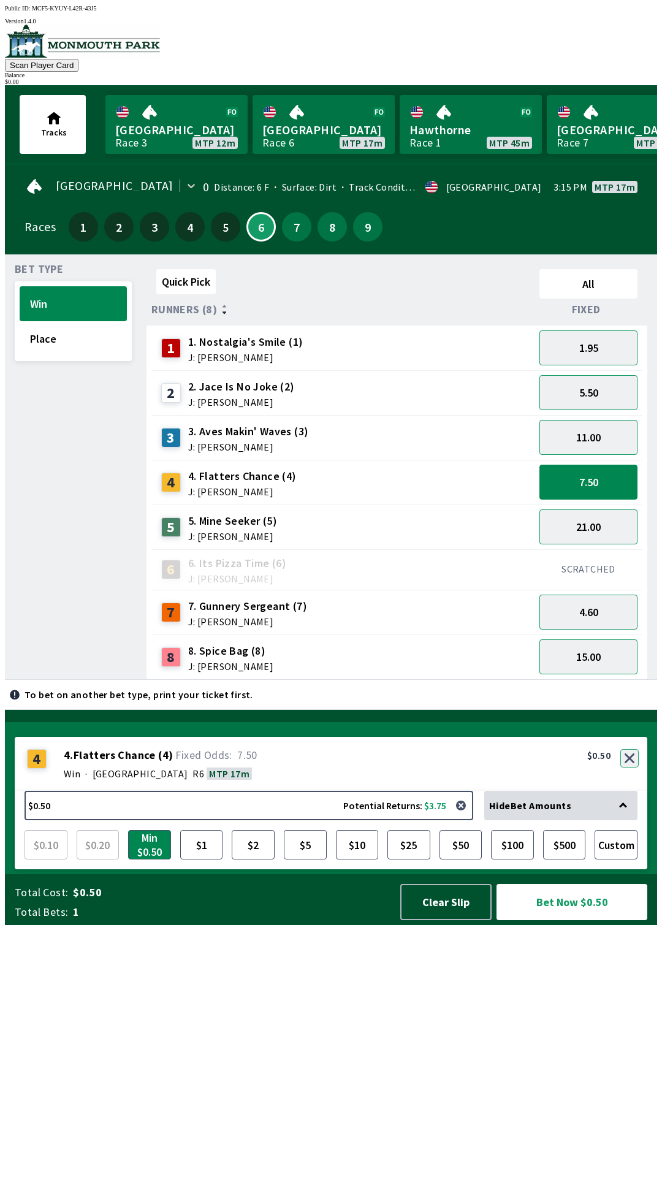
click at [631, 768] on button "button" at bounding box center [629, 758] width 18 height 18
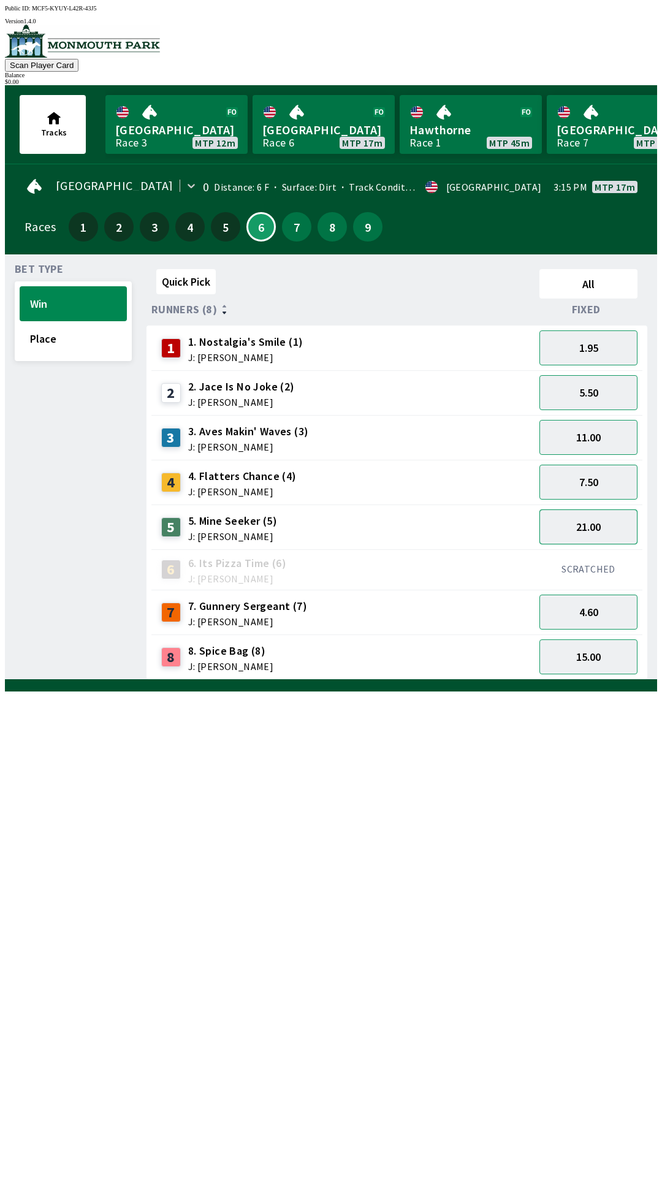
click at [632, 509] on button "21.00" at bounding box center [588, 526] width 98 height 35
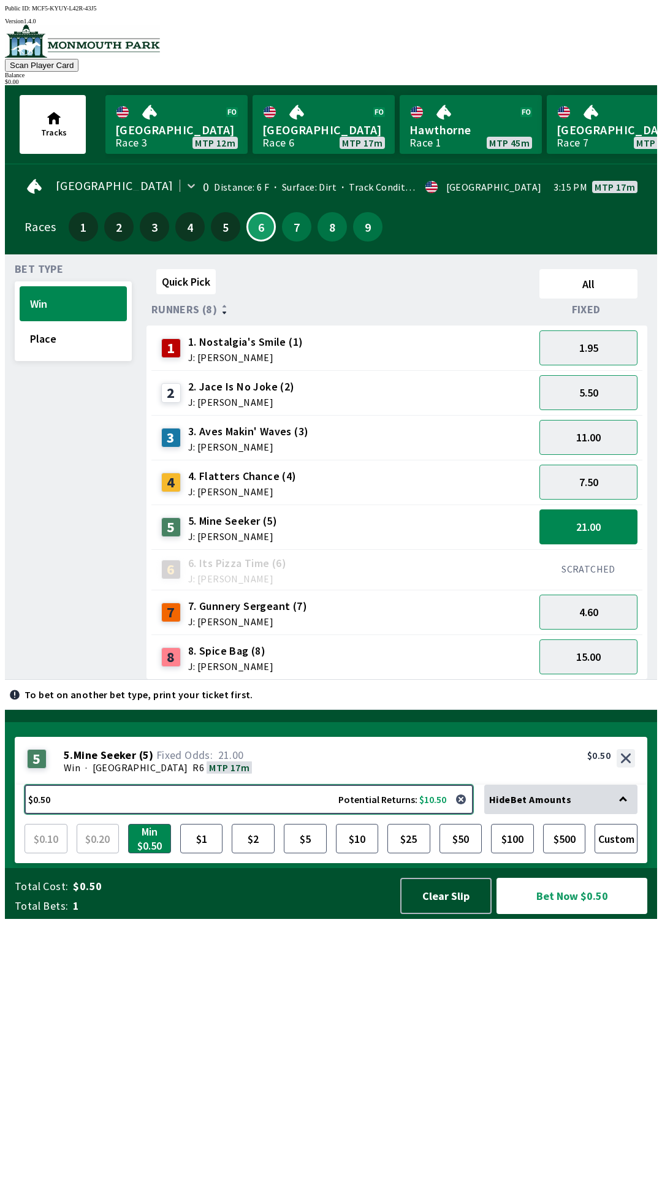
click at [192, 814] on button "$0.50 Potential Returns: $10.50" at bounding box center [249, 799] width 449 height 29
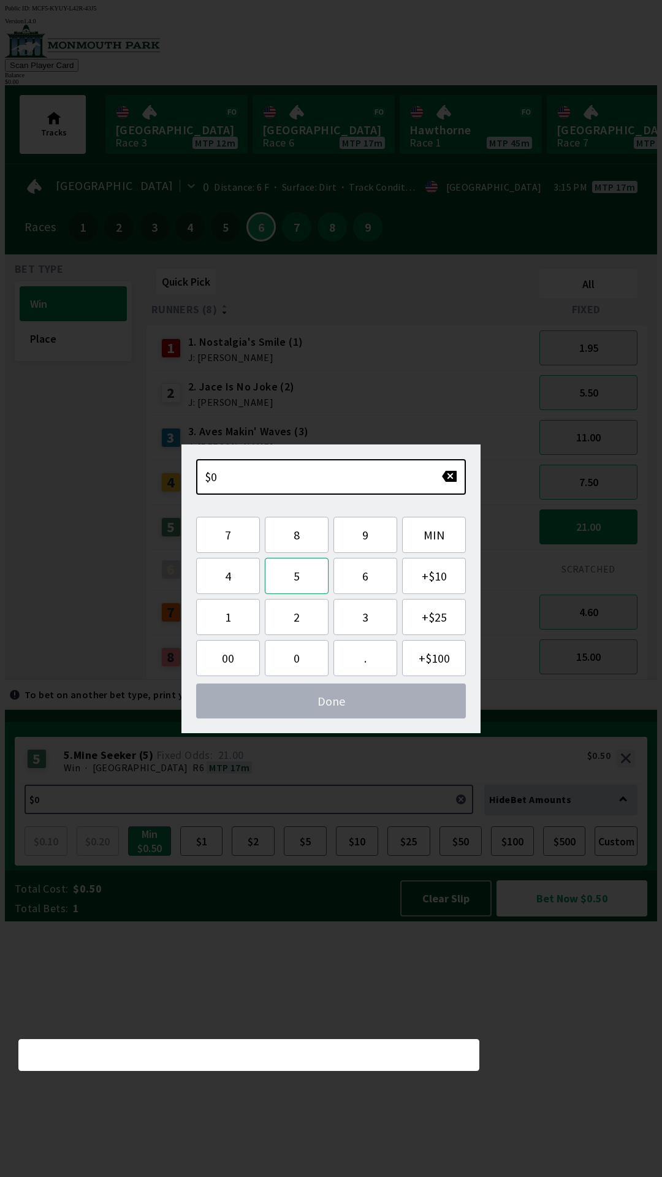
click at [304, 570] on button "5" at bounding box center [297, 576] width 64 height 36
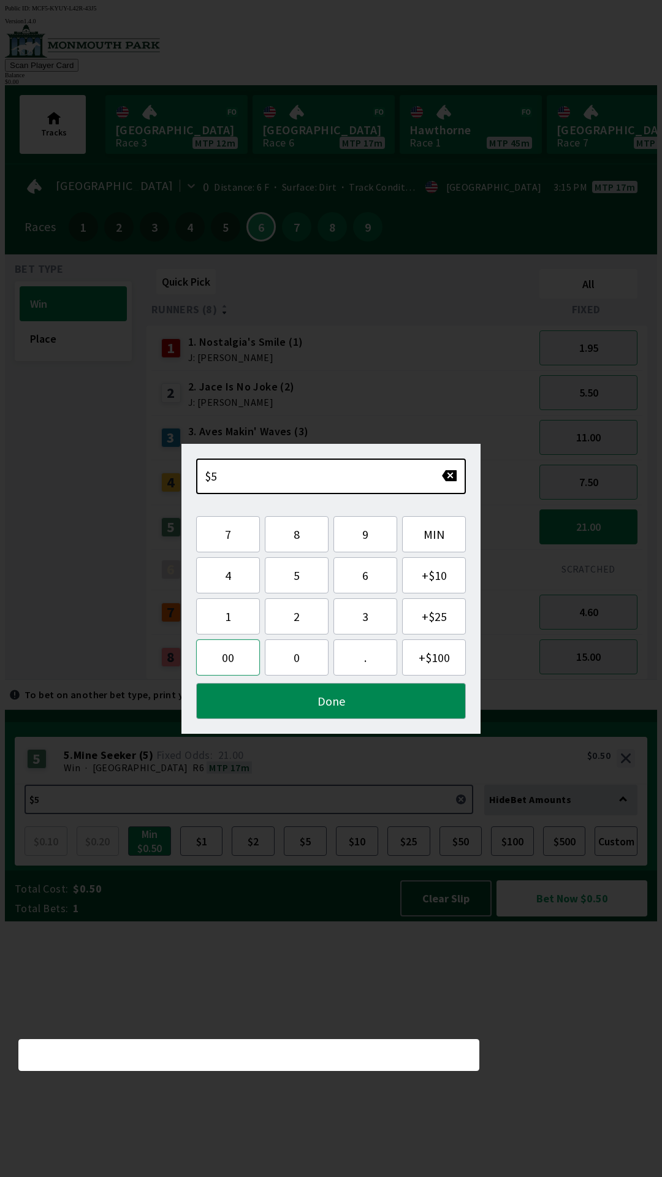
click at [231, 657] on button "00" at bounding box center [228, 657] width 64 height 36
click at [230, 655] on button "00" at bounding box center [228, 657] width 64 height 36
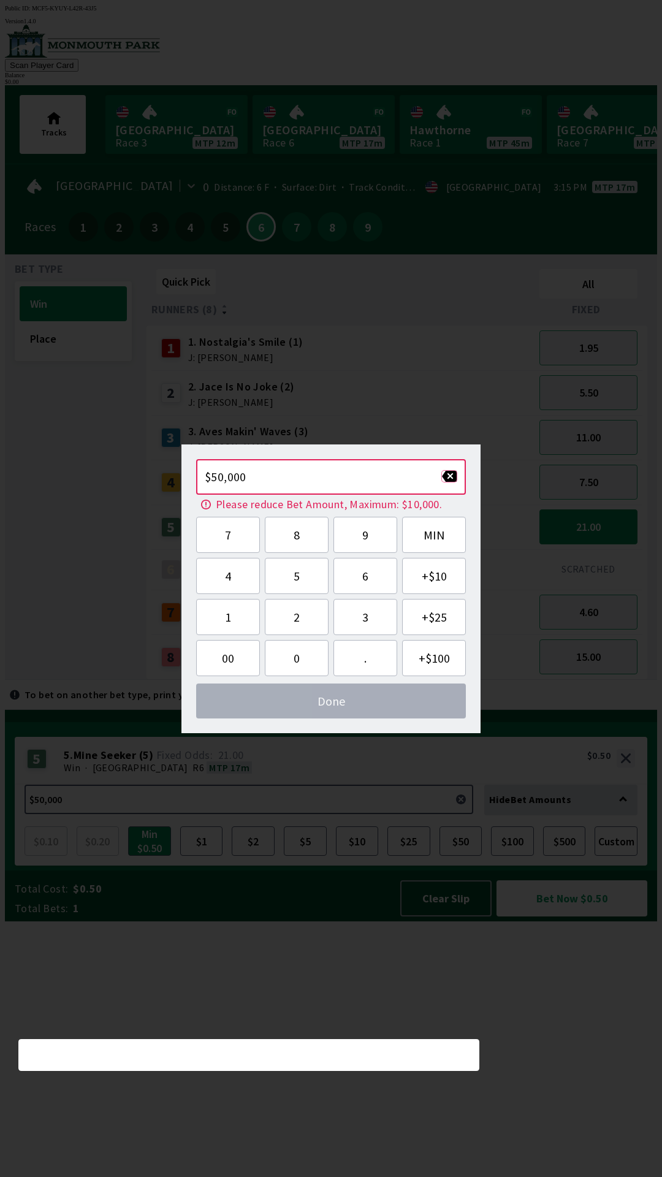
click at [449, 478] on button "button" at bounding box center [449, 476] width 16 height 12
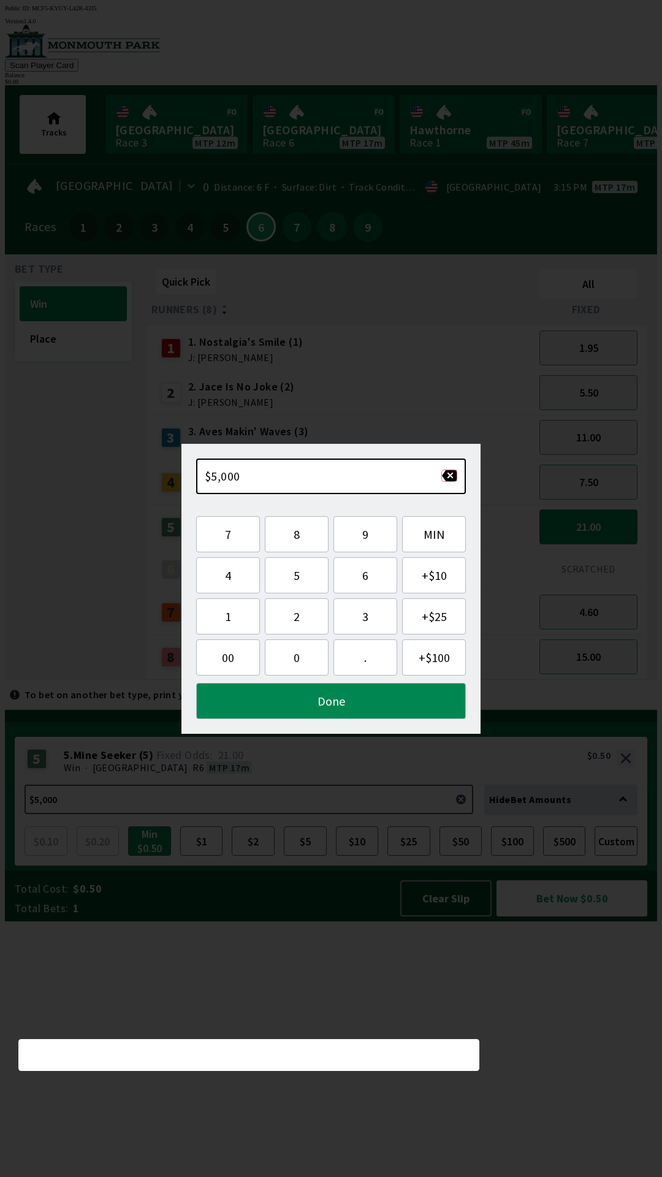
click at [444, 476] on button "button" at bounding box center [449, 476] width 16 height 12
click at [448, 473] on button "button" at bounding box center [449, 476] width 16 height 12
click at [446, 475] on button "button" at bounding box center [449, 476] width 16 height 12
click at [456, 472] on button "button" at bounding box center [449, 476] width 16 height 12
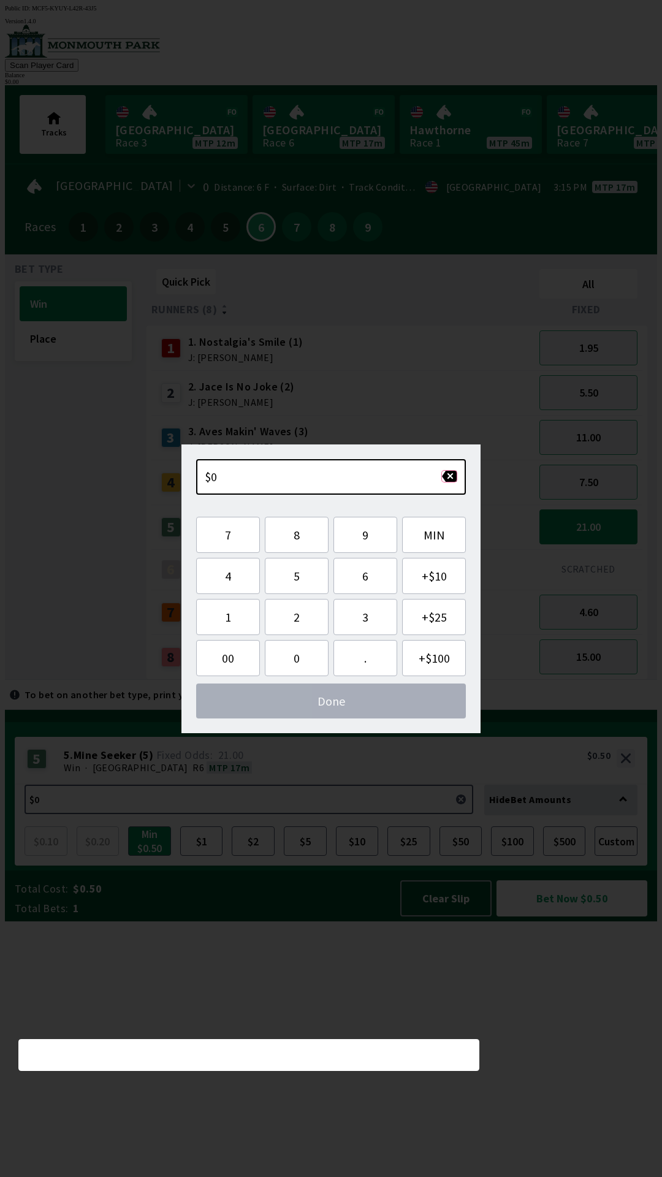
click at [454, 473] on button "button" at bounding box center [449, 476] width 16 height 12
click at [306, 522] on button "8" at bounding box center [297, 535] width 64 height 36
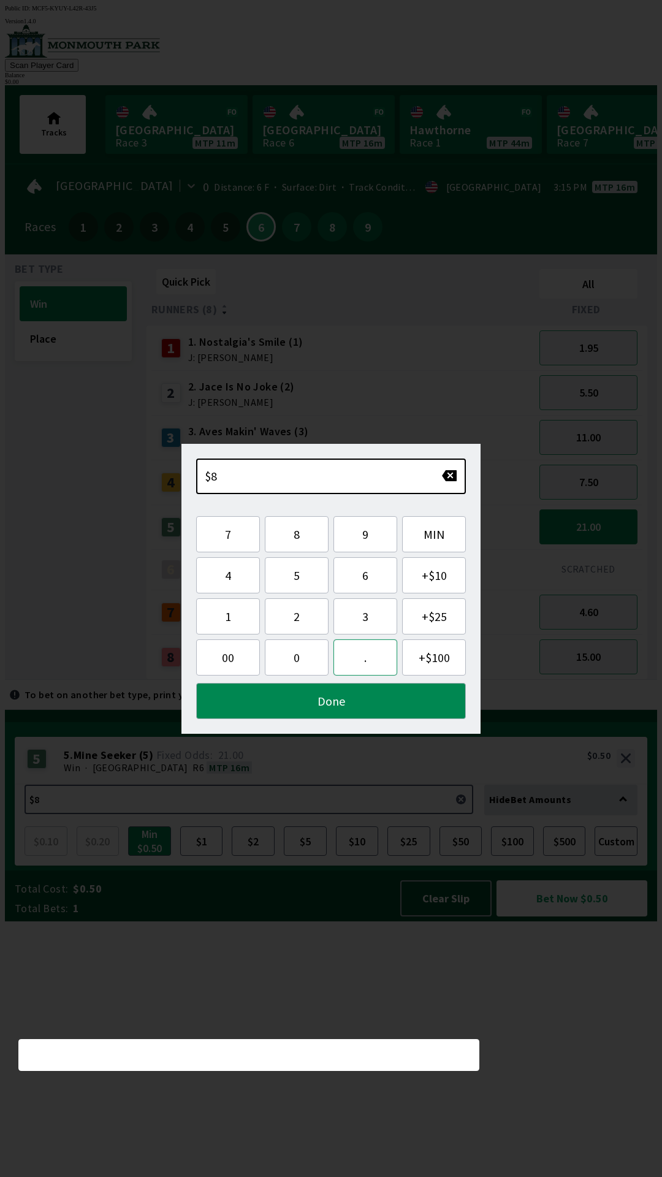
click at [360, 654] on button "." at bounding box center [365, 657] width 64 height 36
click at [234, 536] on button "7" at bounding box center [228, 534] width 64 height 36
click at [292, 568] on button "5" at bounding box center [297, 575] width 64 height 36
click at [356, 704] on button "Done" at bounding box center [331, 701] width 270 height 36
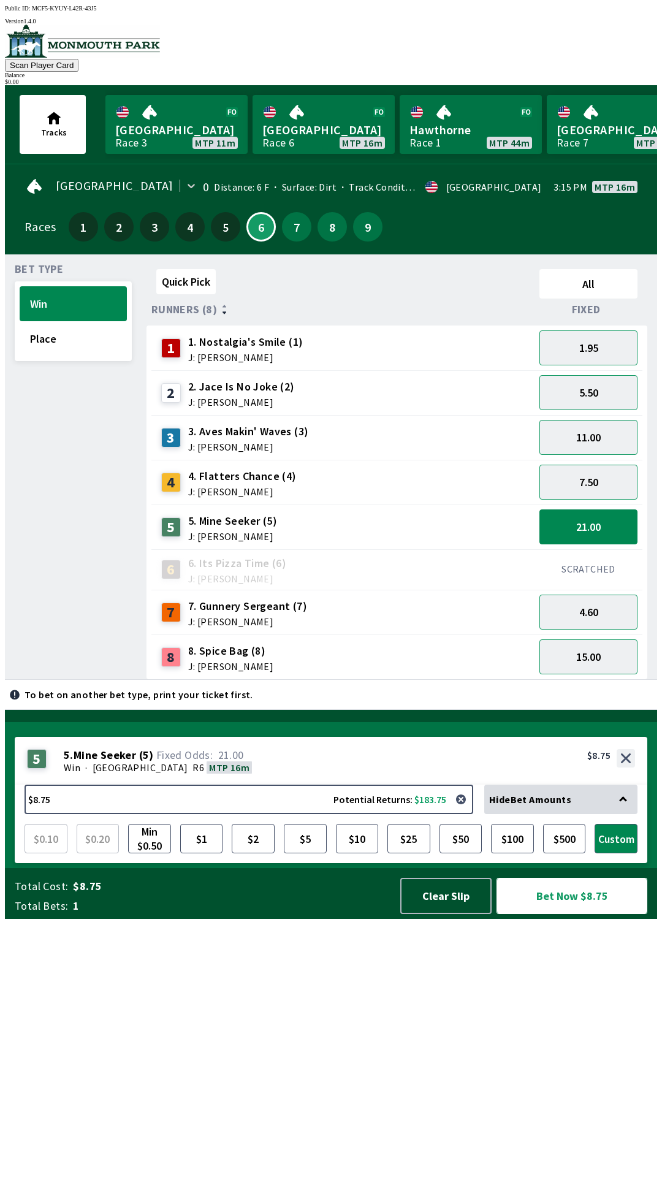
click at [581, 914] on button "Bet Now $8.75" at bounding box center [572, 896] width 151 height 36
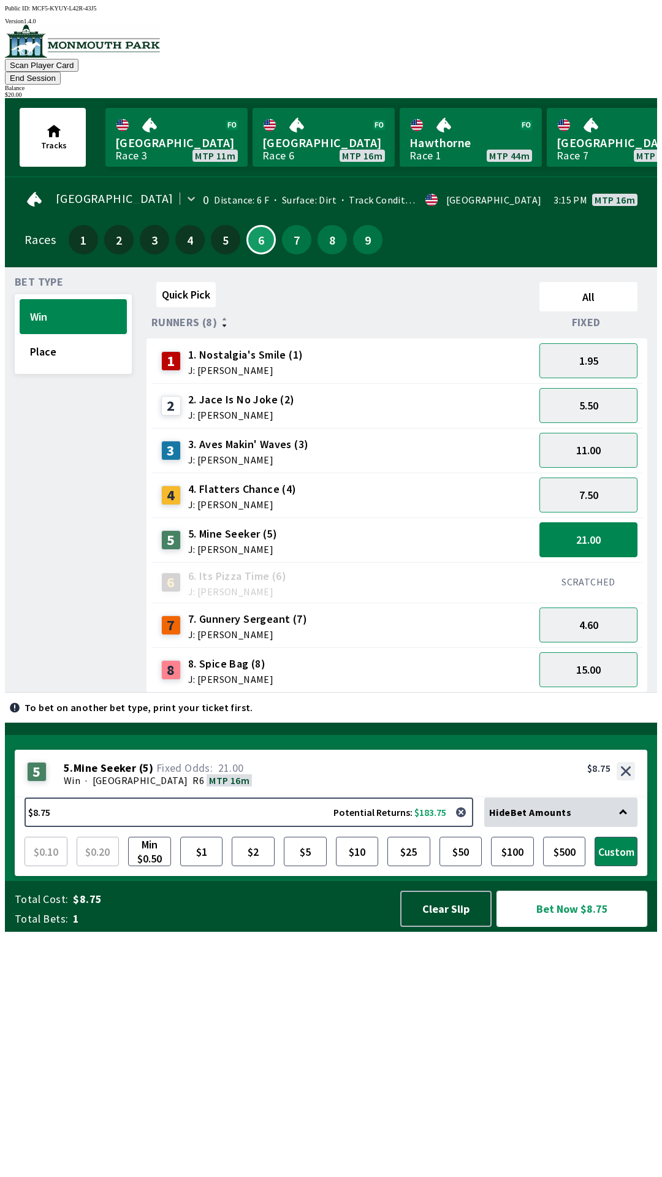
click at [604, 927] on button "Bet Now $8.75" at bounding box center [572, 909] width 151 height 36
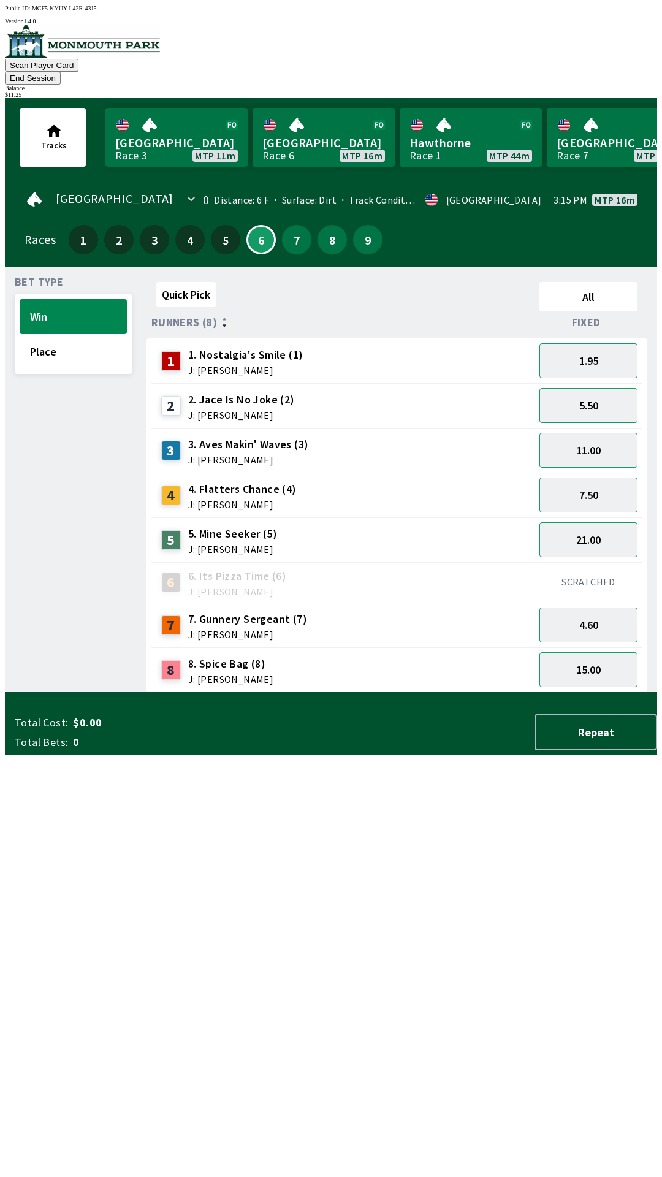
click at [539, 693] on div "Quick Pick All Runners (8) Fixed 1 1. Nostalgia's Smile (1) J: [PERSON_NAME] 1.…" at bounding box center [402, 485] width 511 height 416
click at [612, 388] on button "5.50" at bounding box center [588, 405] width 98 height 35
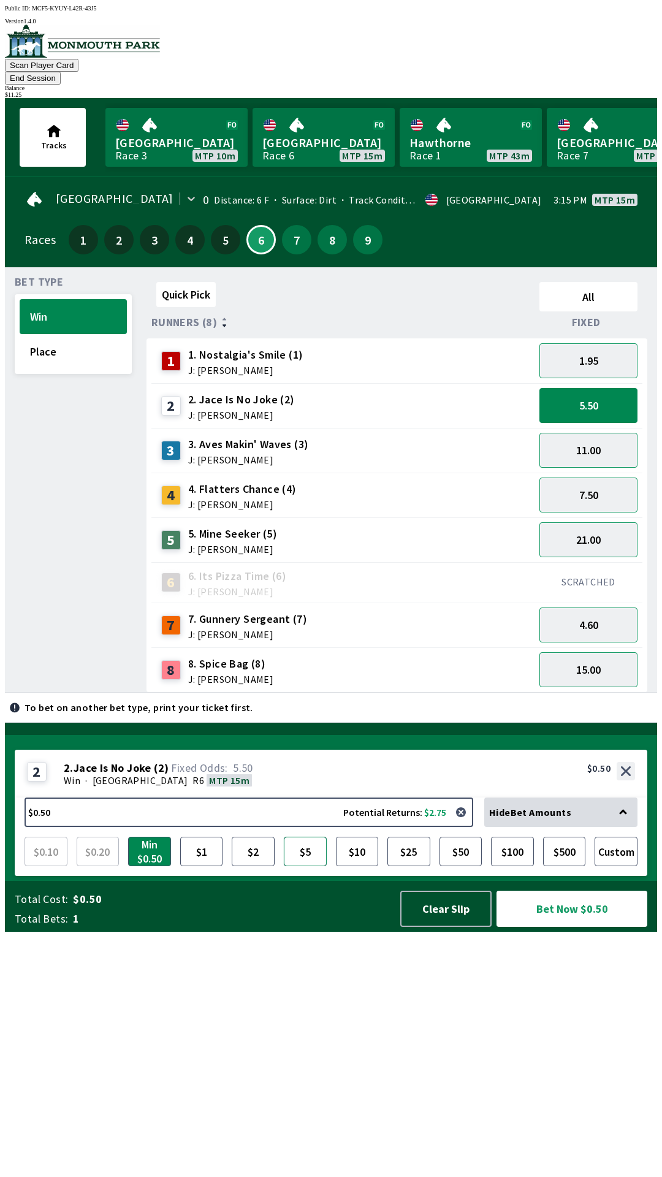
click at [318, 866] on button "$5" at bounding box center [305, 851] width 43 height 29
click at [308, 866] on button "$5" at bounding box center [305, 851] width 43 height 29
click at [611, 444] on button "11.00" at bounding box center [588, 450] width 98 height 35
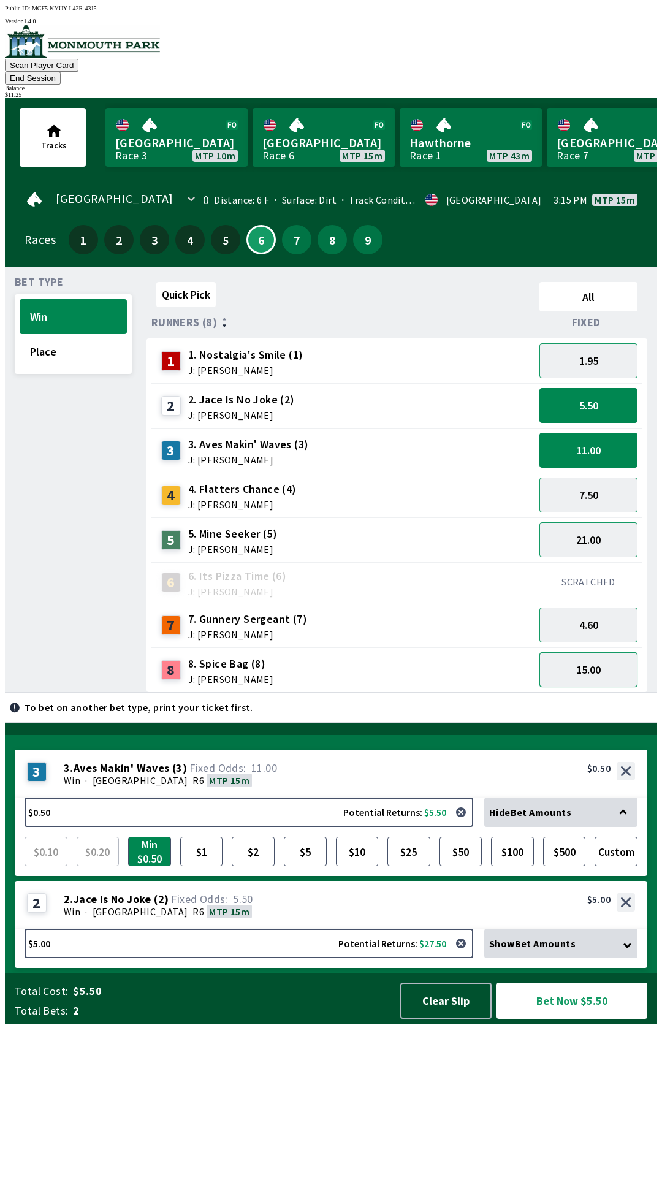
click at [605, 652] on button "15.00" at bounding box center [588, 669] width 98 height 35
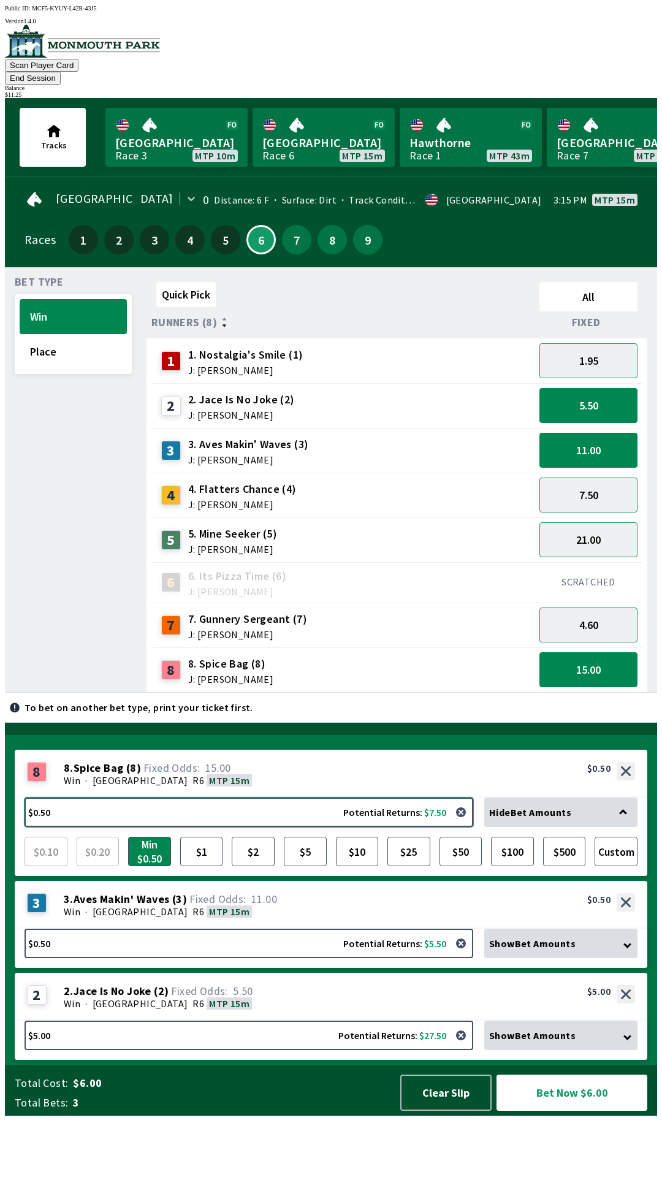
click at [253, 827] on button "$0.50 Potential Returns: $7.50" at bounding box center [249, 812] width 449 height 29
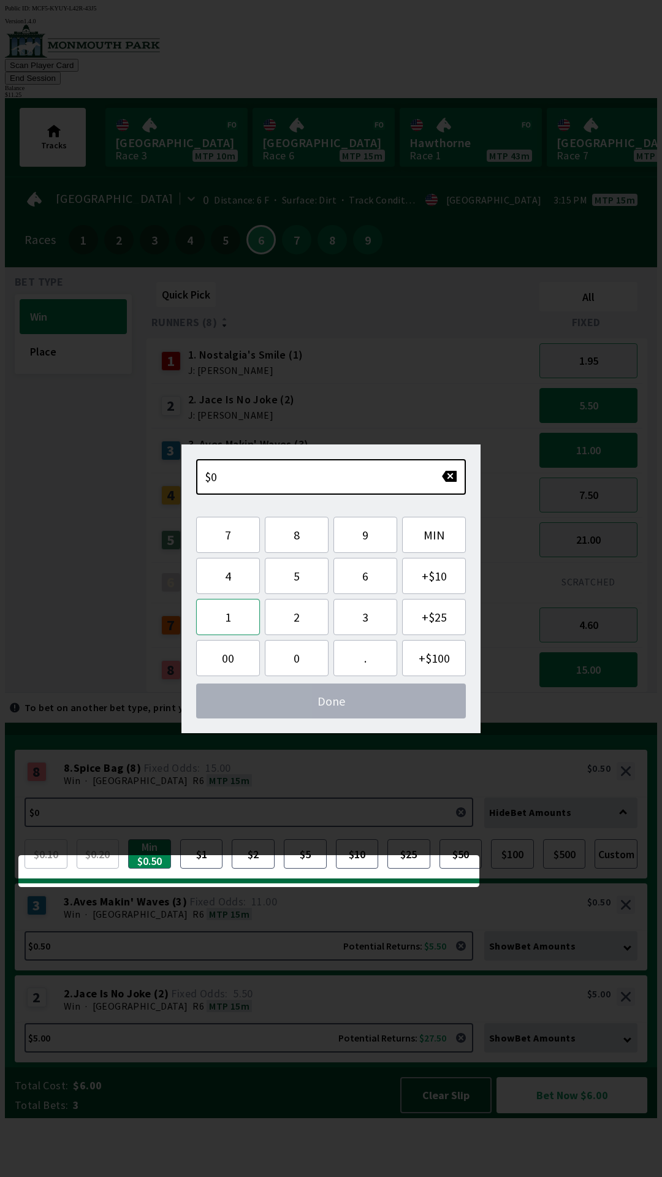
click at [232, 600] on button "1" at bounding box center [228, 617] width 64 height 36
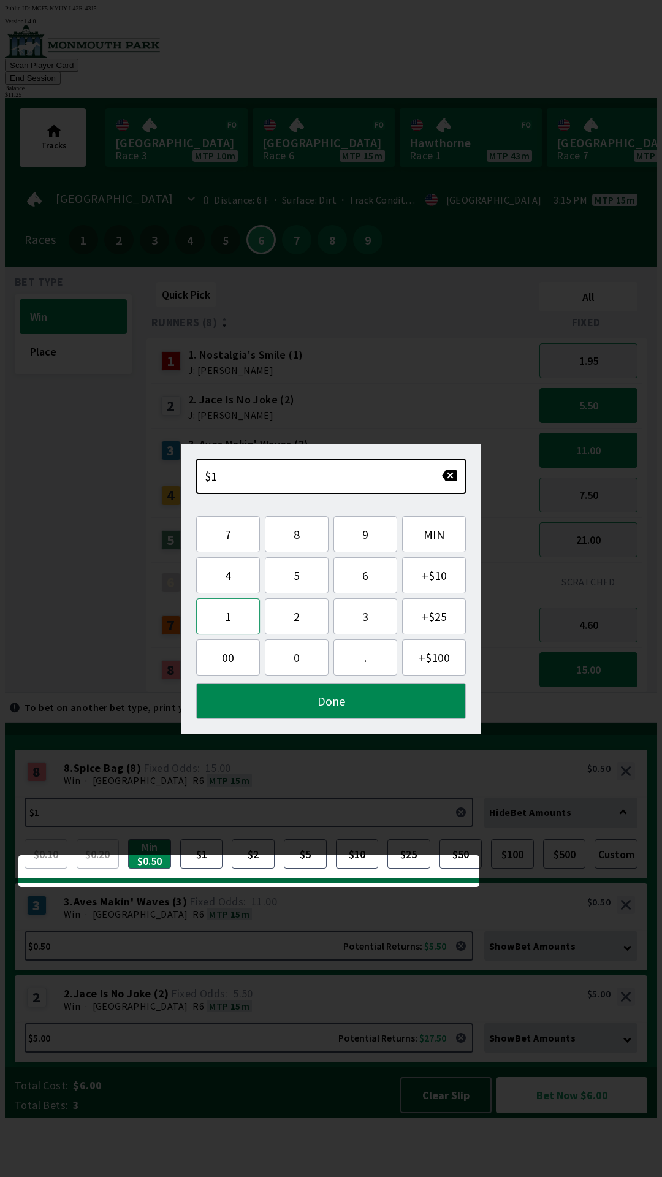
click at [230, 616] on button "1" at bounding box center [228, 616] width 64 height 36
click at [350, 659] on button "." at bounding box center [365, 657] width 64 height 36
click at [297, 618] on button "2" at bounding box center [297, 616] width 64 height 36
click at [301, 578] on button "5" at bounding box center [297, 575] width 64 height 36
click at [394, 697] on button "Done" at bounding box center [331, 701] width 270 height 36
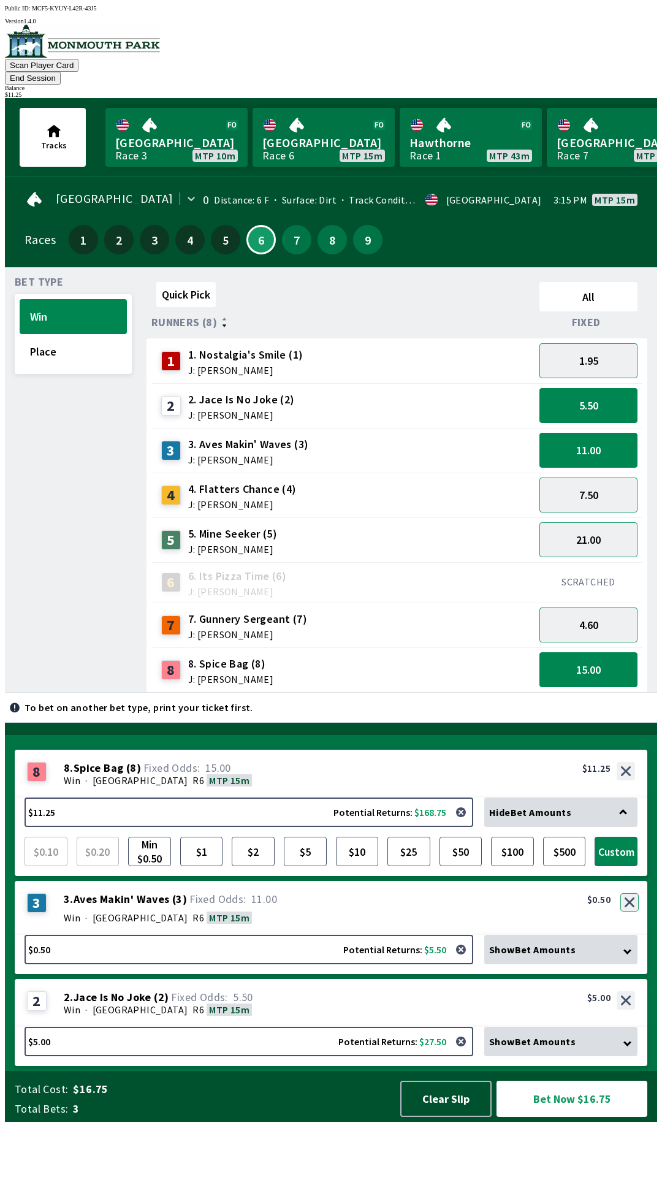
click at [628, 912] on button "button" at bounding box center [629, 902] width 18 height 18
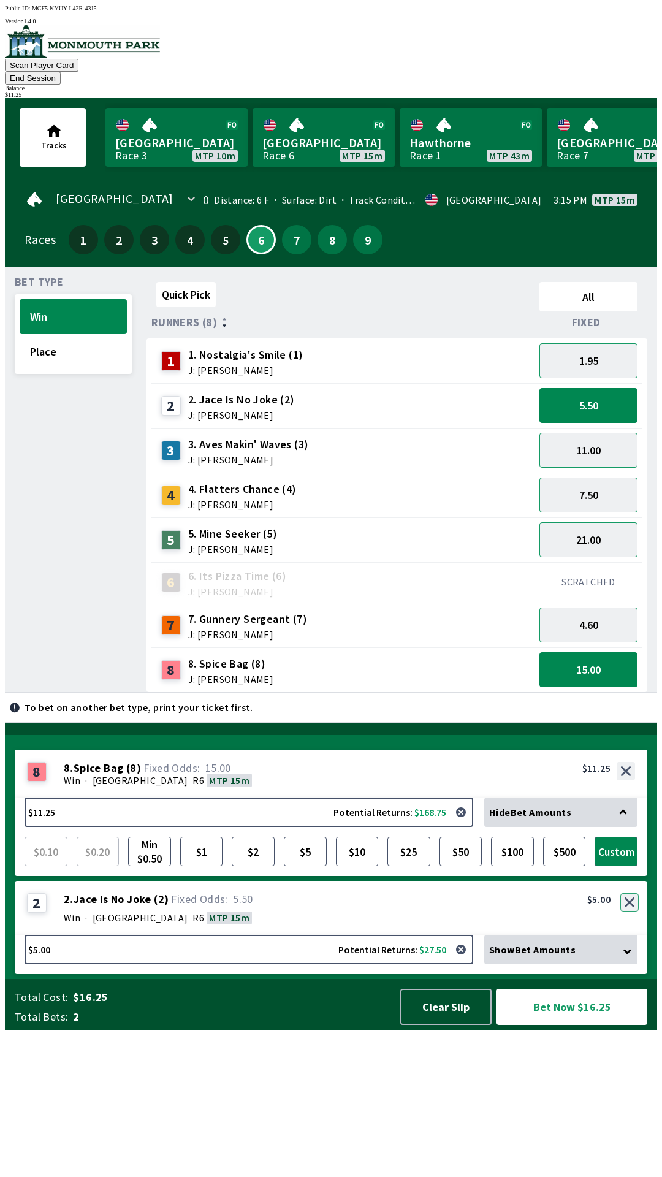
click at [630, 912] on button "button" at bounding box center [629, 902] width 18 height 18
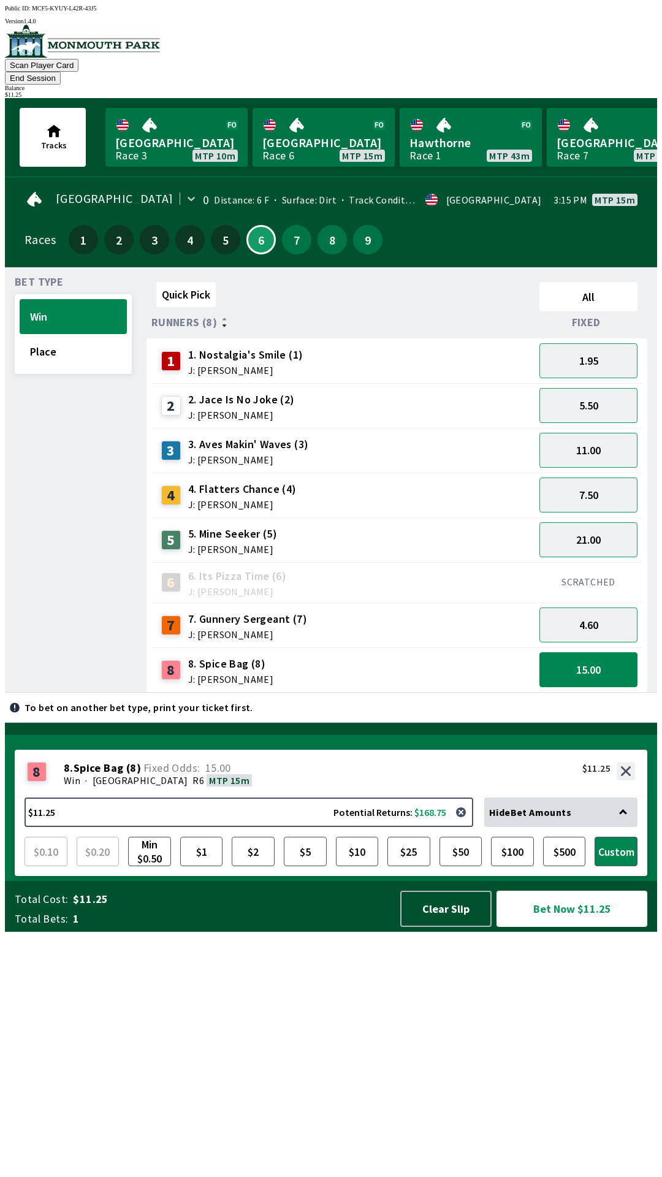
click at [584, 927] on button "Bet Now $11.25" at bounding box center [572, 909] width 151 height 36
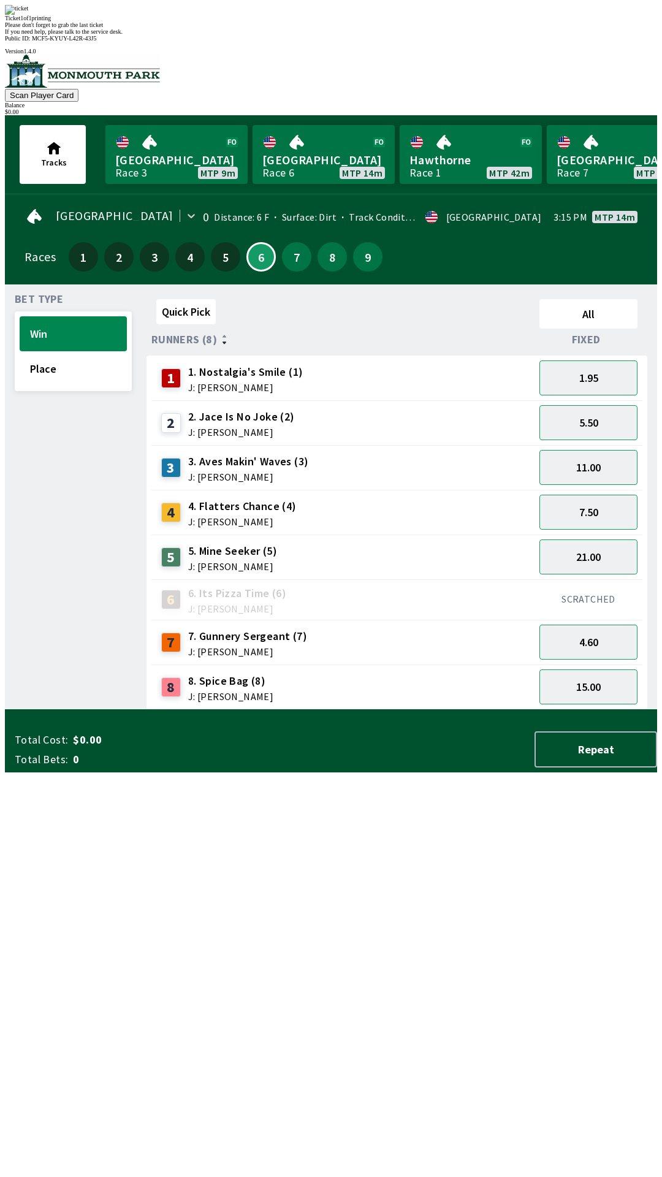
click at [224, 710] on div "Quick Pick All Runners (8) Fixed 1 1. Nostalgia's Smile (1) J: [PERSON_NAME] 1.…" at bounding box center [402, 502] width 511 height 416
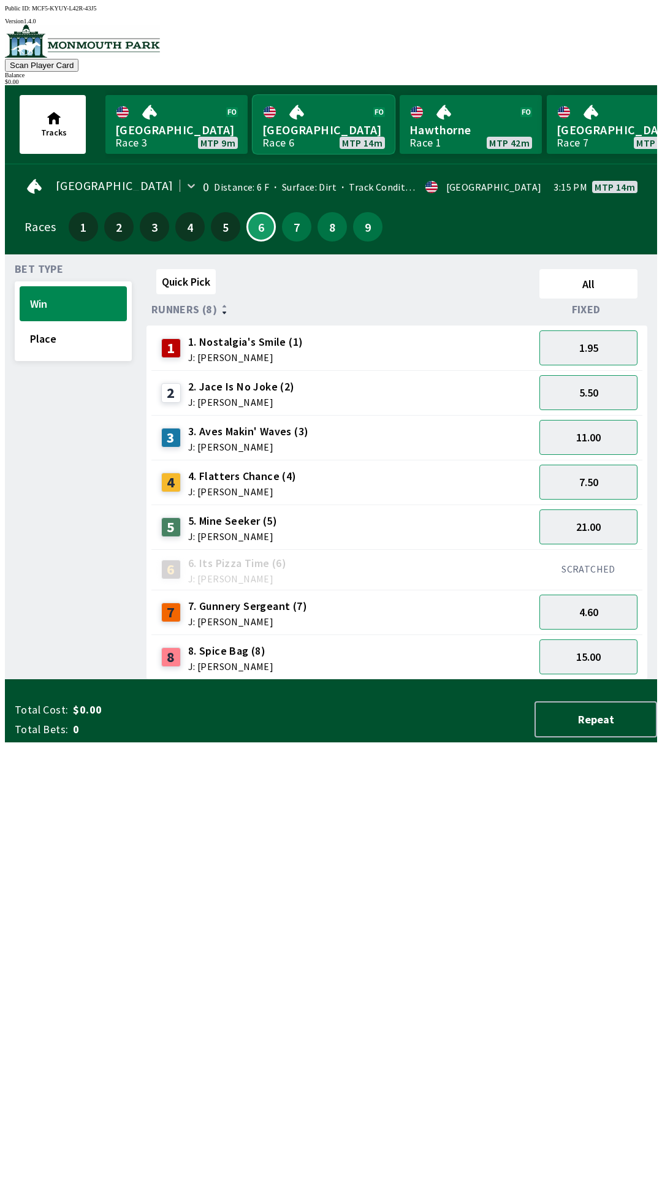
click at [307, 132] on link "[GEOGRAPHIC_DATA] Race 6 MTP 14m" at bounding box center [324, 124] width 142 height 59
click at [311, 120] on link "[GEOGRAPHIC_DATA] Race 6 MTP 14m" at bounding box center [324, 124] width 142 height 59
click at [26, 325] on button "Place" at bounding box center [73, 338] width 107 height 35
click at [53, 295] on button "Win" at bounding box center [73, 303] width 107 height 35
click at [577, 393] on button "5.50" at bounding box center [588, 392] width 98 height 35
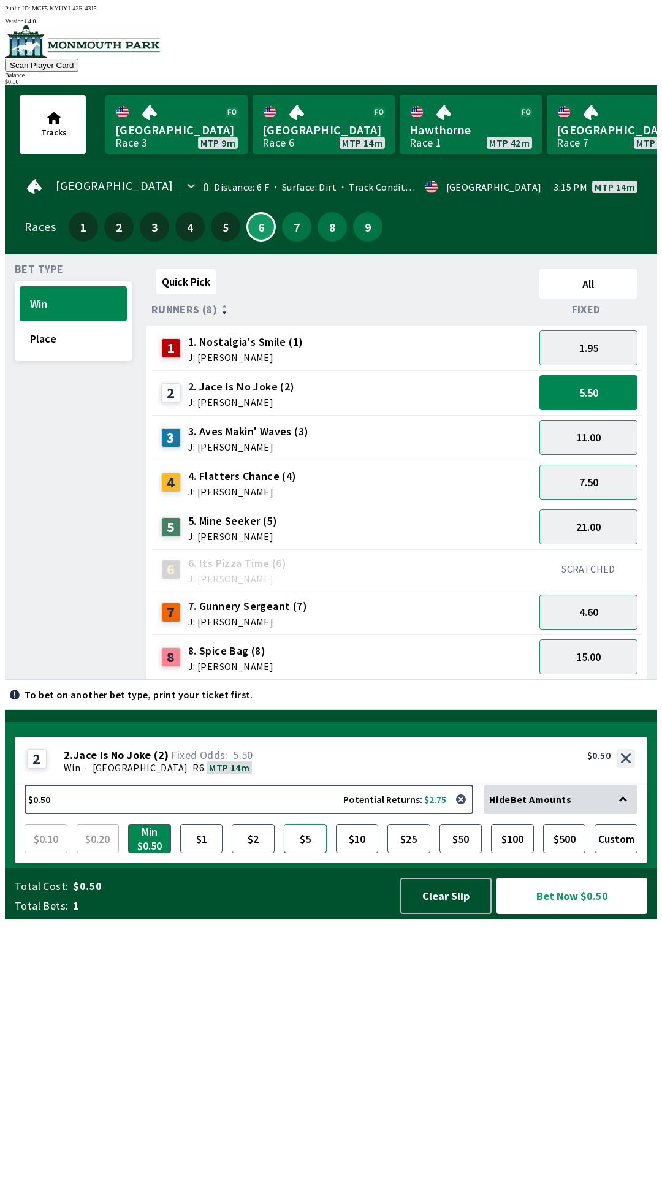
click at [298, 853] on button "$5" at bounding box center [305, 838] width 43 height 29
click at [612, 487] on button "7.50" at bounding box center [588, 482] width 98 height 35
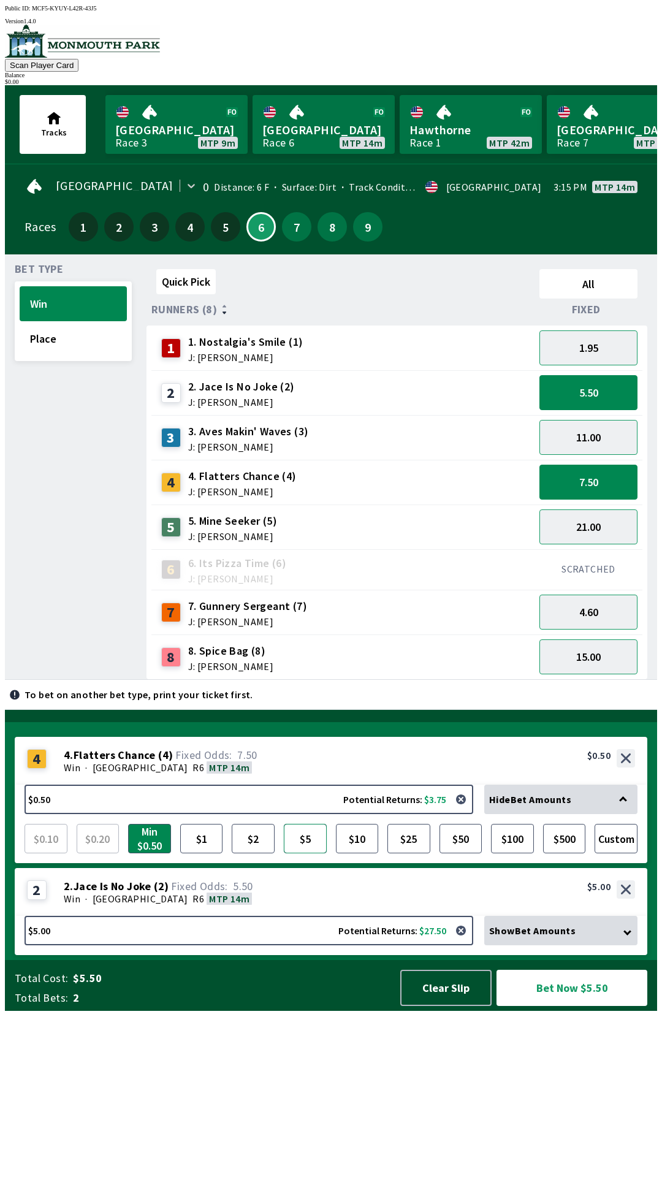
click at [305, 853] on button "$5" at bounding box center [305, 838] width 43 height 29
click at [614, 612] on button "4.60" at bounding box center [588, 612] width 98 height 35
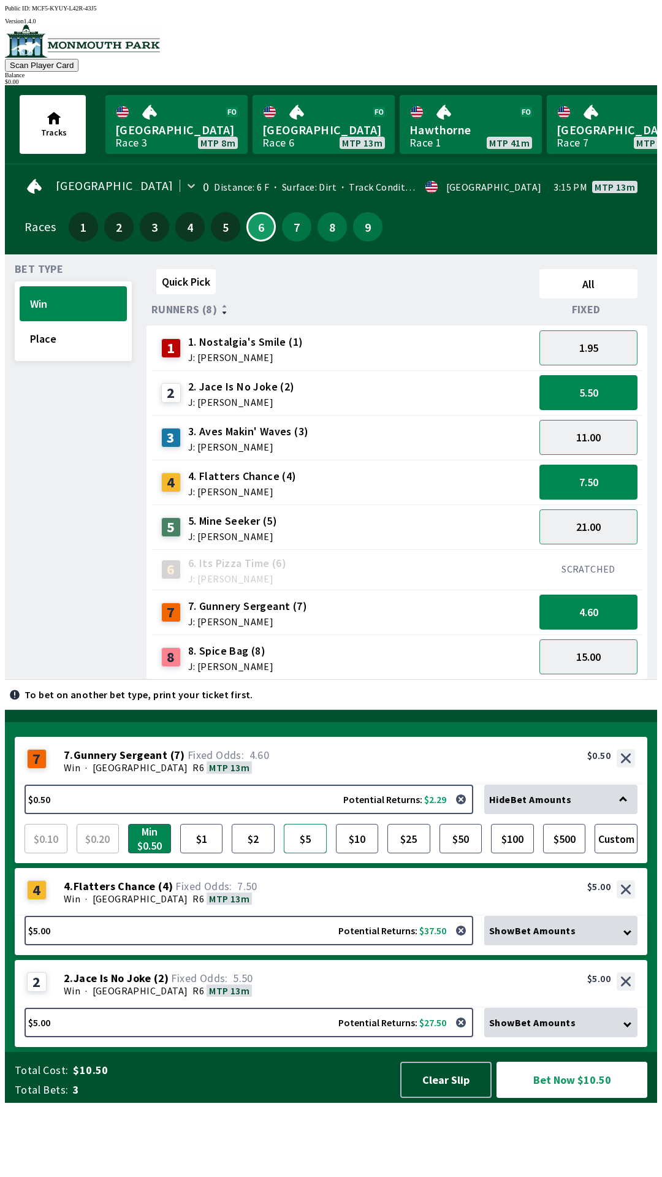
click at [304, 853] on button "$5" at bounding box center [305, 838] width 43 height 29
click at [614, 1098] on button "Bet Now $15.00" at bounding box center [572, 1080] width 151 height 36
click at [613, 436] on button "11.00" at bounding box center [588, 437] width 98 height 35
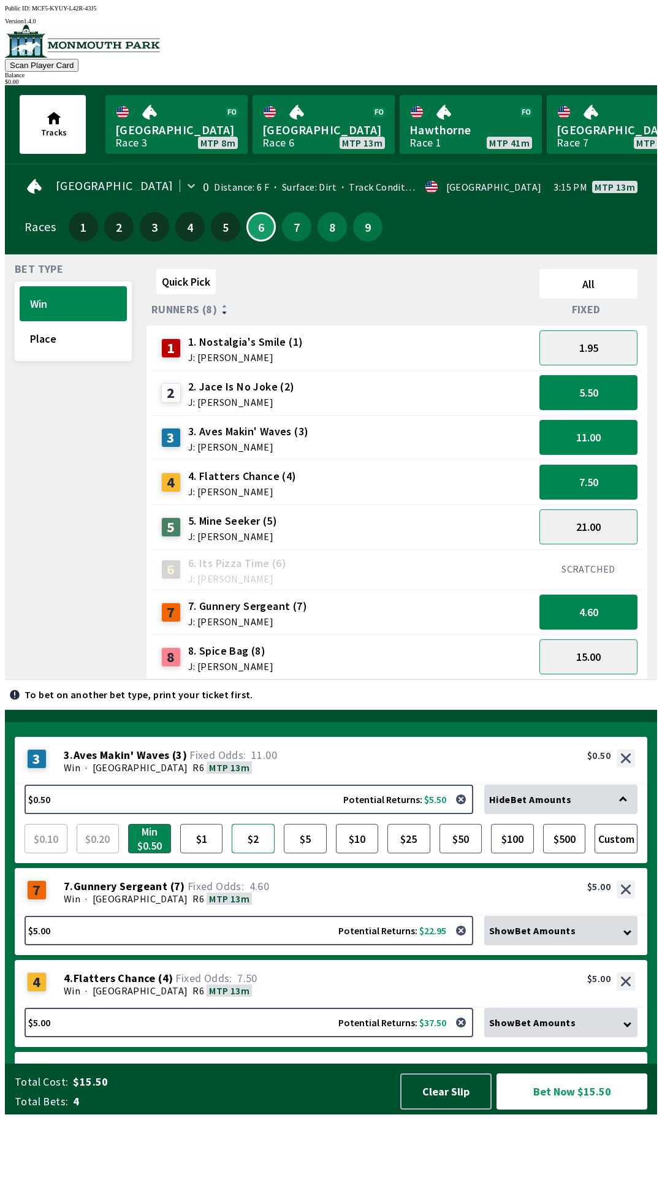
click at [247, 853] on button "$2" at bounding box center [253, 838] width 43 height 29
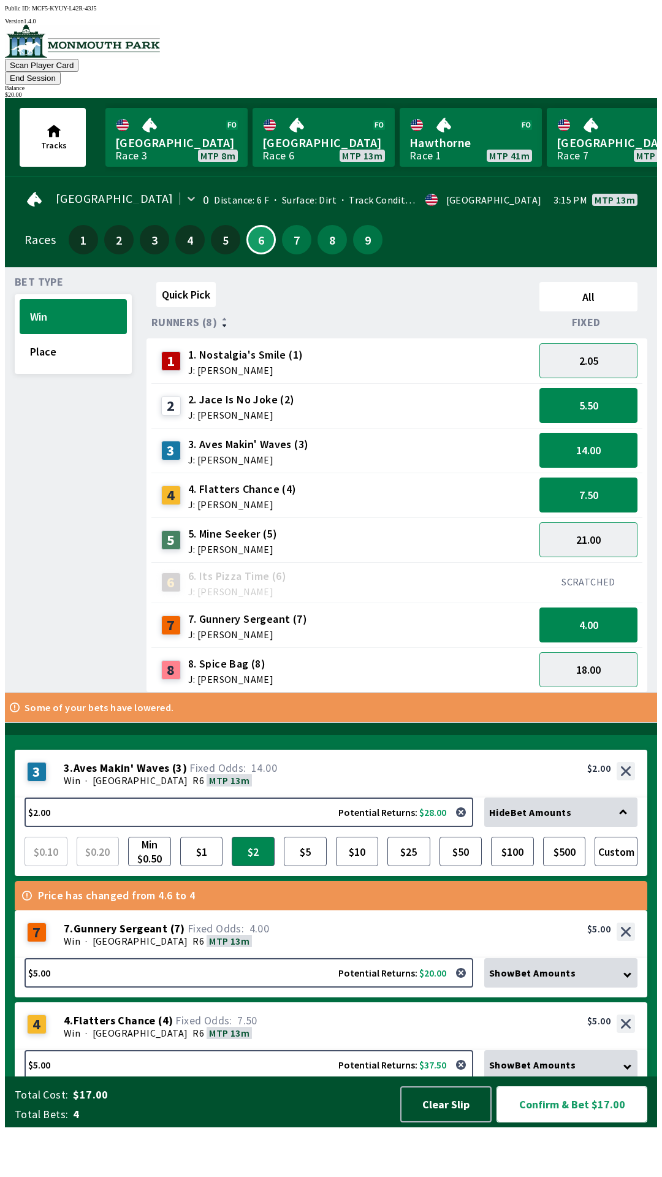
click at [598, 1122] on button "Confirm & Bet $17.00" at bounding box center [572, 1104] width 151 height 36
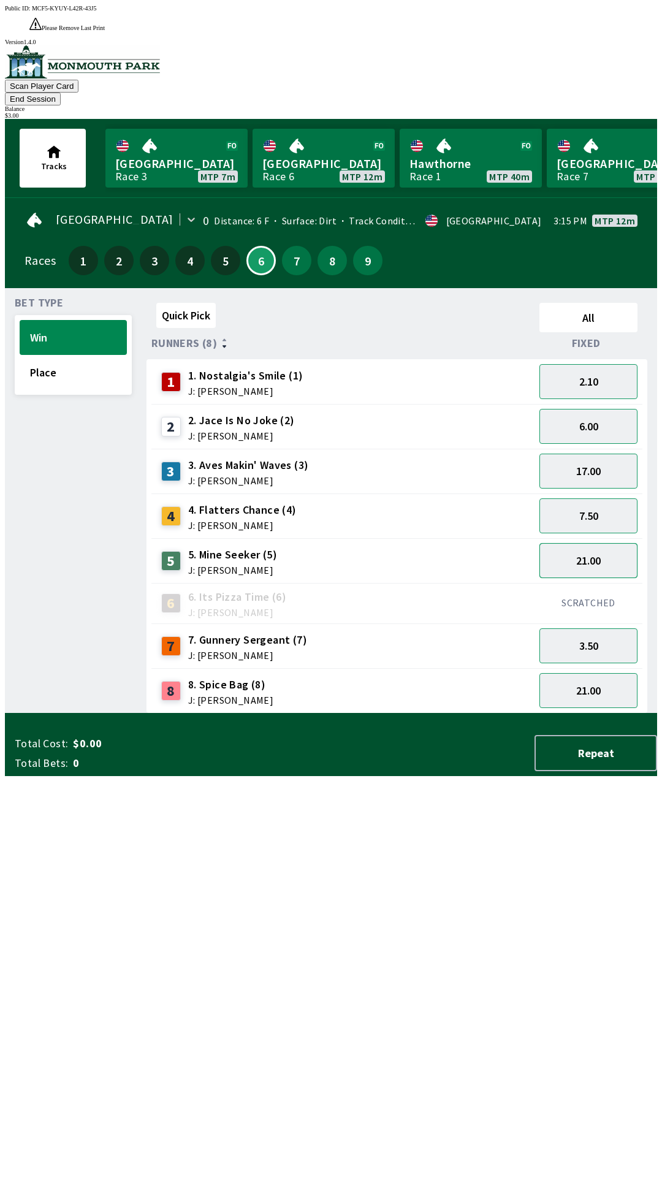
click at [585, 543] on button "21.00" at bounding box center [588, 560] width 98 height 35
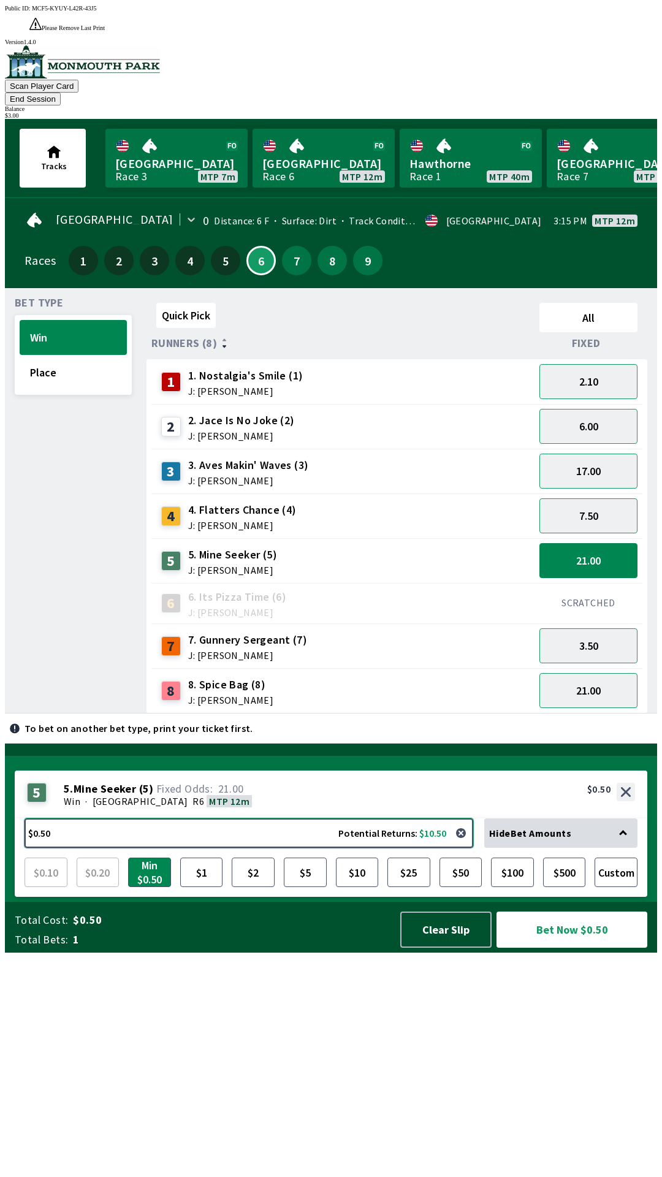
click at [159, 848] on button "$0.50 Potential Returns: $10.50" at bounding box center [249, 832] width 449 height 29
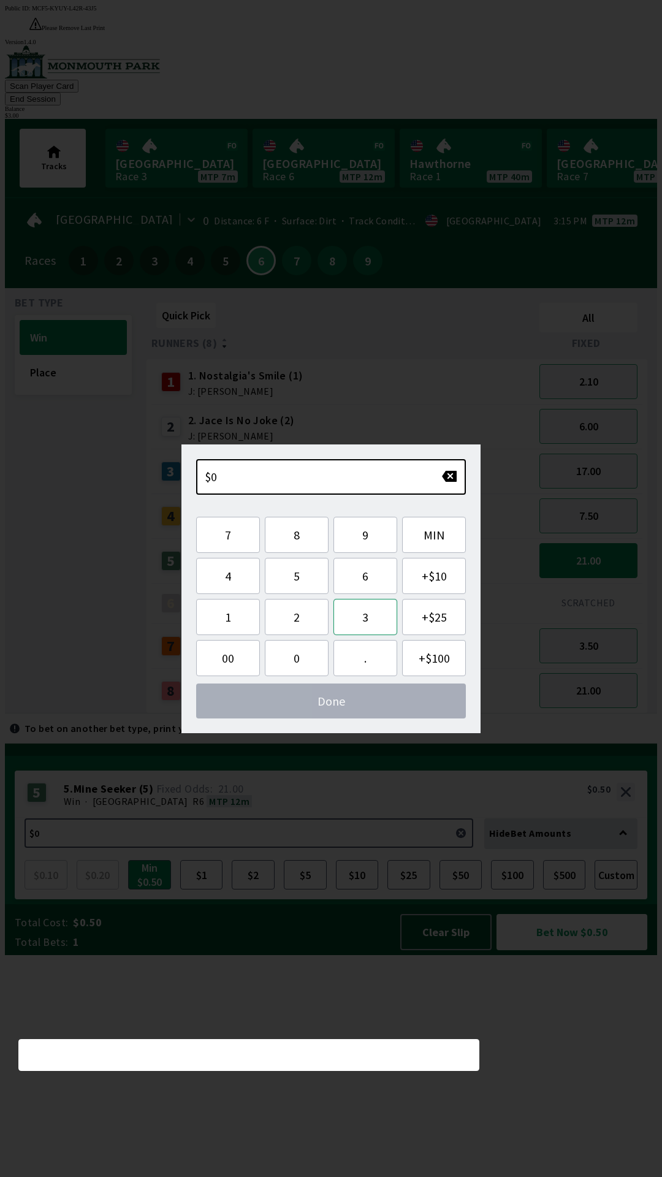
click at [369, 611] on button "3" at bounding box center [365, 617] width 64 height 36
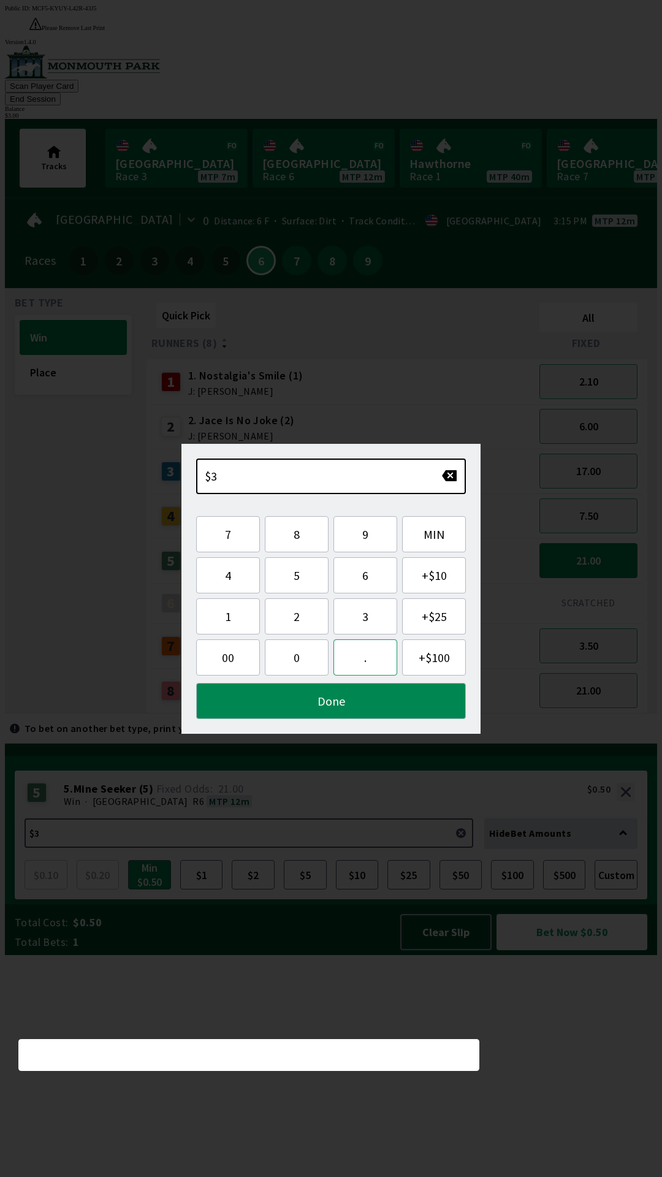
click at [357, 661] on button "." at bounding box center [365, 657] width 64 height 36
click at [300, 657] on button "0" at bounding box center [297, 657] width 64 height 36
click at [300, 654] on button "0" at bounding box center [297, 657] width 64 height 36
click at [354, 704] on button "Done" at bounding box center [331, 701] width 270 height 36
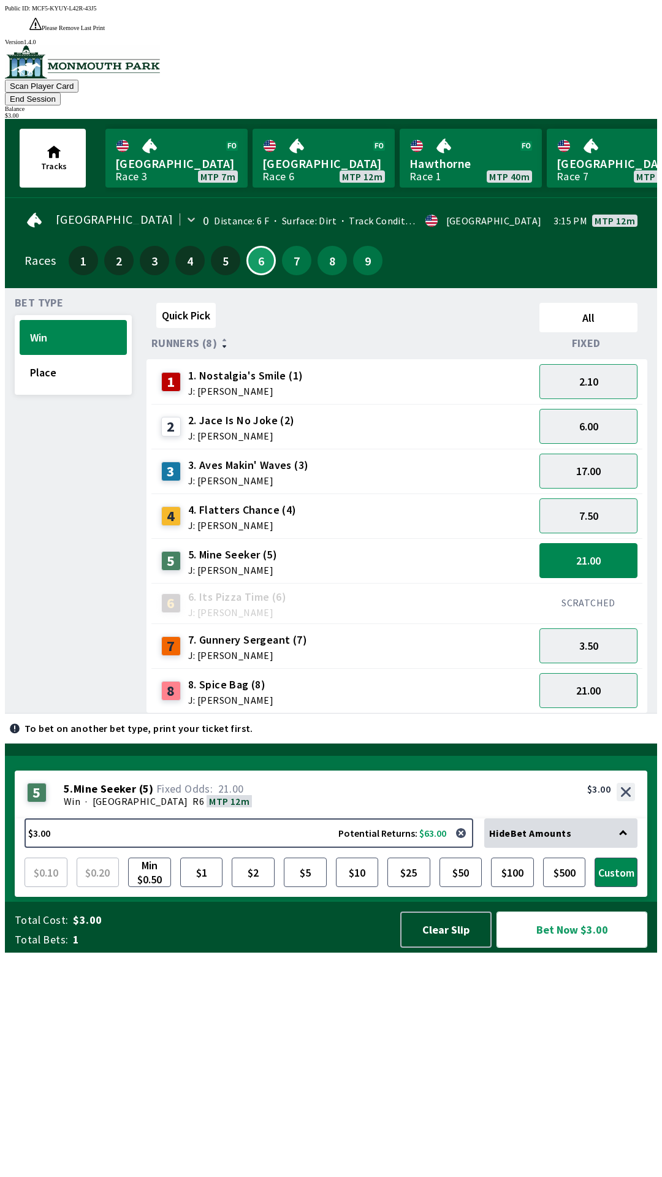
click at [584, 948] on button "Bet Now $3.00" at bounding box center [572, 930] width 151 height 36
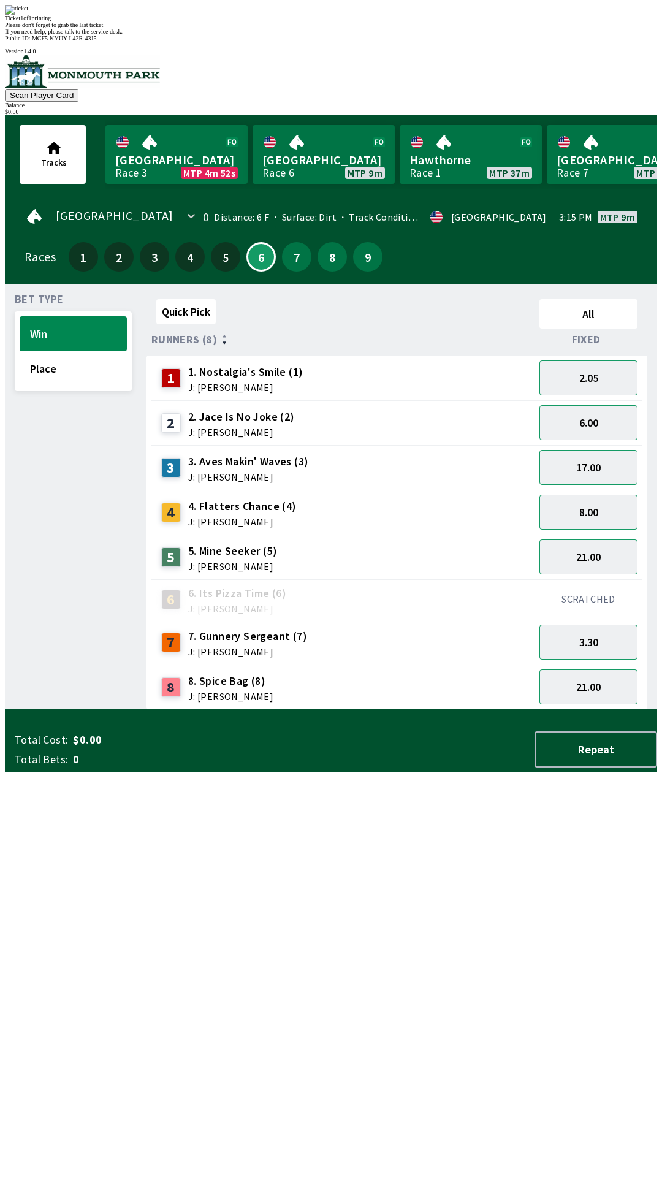
click at [124, 35] on div "Ticket 1 of 1 printing Please don't forget to grab the last ticket If you need …" at bounding box center [331, 20] width 652 height 30
click at [148, 710] on div "Quick Pick All Runners (8) Fixed 1 1. Nostalgia's Smile (1) J: [PERSON_NAME] 2.…" at bounding box center [402, 502] width 511 height 416
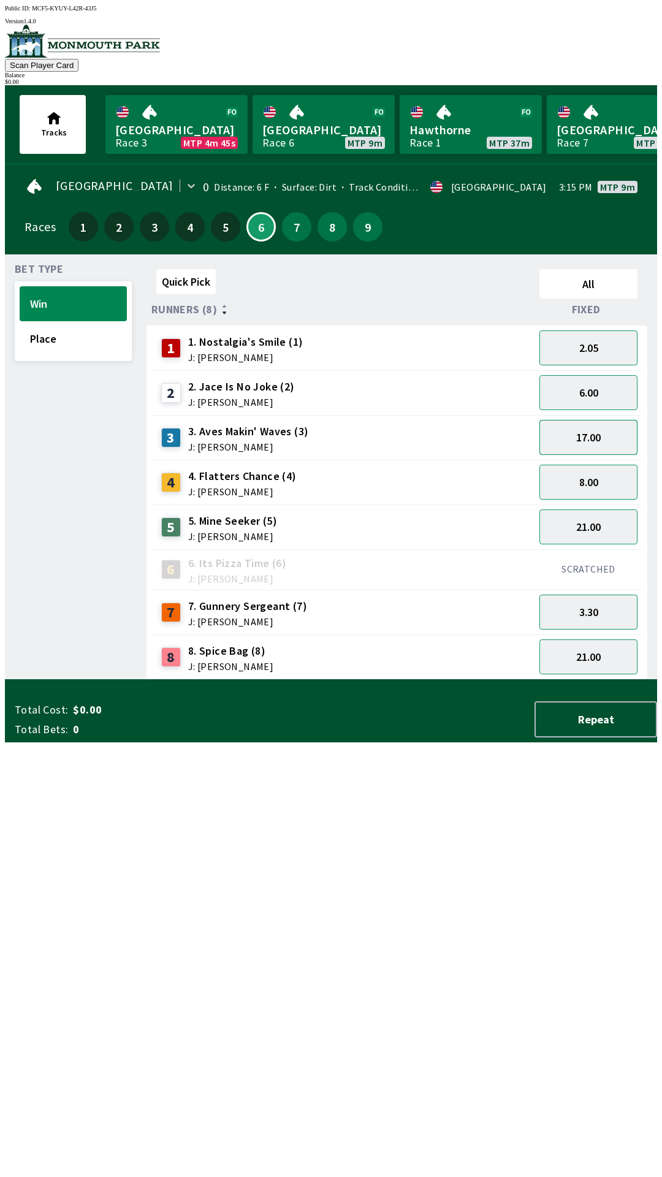
click at [566, 441] on button "17.00" at bounding box center [588, 437] width 98 height 35
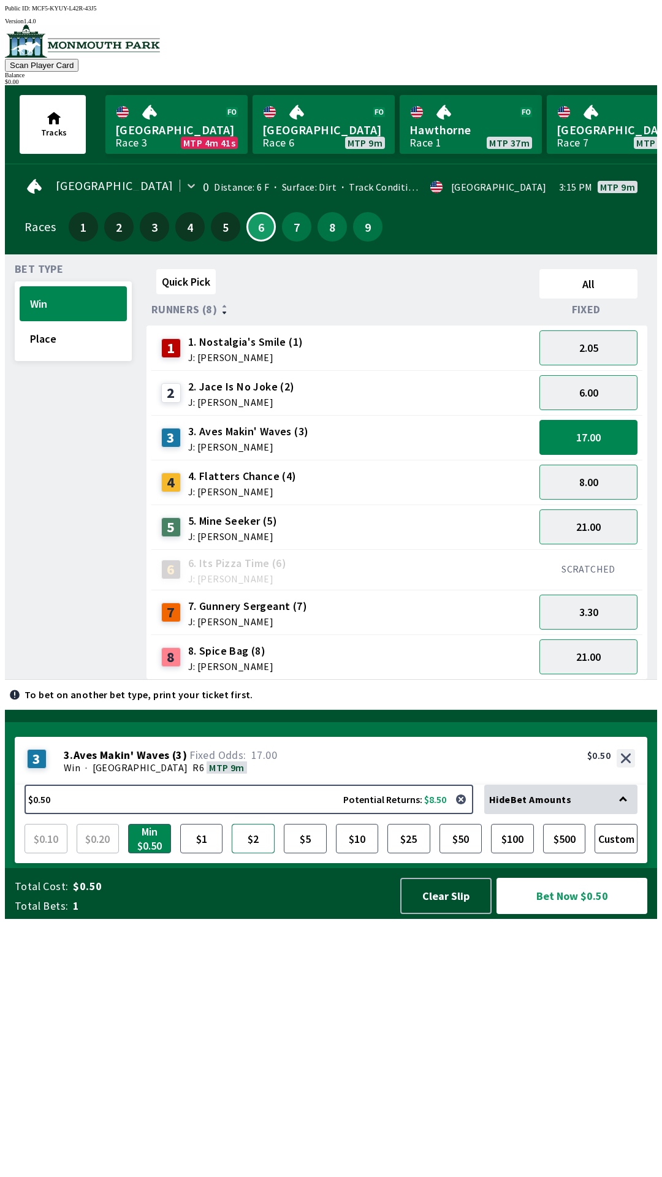
click at [265, 853] on button "$2" at bounding box center [253, 838] width 43 height 29
click at [546, 914] on button "Bet Now $2.00" at bounding box center [572, 896] width 151 height 36
click at [44, 341] on button "Place" at bounding box center [73, 338] width 107 height 35
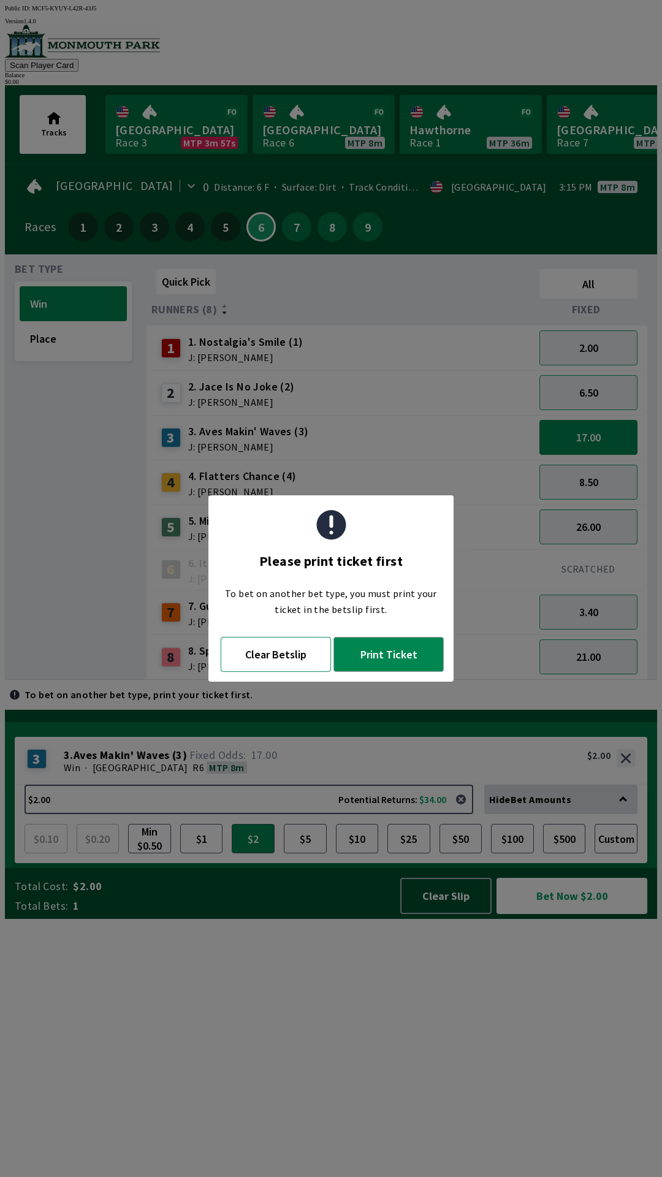
click at [277, 665] on button "Clear Betslip" at bounding box center [276, 654] width 110 height 35
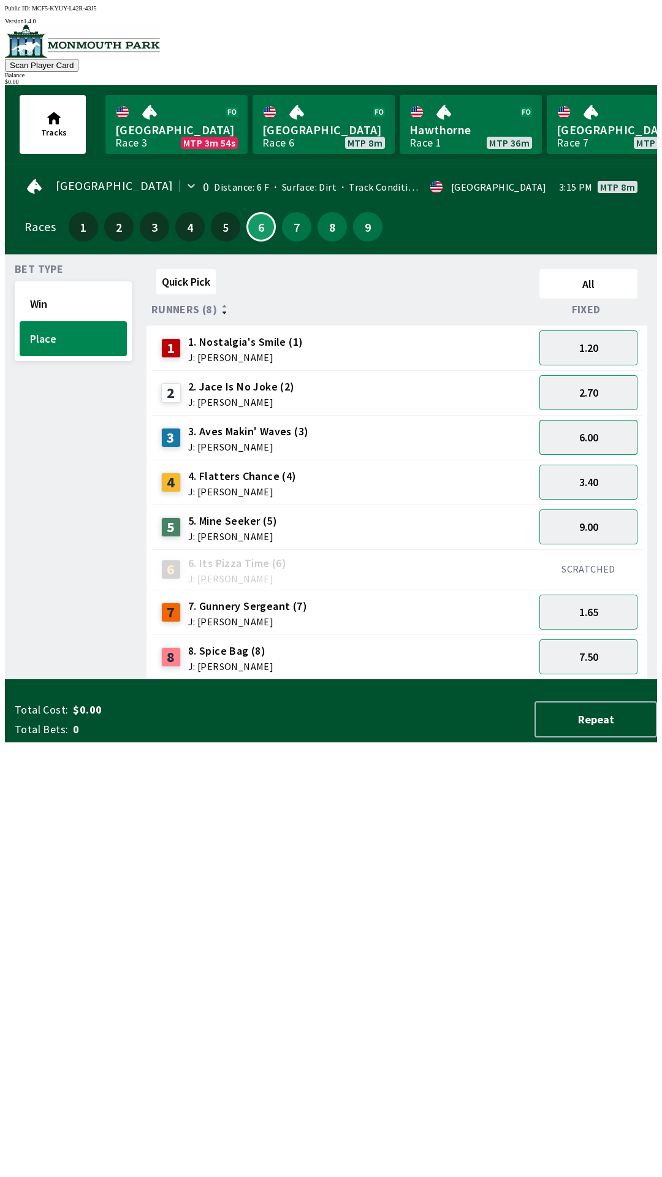
click at [598, 436] on button "6.00" at bounding box center [588, 437] width 98 height 35
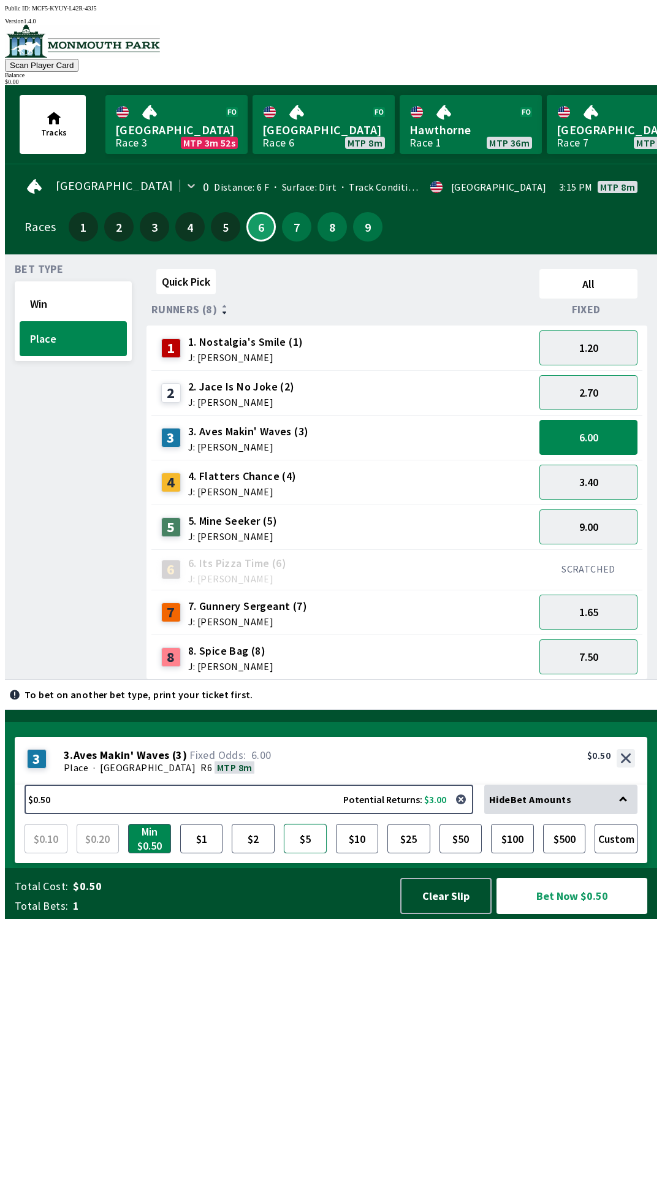
click at [299, 853] on button "$5" at bounding box center [305, 838] width 43 height 29
click at [248, 853] on button "$2" at bounding box center [253, 838] width 43 height 29
click at [311, 853] on button "$5" at bounding box center [305, 838] width 43 height 29
click at [560, 914] on button "Bet Now $5.00" at bounding box center [572, 896] width 151 height 36
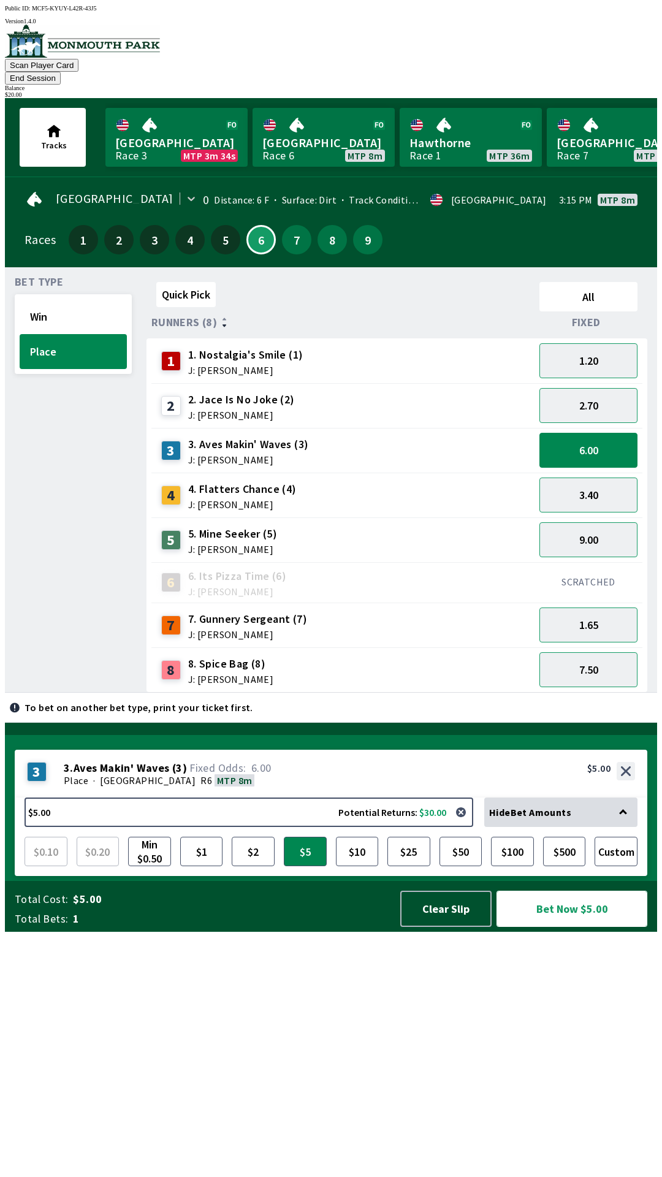
click at [564, 927] on button "Bet Now $5.00" at bounding box center [572, 909] width 151 height 36
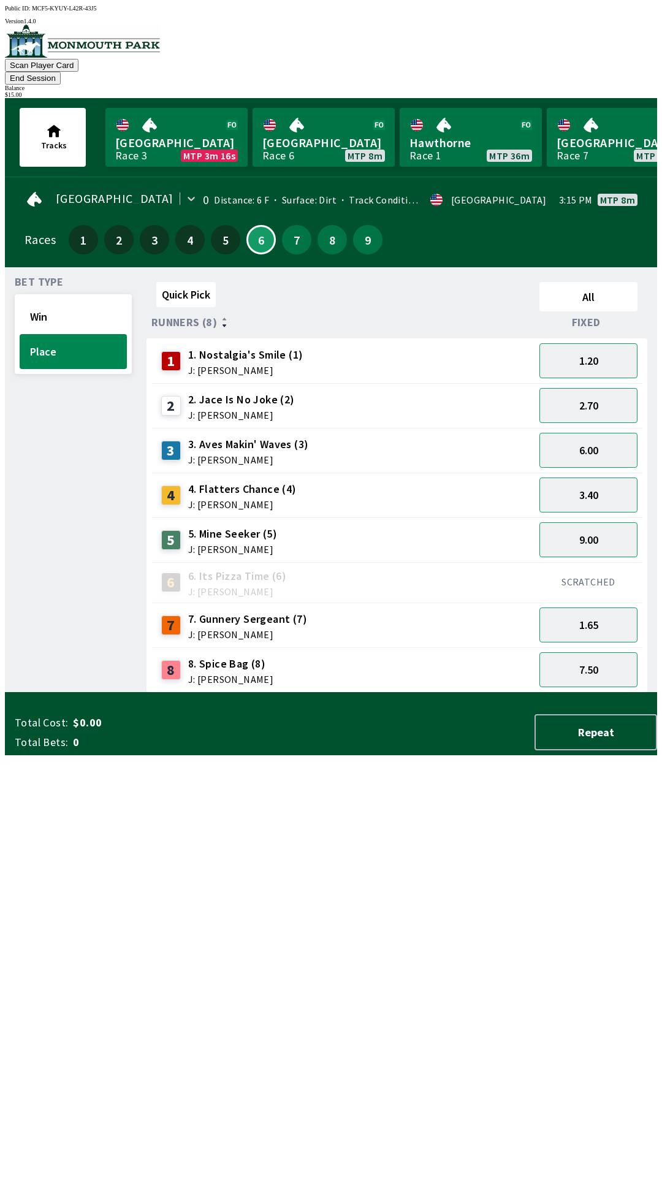
click at [495, 693] on div "Quick Pick All Runners (8) Fixed 1 1. Nostalgia's Smile (1) J: [PERSON_NAME] 1.…" at bounding box center [402, 485] width 511 height 416
click at [593, 611] on button "1.65" at bounding box center [588, 625] width 98 height 35
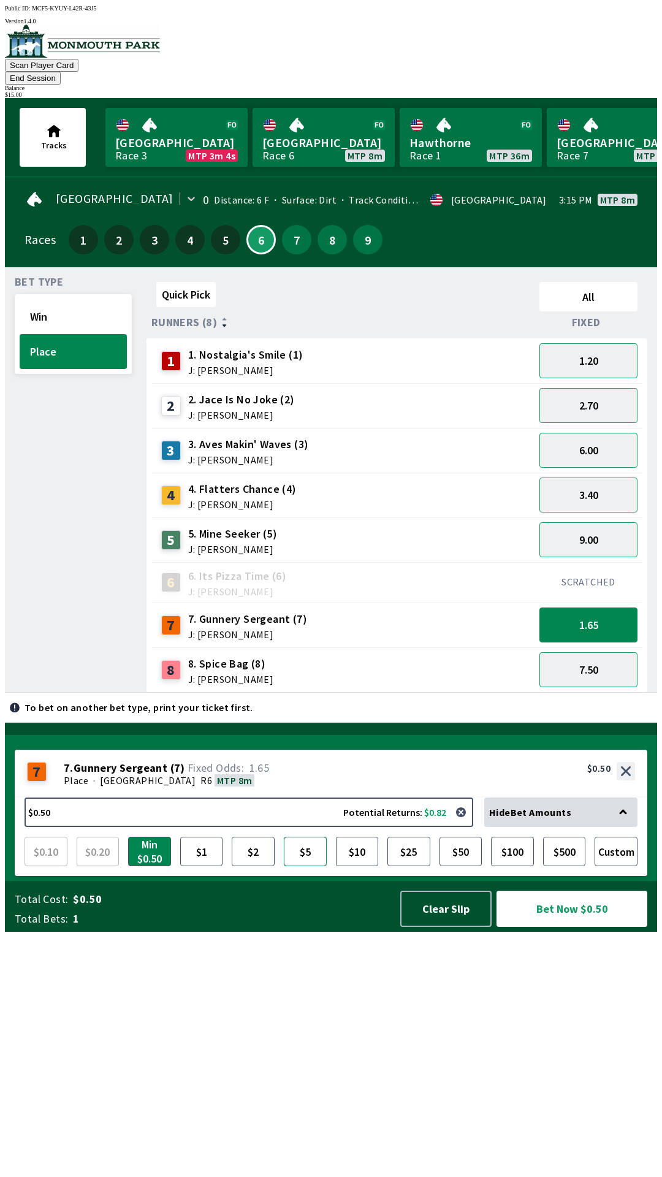
click at [302, 866] on button "$5" at bounding box center [305, 851] width 43 height 29
click at [68, 299] on button "Win" at bounding box center [73, 316] width 107 height 35
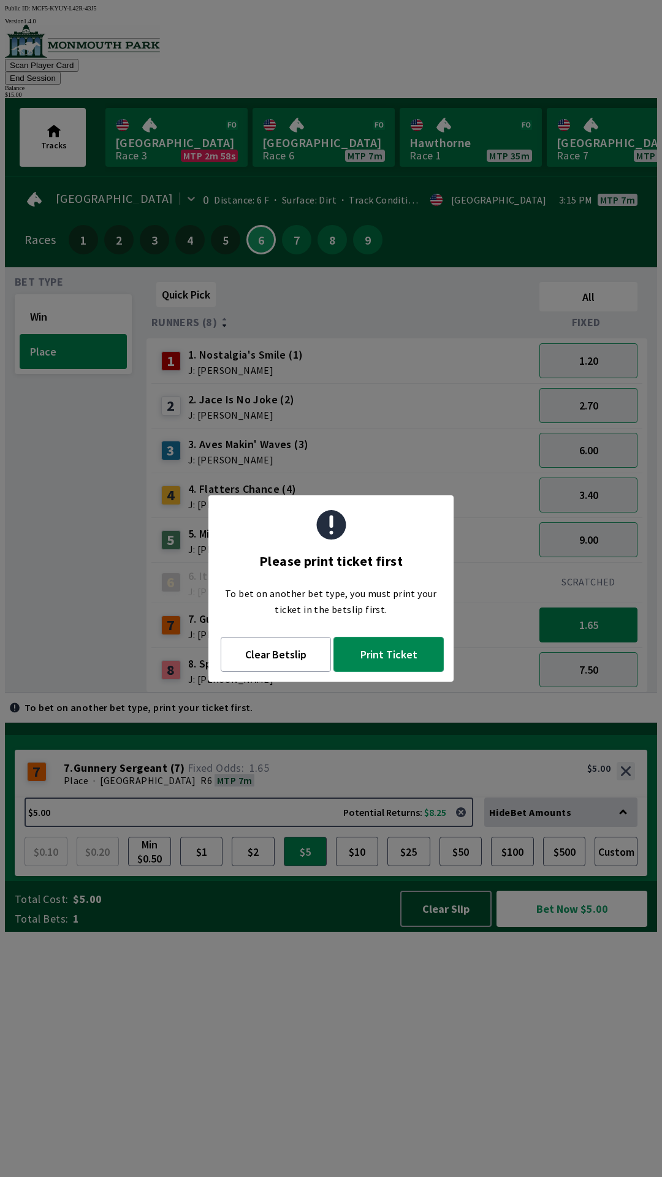
click at [399, 661] on button "Print Ticket" at bounding box center [388, 654] width 110 height 35
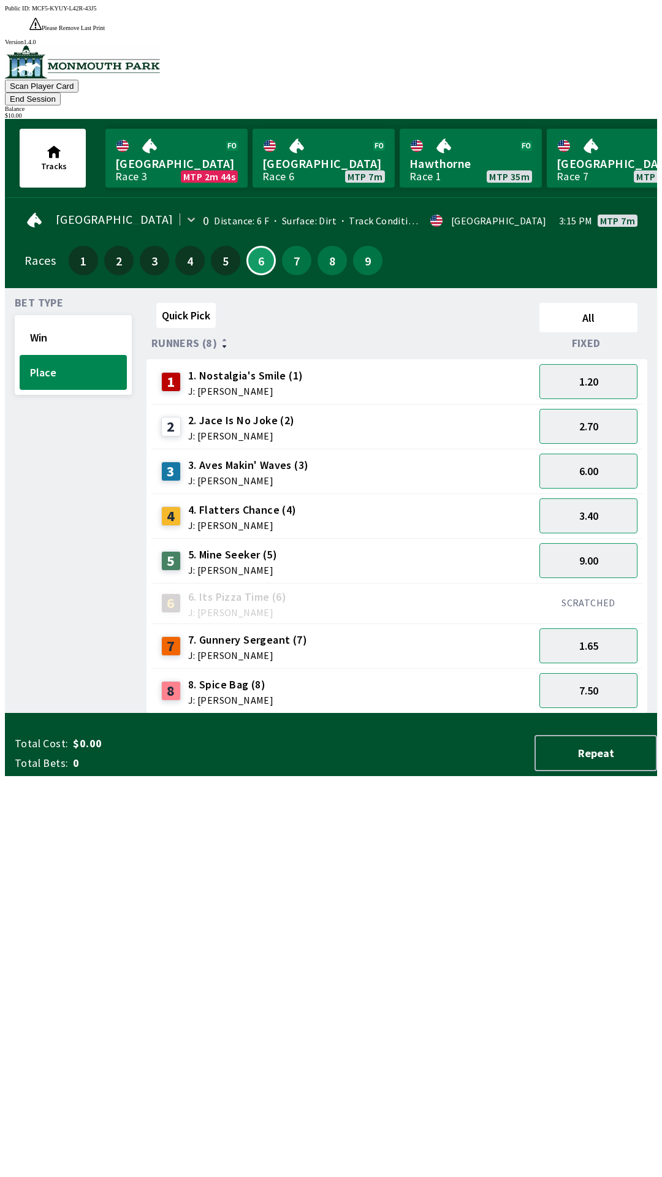
click at [463, 714] on div "Quick Pick All Runners (8) Fixed 1 1. Nostalgia's Smile (1) J: [PERSON_NAME] 1.…" at bounding box center [402, 506] width 511 height 416
click at [40, 320] on button "Win" at bounding box center [73, 337] width 107 height 35
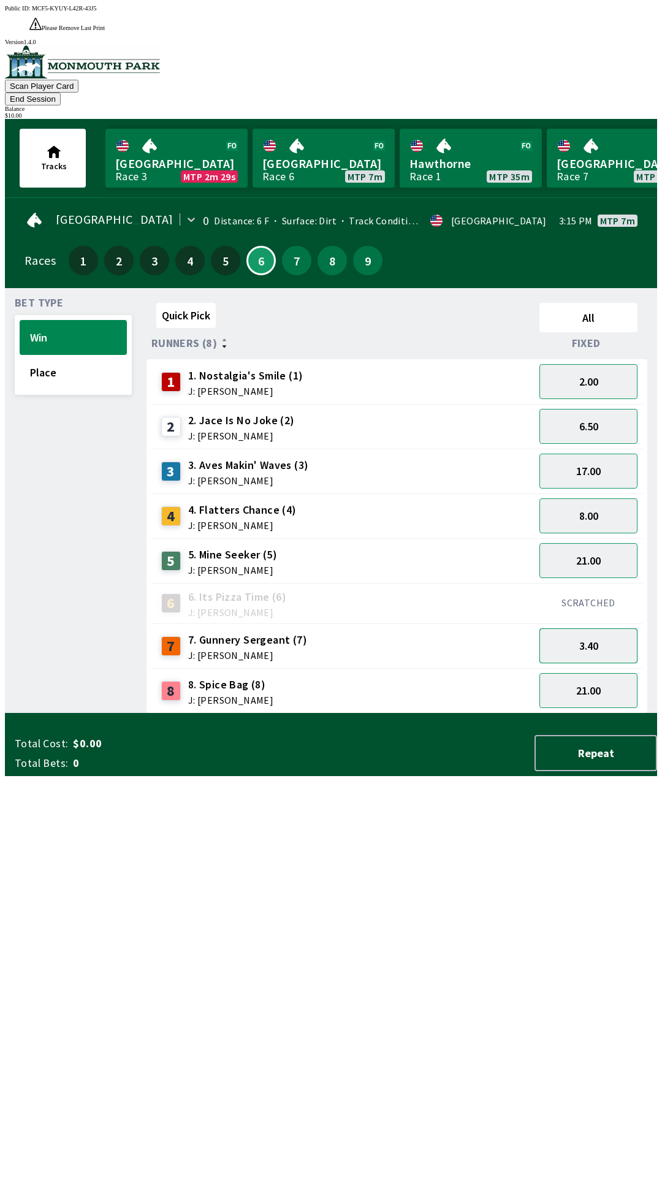
click at [594, 628] on button "3.40" at bounding box center [588, 645] width 98 height 35
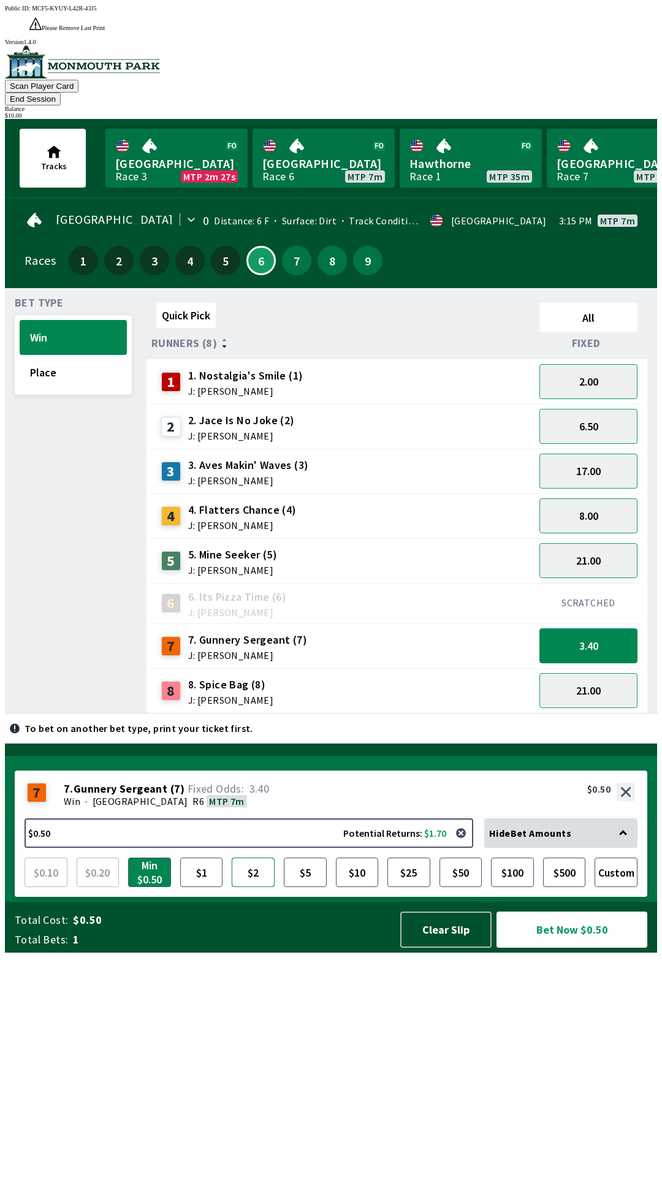
click at [248, 887] on button "$2" at bounding box center [253, 872] width 43 height 29
click at [311, 887] on button "$5" at bounding box center [305, 872] width 43 height 29
click at [356, 887] on button "$10" at bounding box center [357, 872] width 43 height 29
click at [573, 948] on button "Bet Now $10.00" at bounding box center [572, 930] width 151 height 36
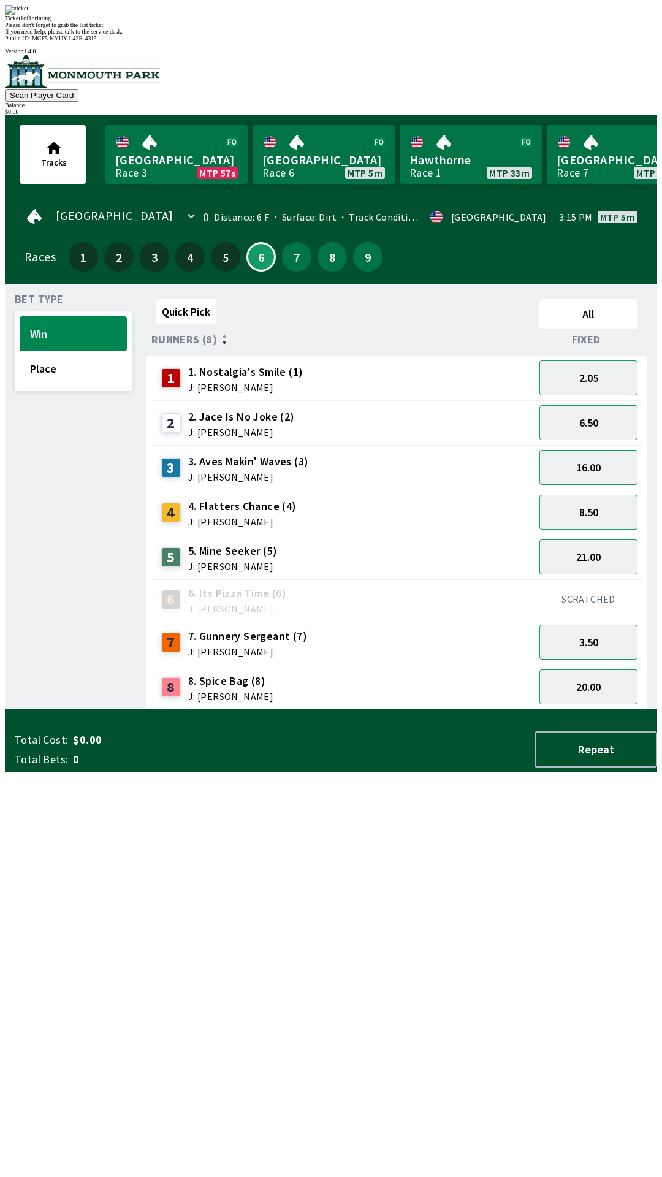
click at [541, 710] on div "Quick Pick All Runners (8) Fixed 1 1. Nostalgia's Smile (1) J: [PERSON_NAME] 2.…" at bounding box center [402, 502] width 511 height 416
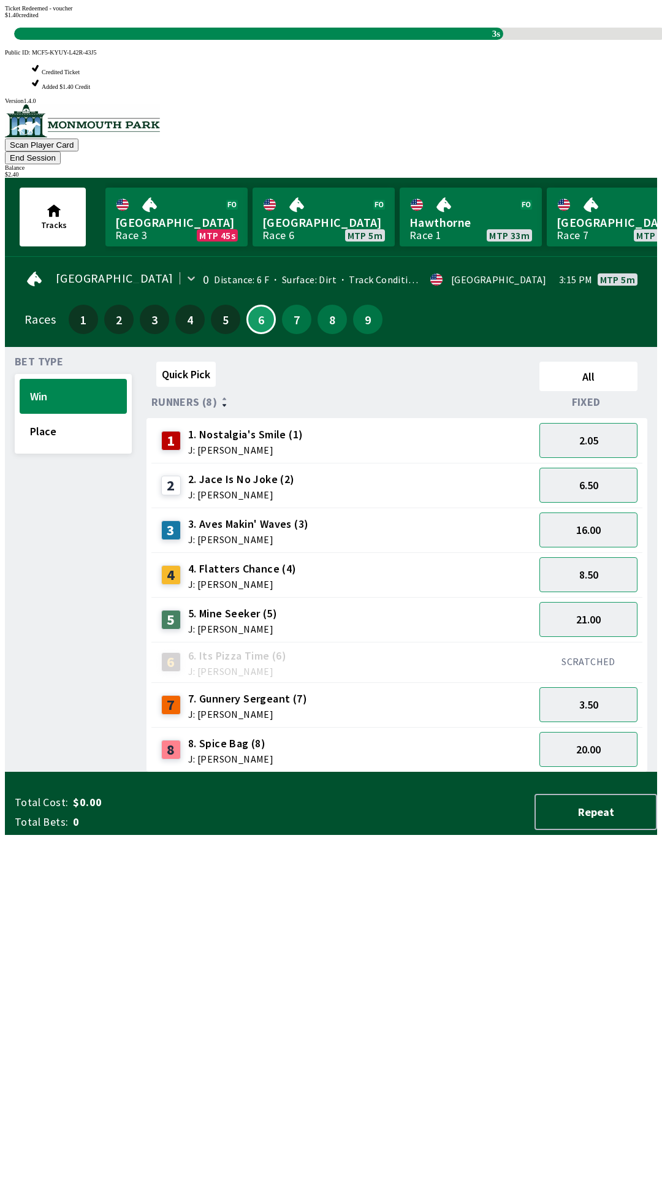
click at [467, 772] on div "Quick Pick All Runners (8) Fixed 1 1. Nostalgia's Smile (1) J: [PERSON_NAME] 2.…" at bounding box center [402, 565] width 511 height 416
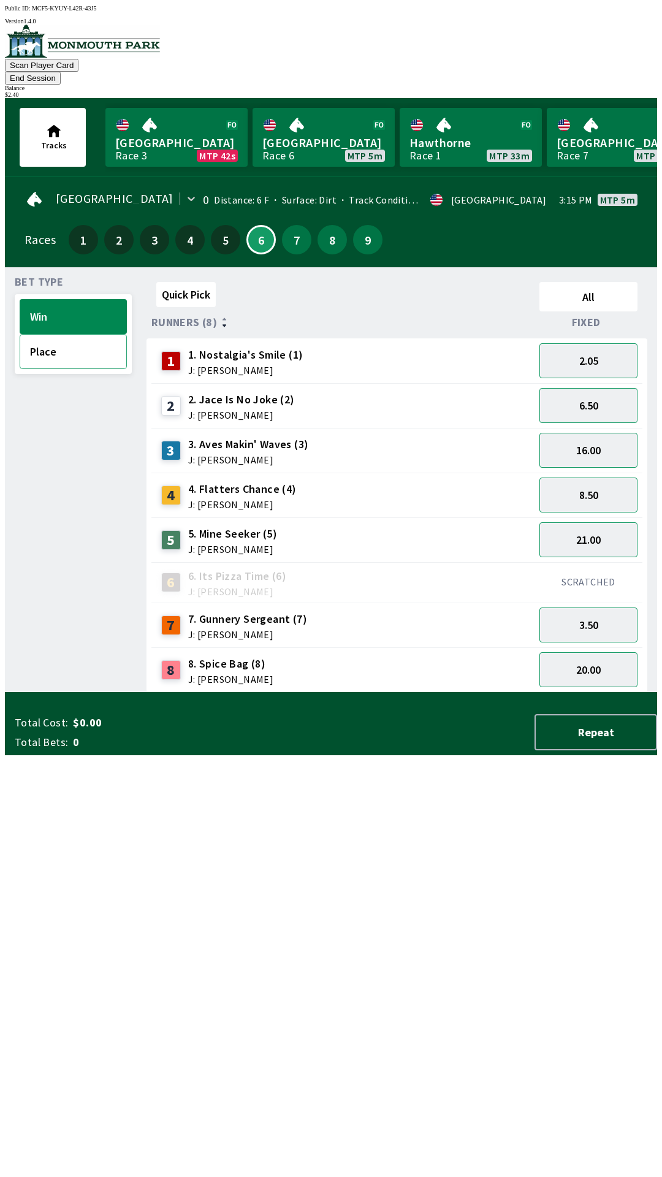
click at [75, 346] on button "Place" at bounding box center [73, 351] width 107 height 35
click at [606, 608] on button "1.70" at bounding box center [588, 625] width 98 height 35
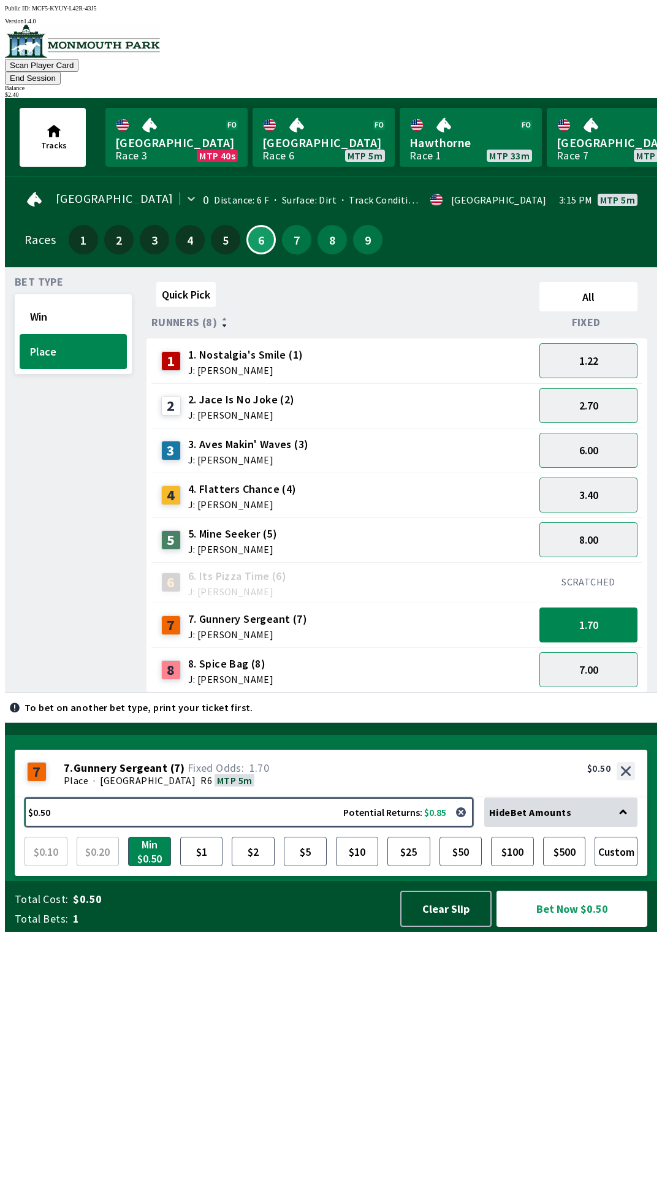
click at [253, 827] on button "$0.50 Potential Returns: $0.85" at bounding box center [249, 812] width 449 height 29
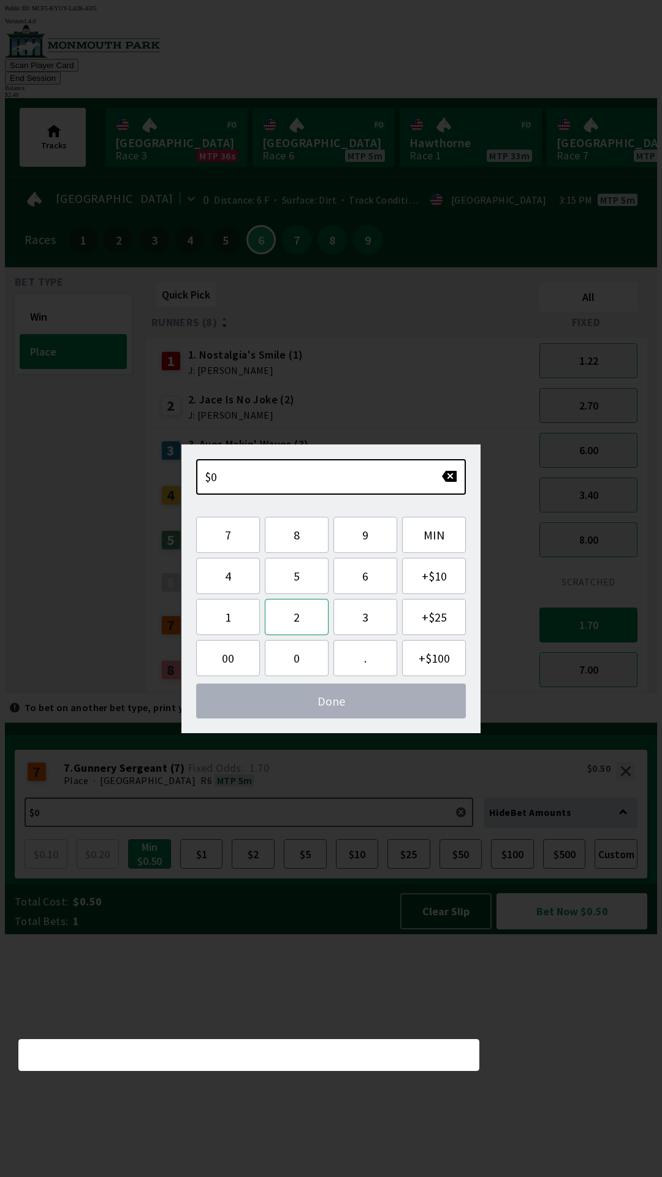
click at [292, 620] on button "2" at bounding box center [297, 617] width 64 height 36
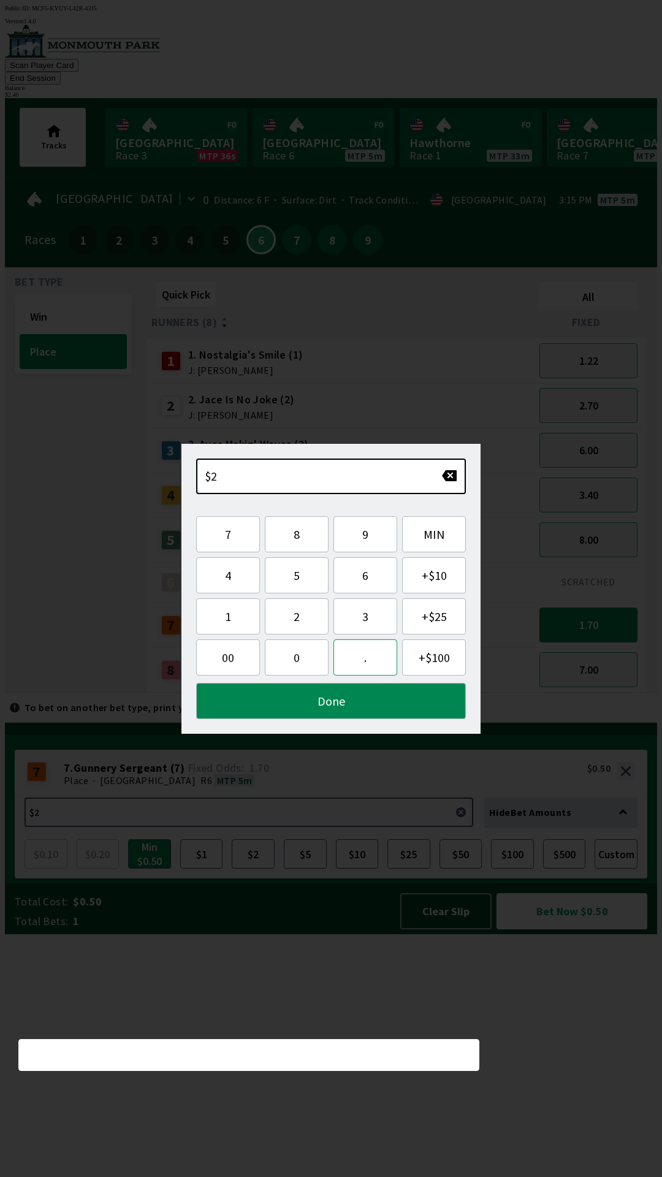
click at [350, 649] on button "." at bounding box center [365, 657] width 64 height 36
click at [227, 579] on button "4" at bounding box center [228, 575] width 64 height 36
click at [410, 703] on button "Done" at bounding box center [331, 701] width 270 height 36
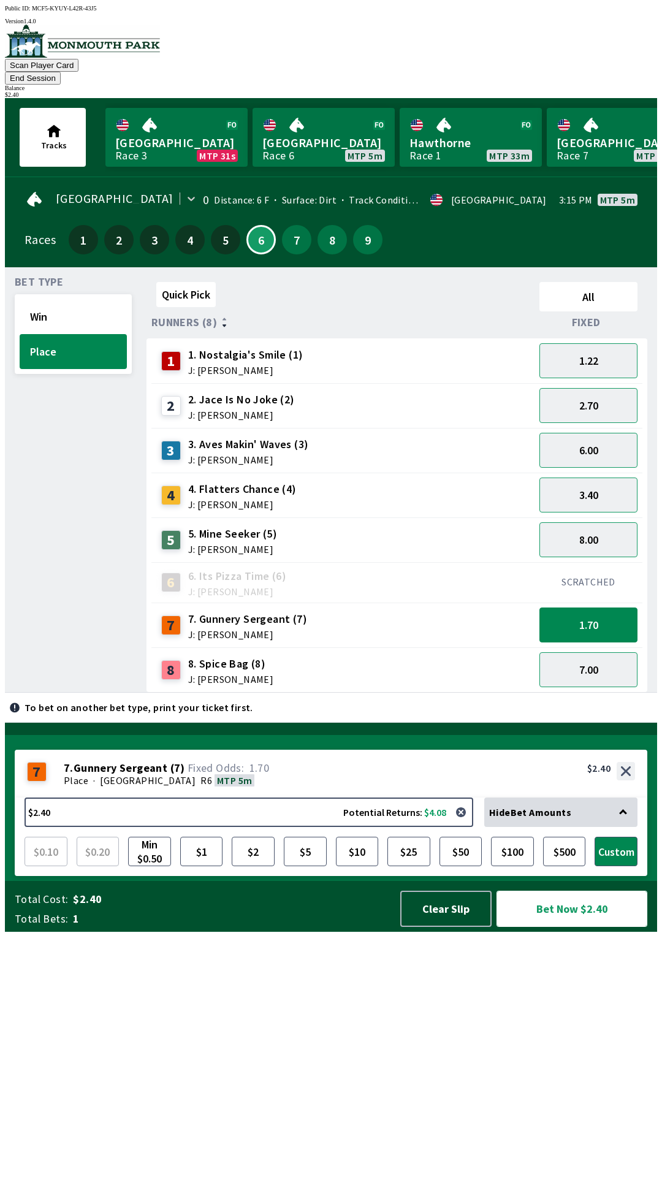
click at [585, 927] on button "Bet Now $2.40" at bounding box center [572, 909] width 151 height 36
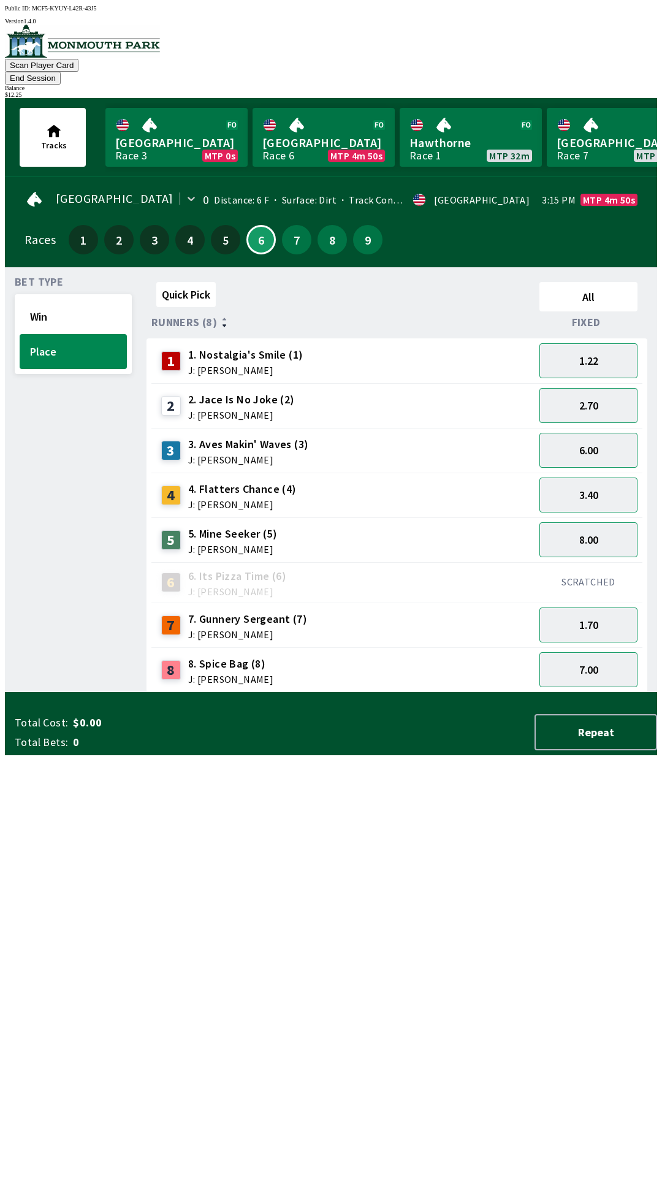
click at [557, 693] on div "Quick Pick All Runners (8) Fixed 1 1. Nostalgia's Smile (1) J: [PERSON_NAME] 1.…" at bounding box center [402, 485] width 511 height 416
click at [283, 365] on span "J: [PERSON_NAME]" at bounding box center [245, 370] width 115 height 10
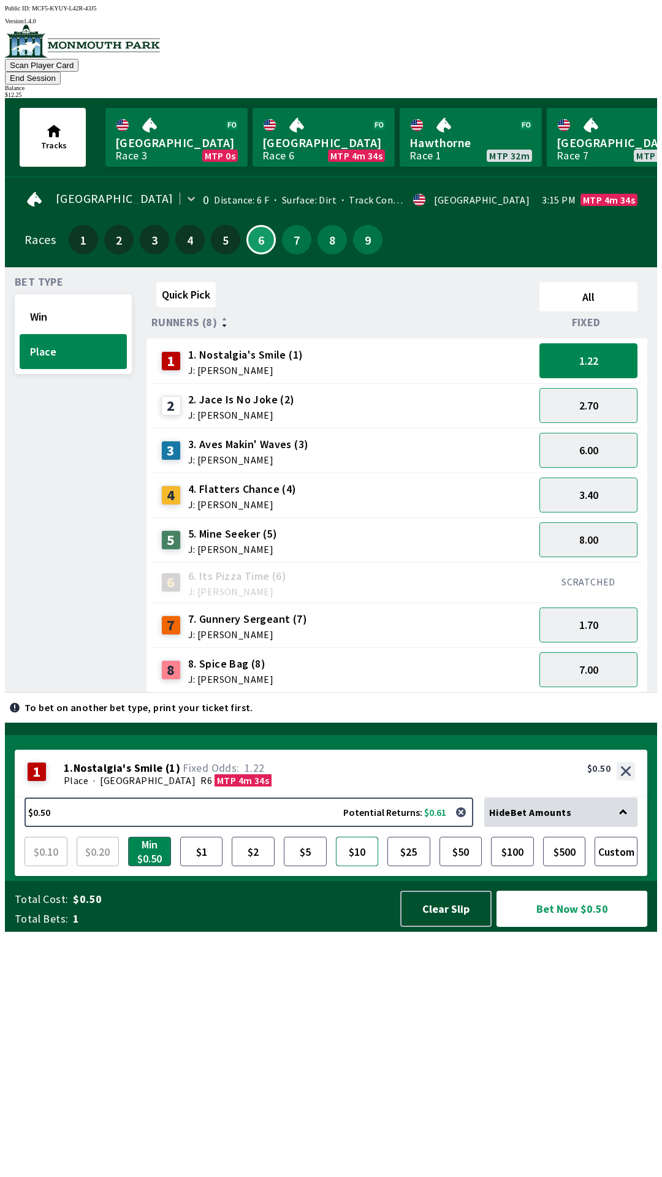
click at [357, 866] on button "$10" at bounding box center [357, 851] width 43 height 29
click at [592, 927] on button "Bet Now $10.00" at bounding box center [572, 909] width 151 height 36
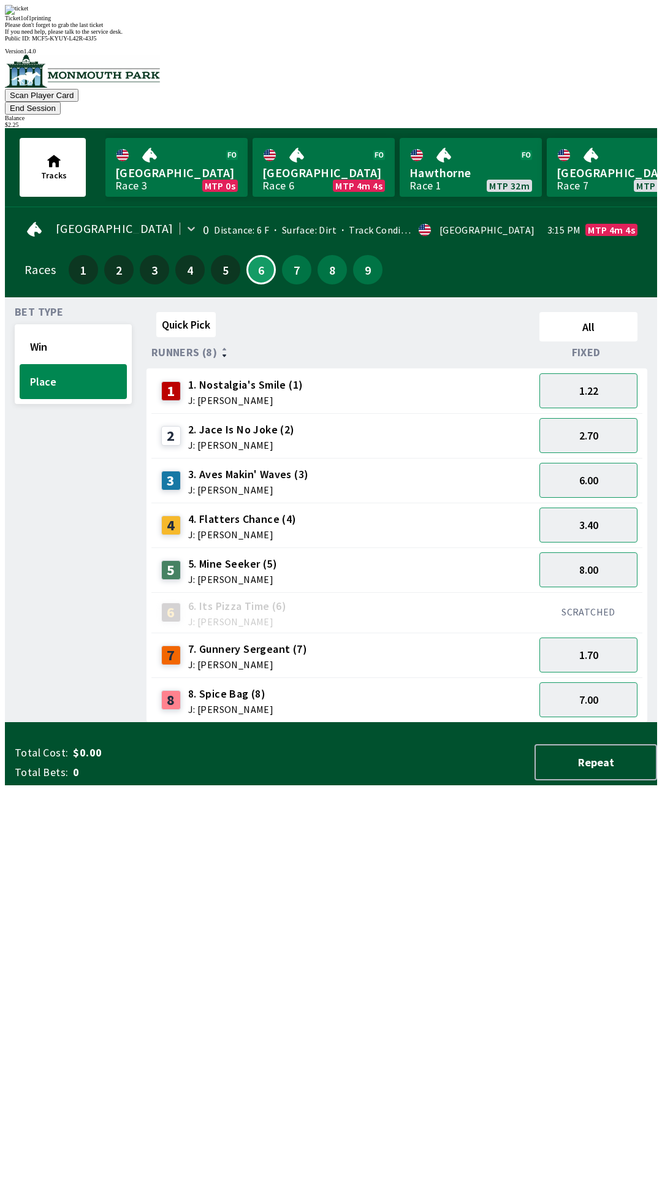
click at [573, 723] on div "Quick Pick All Runners (8) Fixed 1 1. Nostalgia's Smile (1) J: [PERSON_NAME] 1.…" at bounding box center [402, 515] width 511 height 416
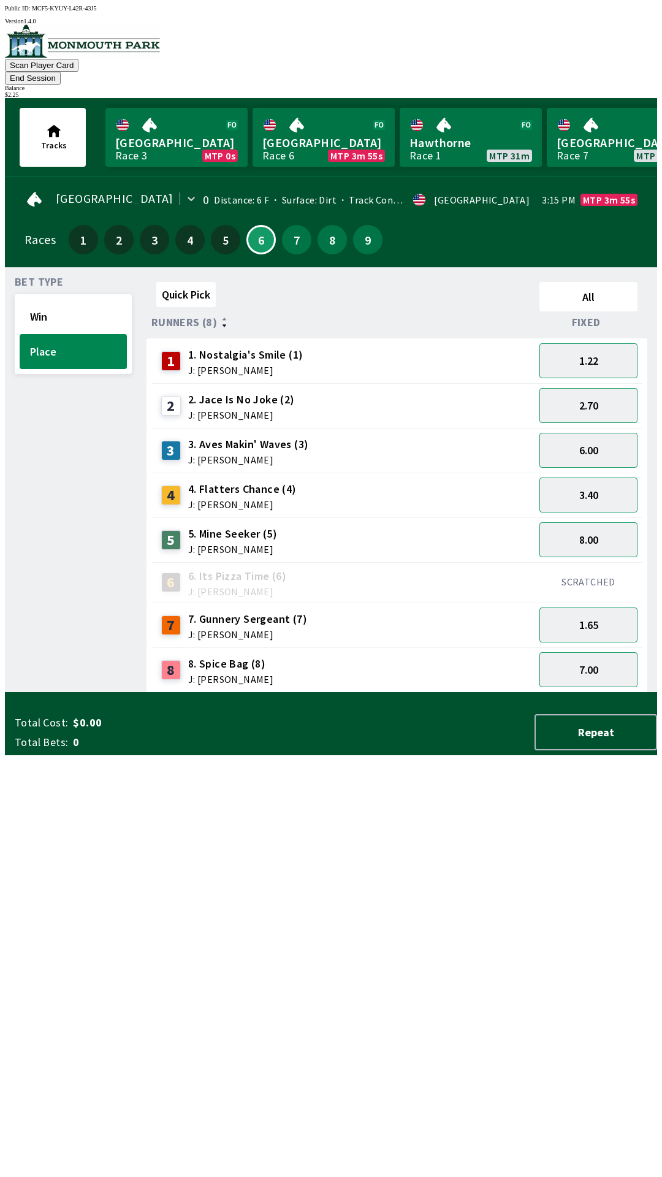
click at [61, 72] on button "End Session" at bounding box center [33, 78] width 56 height 13
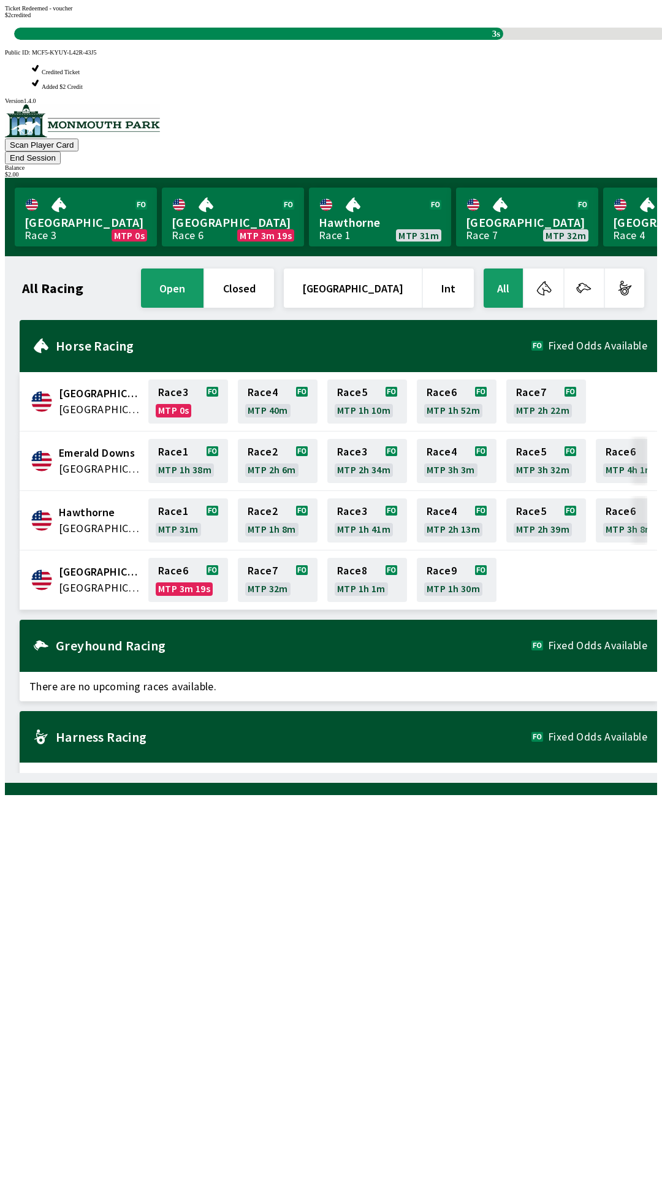
click at [488, 773] on div "All Racing open closed [GEOGRAPHIC_DATA] Int All [GEOGRAPHIC_DATA] [GEOGRAPHIC_…" at bounding box center [336, 519] width 642 height 507
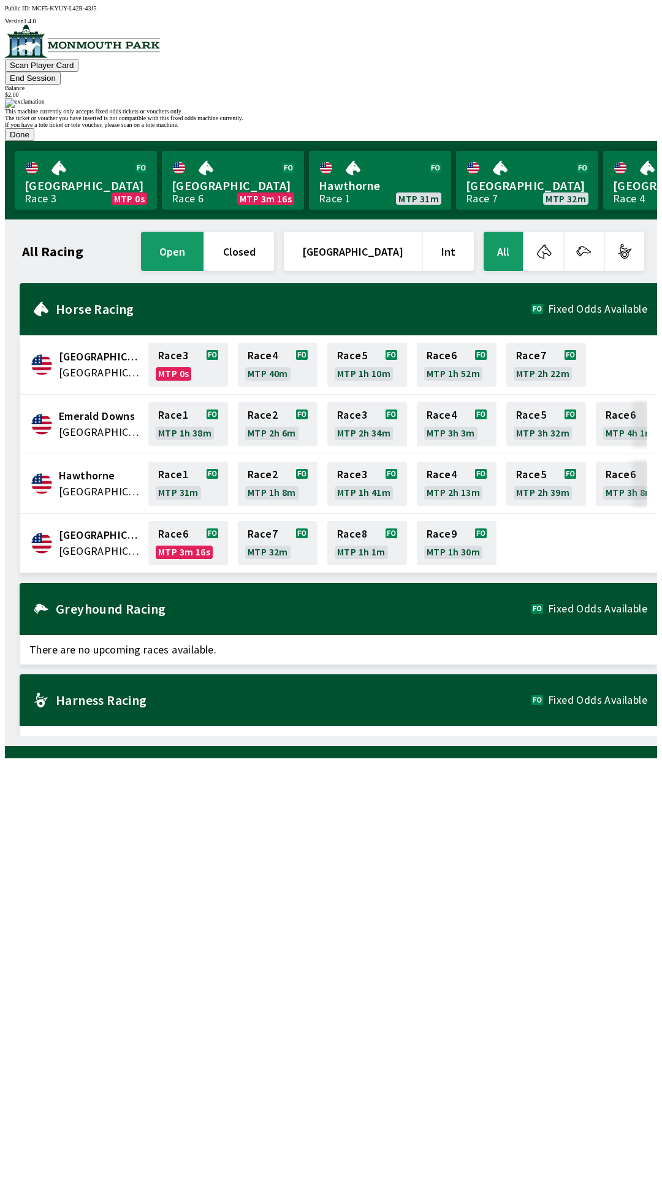
click at [34, 141] on button "Done" at bounding box center [19, 134] width 29 height 13
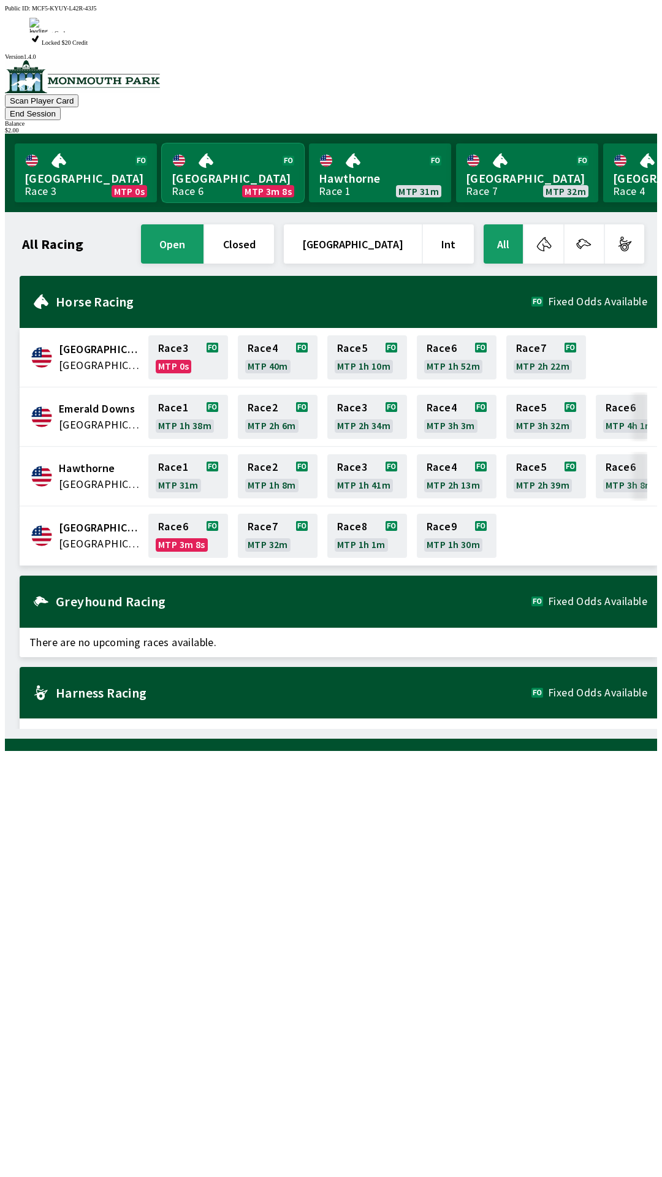
click at [218, 143] on link "Monmouth Park Race 6 MTP 3m 8s" at bounding box center [233, 172] width 142 height 59
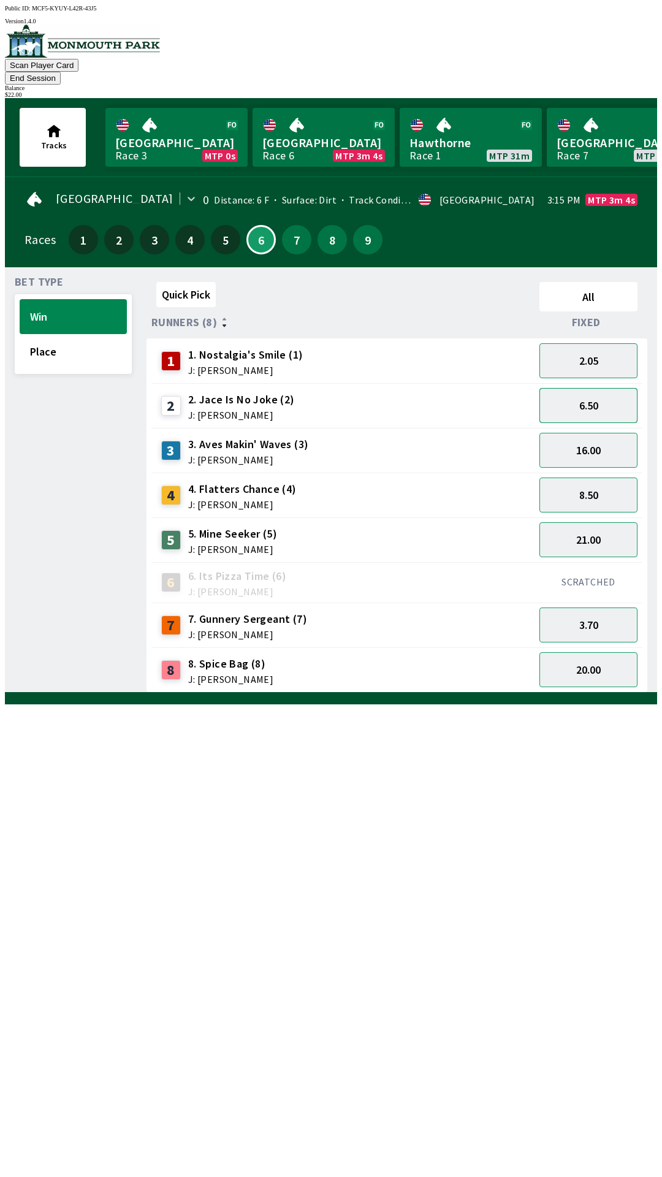
click at [601, 394] on button "6.50" at bounding box center [588, 405] width 98 height 35
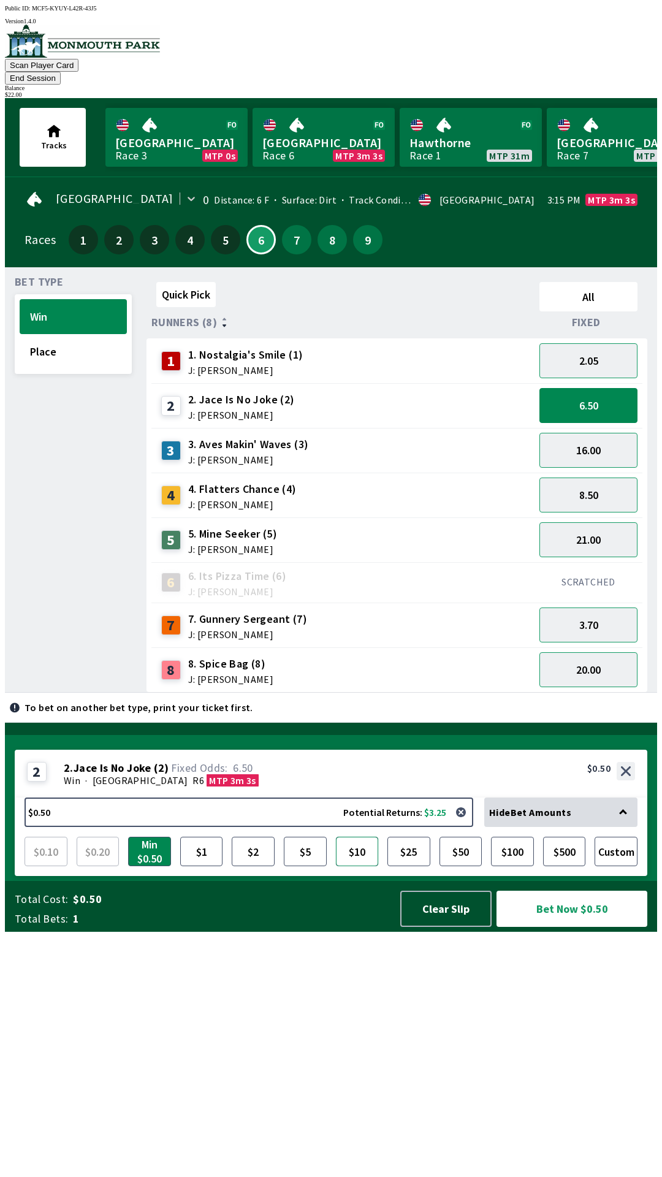
click at [356, 866] on button "$10" at bounding box center [357, 851] width 43 height 29
click at [554, 927] on button "Bet Now $10.00" at bounding box center [572, 909] width 151 height 36
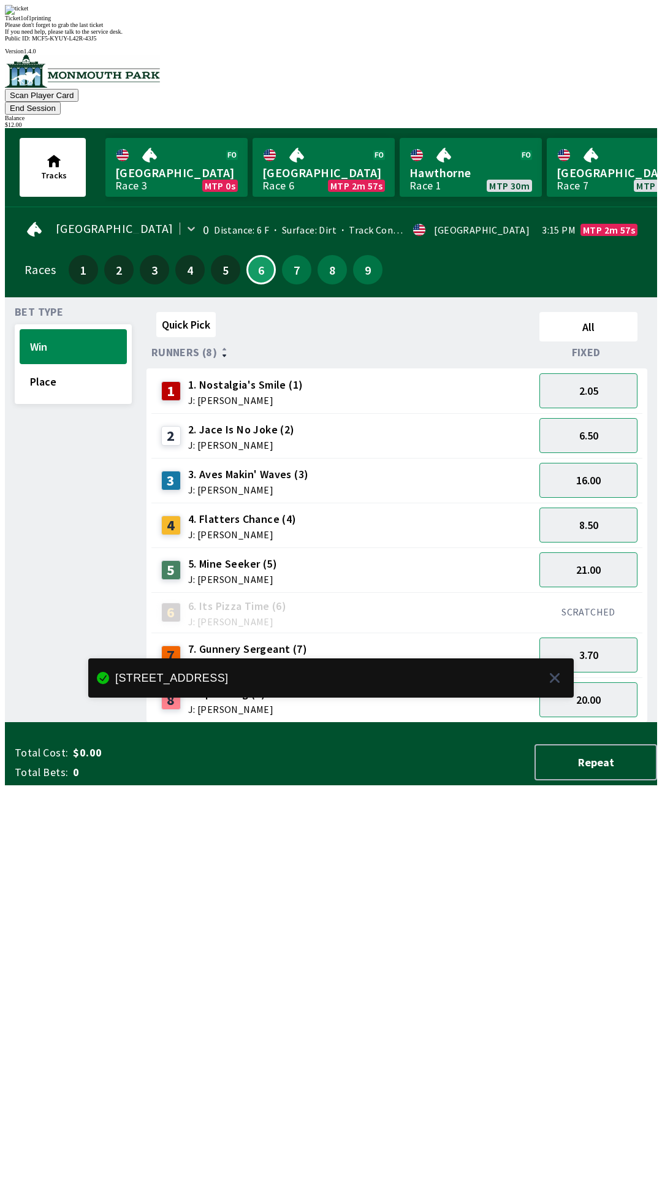
click at [517, 723] on div "Quick Pick All Runners (8) Fixed 1 1. Nostalgia's Smile (1) J: [PERSON_NAME] 2.…" at bounding box center [402, 515] width 511 height 416
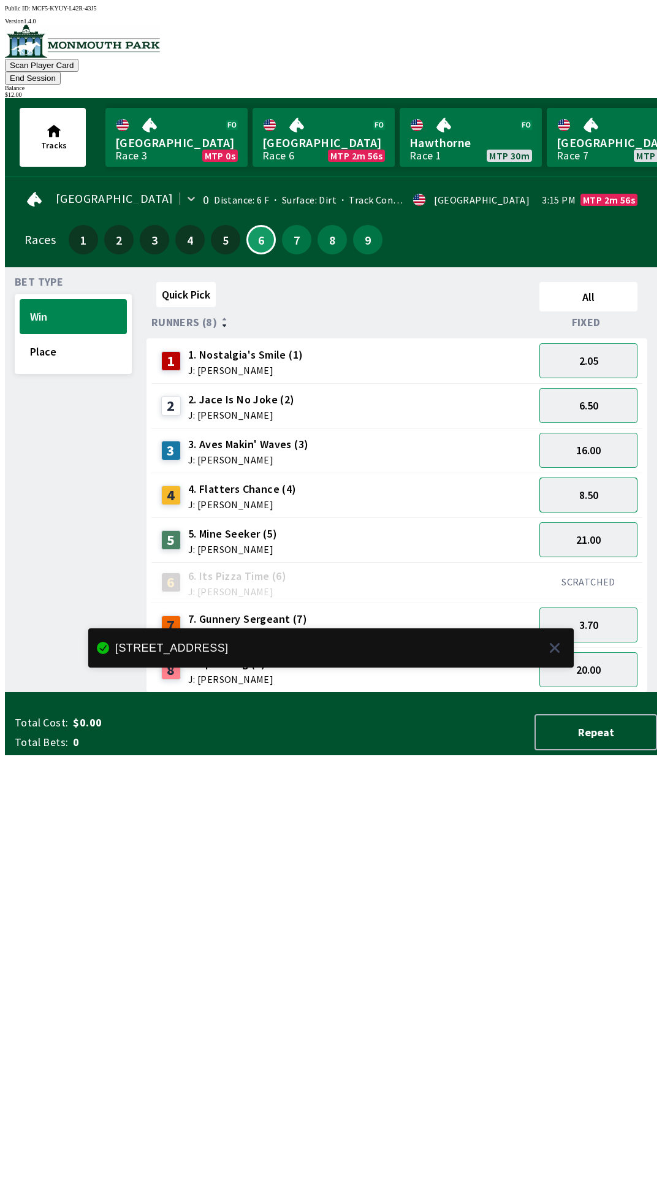
click at [595, 480] on button "8.50" at bounding box center [588, 495] width 98 height 35
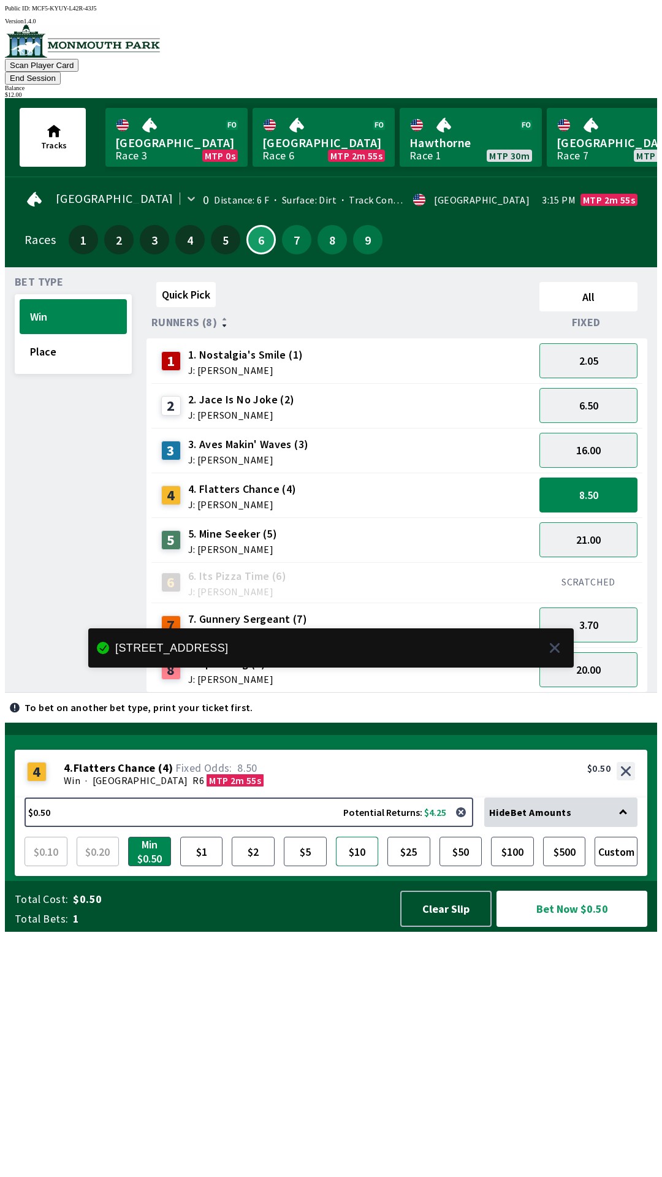
click at [368, 866] on button "$10" at bounding box center [357, 851] width 43 height 29
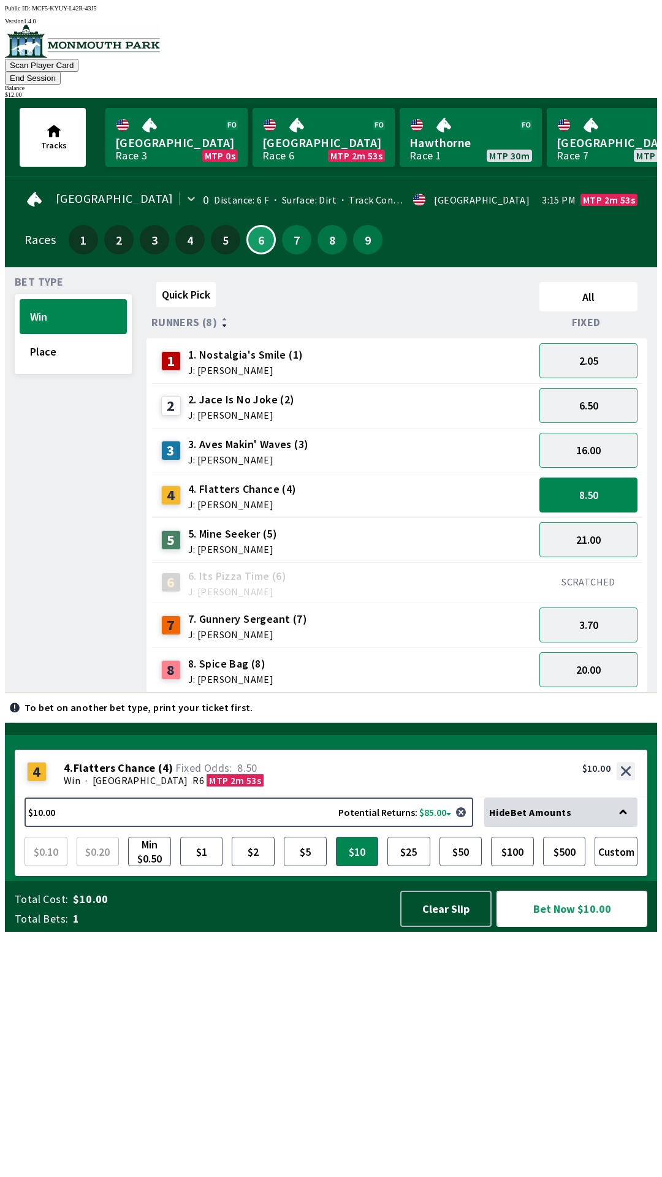
click at [580, 927] on button "Bet Now $10.00" at bounding box center [572, 909] width 151 height 36
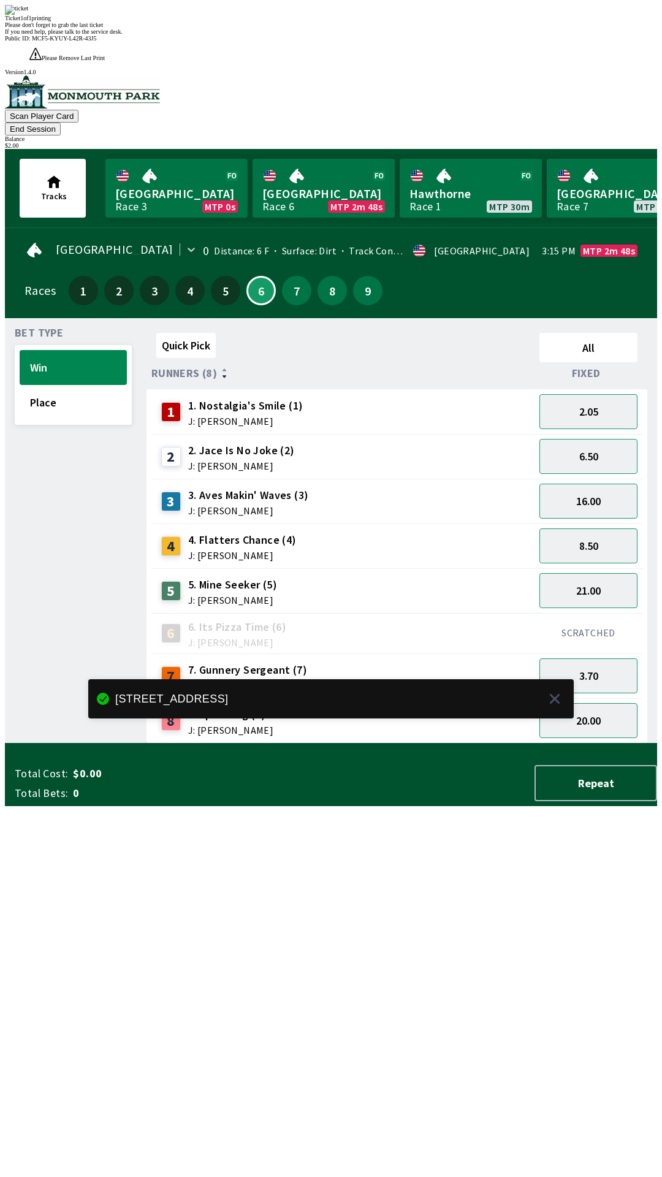
click at [503, 744] on div "Quick Pick All Runners (8) Fixed 1 1. Nostalgia's Smile (1) J: [PERSON_NAME] 2.…" at bounding box center [402, 536] width 511 height 416
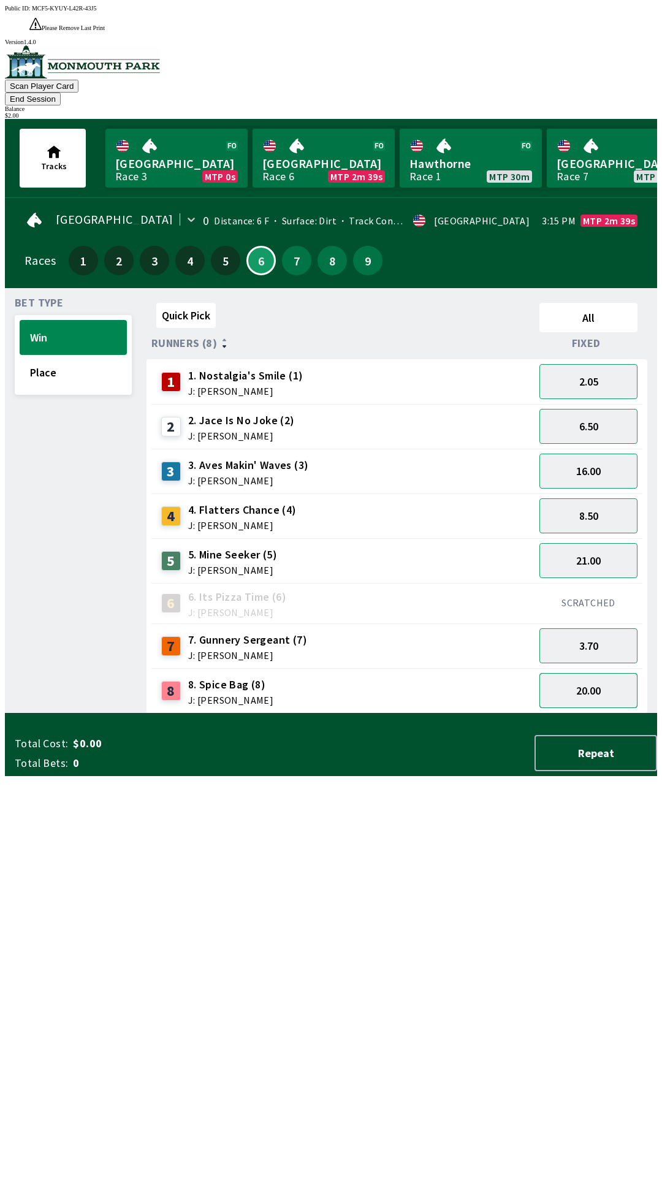
click at [584, 673] on button "20.00" at bounding box center [588, 690] width 98 height 35
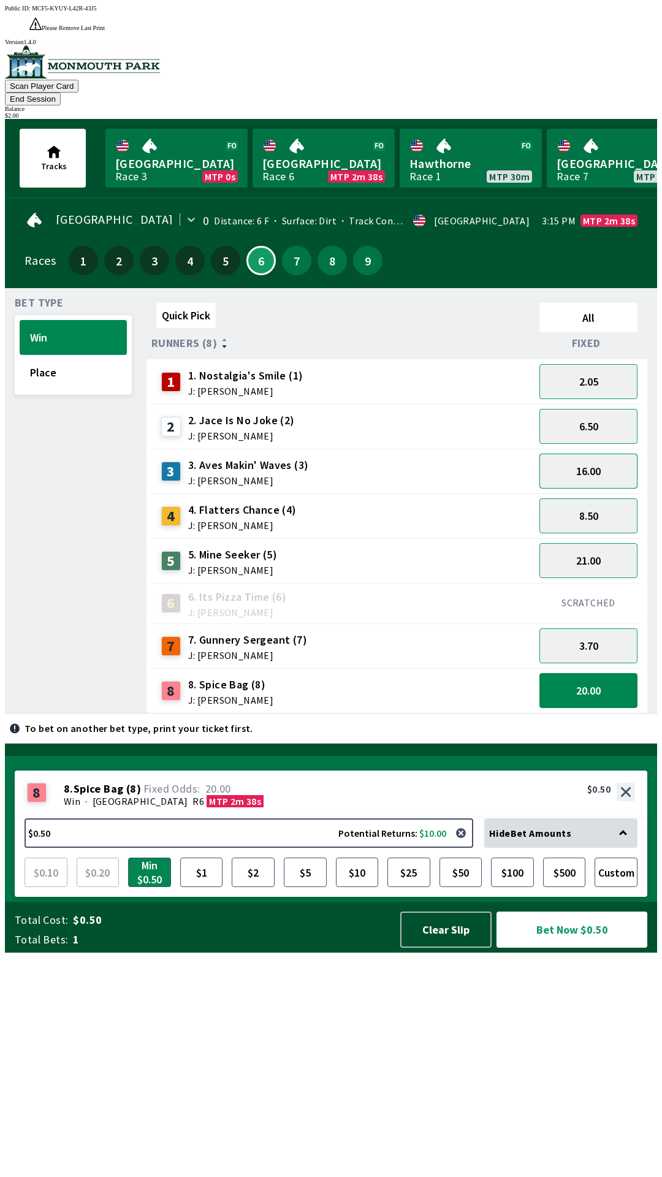
click at [617, 454] on button "16.00" at bounding box center [588, 471] width 98 height 35
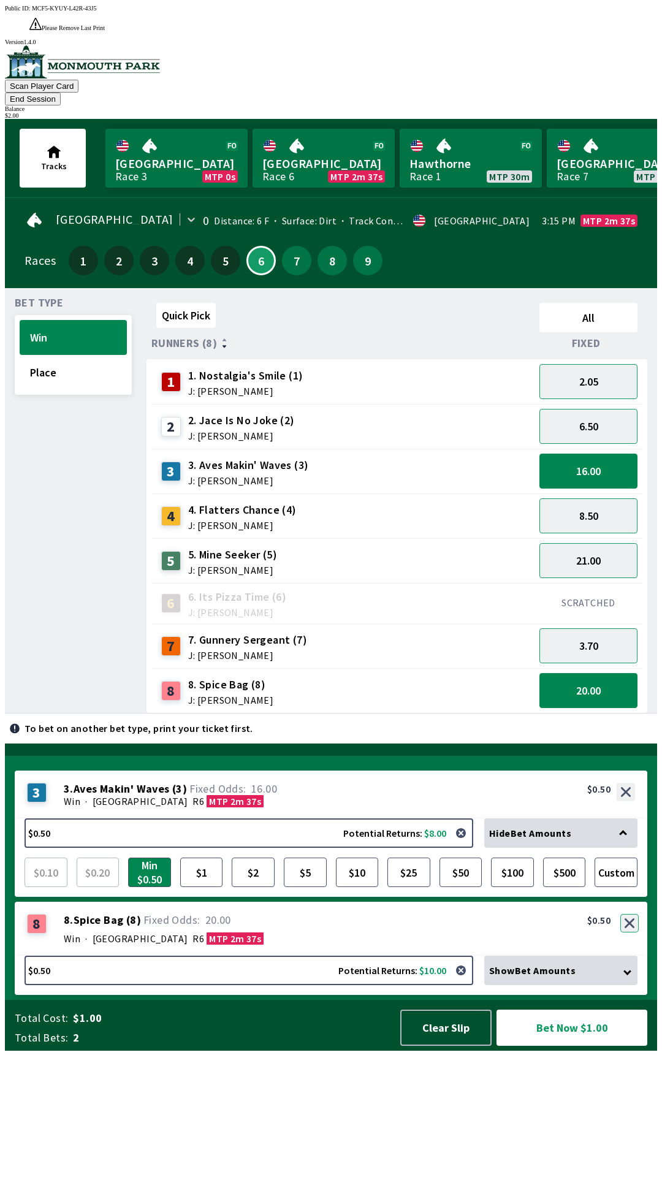
click at [631, 932] on button "button" at bounding box center [629, 923] width 18 height 18
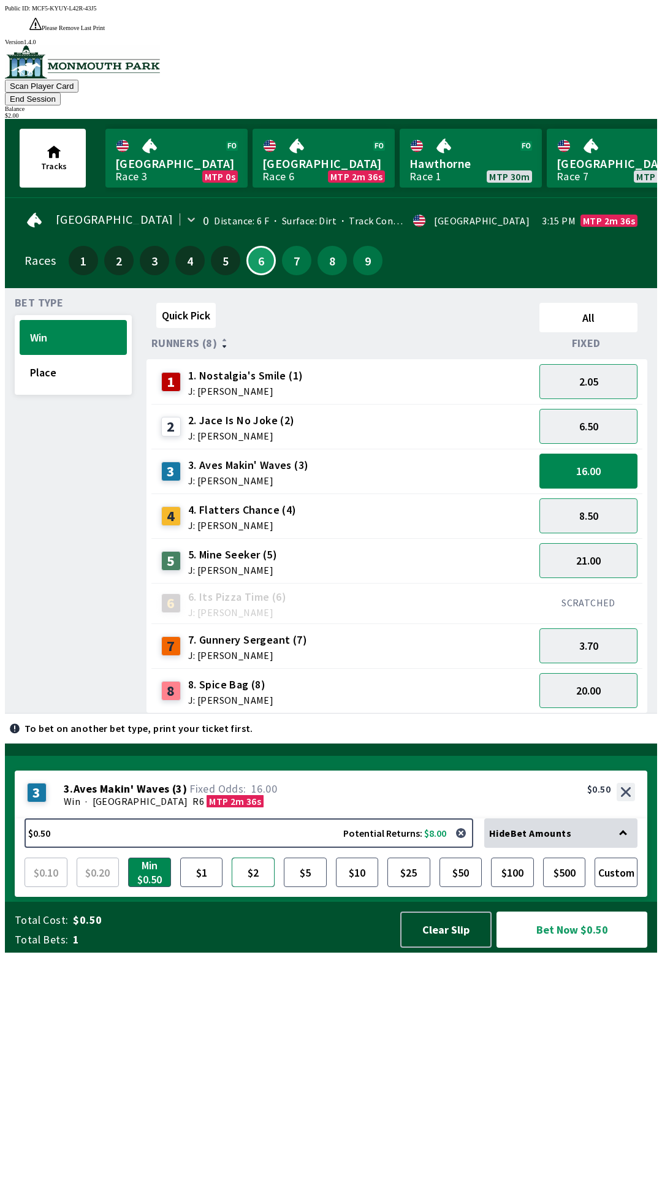
click at [261, 887] on button "$2" at bounding box center [253, 872] width 43 height 29
click at [560, 948] on button "Bet Now $2.00" at bounding box center [572, 930] width 151 height 36
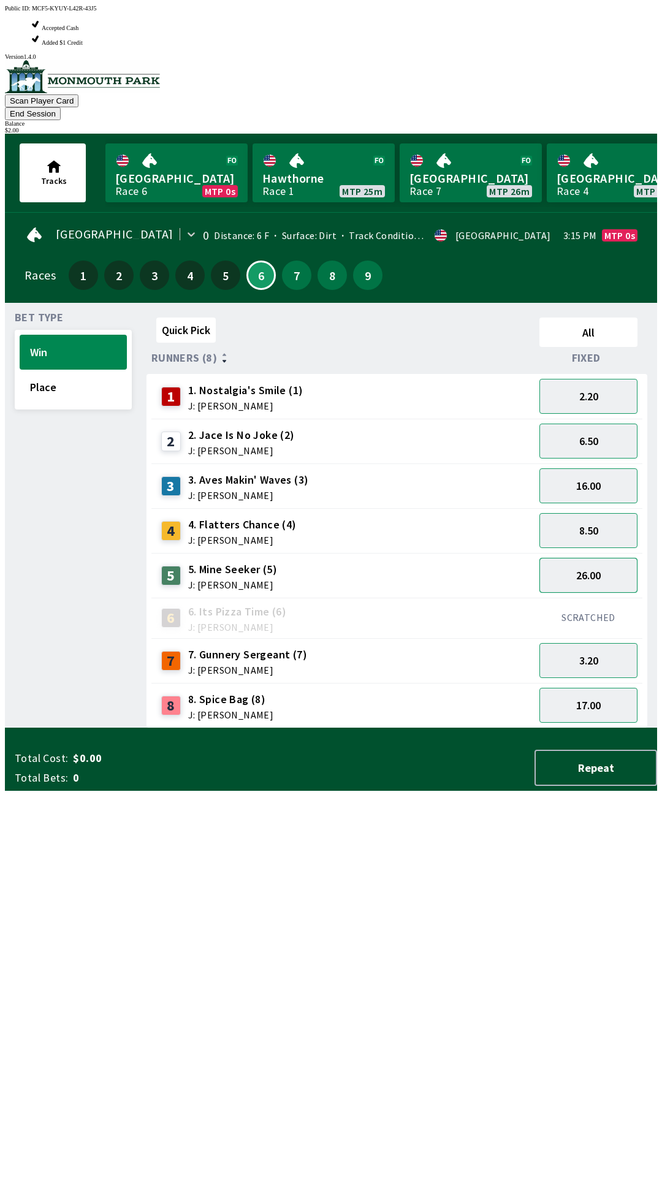
click at [600, 558] on button "26.00" at bounding box center [588, 575] width 98 height 35
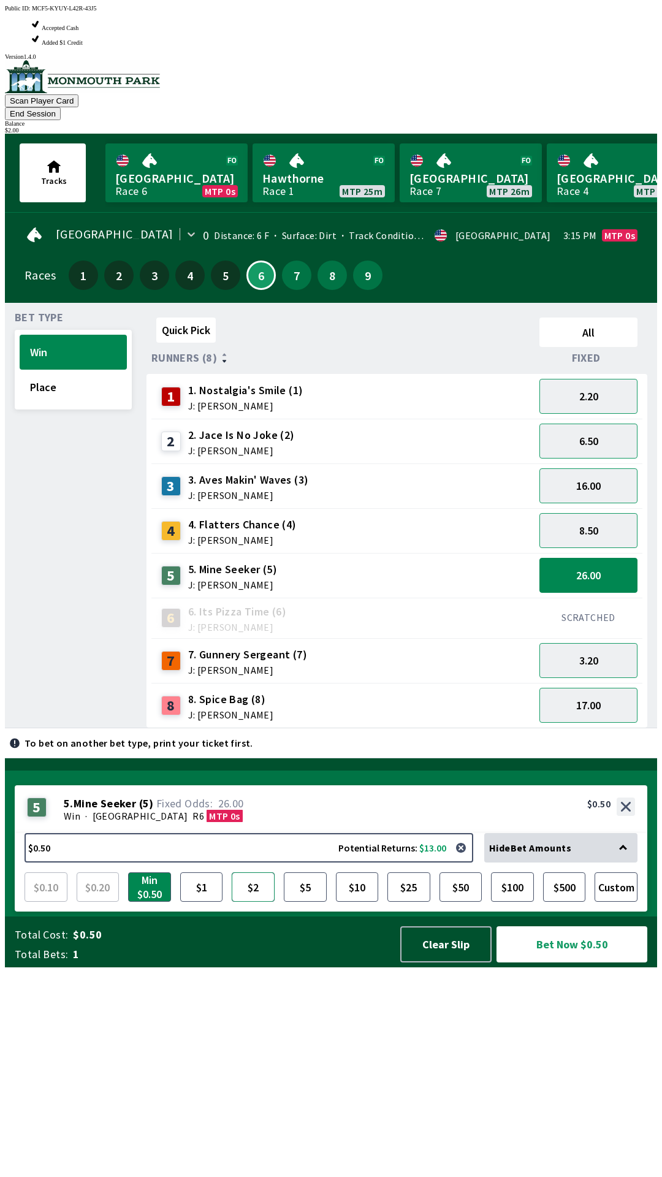
click at [247, 902] on button "$2" at bounding box center [253, 886] width 43 height 29
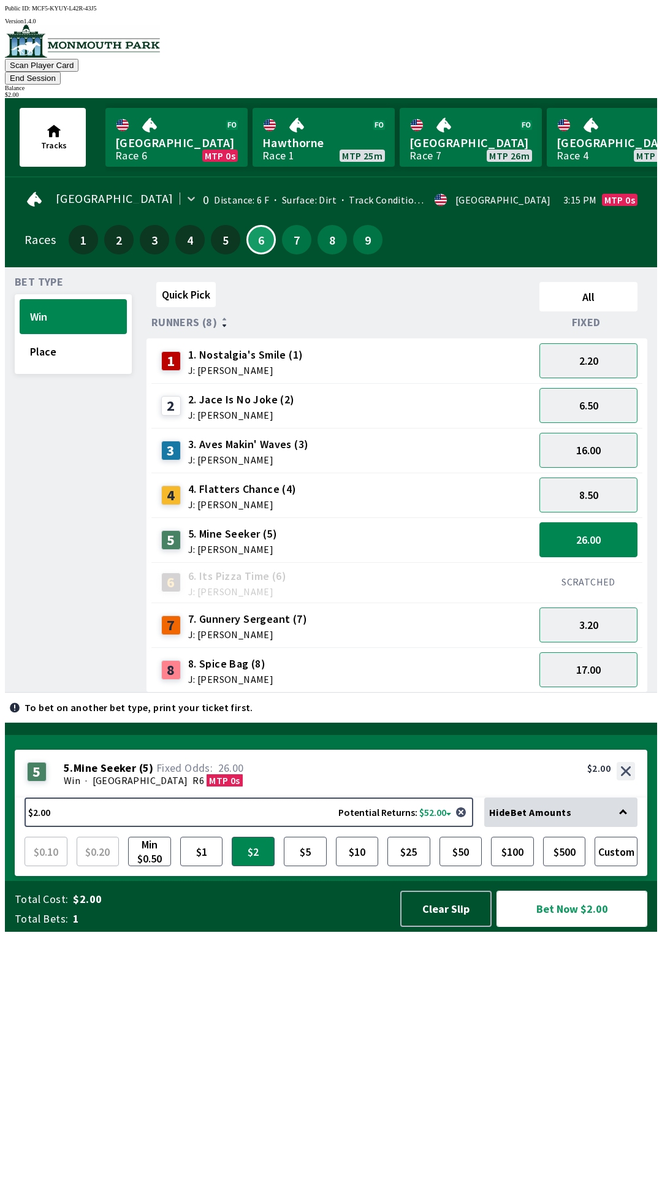
click at [579, 927] on button "Bet Now $2.00" at bounding box center [572, 909] width 151 height 36
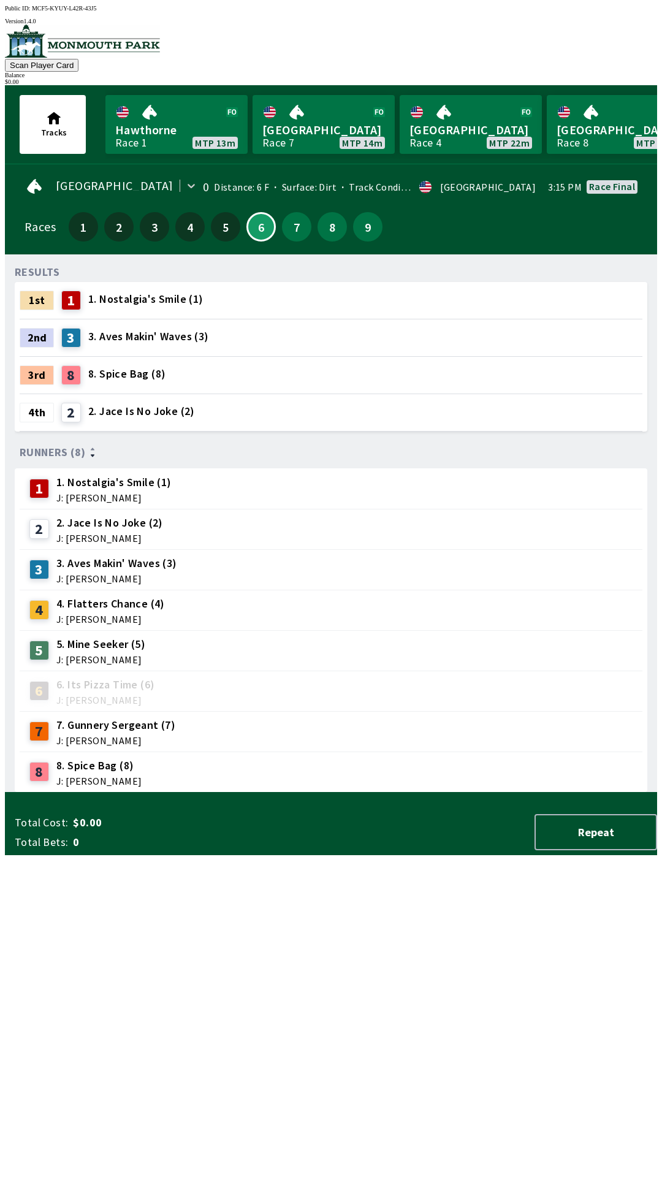
click at [286, 793] on div "RESULTS 1st 1 1. Nostalgia's Smile (1) 2nd 3 3. Aves Makin' Waves (3) 3rd 8 8. …" at bounding box center [336, 528] width 642 height 528
click at [251, 221] on button "6" at bounding box center [260, 226] width 29 height 29
click at [293, 231] on button "7" at bounding box center [296, 226] width 29 height 29
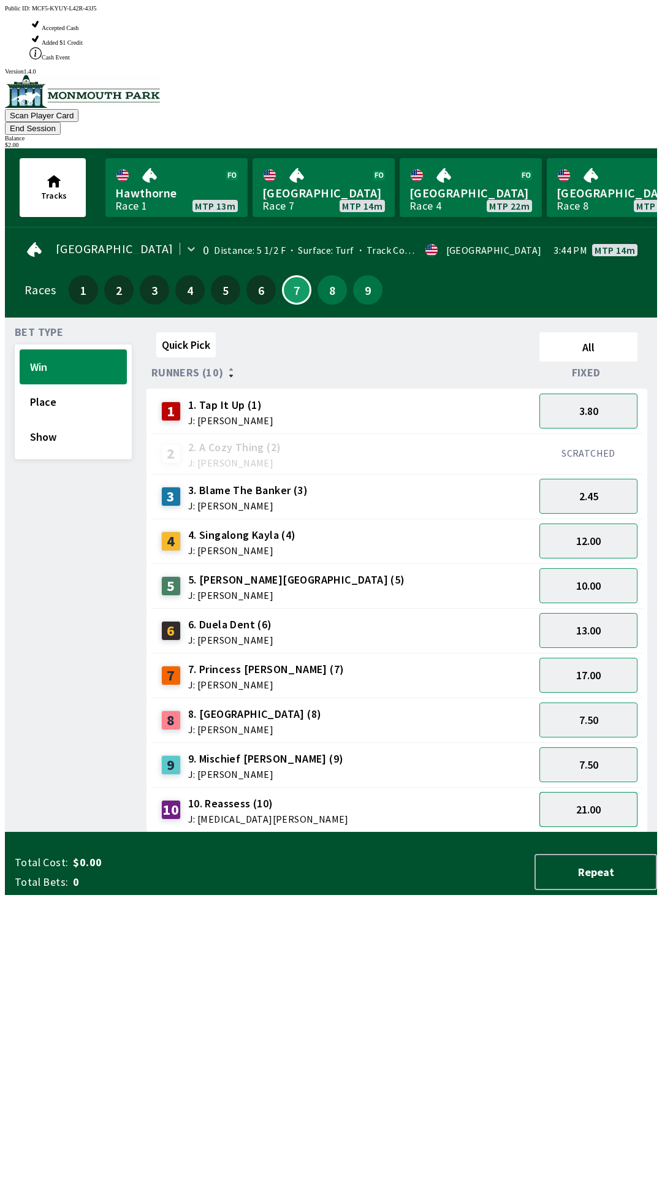
click at [599, 792] on button "21.00" at bounding box center [588, 809] width 98 height 35
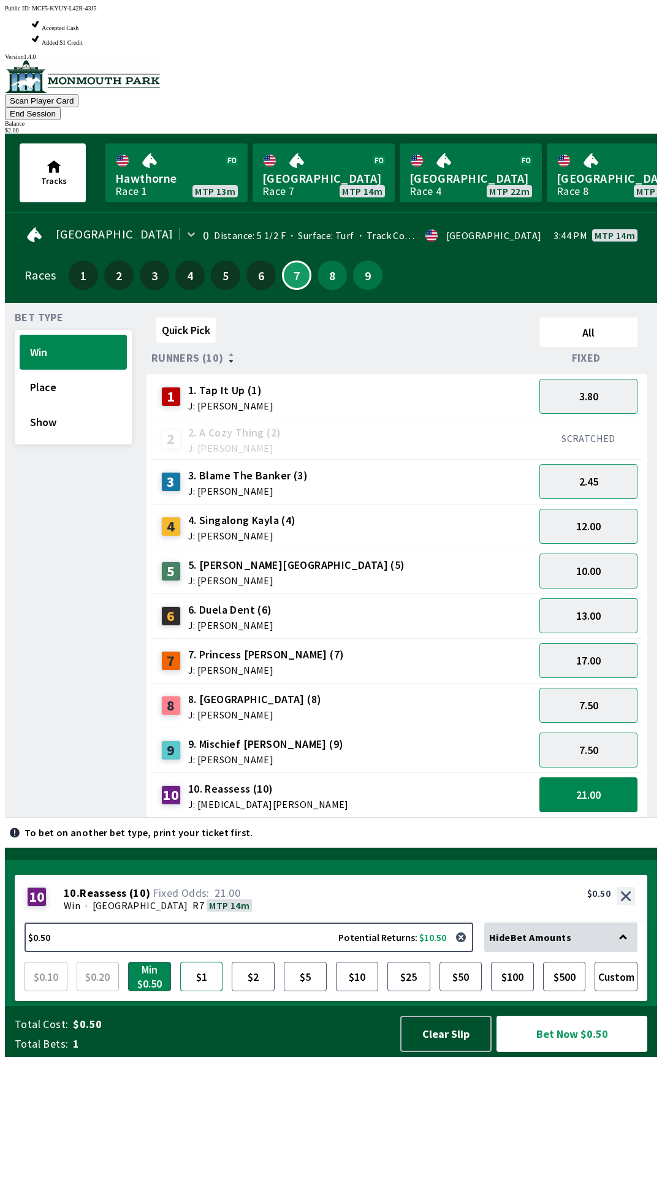
click at [205, 991] on button "$1" at bounding box center [201, 976] width 43 height 29
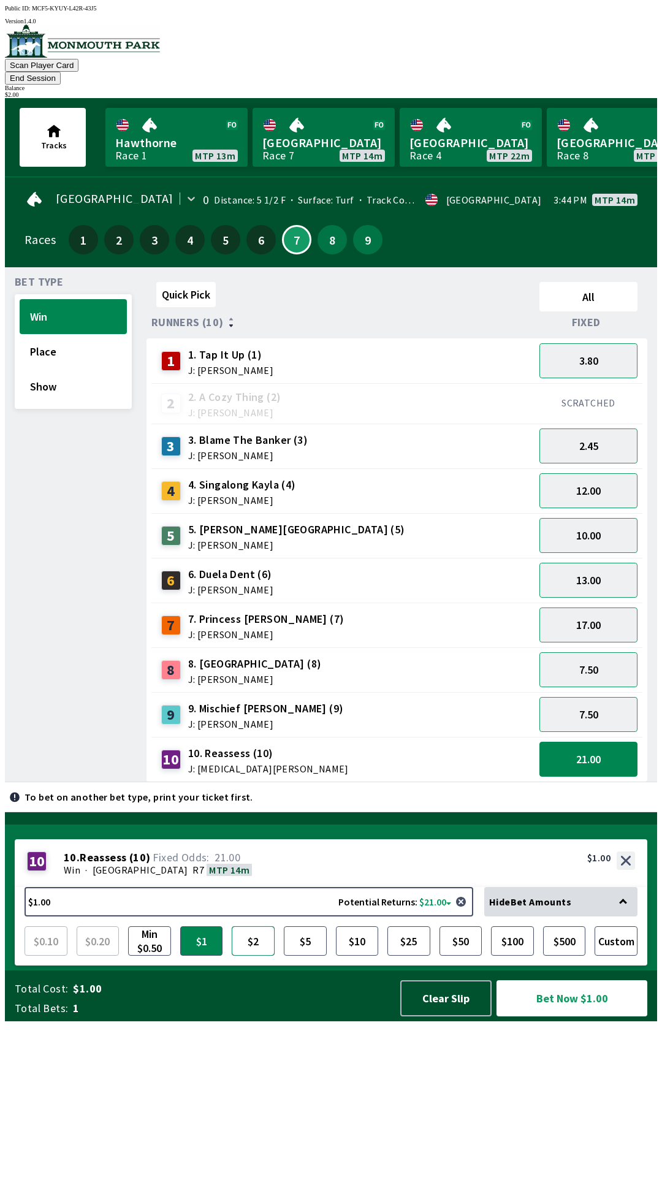
click at [258, 956] on button "$2" at bounding box center [253, 940] width 43 height 29
click at [214, 956] on button "$1" at bounding box center [201, 940] width 43 height 29
click at [257, 956] on button "$2" at bounding box center [253, 940] width 43 height 29
click at [540, 1016] on button "Bet Now $2.00" at bounding box center [572, 998] width 151 height 36
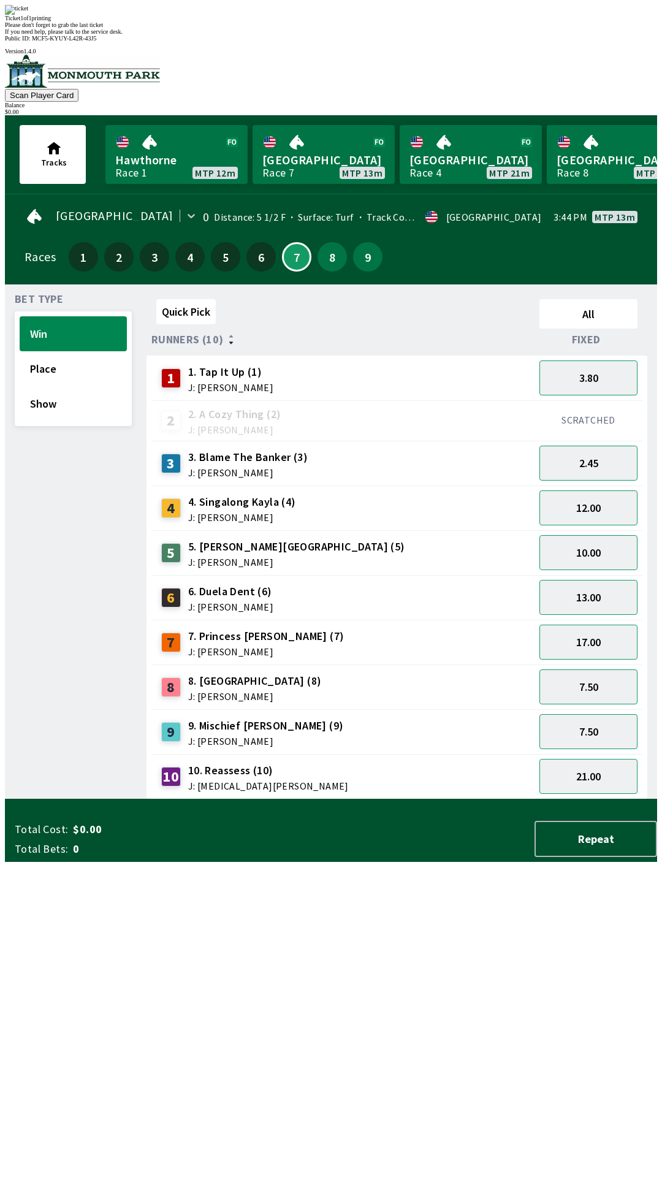
click at [372, 799] on div "Quick Pick All Runners (10) Fixed 1 1. Tap It Up (1) J: [PERSON_NAME] 3.80 2 2.…" at bounding box center [402, 546] width 511 height 505
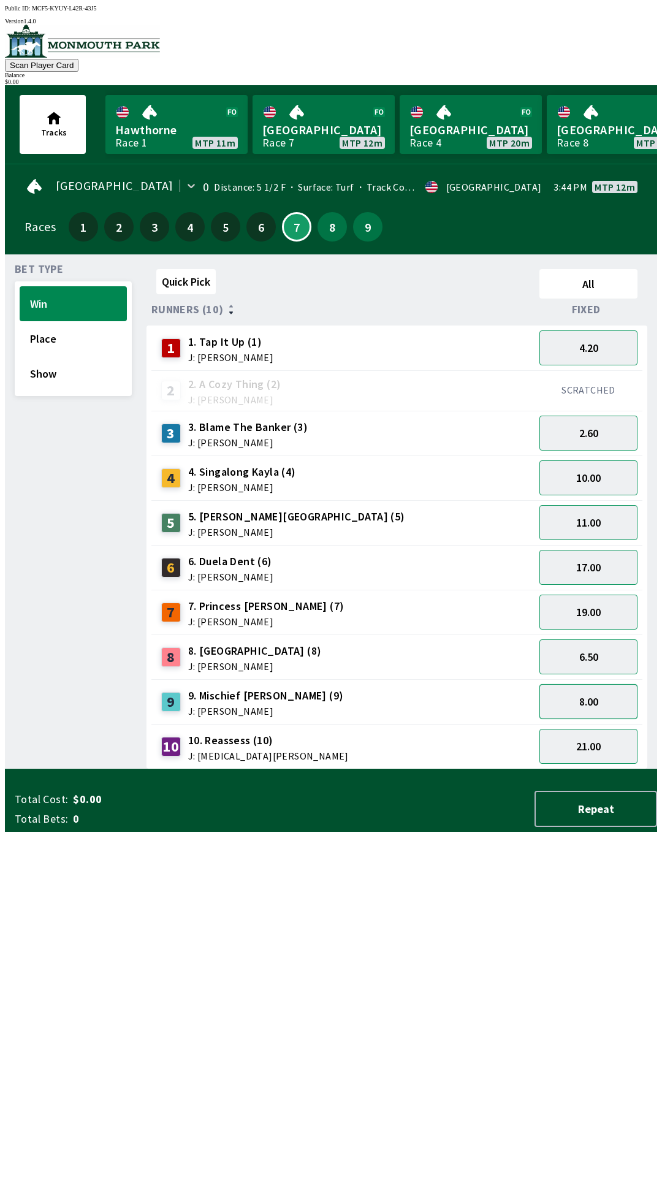
click at [588, 693] on button "8.00" at bounding box center [588, 701] width 98 height 35
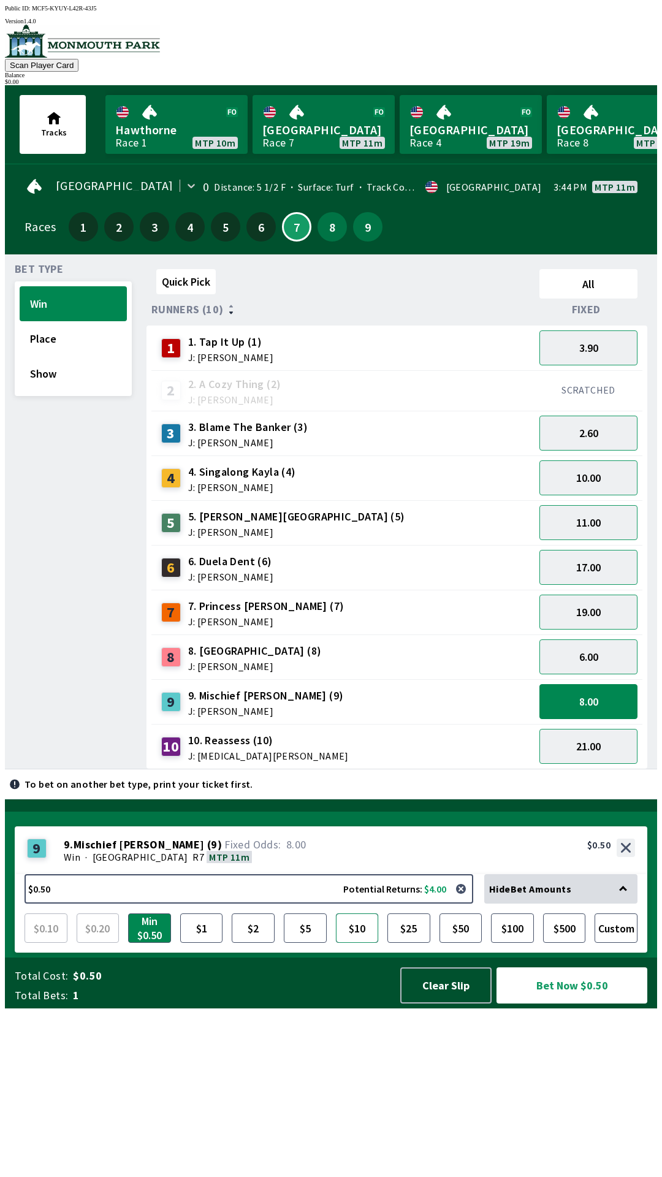
click at [351, 943] on button "$10" at bounding box center [357, 927] width 43 height 29
click at [75, 334] on button "Place" at bounding box center [73, 338] width 107 height 35
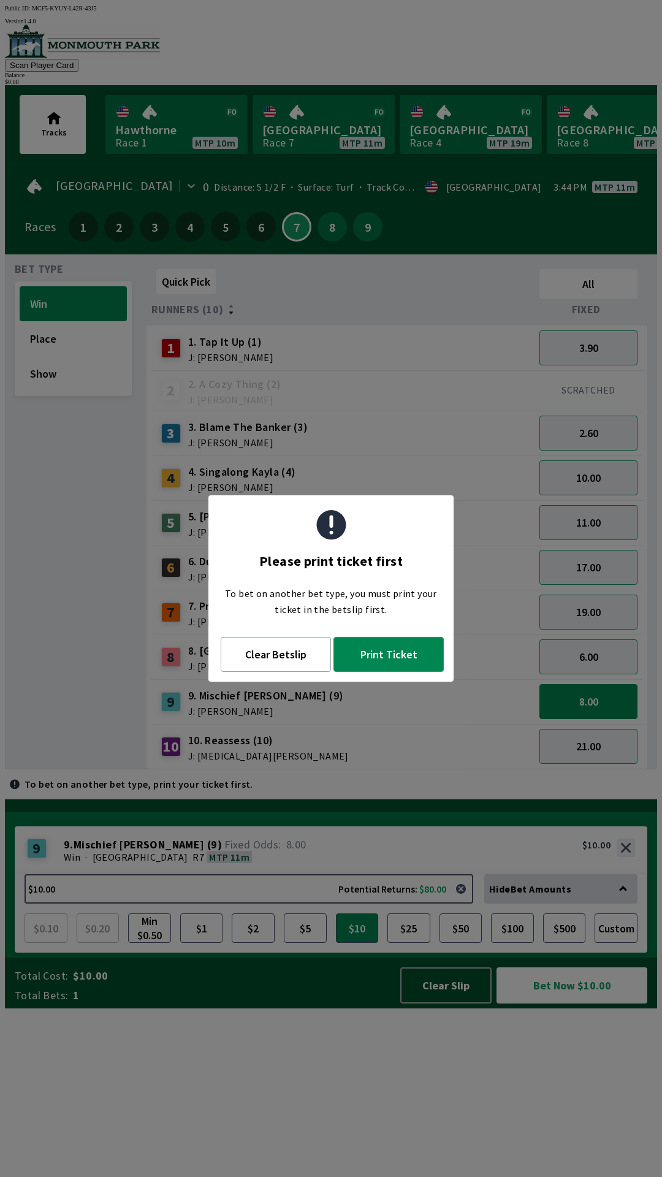
click at [395, 660] on button "Print Ticket" at bounding box center [388, 654] width 110 height 35
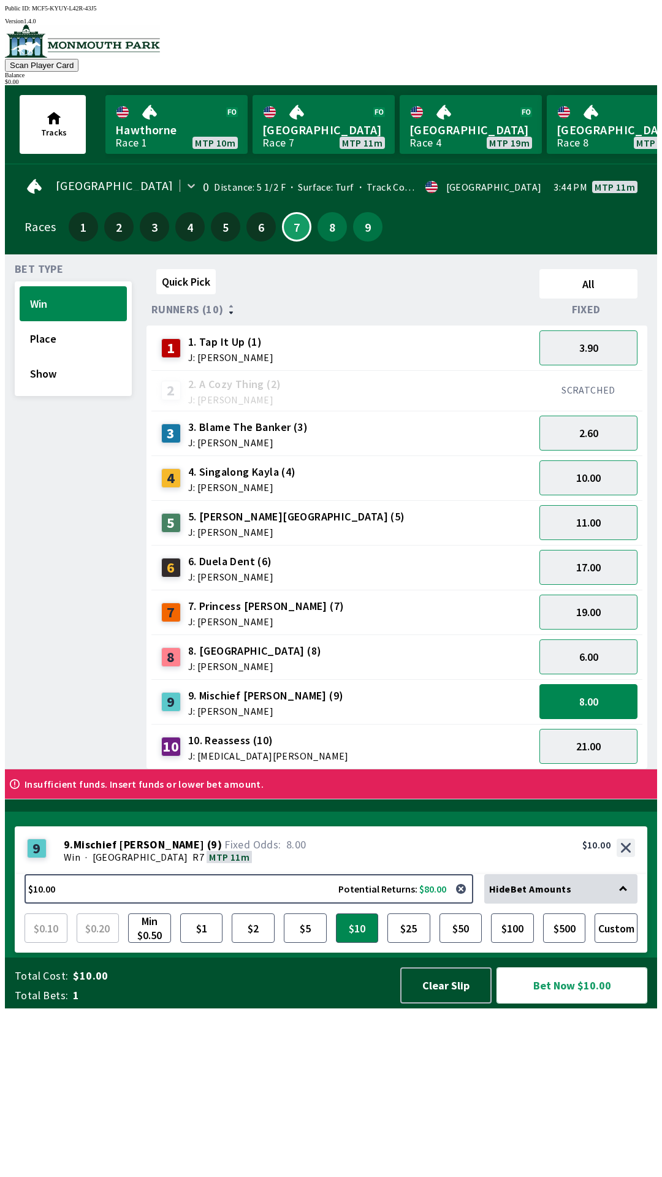
click at [552, 1004] on button "Bet Now $10.00" at bounding box center [572, 985] width 151 height 36
click at [554, 1004] on button "Bet Now $10.00" at bounding box center [572, 985] width 151 height 36
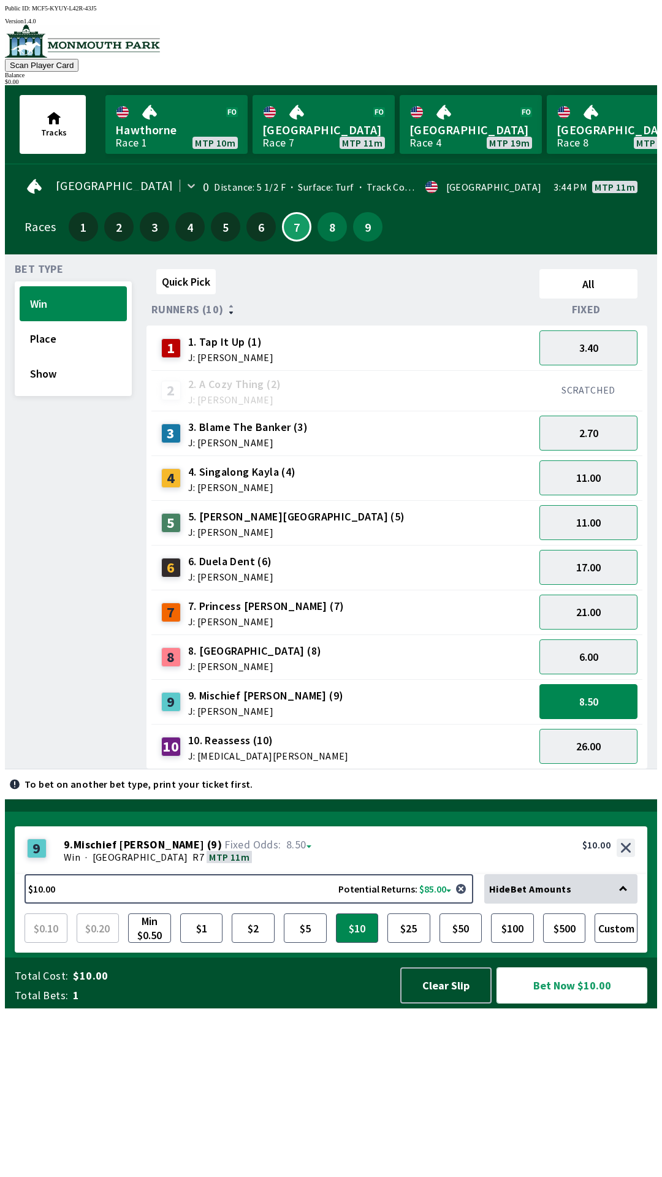
click at [497, 967] on button "Bet Now $10.00" at bounding box center [572, 985] width 151 height 36
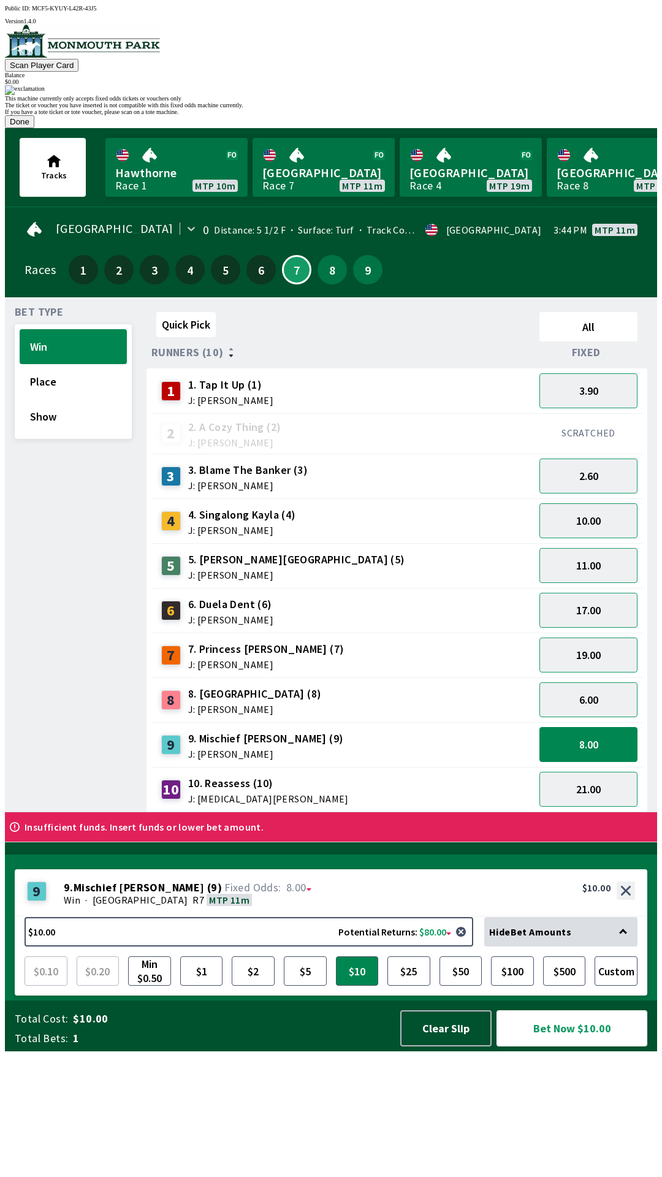
click at [497, 1010] on button "Bet Now $10.00" at bounding box center [572, 1028] width 151 height 36
click at [318, 128] on div "This machine currently only accepts fixed odds tickets or vouchers only The tic…" at bounding box center [331, 106] width 652 height 43
click at [34, 128] on button "Done" at bounding box center [19, 121] width 29 height 13
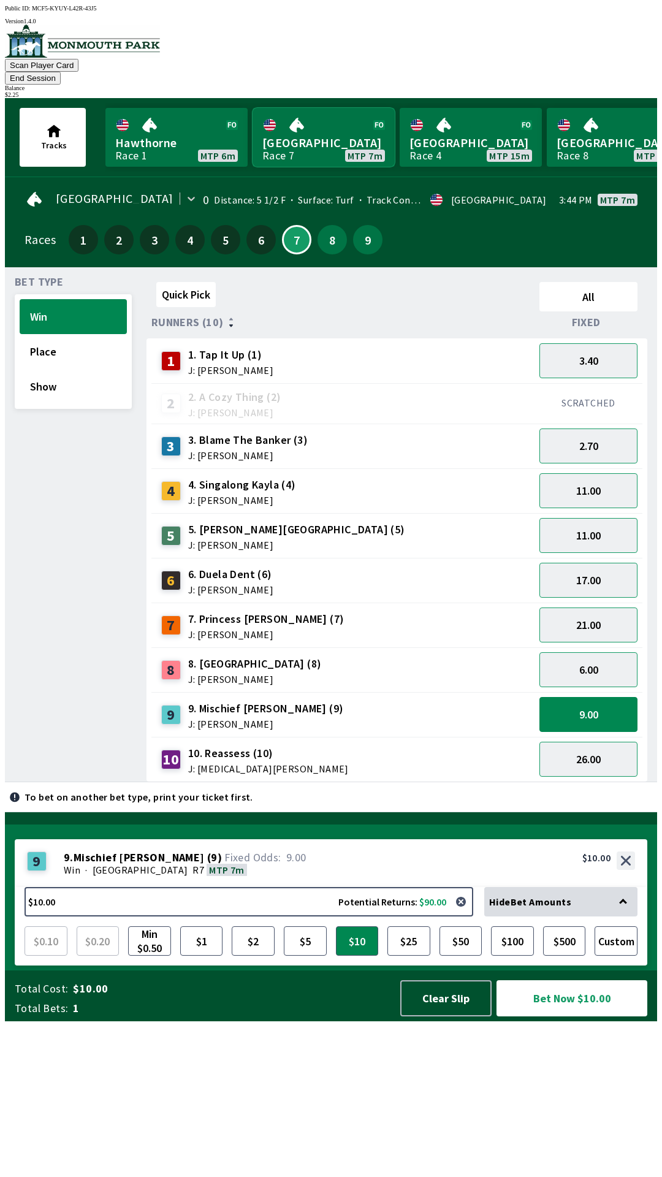
click at [297, 134] on link "[GEOGRAPHIC_DATA] Race 7 MTP 7m" at bounding box center [324, 137] width 142 height 59
click at [303, 137] on link "[GEOGRAPHIC_DATA] Race 7 MTP 7m" at bounding box center [324, 137] width 142 height 59
click at [82, 373] on button "Show" at bounding box center [73, 386] width 107 height 35
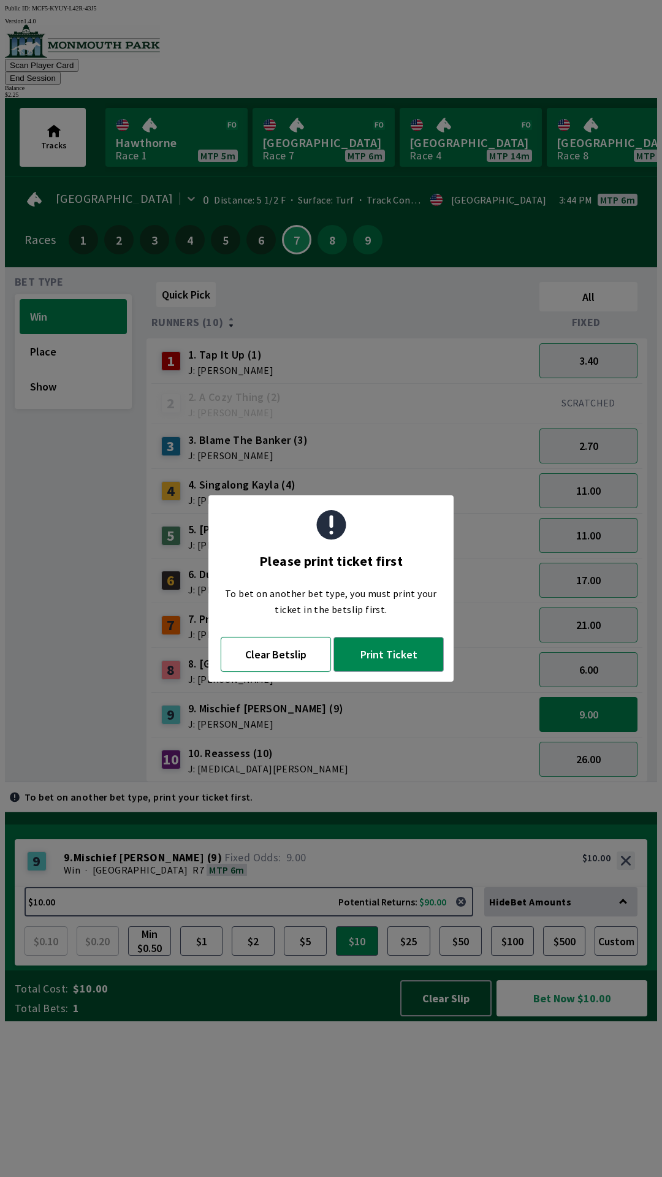
click at [277, 650] on button "Clear Betslip" at bounding box center [276, 654] width 110 height 35
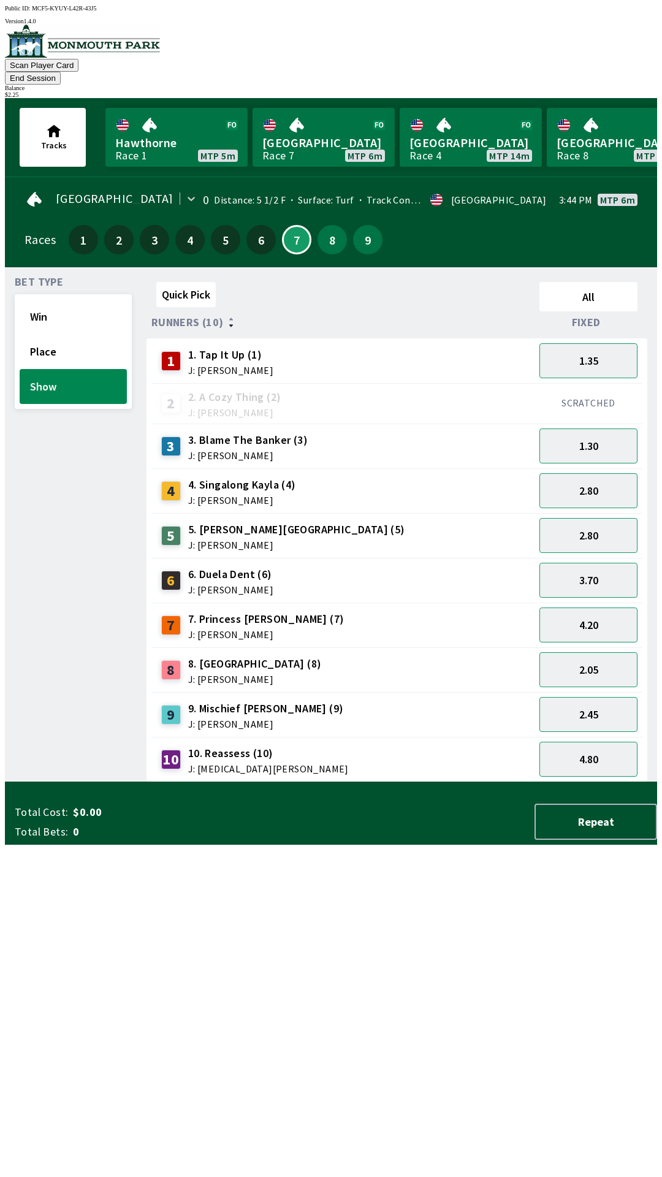
click at [210, 347] on span "1. Tap It Up (1)" at bounding box center [230, 355] width 85 height 16
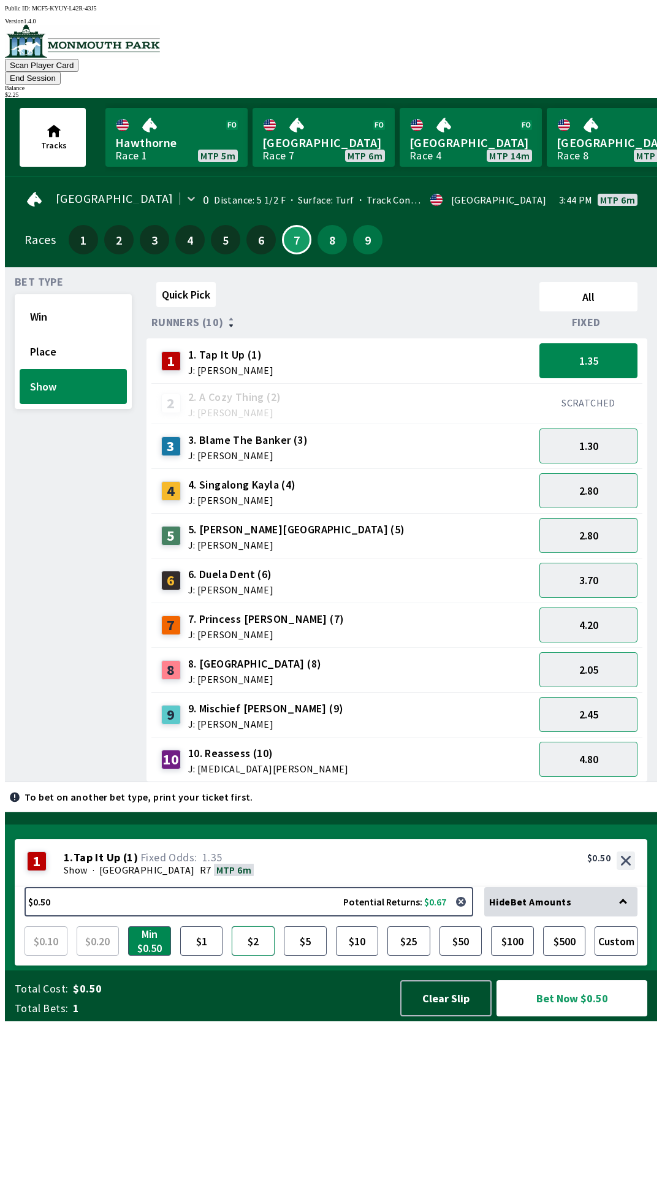
click at [262, 956] on button "$2" at bounding box center [253, 940] width 43 height 29
click at [573, 1016] on button "Bet Now $2.00" at bounding box center [572, 998] width 151 height 36
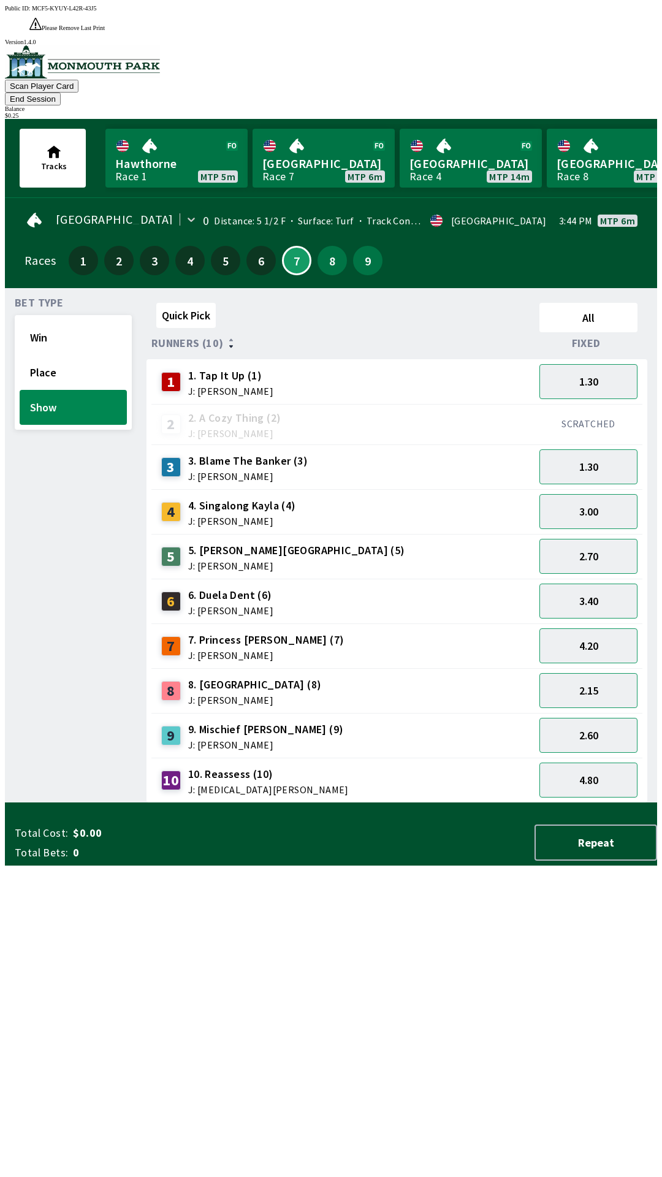
click at [473, 803] on div "Quick Pick All Runners (10) Fixed 1 1. Tap It Up (1) J: [PERSON_NAME] 1.30 2 2.…" at bounding box center [402, 550] width 511 height 505
click at [61, 93] on button "End Session" at bounding box center [33, 99] width 56 height 13
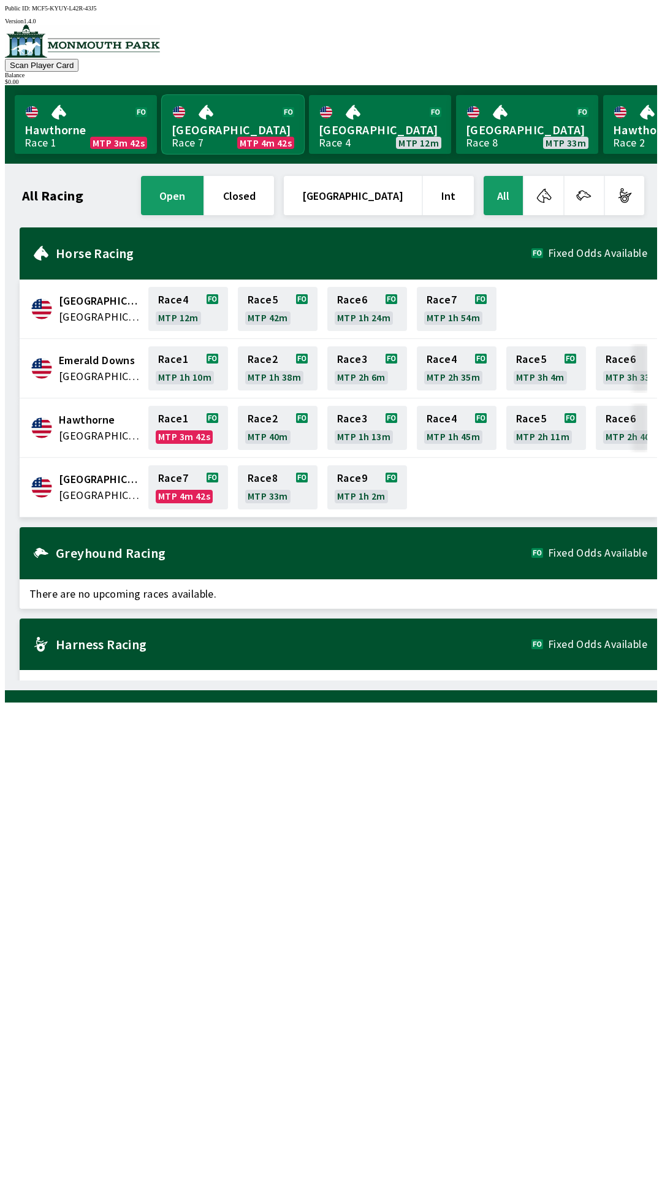
click at [244, 115] on link "Monmouth Park Race 7 MTP 4m 42s" at bounding box center [233, 124] width 142 height 59
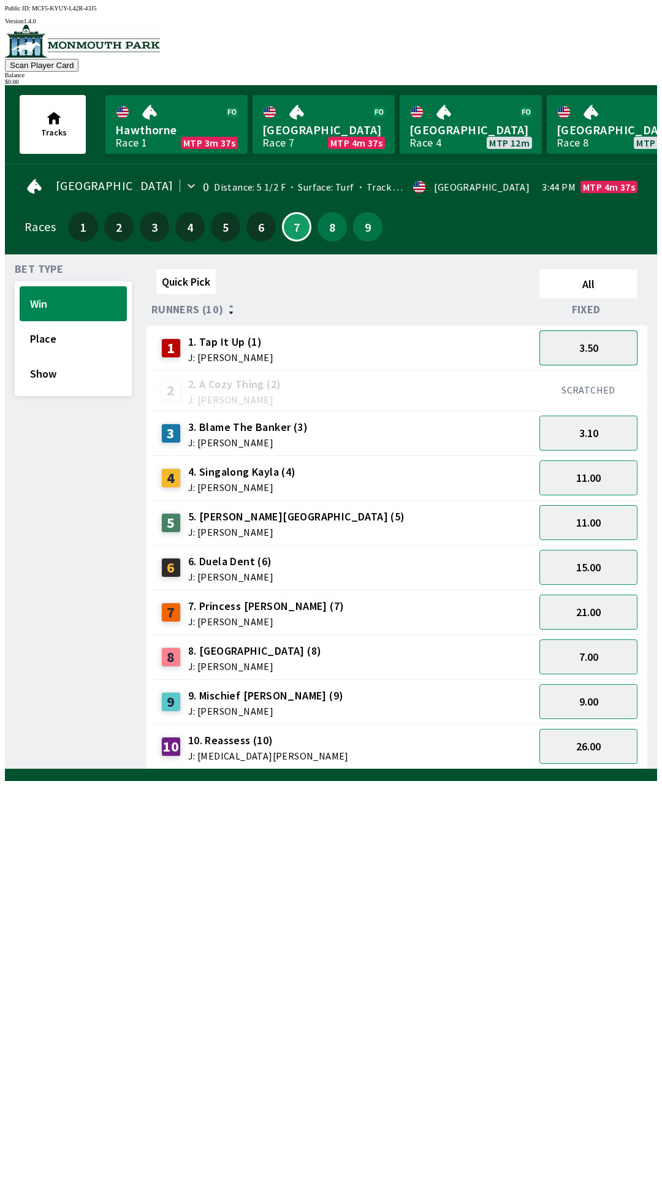
click at [586, 338] on button "3.50" at bounding box center [588, 347] width 98 height 35
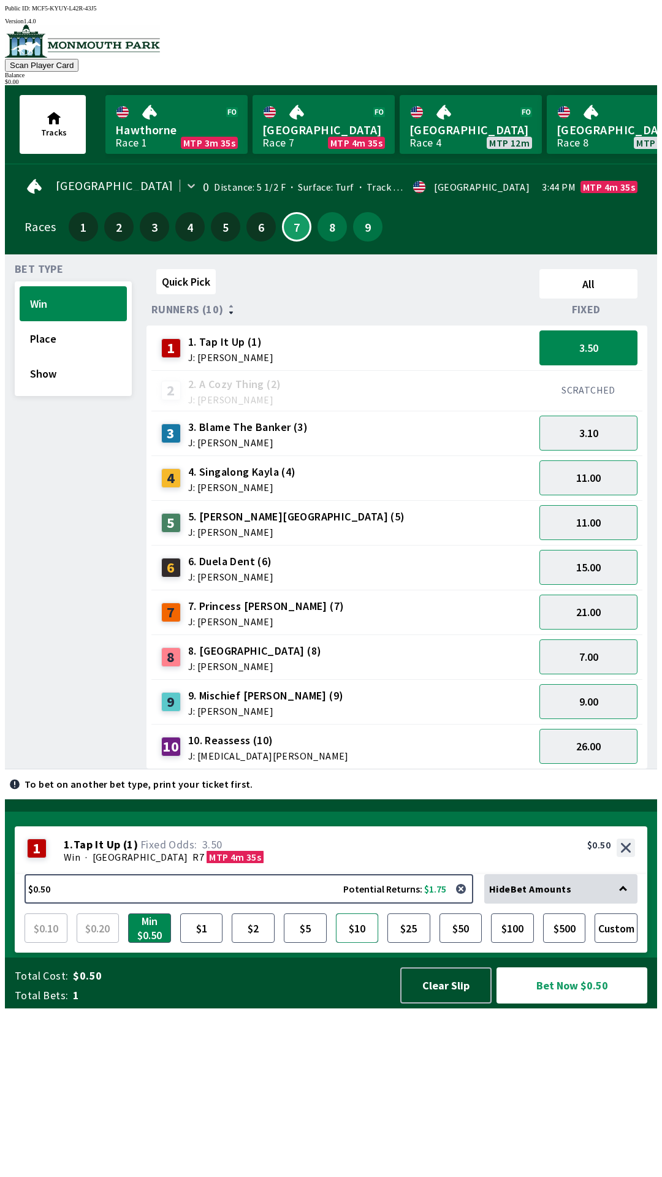
click at [364, 943] on button "$10" at bounding box center [357, 927] width 43 height 29
click at [46, 356] on button "Show" at bounding box center [73, 373] width 107 height 35
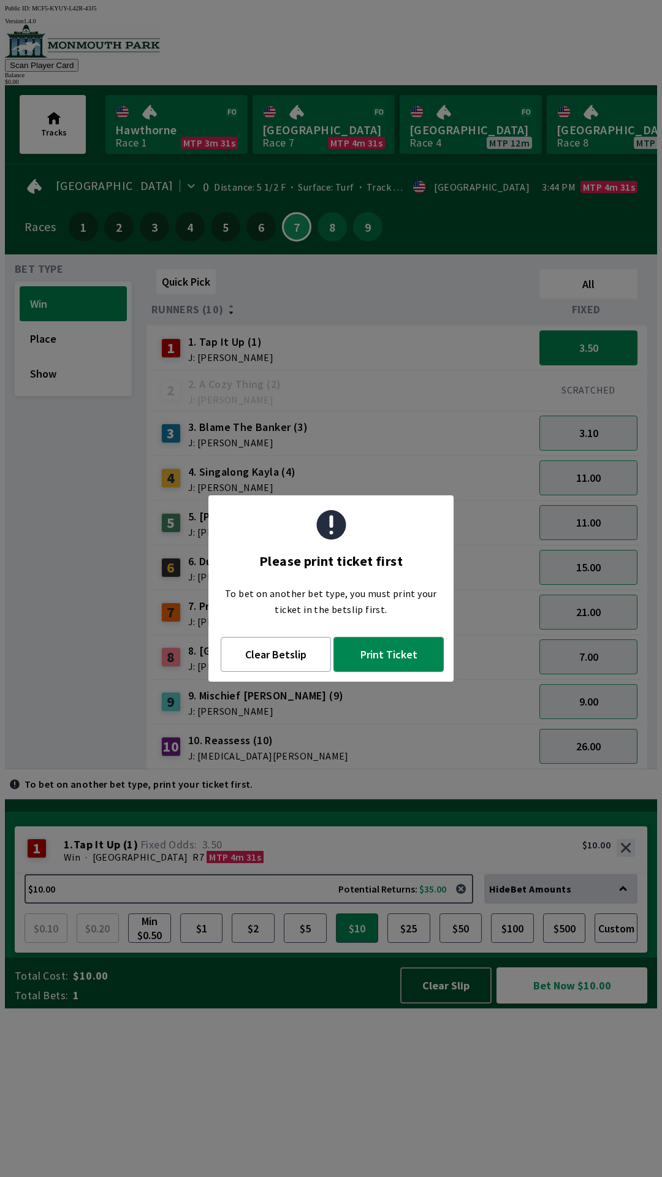
click at [381, 654] on button "Print Ticket" at bounding box center [388, 654] width 110 height 35
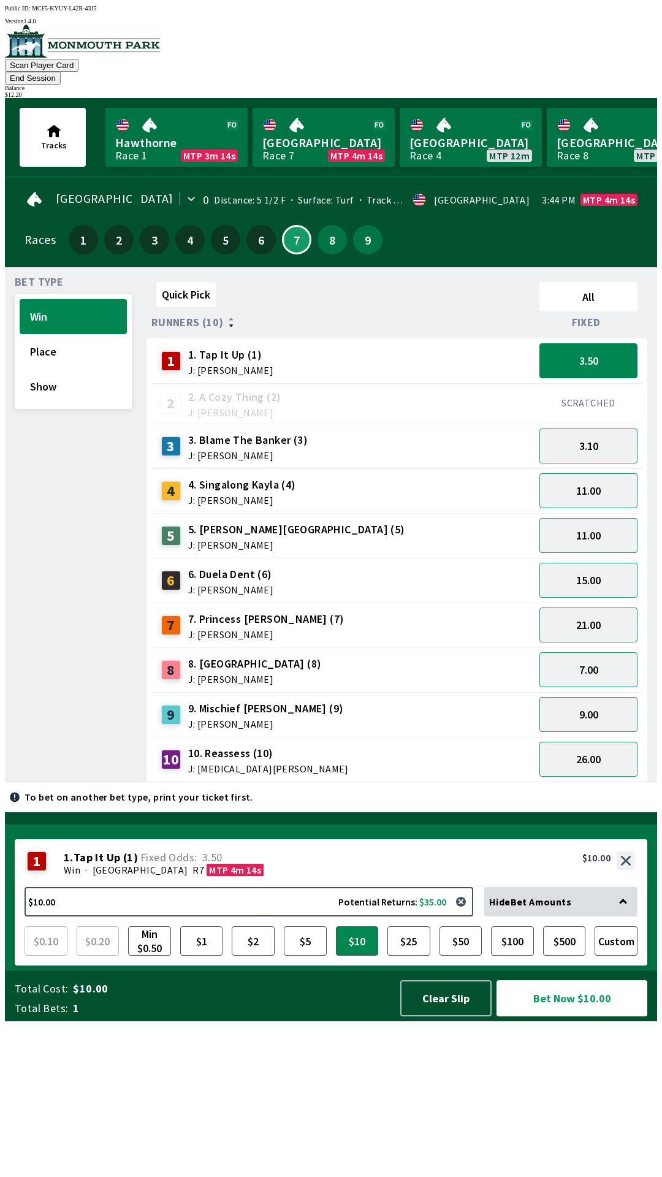
click at [227, 365] on span "J: [PERSON_NAME]" at bounding box center [230, 370] width 85 height 10
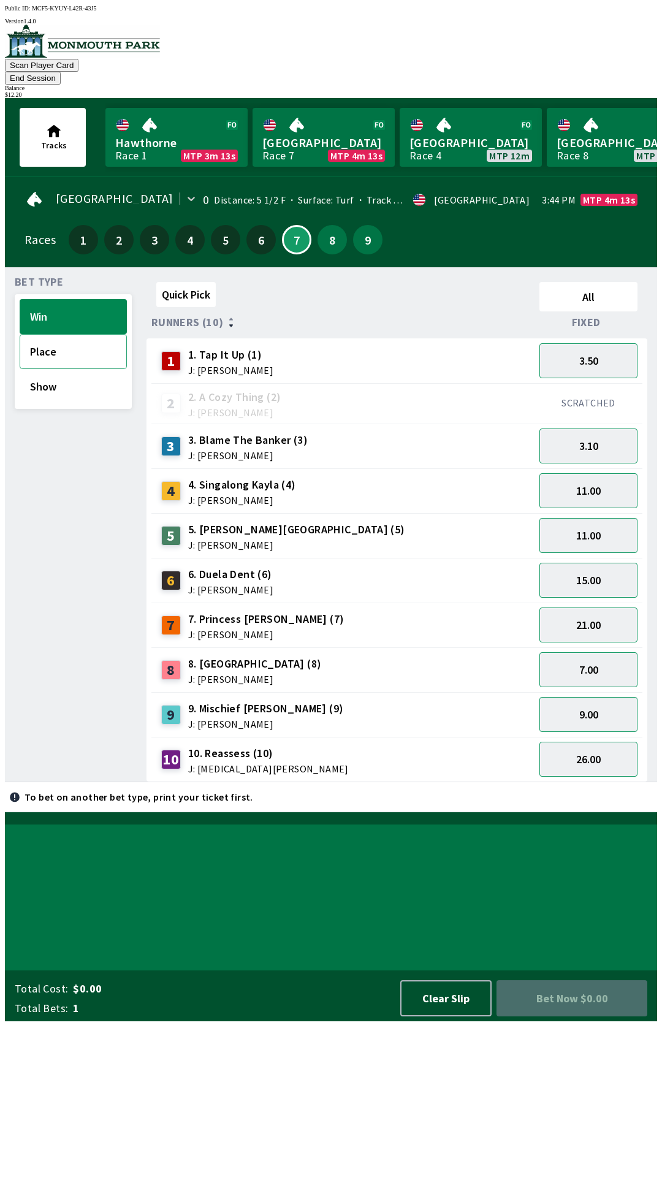
click at [41, 341] on button "Place" at bounding box center [73, 351] width 107 height 35
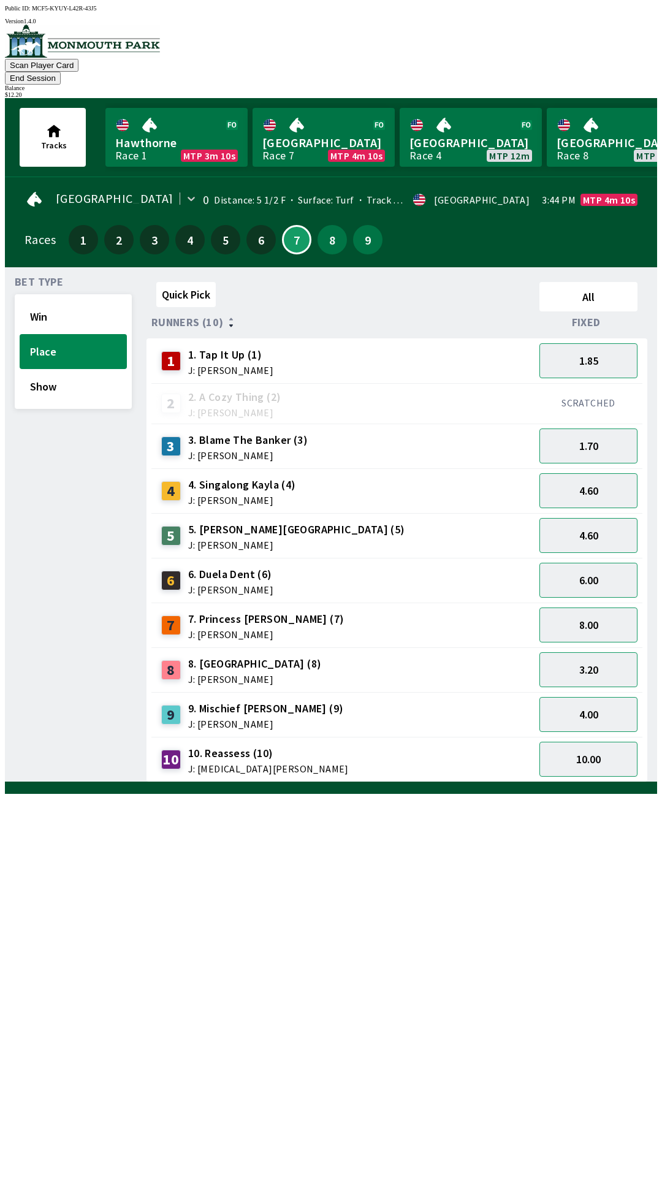
click at [573, 782] on div "Quick Pick All Runners (10) Fixed 1 1. Tap It Up (1) J: [PERSON_NAME] 1.85 2 2.…" at bounding box center [402, 529] width 511 height 505
click at [596, 350] on button "1.85" at bounding box center [588, 360] width 98 height 35
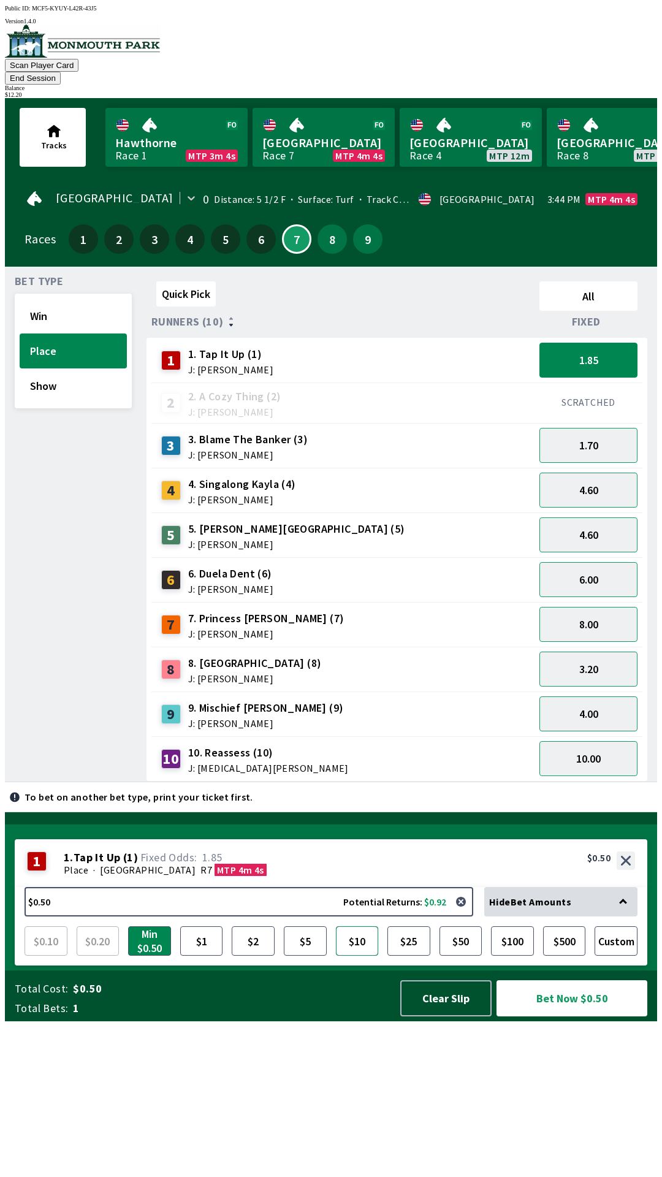
click at [365, 956] on button "$10" at bounding box center [357, 940] width 43 height 29
click at [592, 1016] on button "Bet Now $10.00" at bounding box center [572, 998] width 151 height 36
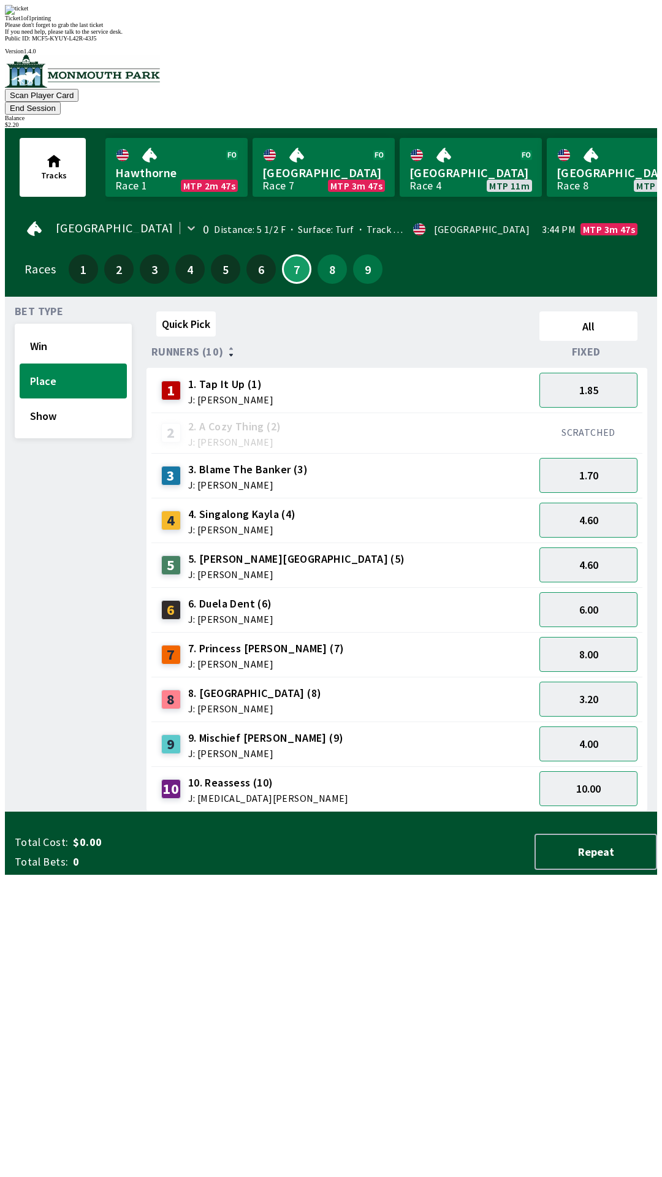
click at [521, 812] on div "Quick Pick All Runners (10) Fixed 1 1. Tap It Up (1) J: [PERSON_NAME] 1.85 2 2.…" at bounding box center [402, 559] width 511 height 505
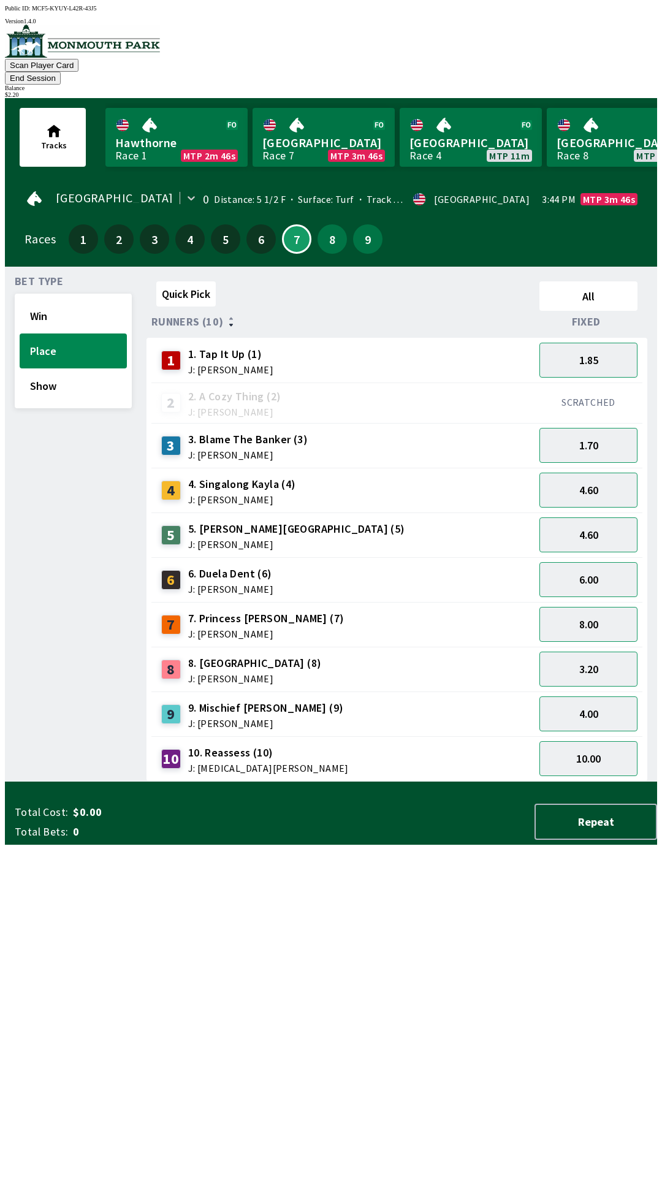
click at [622, 91] on div "$ 2.20" at bounding box center [331, 94] width 652 height 7
click at [611, 91] on div "$ 2.20" at bounding box center [331, 94] width 652 height 7
click at [61, 72] on button "End Session" at bounding box center [33, 78] width 56 height 13
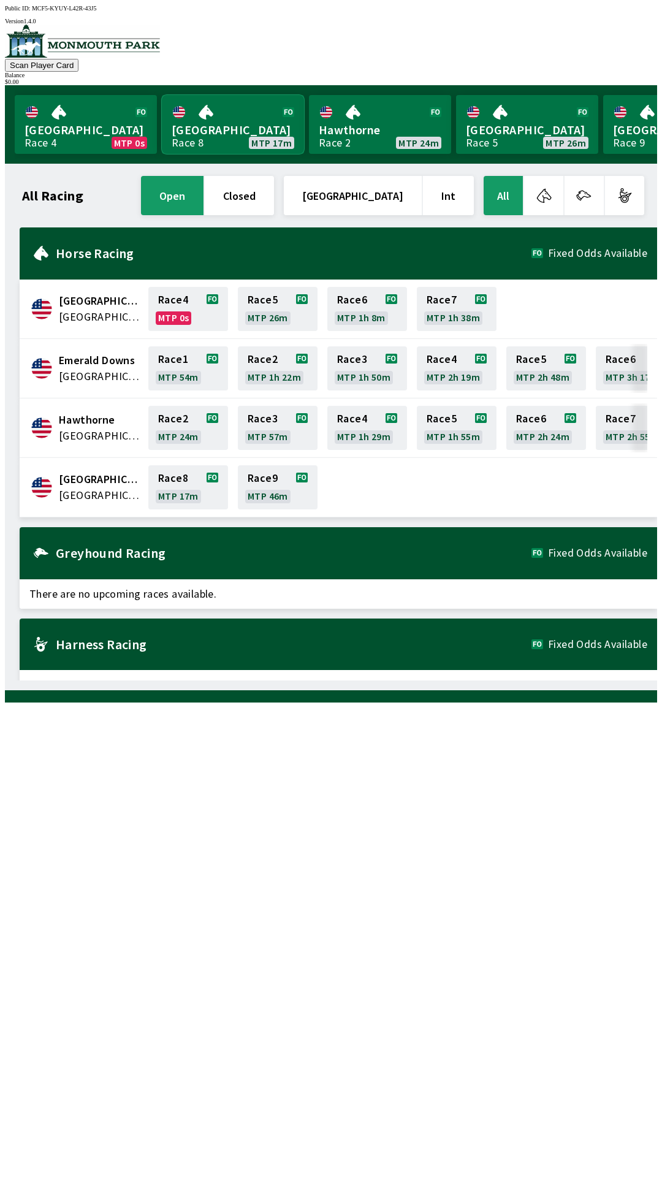
click at [231, 108] on link "[GEOGRAPHIC_DATA] Race 8 MTP 17m" at bounding box center [233, 124] width 142 height 59
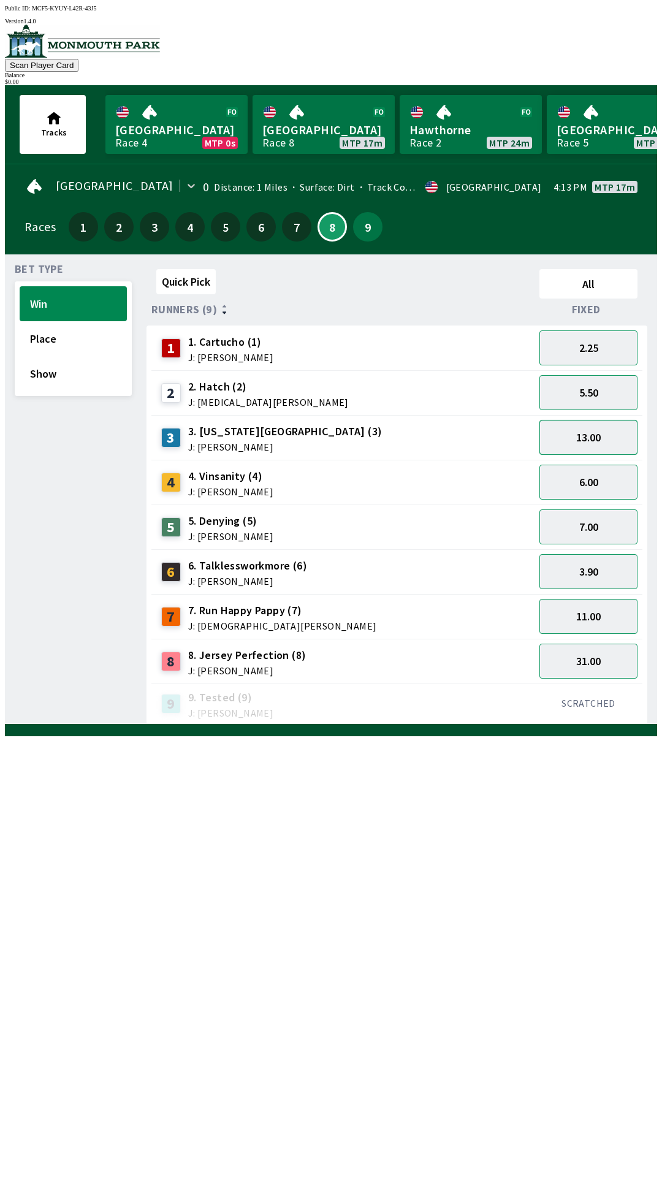
click at [576, 436] on button "13.00" at bounding box center [588, 437] width 98 height 35
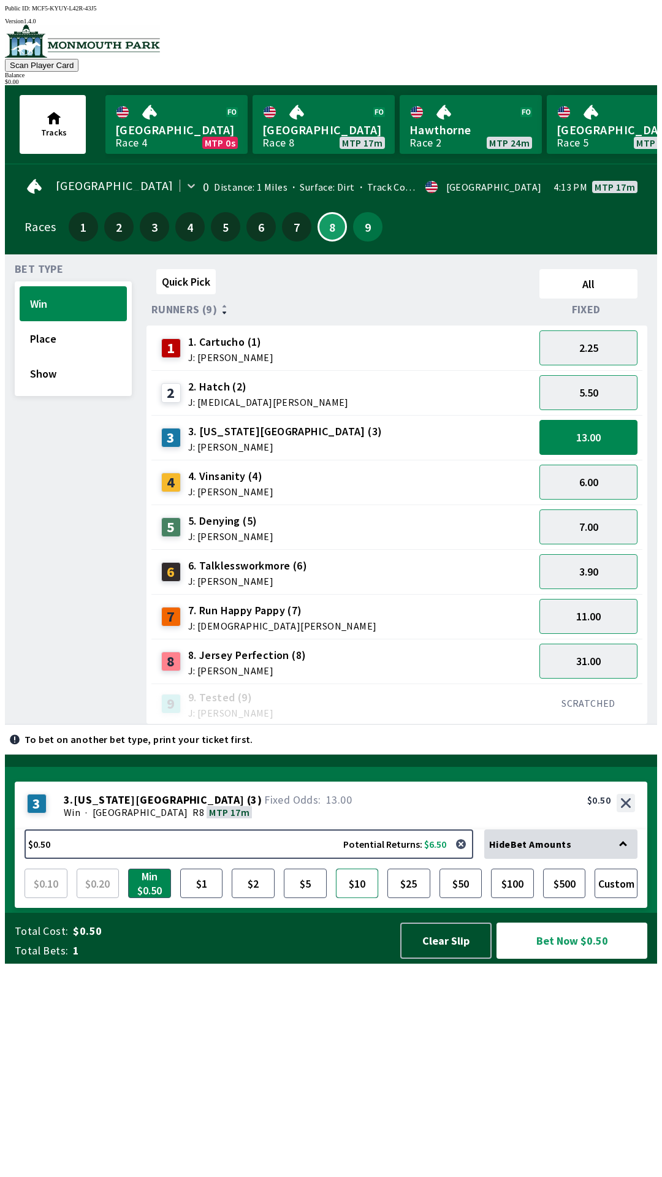
click at [368, 898] on button "$10" at bounding box center [357, 883] width 43 height 29
click at [34, 356] on button "Show" at bounding box center [73, 373] width 107 height 35
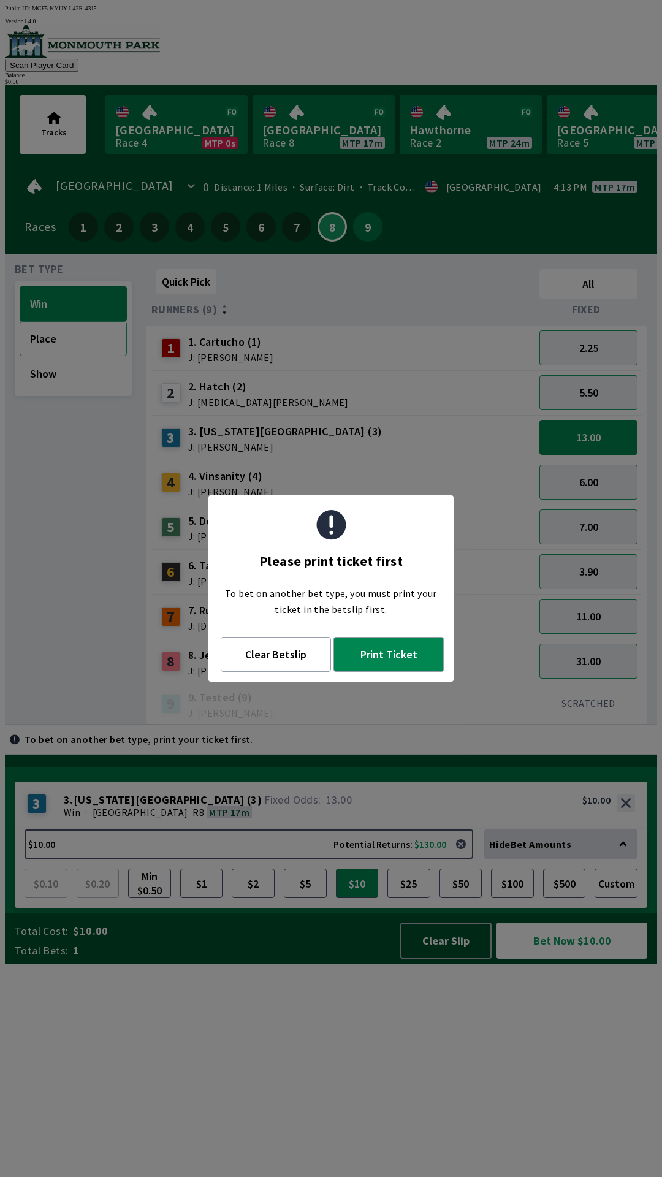
click at [41, 335] on button "Place" at bounding box center [73, 338] width 107 height 35
click at [370, 657] on button "Print Ticket" at bounding box center [388, 654] width 110 height 35
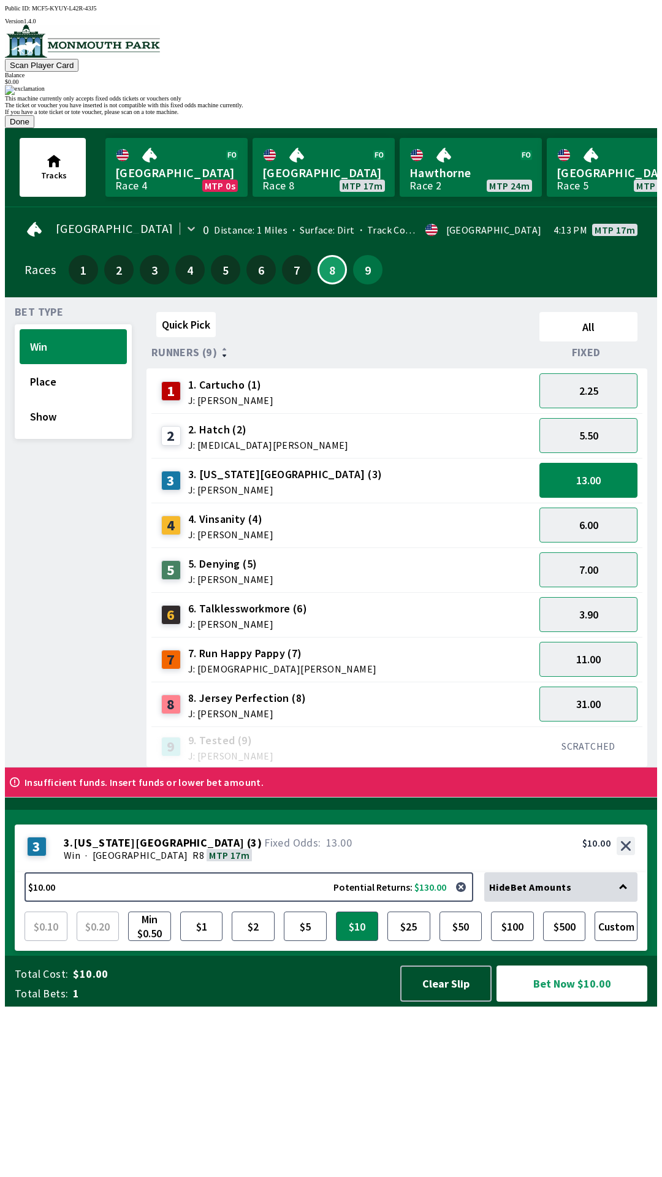
click at [34, 128] on button "Done" at bounding box center [19, 121] width 29 height 13
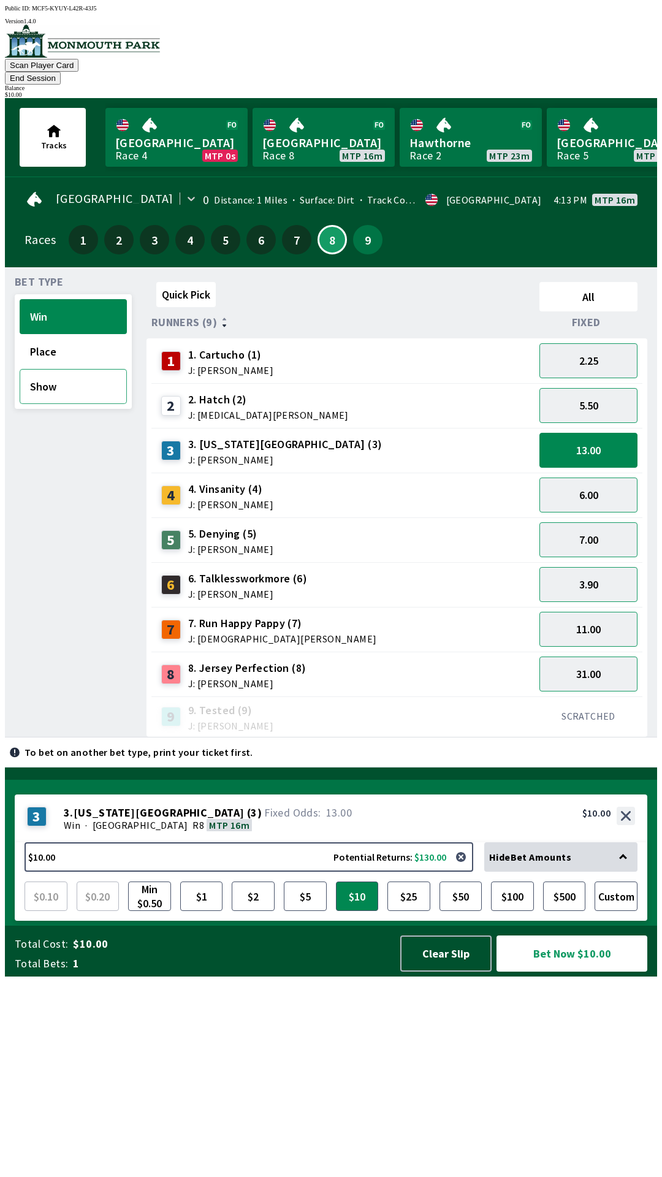
click at [54, 381] on button "Show" at bounding box center [73, 386] width 107 height 35
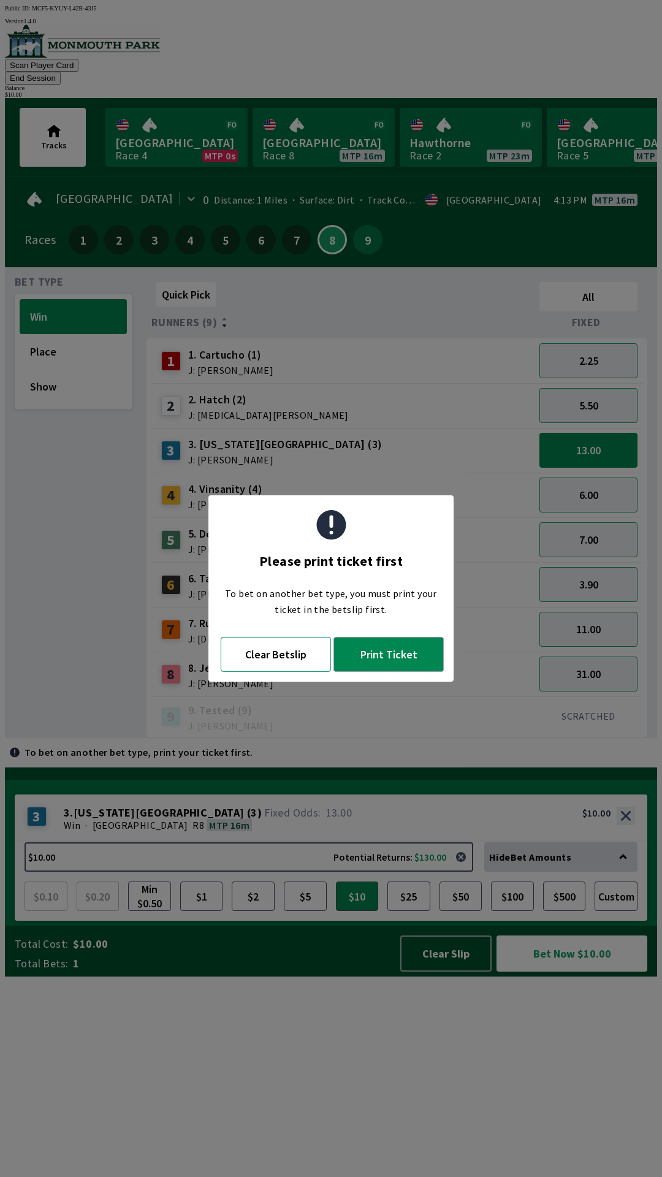
click at [256, 657] on button "Clear Betslip" at bounding box center [276, 654] width 110 height 35
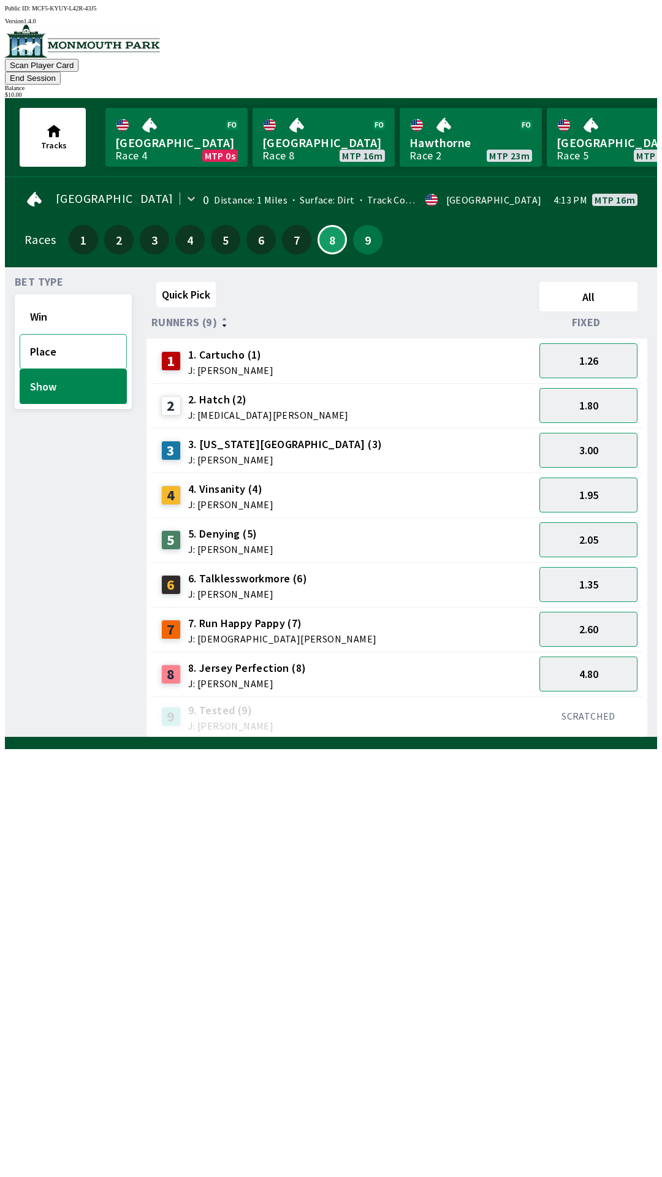
click at [68, 334] on button "Place" at bounding box center [73, 351] width 107 height 35
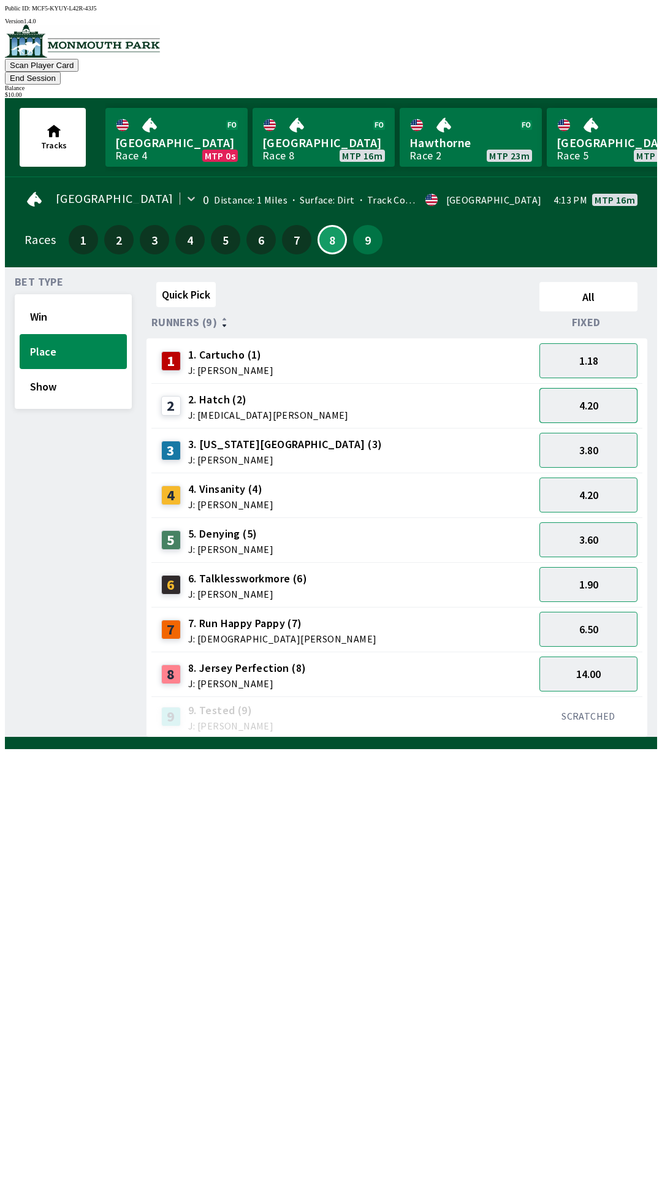
click at [598, 391] on button "4.20" at bounding box center [588, 405] width 98 height 35
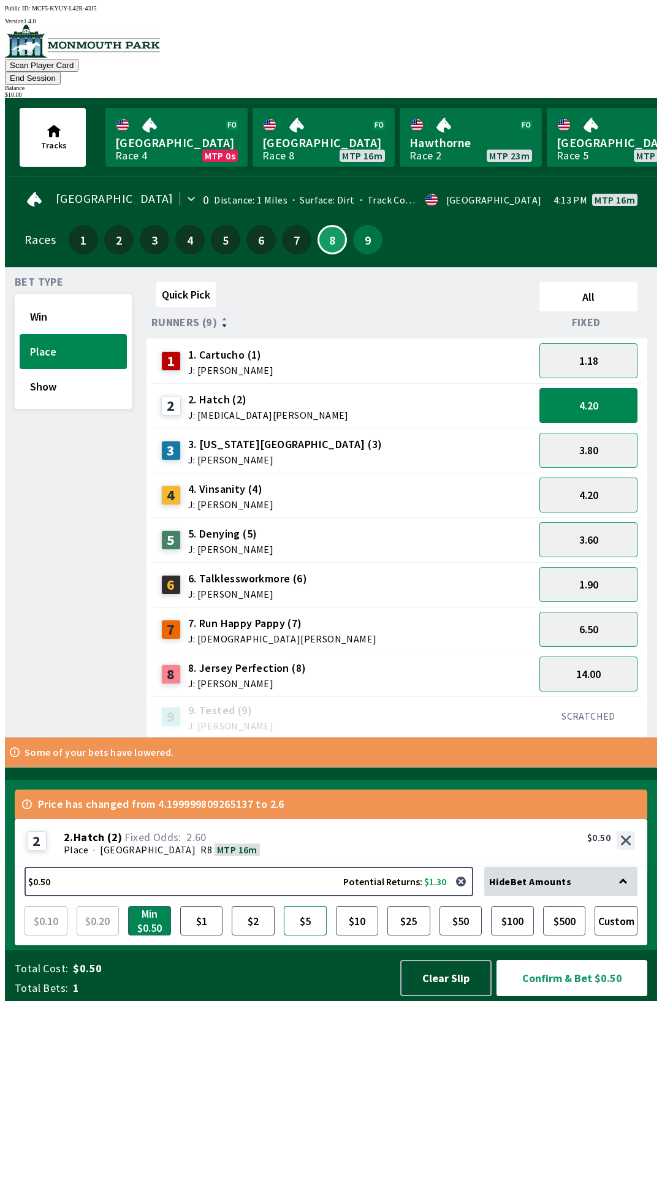
click at [311, 936] on button "$5" at bounding box center [305, 920] width 43 height 29
click at [549, 996] on button "Confirm & Bet $5.00" at bounding box center [572, 978] width 151 height 36
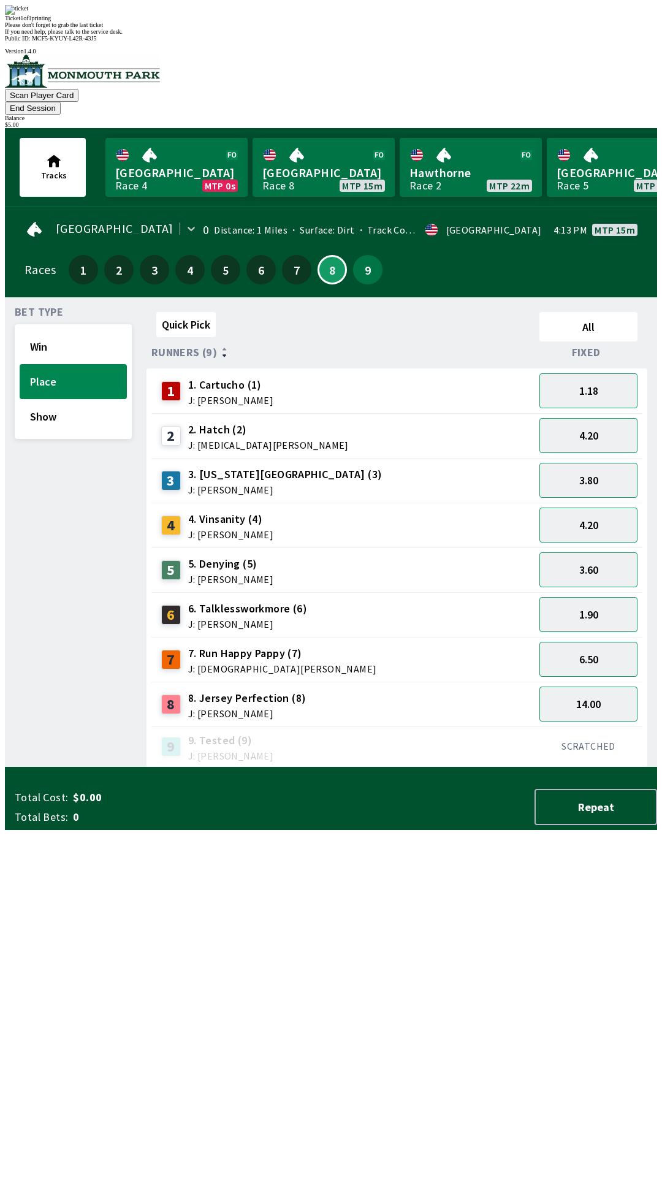
click at [343, 21] on div "Ticket 1 of 1 printing" at bounding box center [331, 18] width 652 height 7
click at [232, 768] on div "Quick Pick All Runners (9) Fixed 1 1. Cartucho (1) J: [PERSON_NAME] 1.18 2 2. H…" at bounding box center [402, 537] width 511 height 460
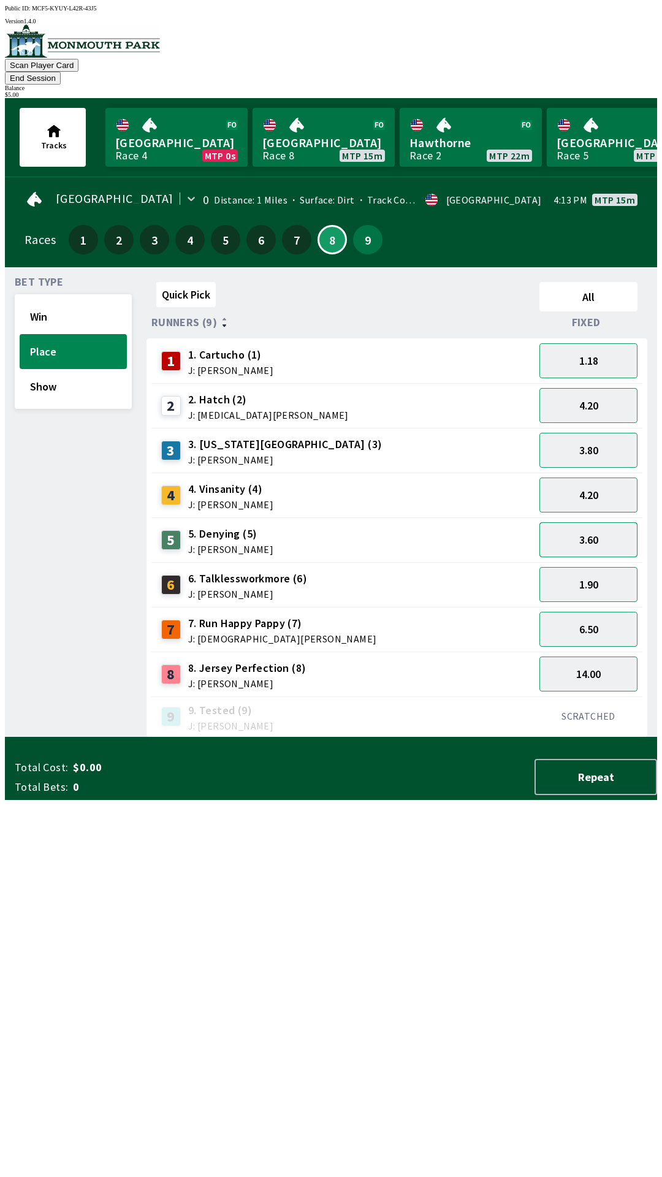
click at [603, 522] on button "3.60" at bounding box center [588, 539] width 98 height 35
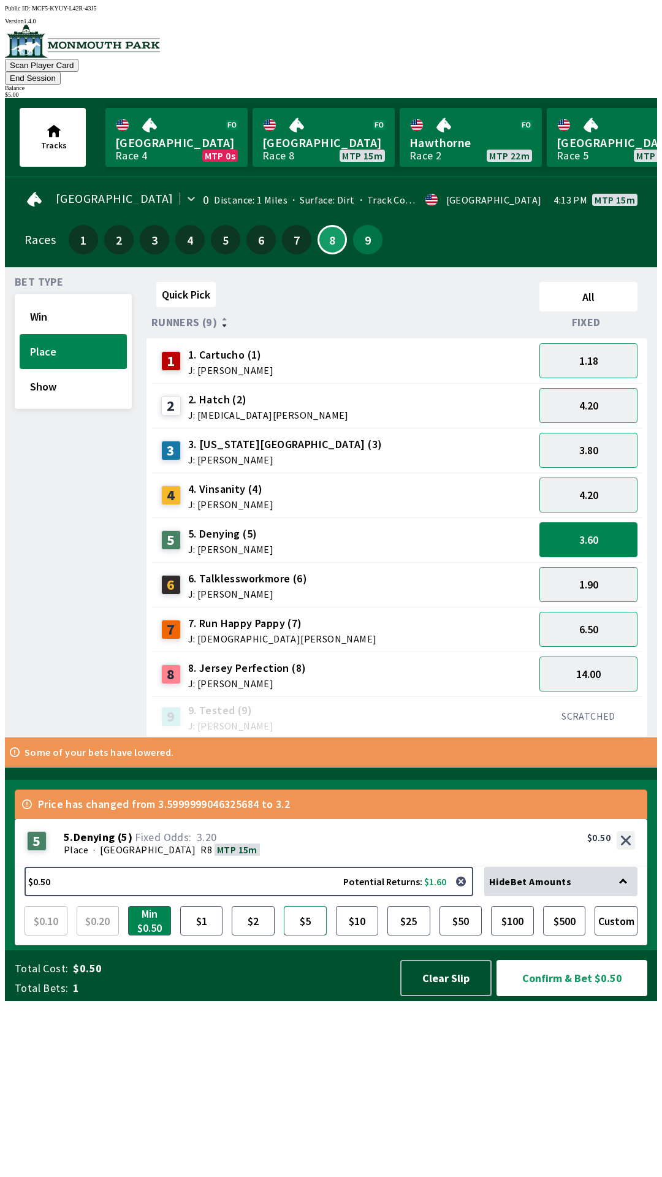
click at [309, 936] on button "$5" at bounding box center [305, 920] width 43 height 29
click at [593, 574] on button "1.90" at bounding box center [588, 584] width 98 height 35
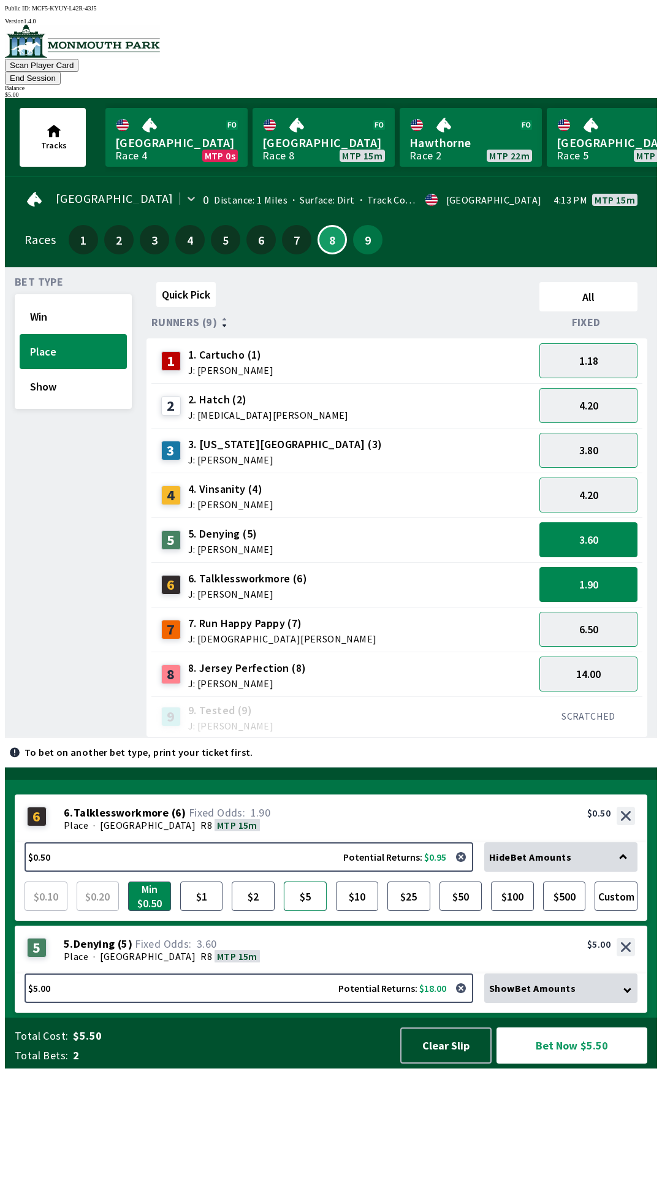
click at [298, 911] on button "$5" at bounding box center [305, 896] width 43 height 29
click at [443, 1064] on button "Clear Slip" at bounding box center [445, 1045] width 91 height 36
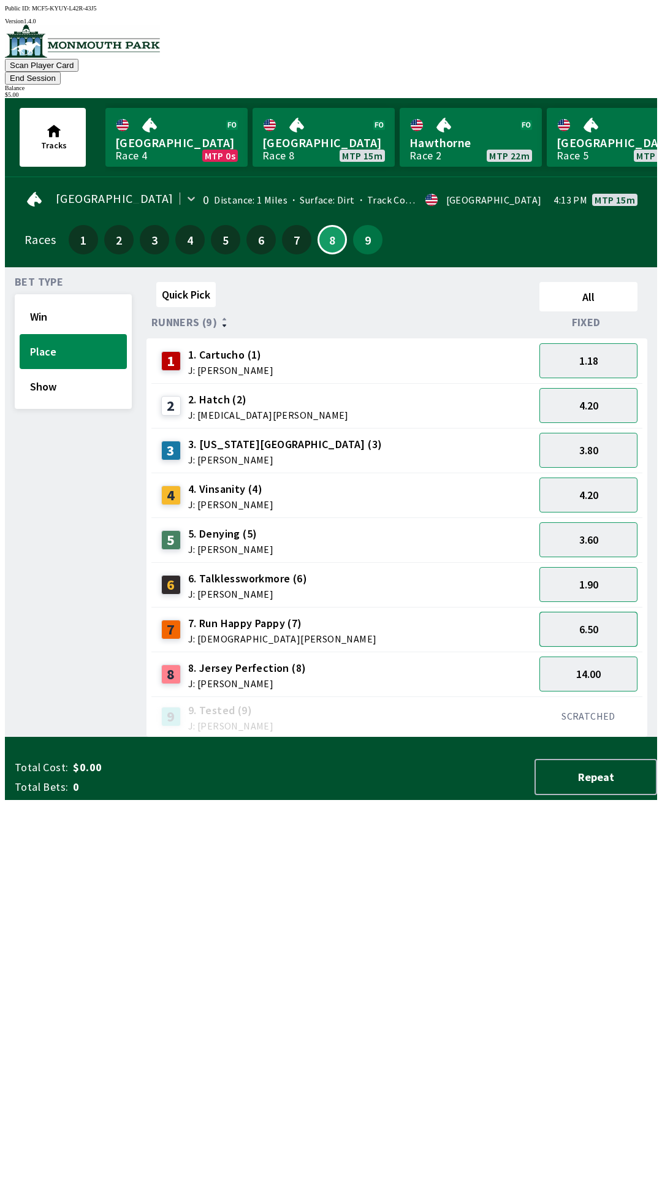
click at [601, 612] on button "6.50" at bounding box center [588, 629] width 98 height 35
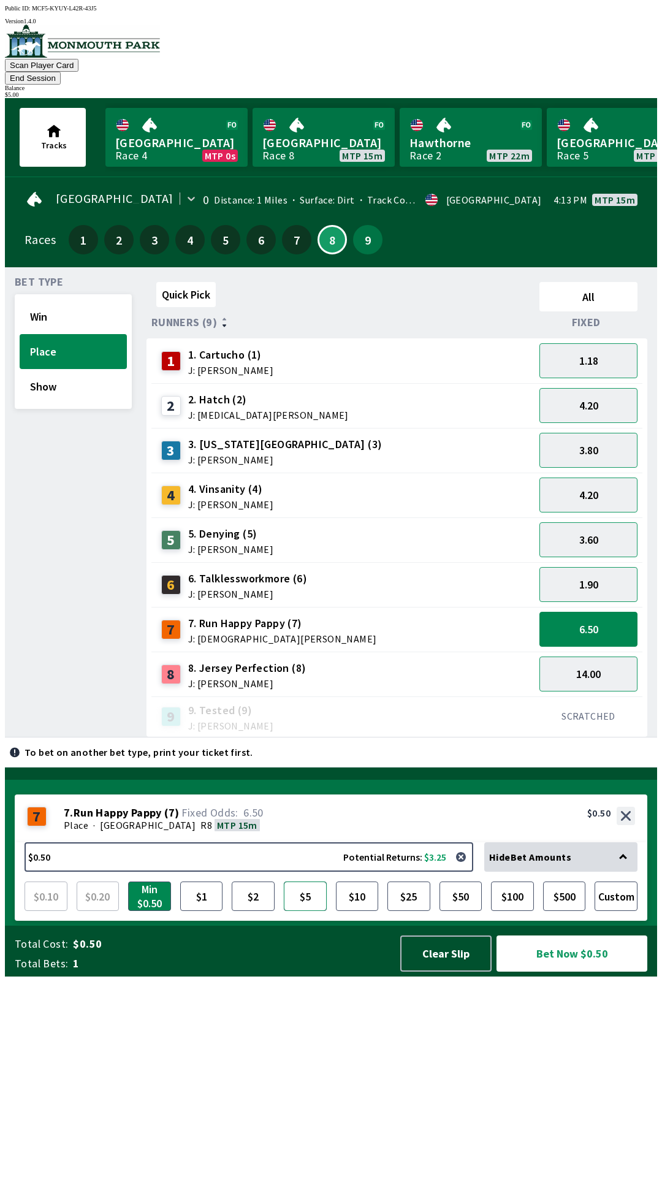
click at [311, 911] on button "$5" at bounding box center [305, 896] width 43 height 29
click at [562, 972] on button "Bet Now $5.00" at bounding box center [572, 954] width 151 height 36
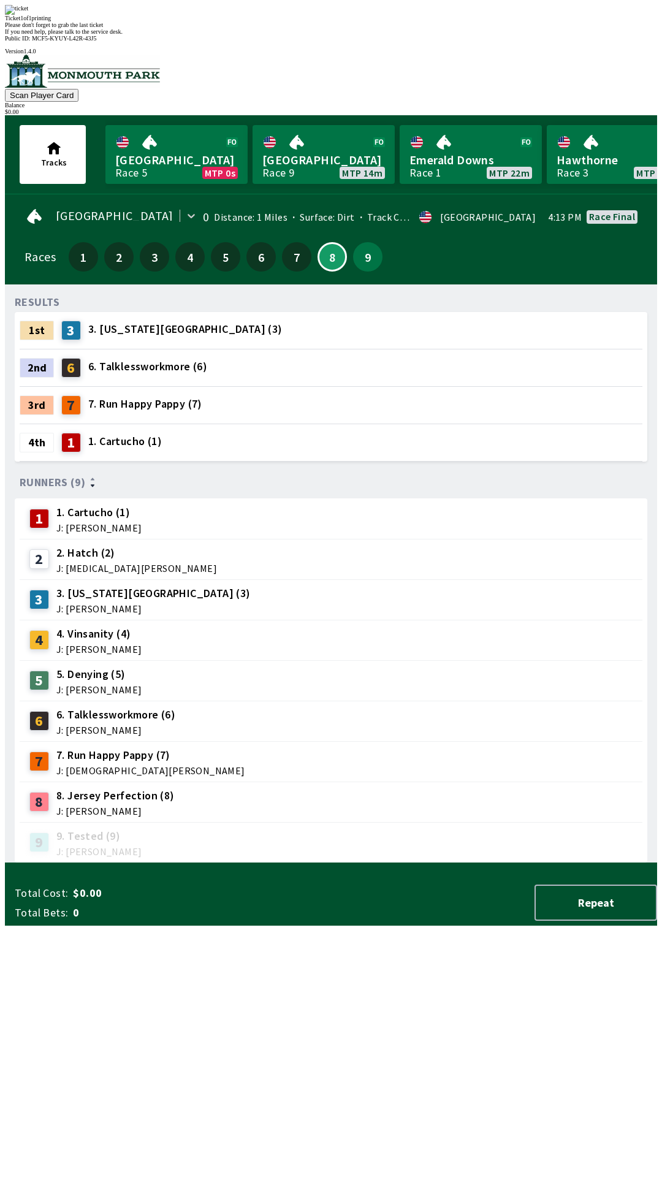
click at [210, 863] on div "RESULTS 1st 3 3. [US_STATE] City (3) 2nd 6 6. Talklessworkmore (6) 3rd 7 7. Run…" at bounding box center [336, 578] width 642 height 569
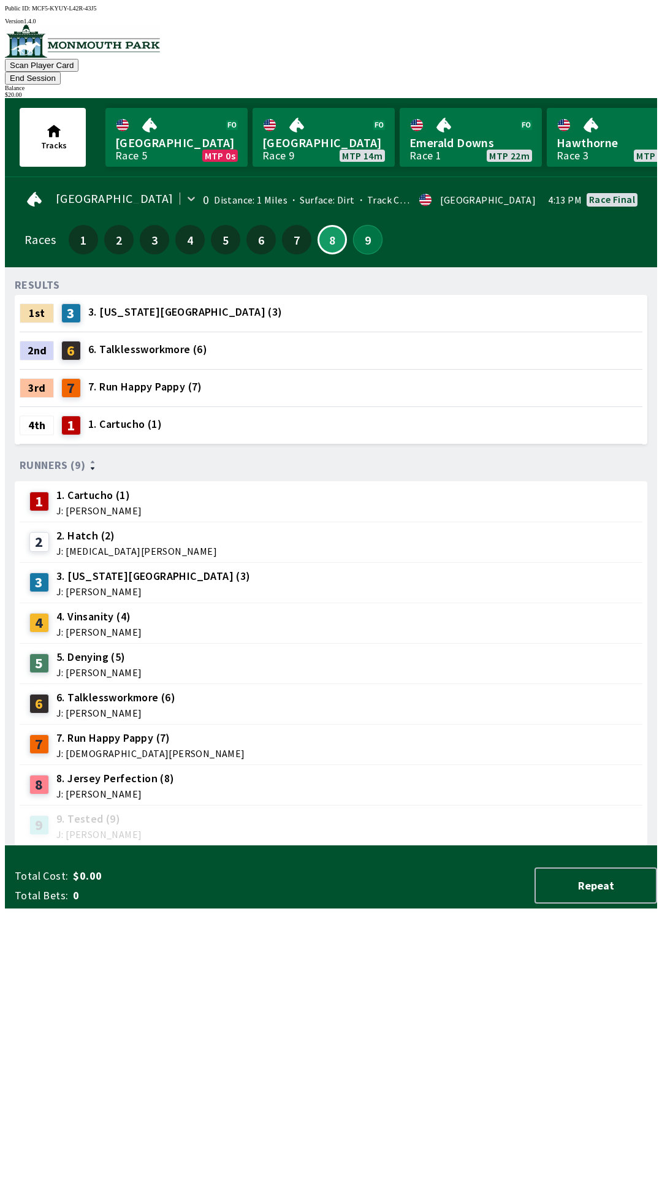
click at [356, 226] on button "9" at bounding box center [367, 239] width 29 height 29
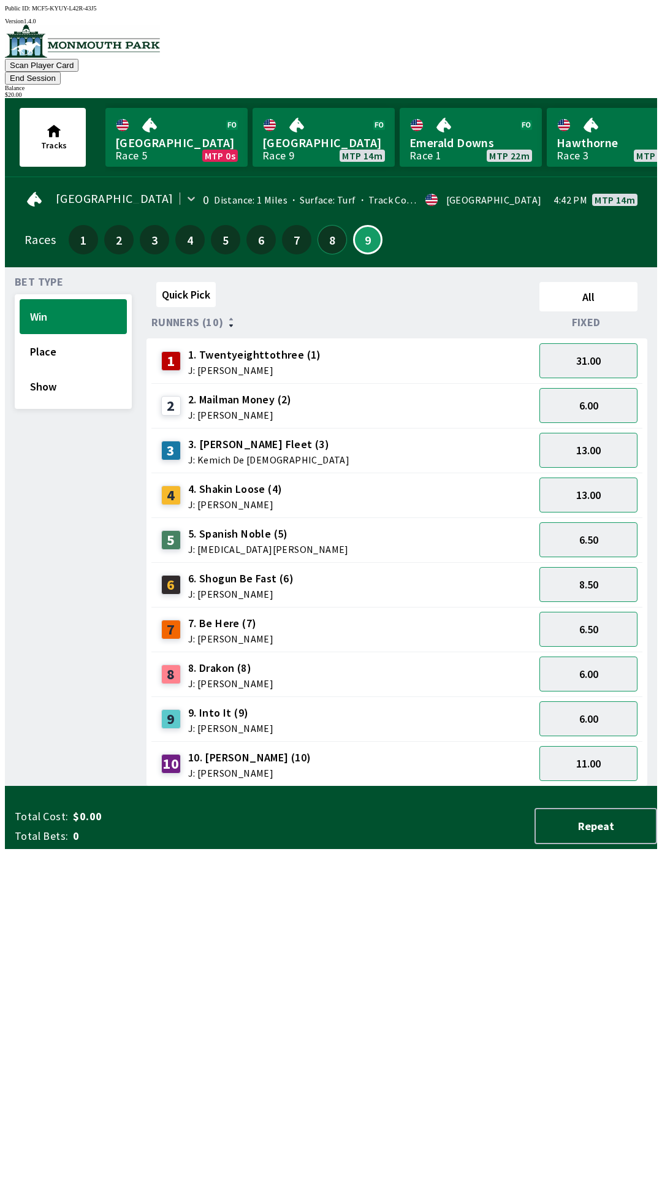
click at [318, 225] on button "8" at bounding box center [332, 239] width 29 height 29
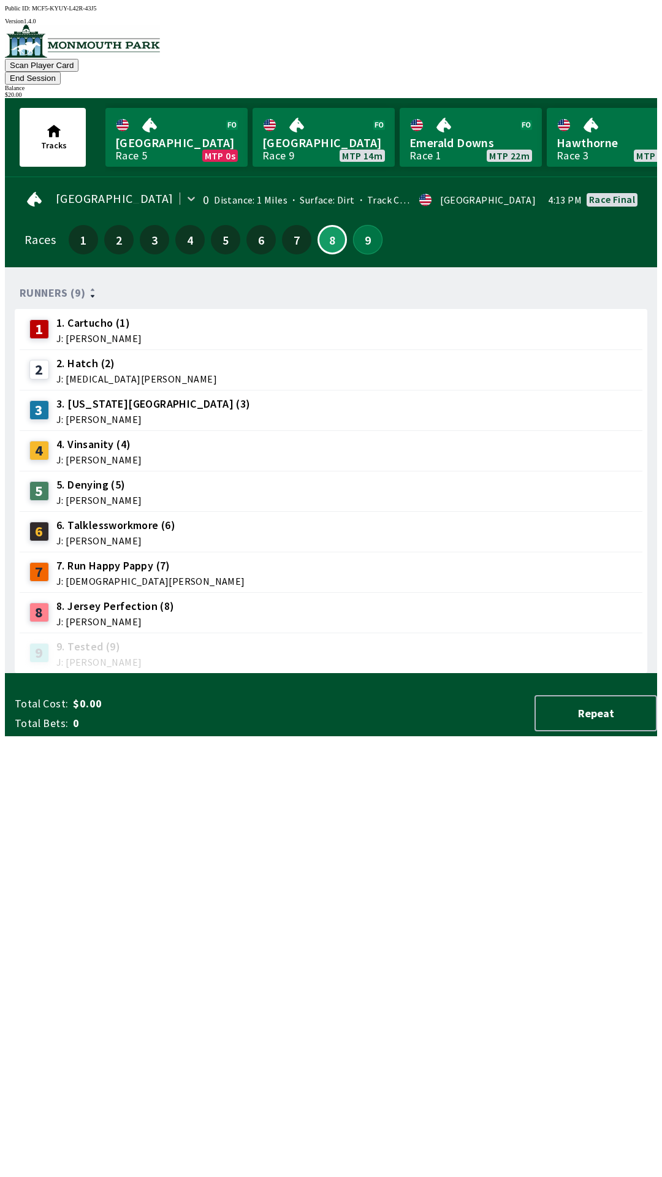
click at [353, 228] on button "9" at bounding box center [367, 239] width 29 height 29
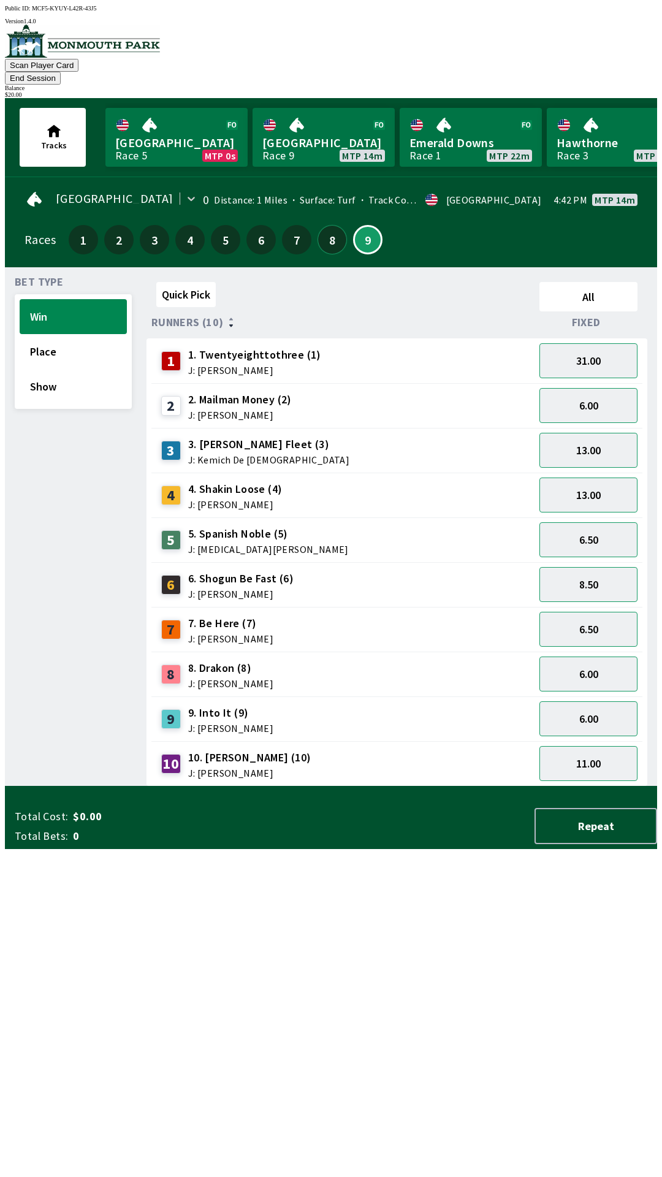
click at [318, 225] on button "8" at bounding box center [332, 239] width 29 height 29
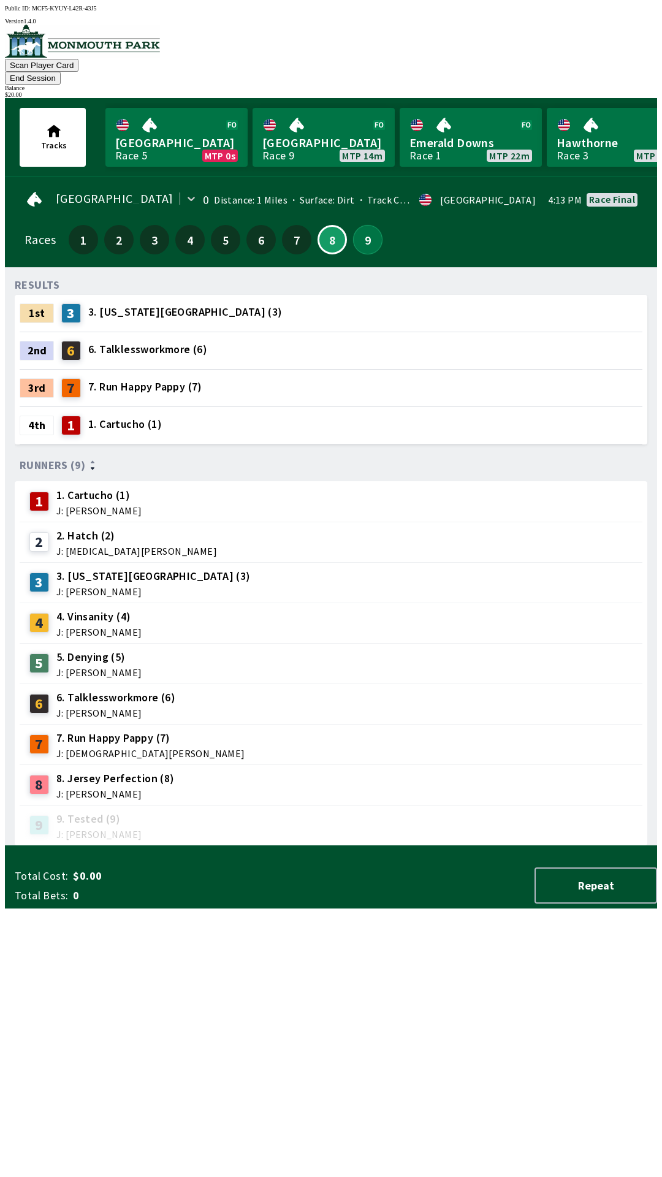
click at [353, 227] on button "9" at bounding box center [367, 239] width 29 height 29
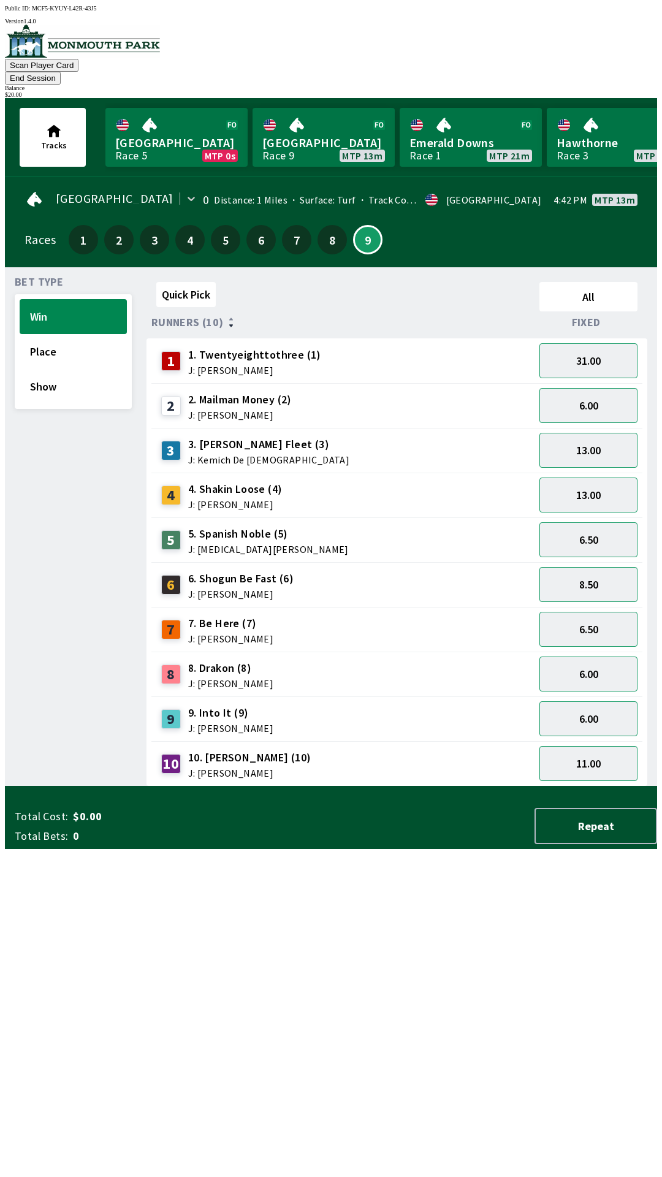
click at [5, 400] on div "Bet Type Win Place Show Quick Pick All Runners (10) Fixed 1 1. Twentyeighttothr…" at bounding box center [331, 526] width 652 height 519
click at [68, 601] on div "Bet Type Win Place Show" at bounding box center [73, 531] width 117 height 509
click at [59, 334] on button "Place" at bounding box center [73, 351] width 107 height 35
click at [299, 391] on div "2 2. Mailman Money (2) J: [PERSON_NAME]" at bounding box center [342, 406] width 373 height 31
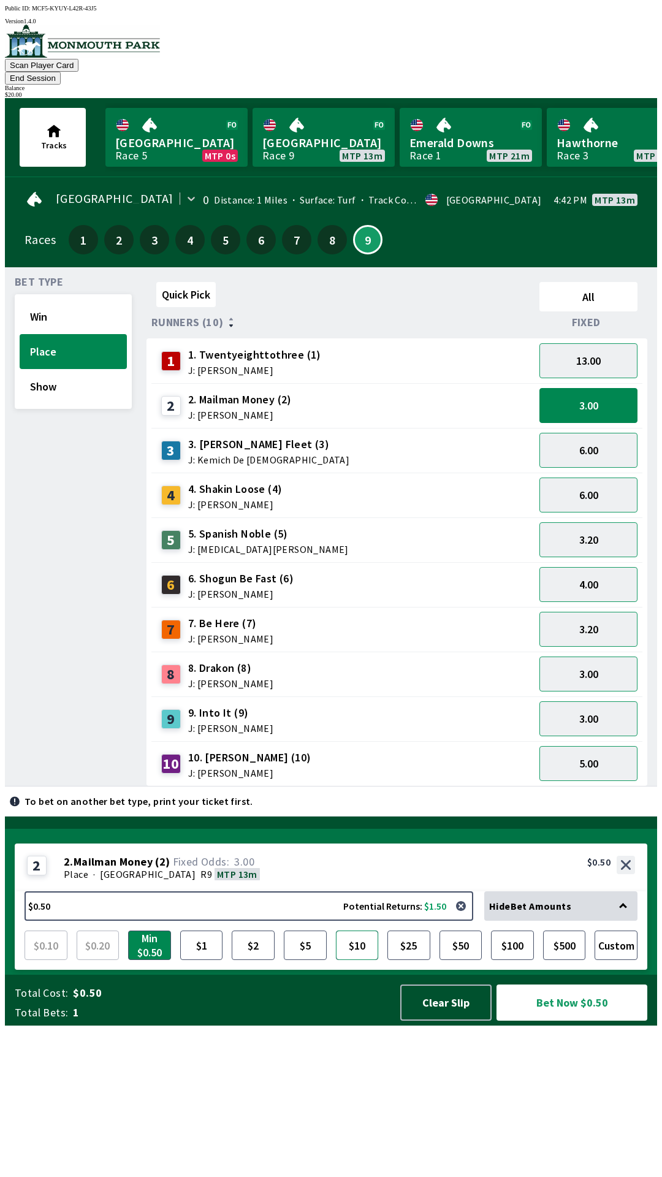
click at [359, 960] on button "$10" at bounding box center [357, 945] width 43 height 29
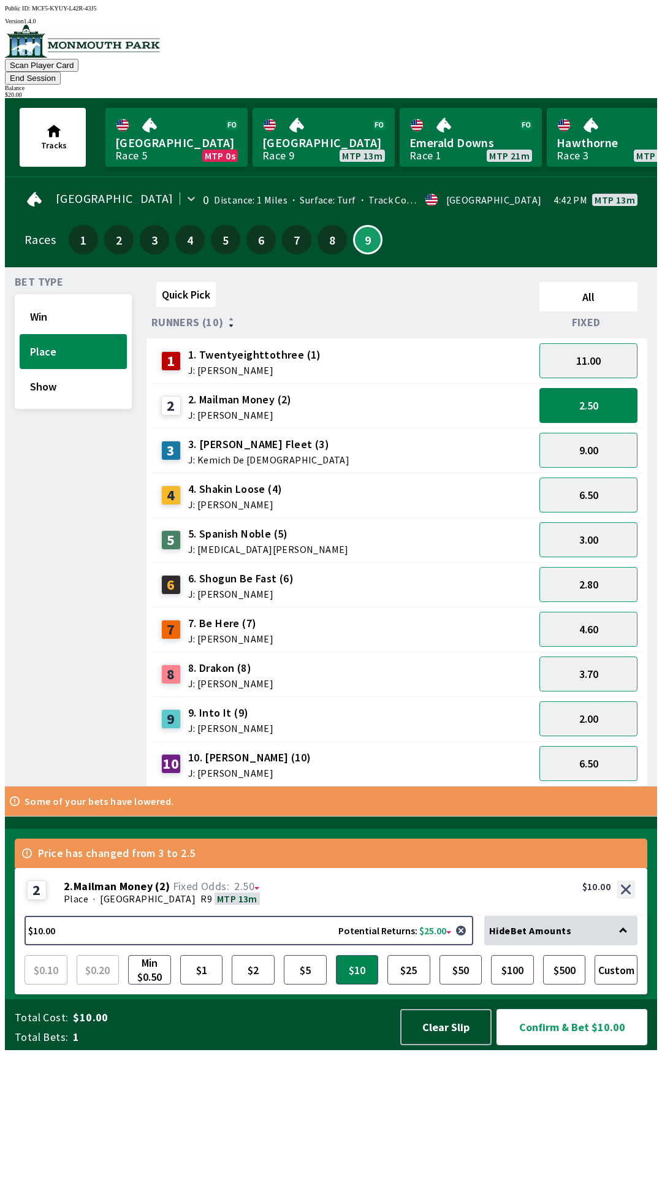
click at [582, 1045] on button "Confirm & Bet $10.00" at bounding box center [572, 1027] width 151 height 36
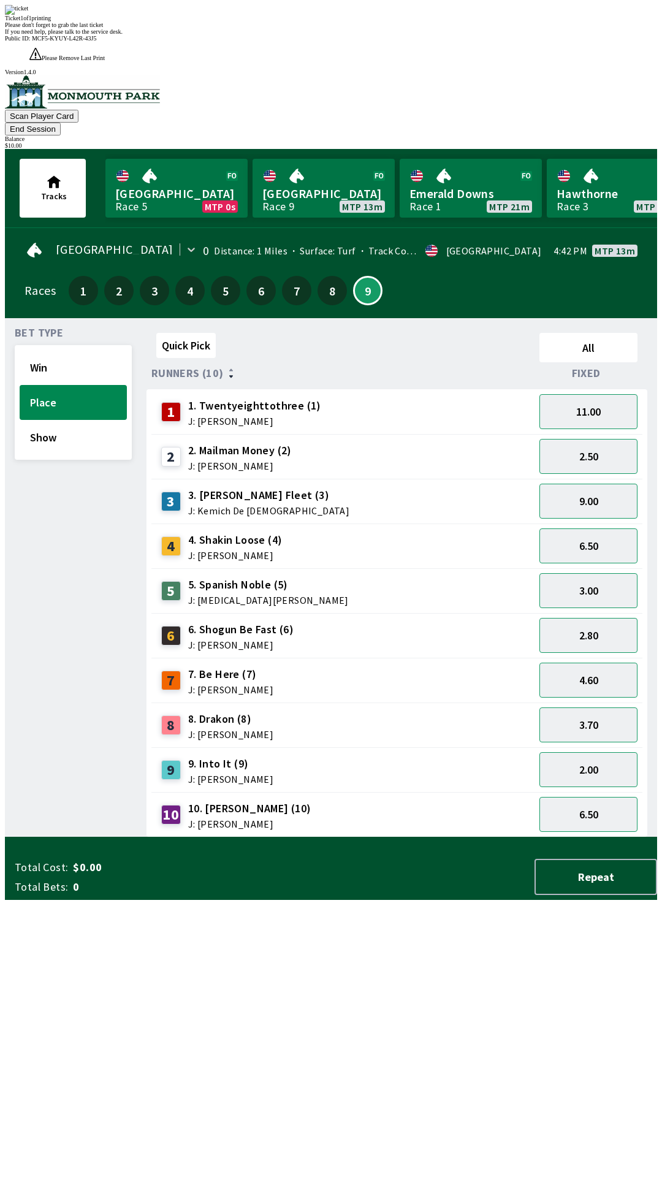
click at [346, 837] on div "Quick Pick All Runners (10) Fixed 1 1. Twentyeighttothree (1) J: [PERSON_NAME] …" at bounding box center [402, 582] width 511 height 509
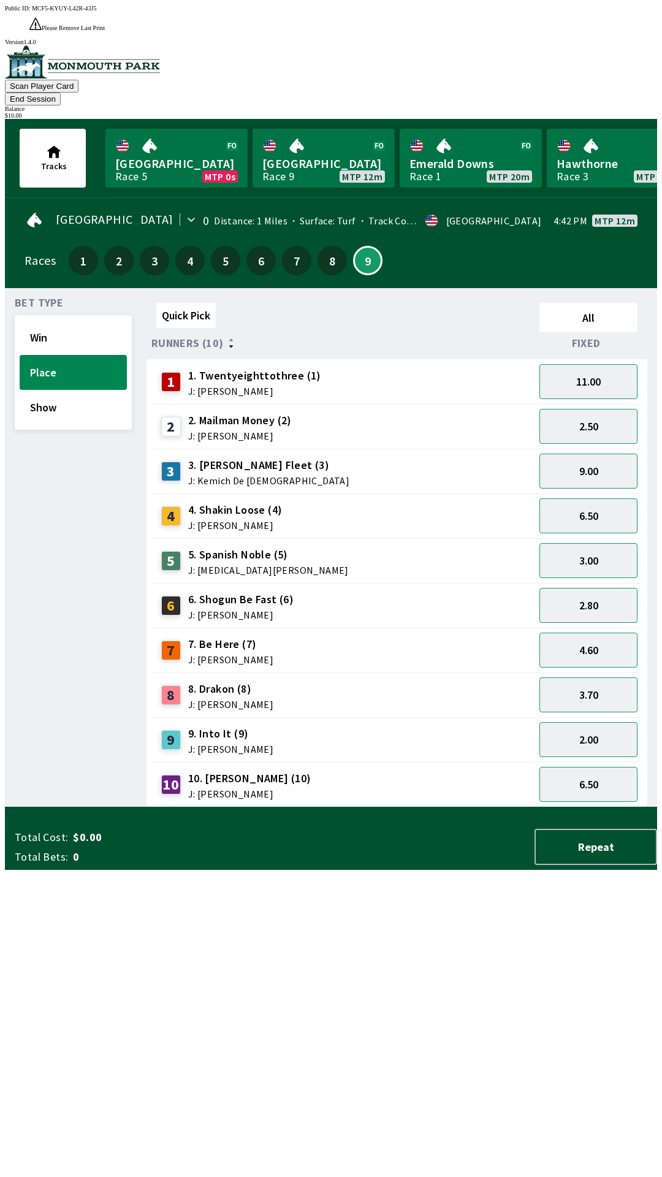
click at [307, 590] on div "6 6. Shogun Be Fast (6) J: [PERSON_NAME]" at bounding box center [342, 605] width 373 height 31
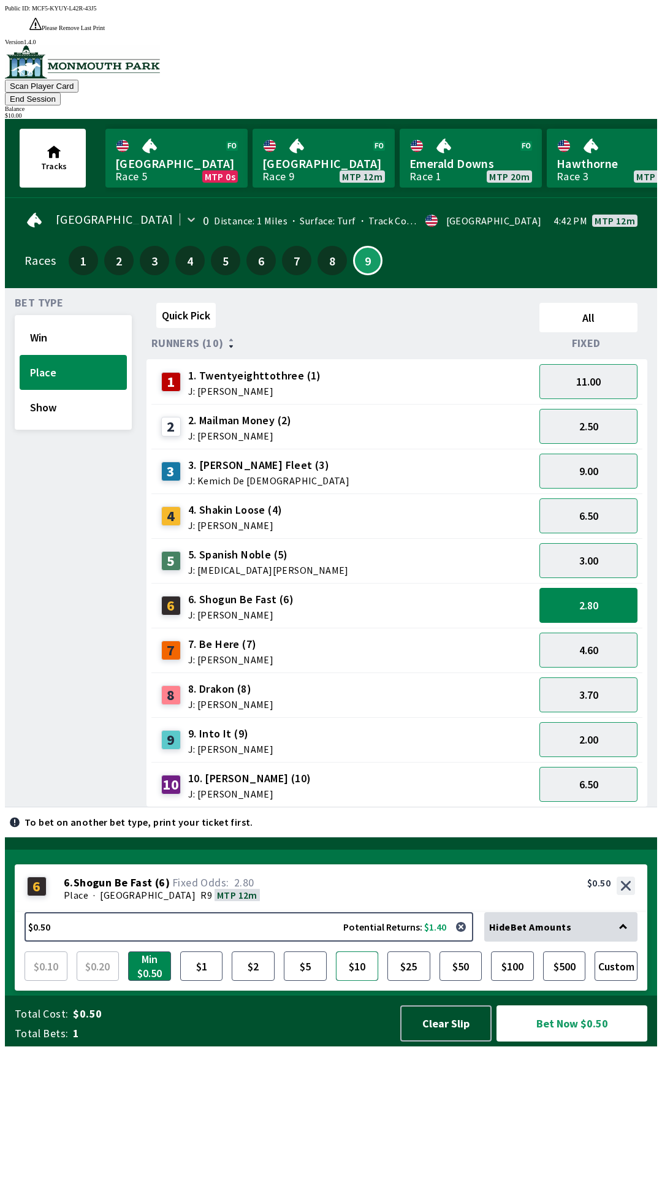
click at [360, 981] on button "$10" at bounding box center [357, 965] width 43 height 29
click at [597, 1042] on button "Bet Now $10.00" at bounding box center [572, 1023] width 151 height 36
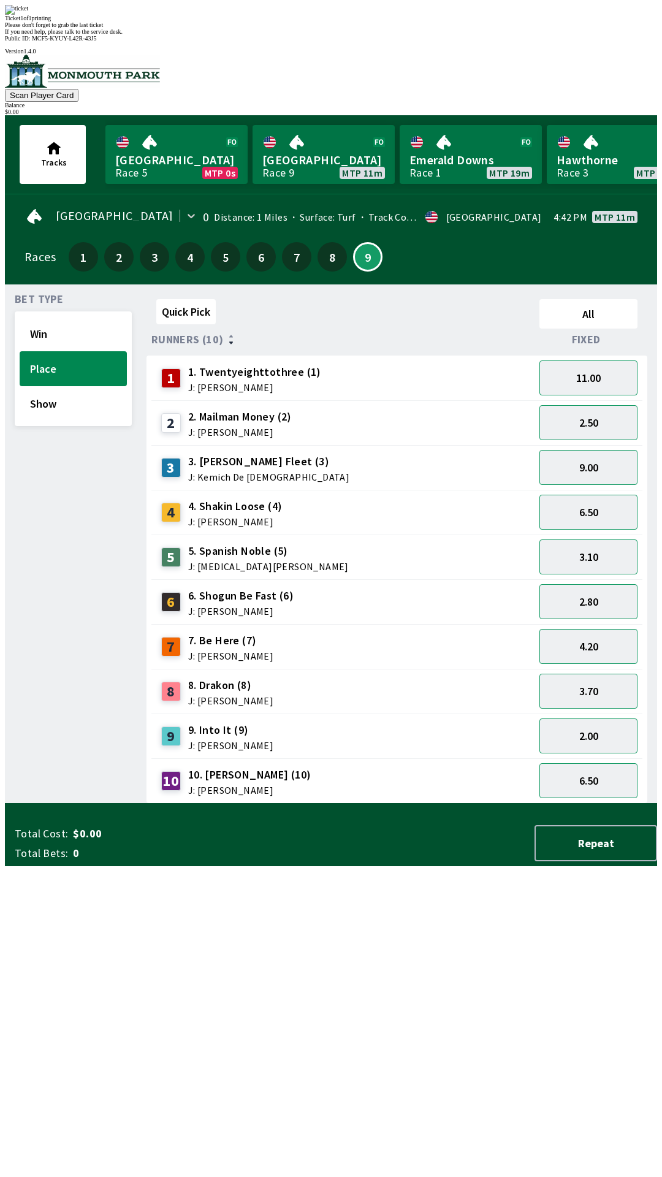
click at [280, 804] on div "Quick Pick All Runners (10) Fixed 1 1. Twentyeighttothree (1) J: [PERSON_NAME] …" at bounding box center [402, 548] width 511 height 509
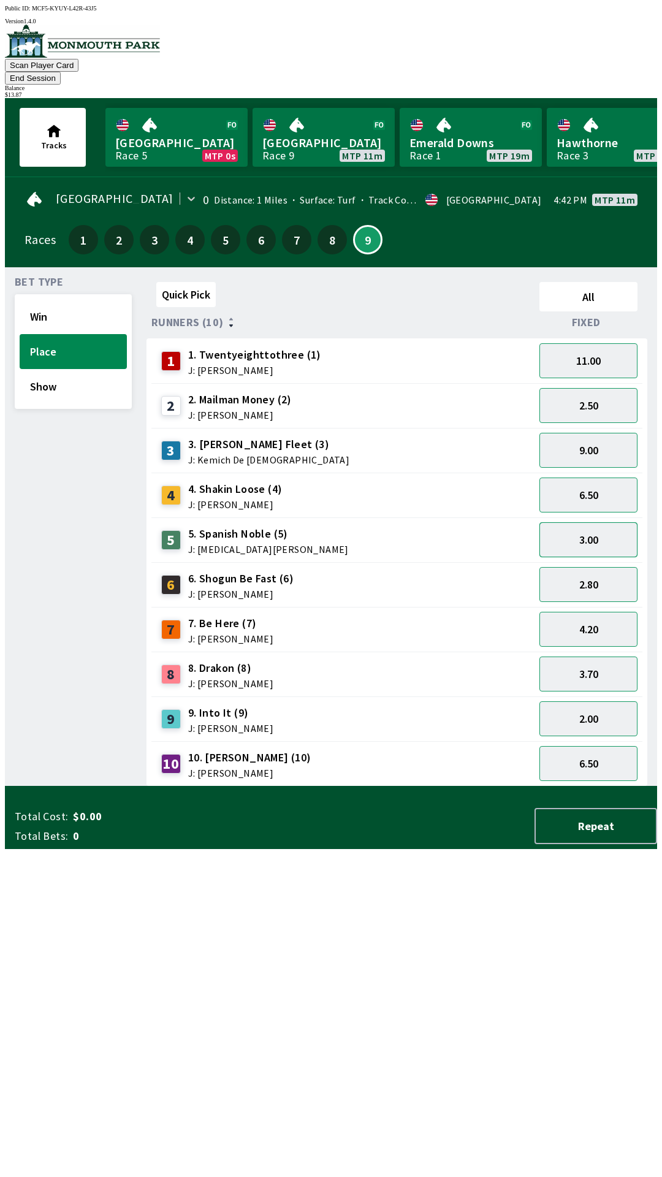
click at [582, 522] on button "3.00" at bounding box center [588, 539] width 98 height 35
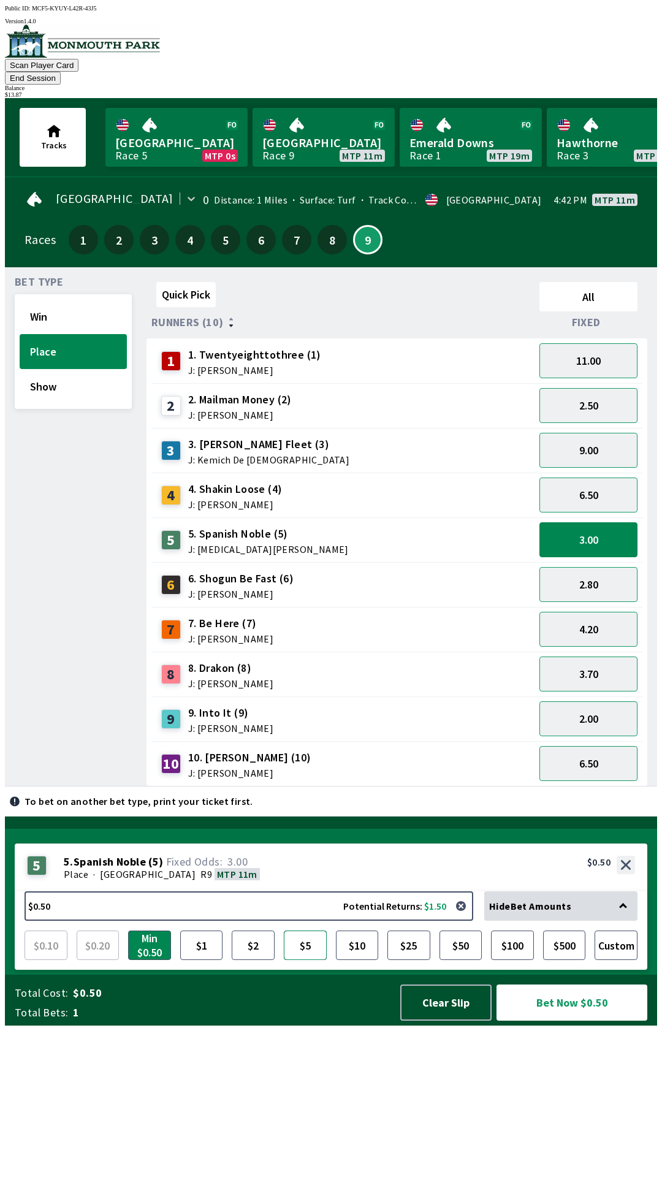
click at [299, 960] on button "$5" at bounding box center [305, 945] width 43 height 29
click at [578, 1021] on button "Bet Now $5.00" at bounding box center [572, 1003] width 151 height 36
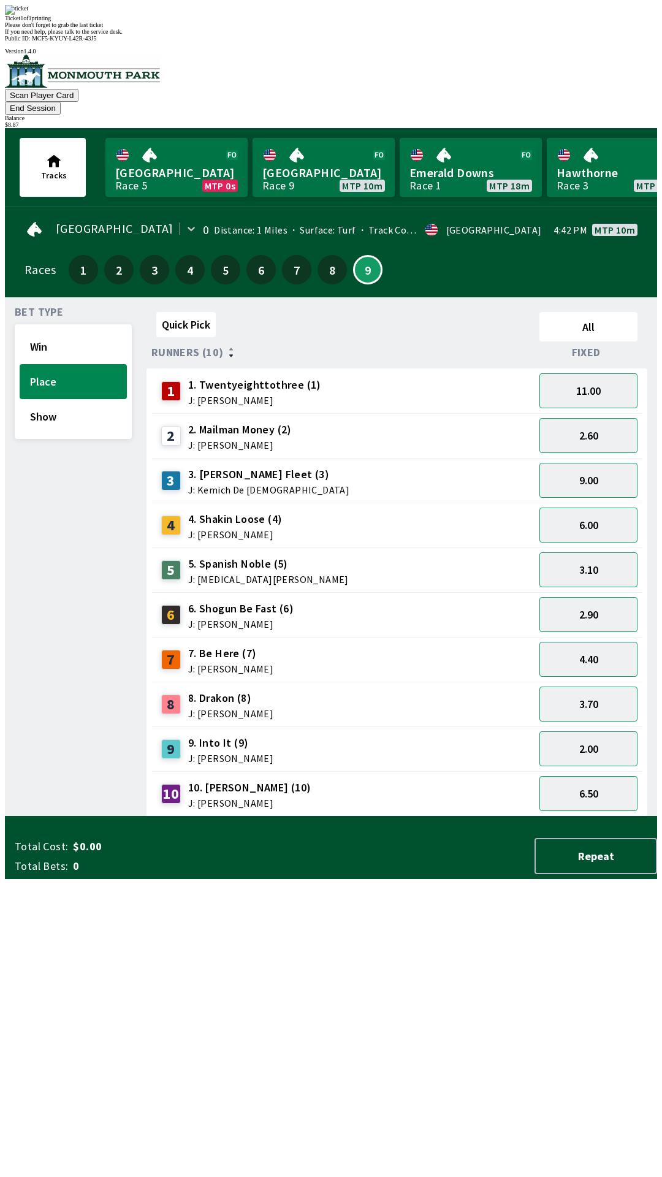
click at [420, 421] on div "2 2. Mailman Money (2) J: [PERSON_NAME]" at bounding box center [342, 436] width 373 height 31
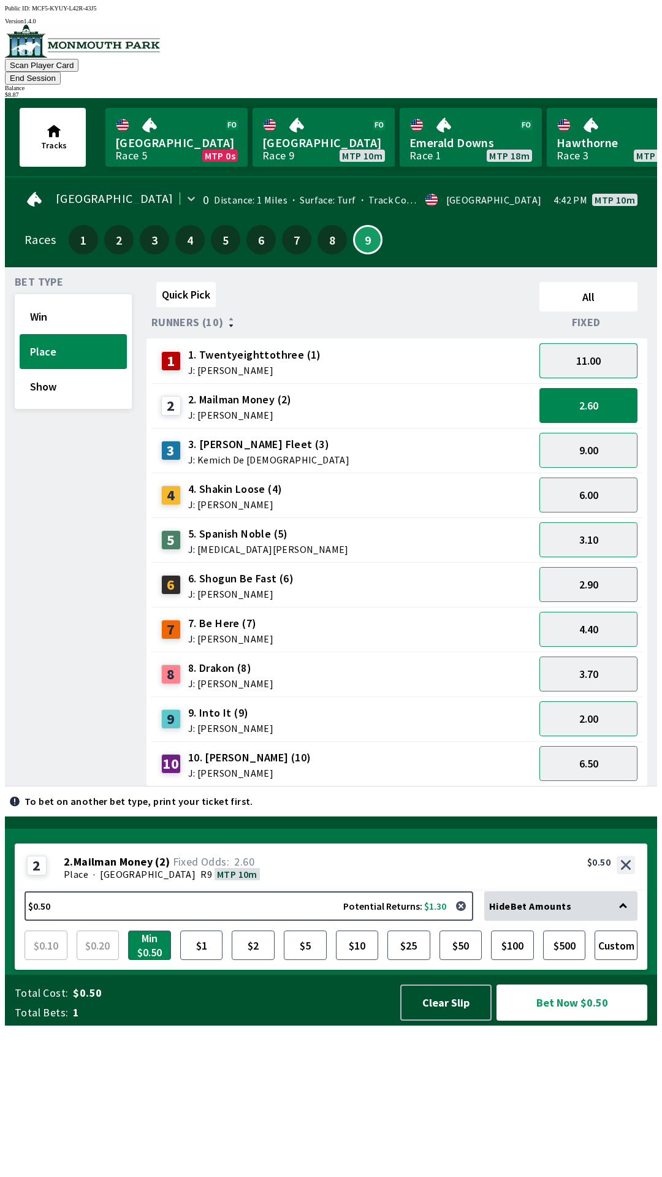
click at [593, 343] on button "11.00" at bounding box center [588, 360] width 98 height 35
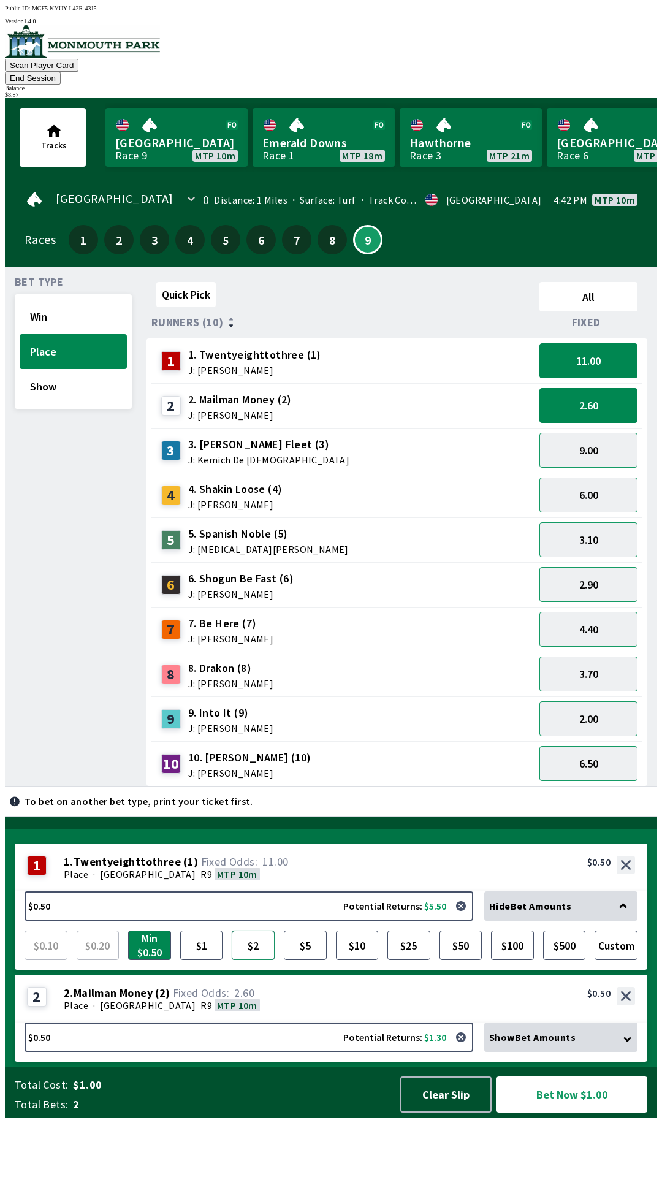
click at [244, 960] on button "$2" at bounding box center [253, 945] width 43 height 29
click at [571, 1113] on button "Bet Now $2.50" at bounding box center [572, 1095] width 151 height 36
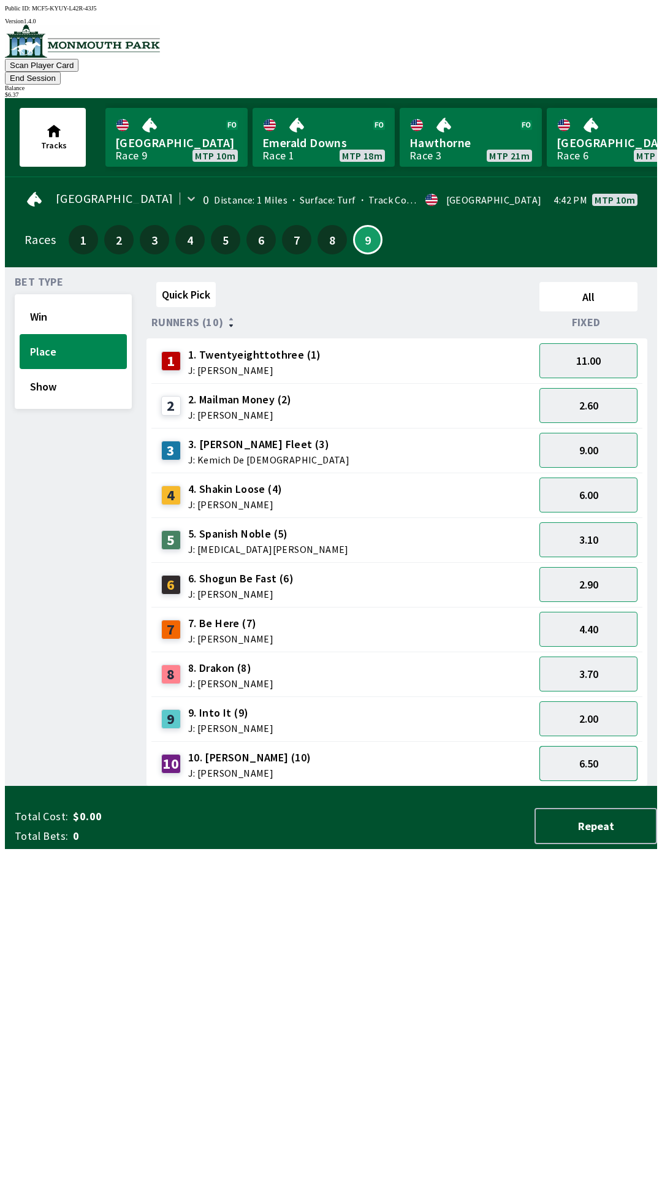
click at [596, 746] on button "6.50" at bounding box center [588, 763] width 98 height 35
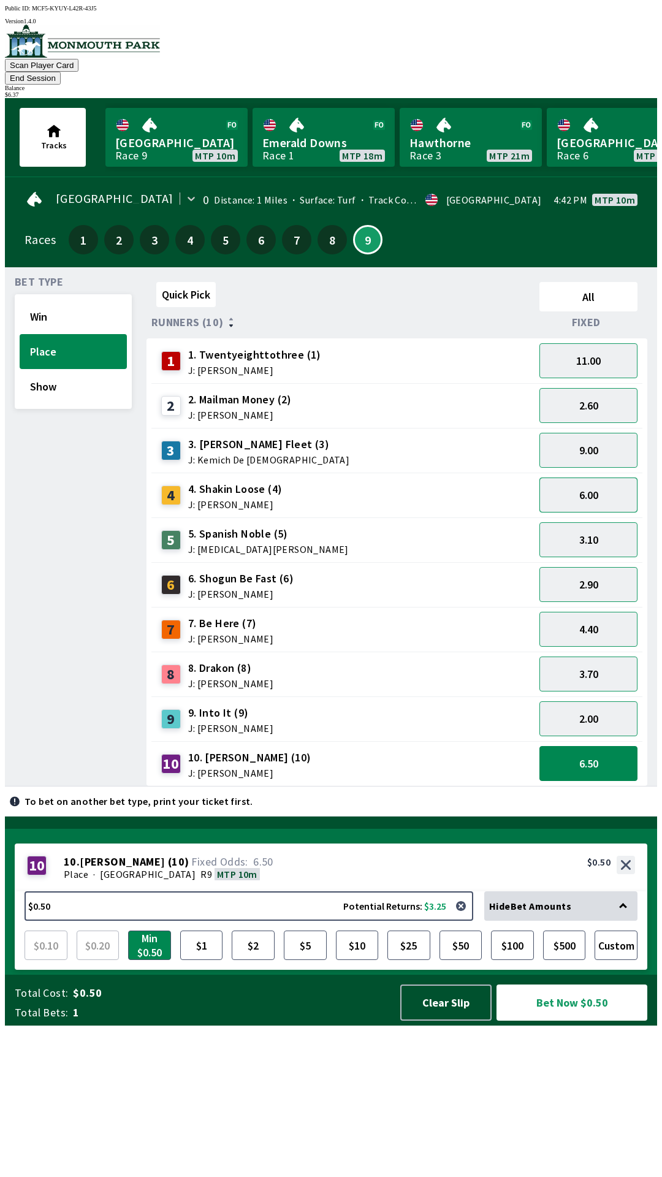
click at [591, 479] on button "6.00" at bounding box center [588, 495] width 98 height 35
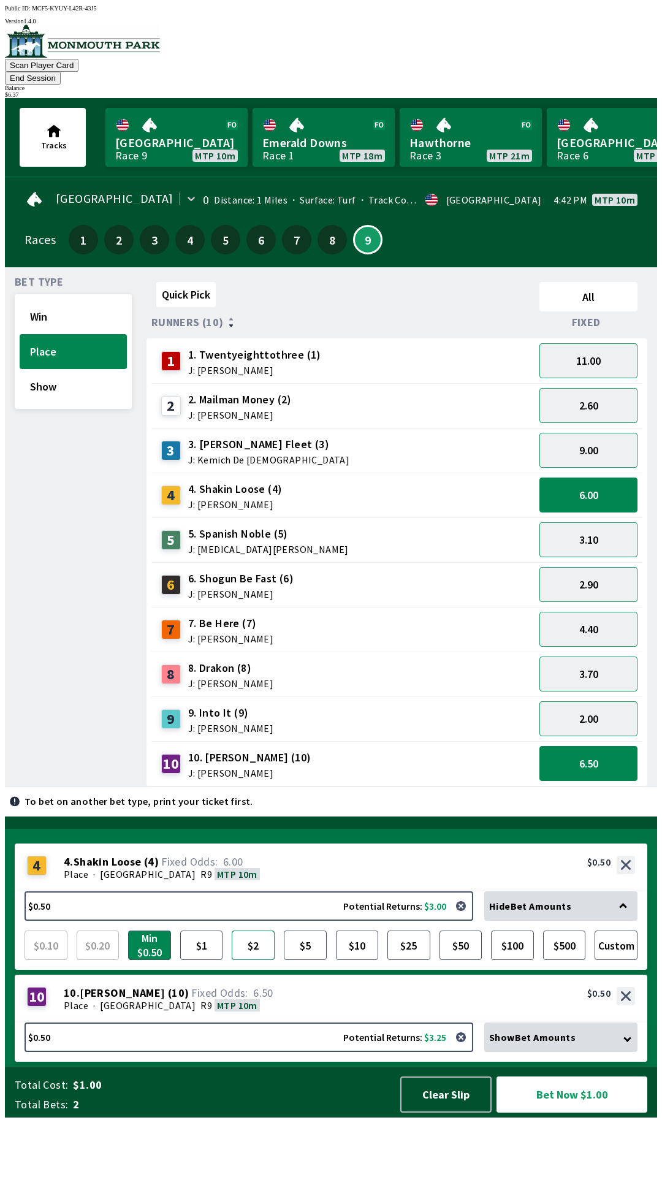
click at [250, 960] on button "$2" at bounding box center [253, 945] width 43 height 29
click at [302, 960] on button "$5" at bounding box center [305, 945] width 43 height 29
click at [574, 1113] on button "Bet Now $5.50" at bounding box center [572, 1095] width 151 height 36
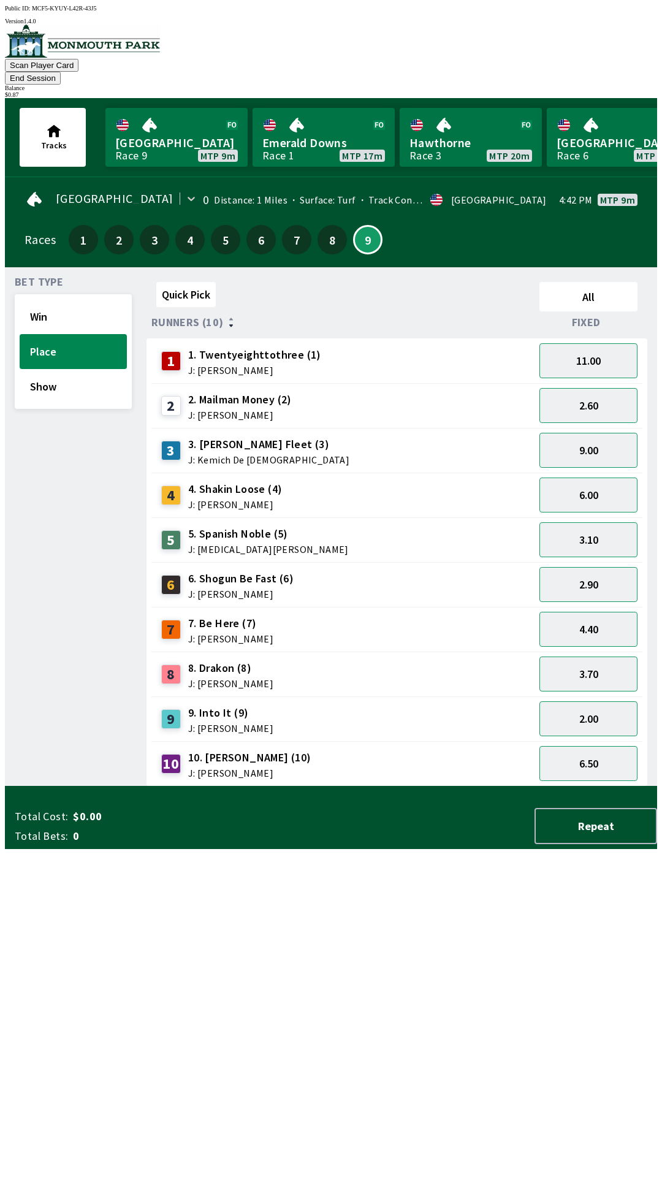
click at [61, 72] on button "End Session" at bounding box center [33, 78] width 56 height 13
